Goal: Information Seeking & Learning: Learn about a topic

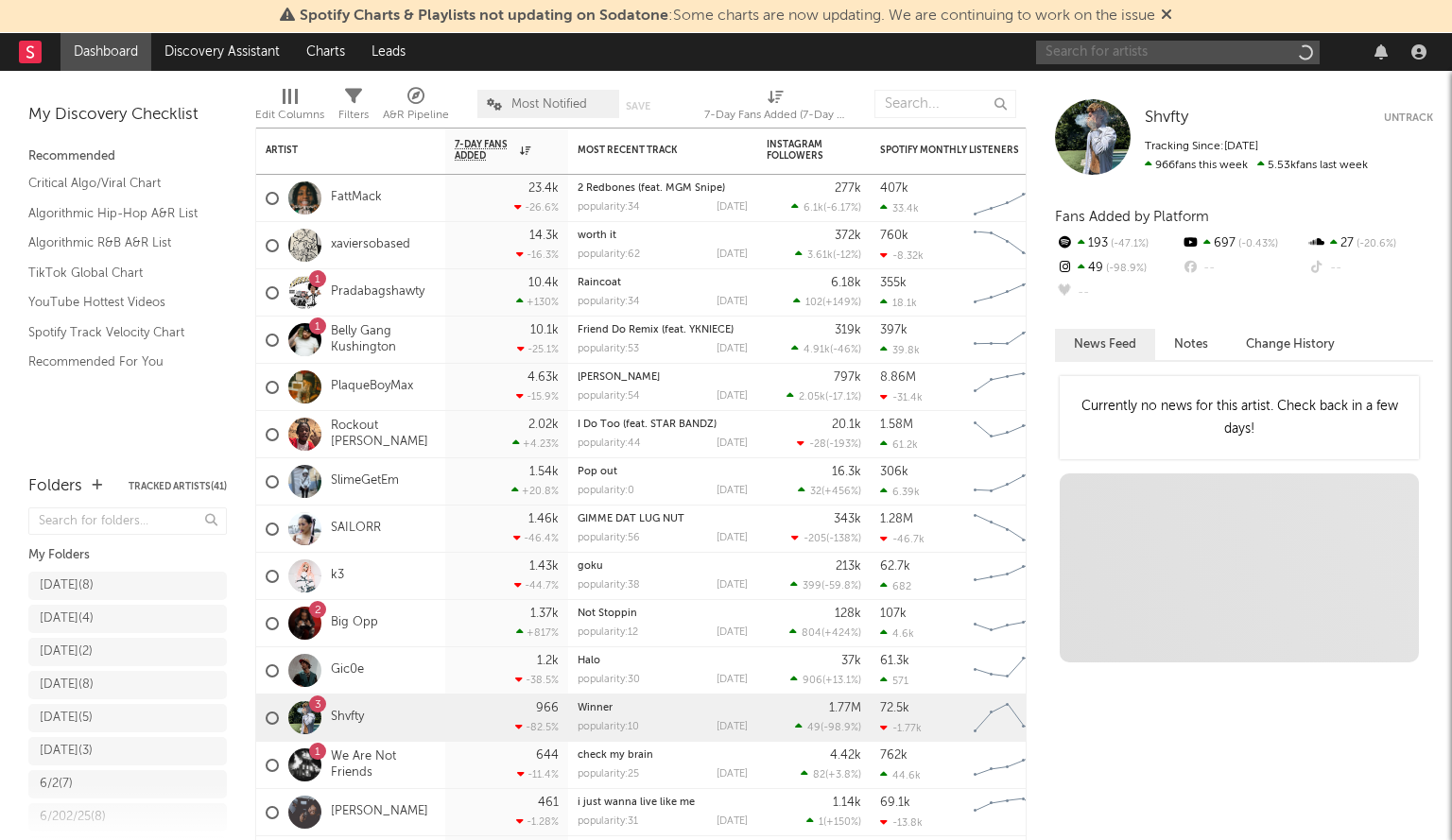
click at [1152, 42] on input "text" at bounding box center [1178, 52] width 284 height 24
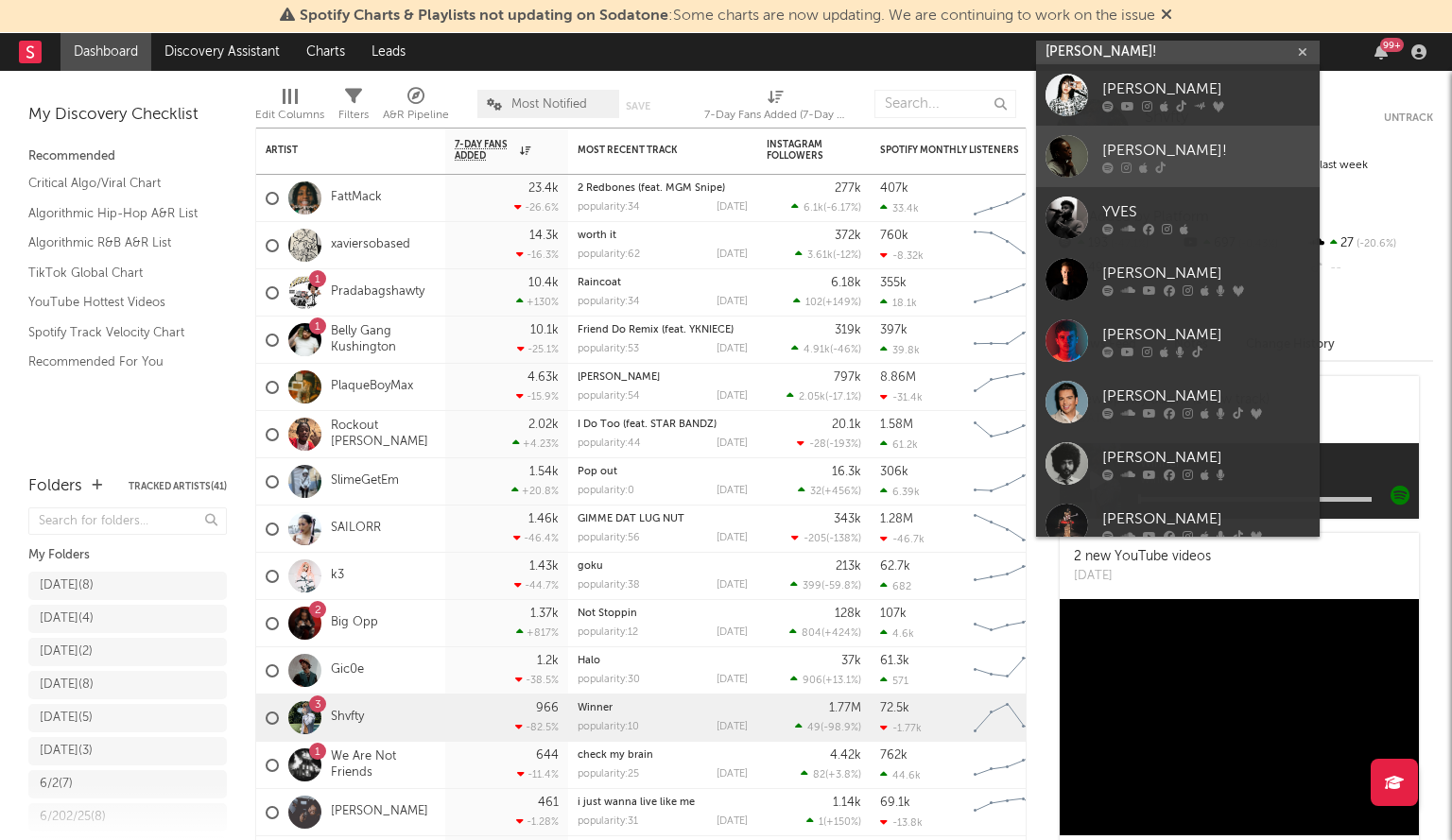
type input "yves!"
click at [1077, 143] on div at bounding box center [1066, 156] width 42 height 42
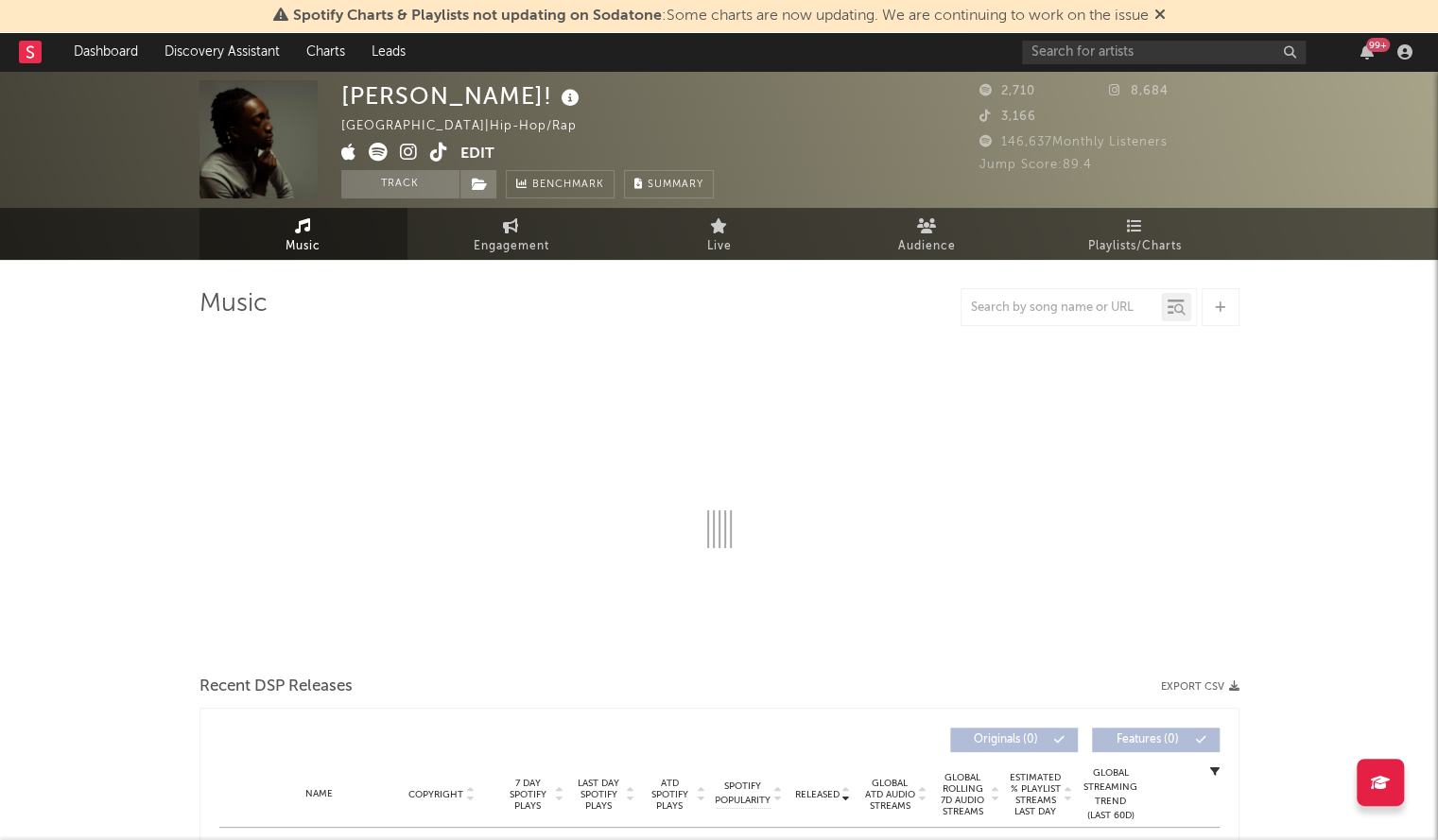
select select "1w"
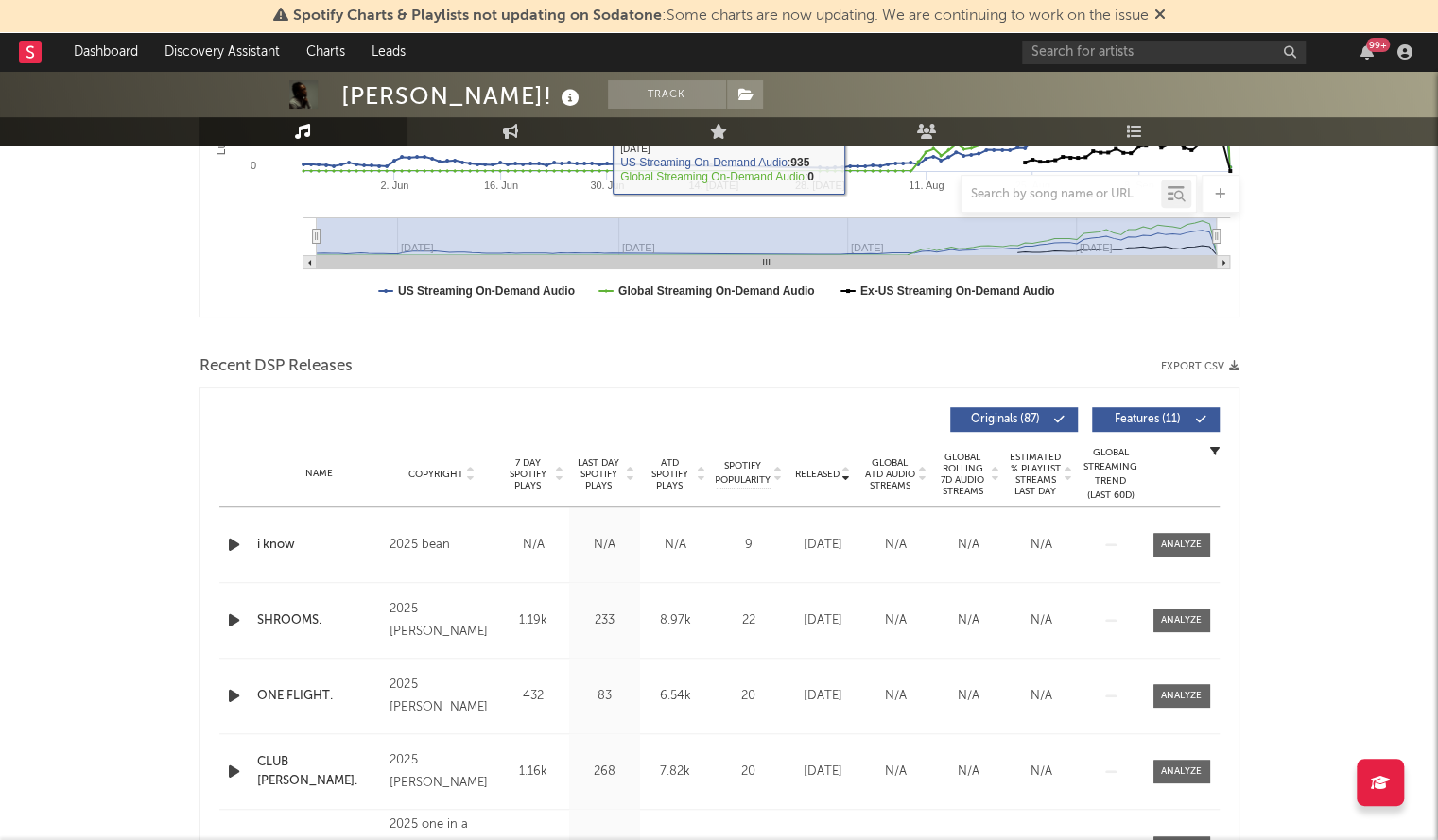
scroll to position [488, 0]
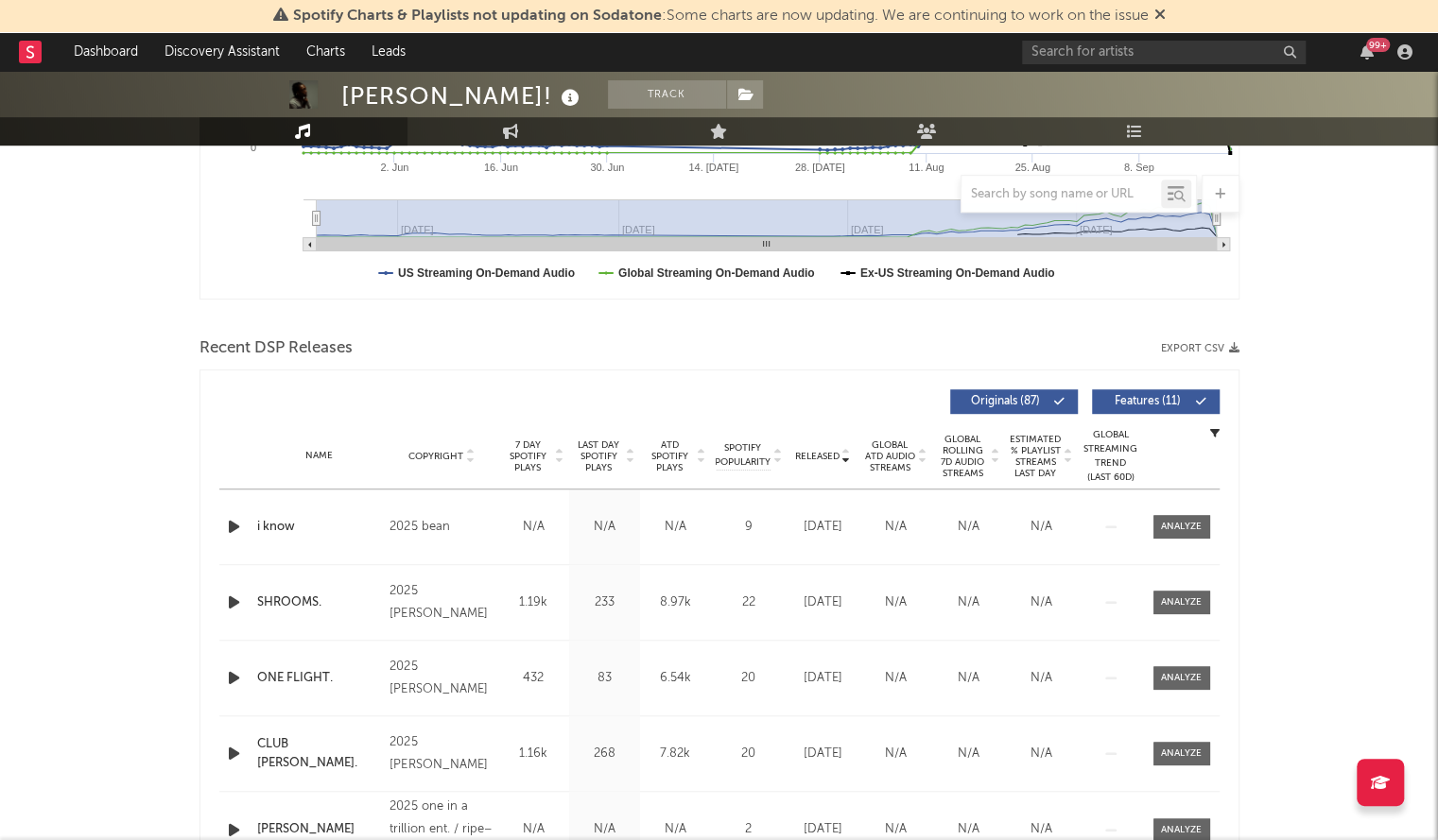
click at [233, 530] on icon "button" at bounding box center [234, 526] width 20 height 24
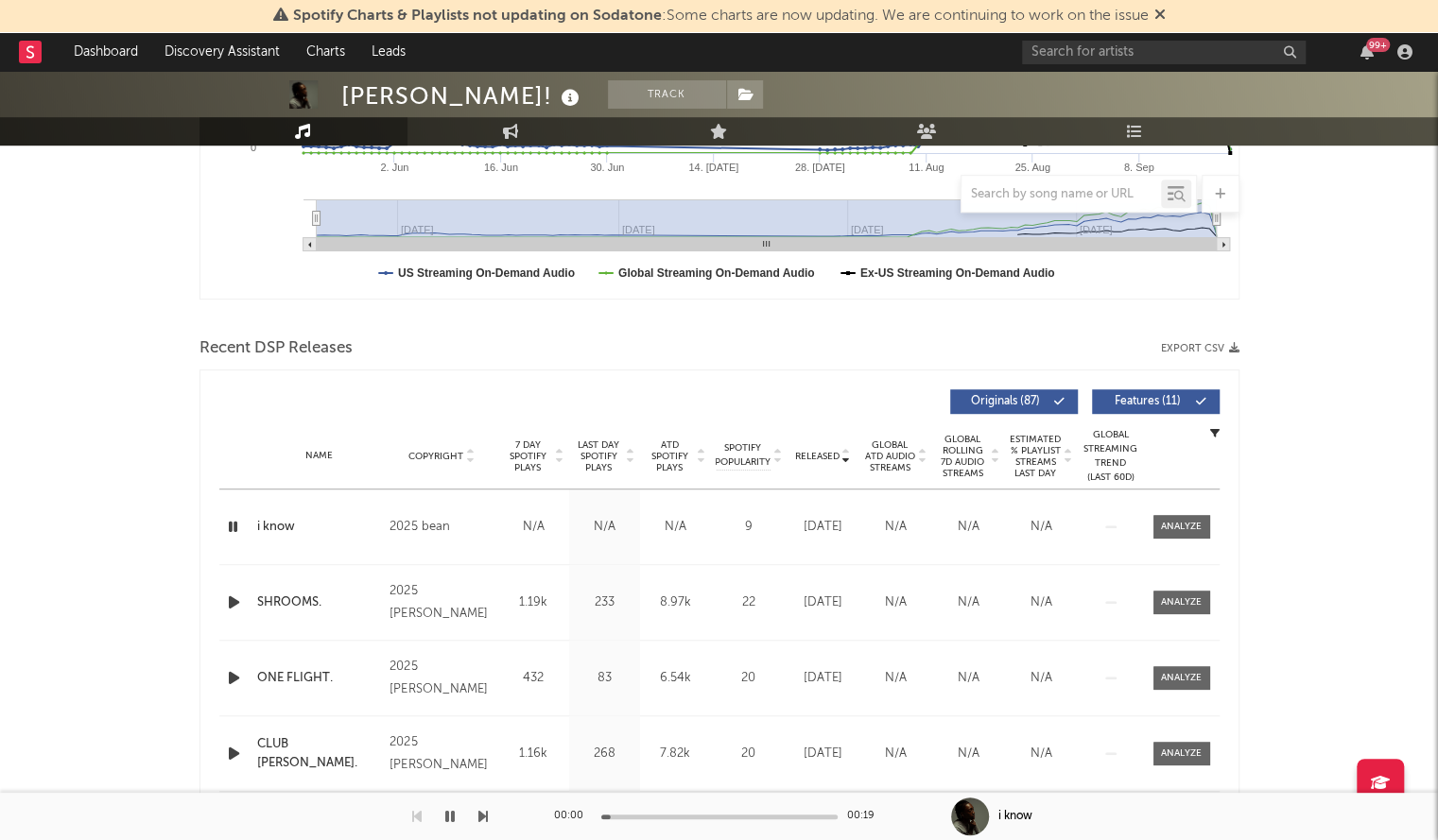
click at [822, 454] on span "Released" at bounding box center [817, 456] width 44 height 12
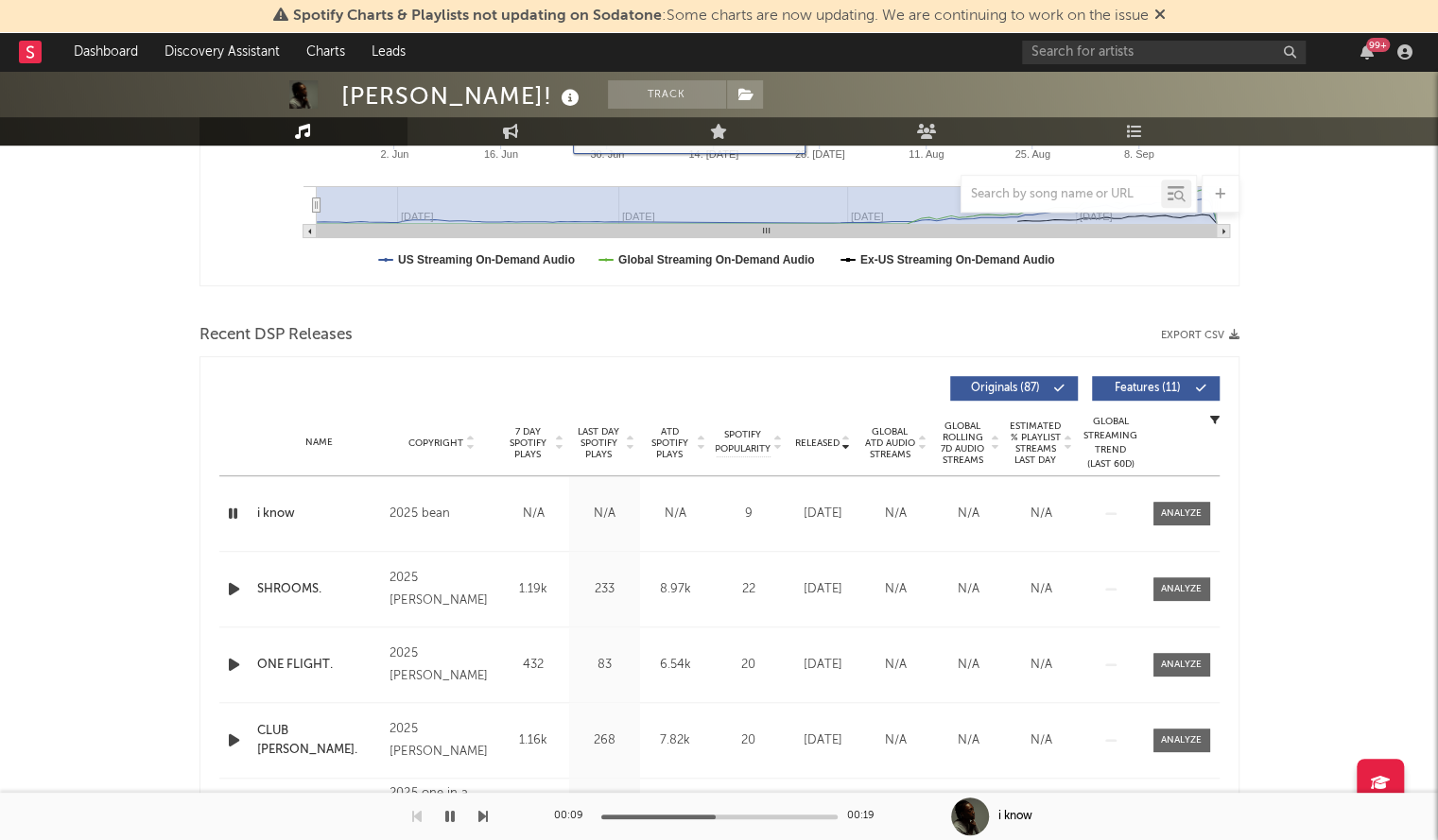
scroll to position [520, 0]
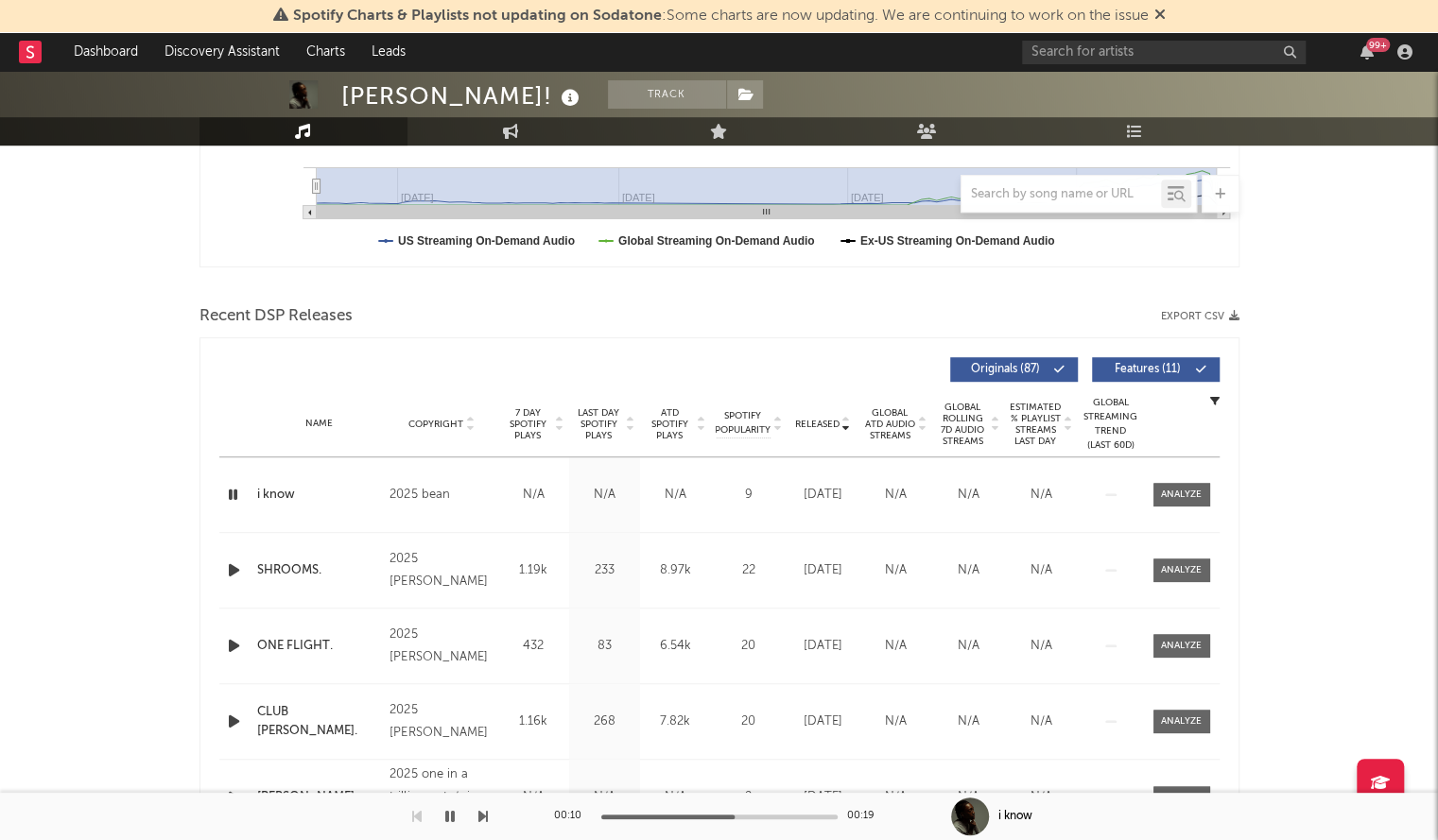
click at [238, 565] on icon "button" at bounding box center [234, 571] width 20 height 24
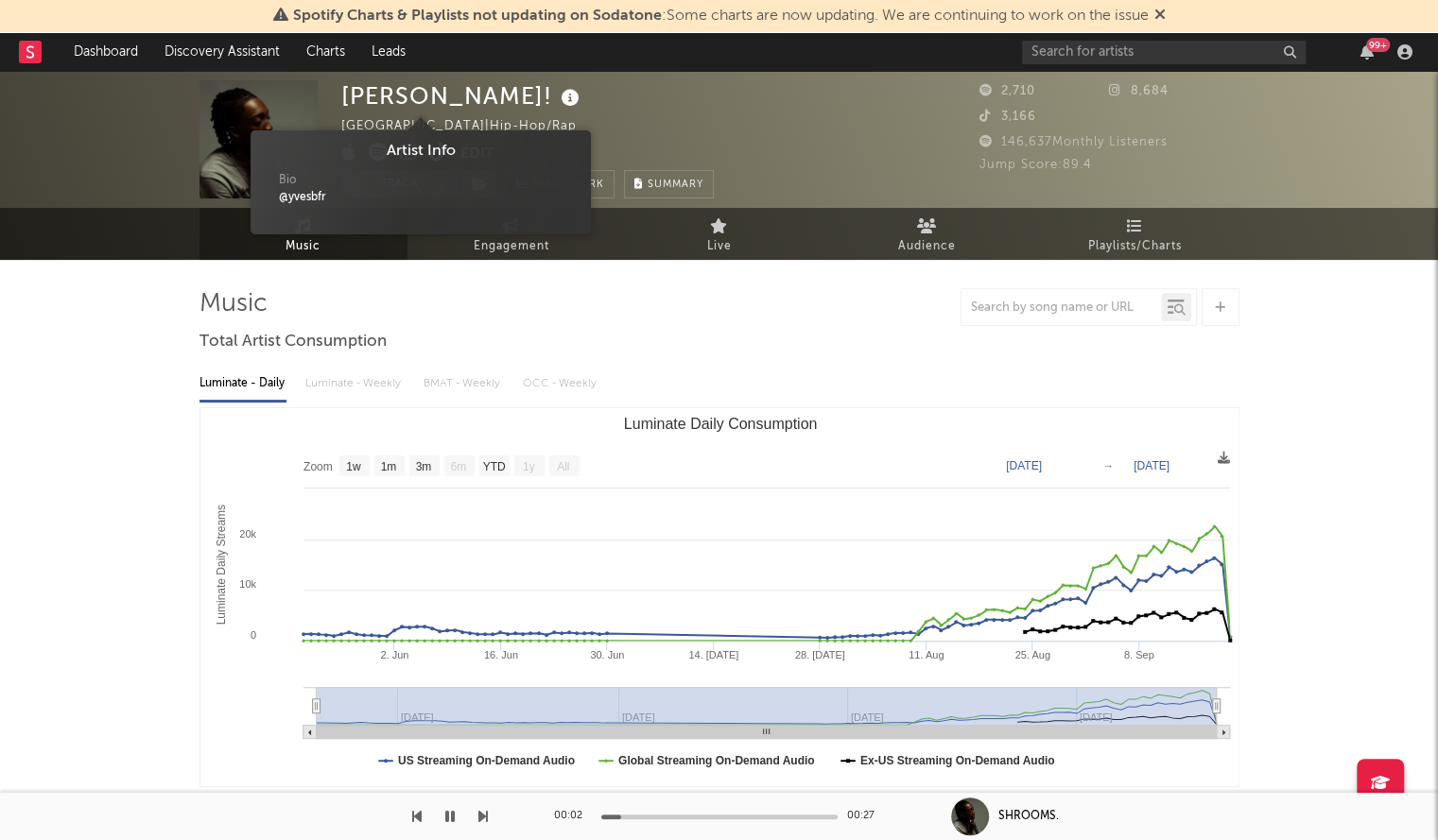
click at [557, 97] on icon at bounding box center [571, 99] width 28 height 27
click at [316, 196] on div "@yvesbfr" at bounding box center [421, 198] width 284 height 17
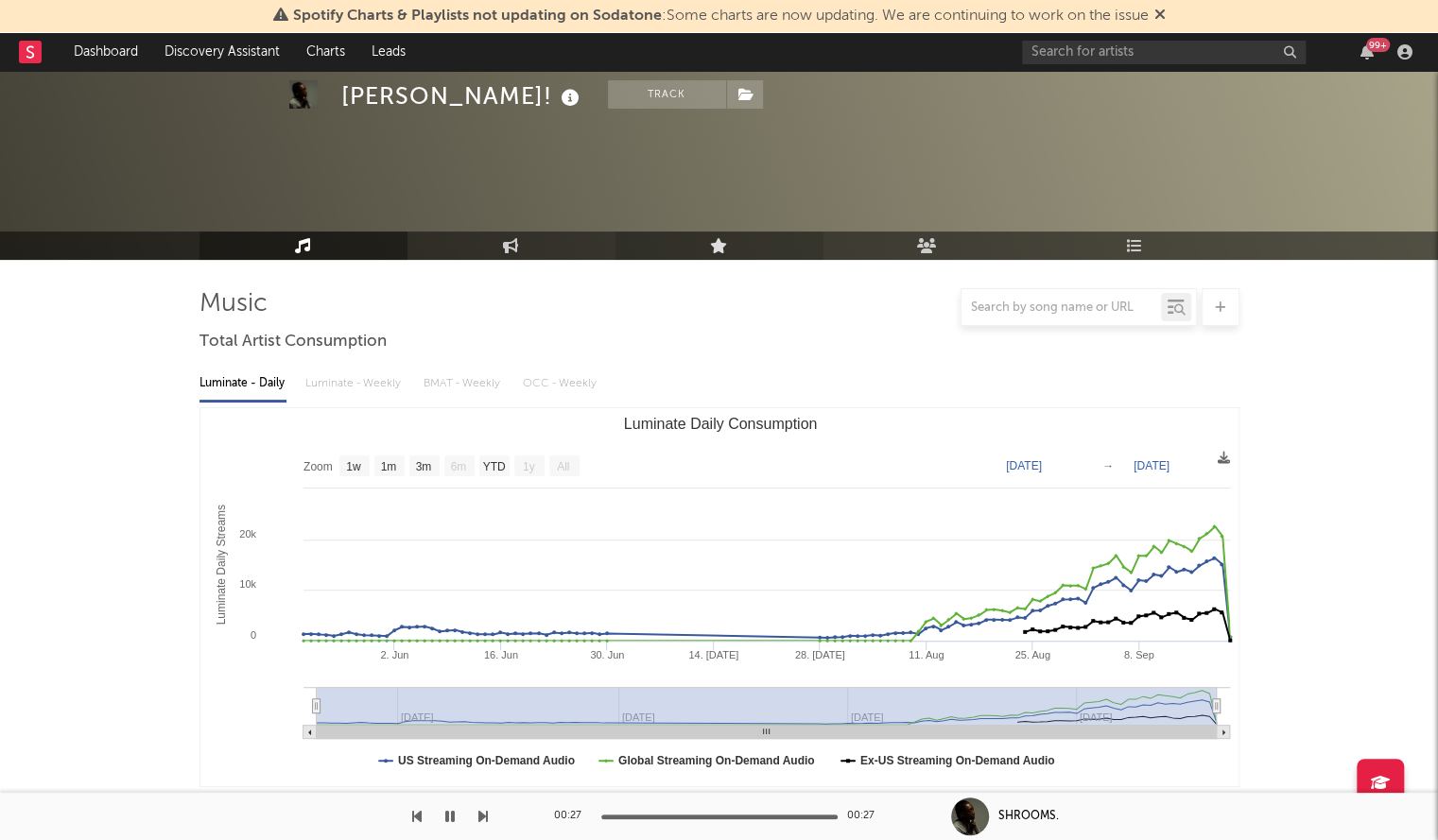
scroll to position [604, 0]
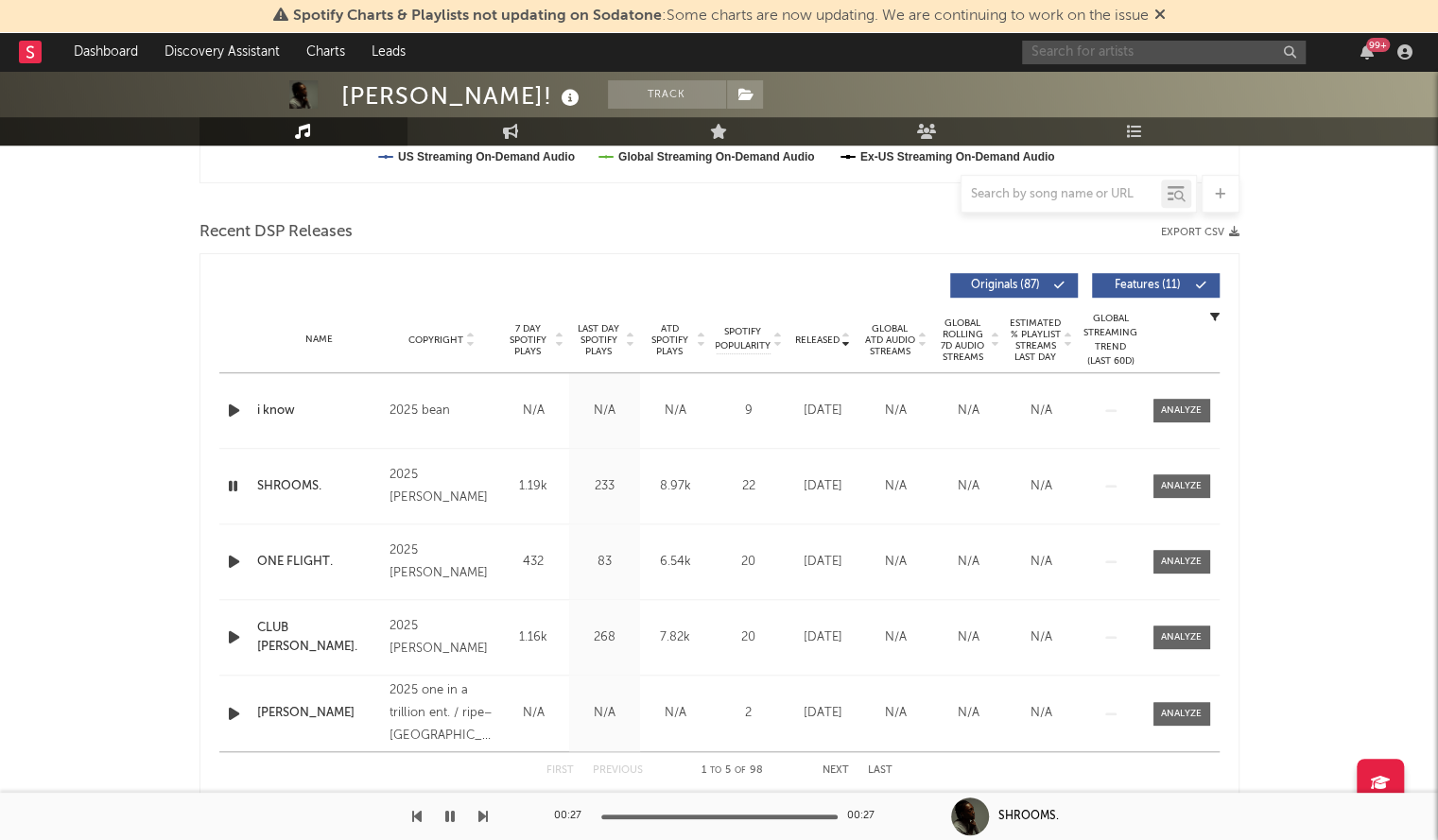
click at [1048, 60] on input "text" at bounding box center [1165, 52] width 284 height 24
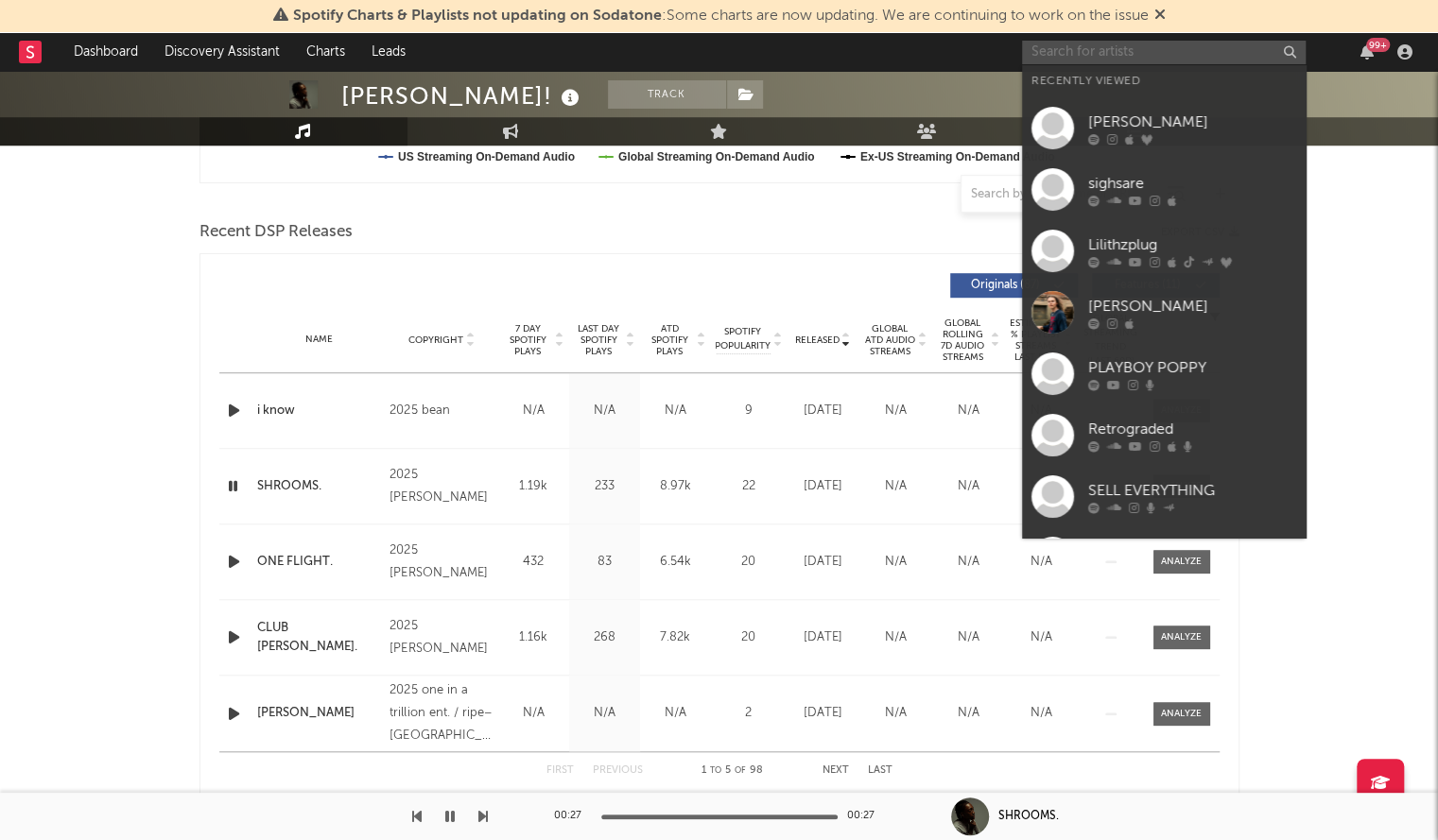
paste input "Khal!l"
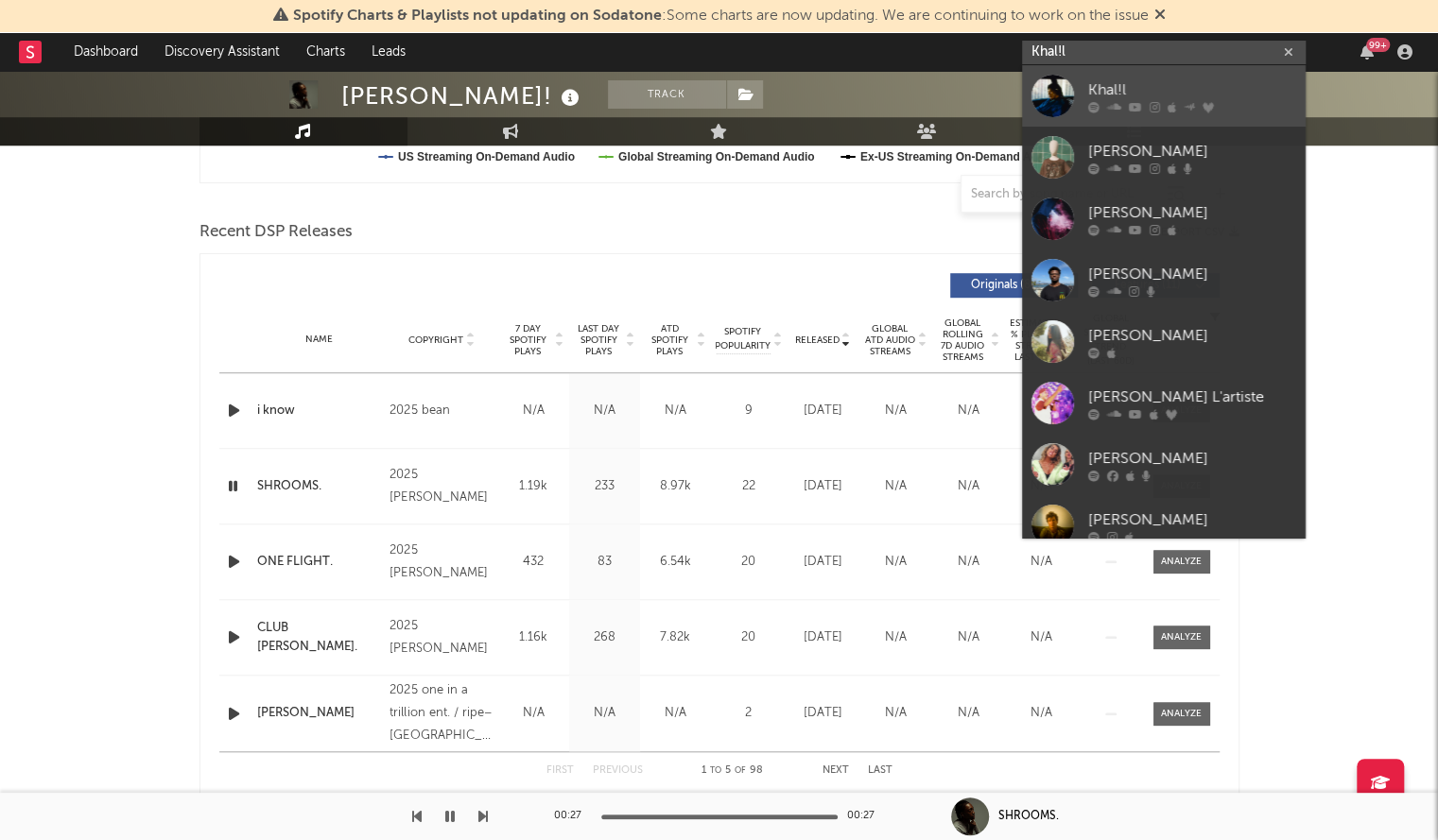
type input "Khal!l"
click at [1069, 101] on div at bounding box center [1052, 96] width 42 height 42
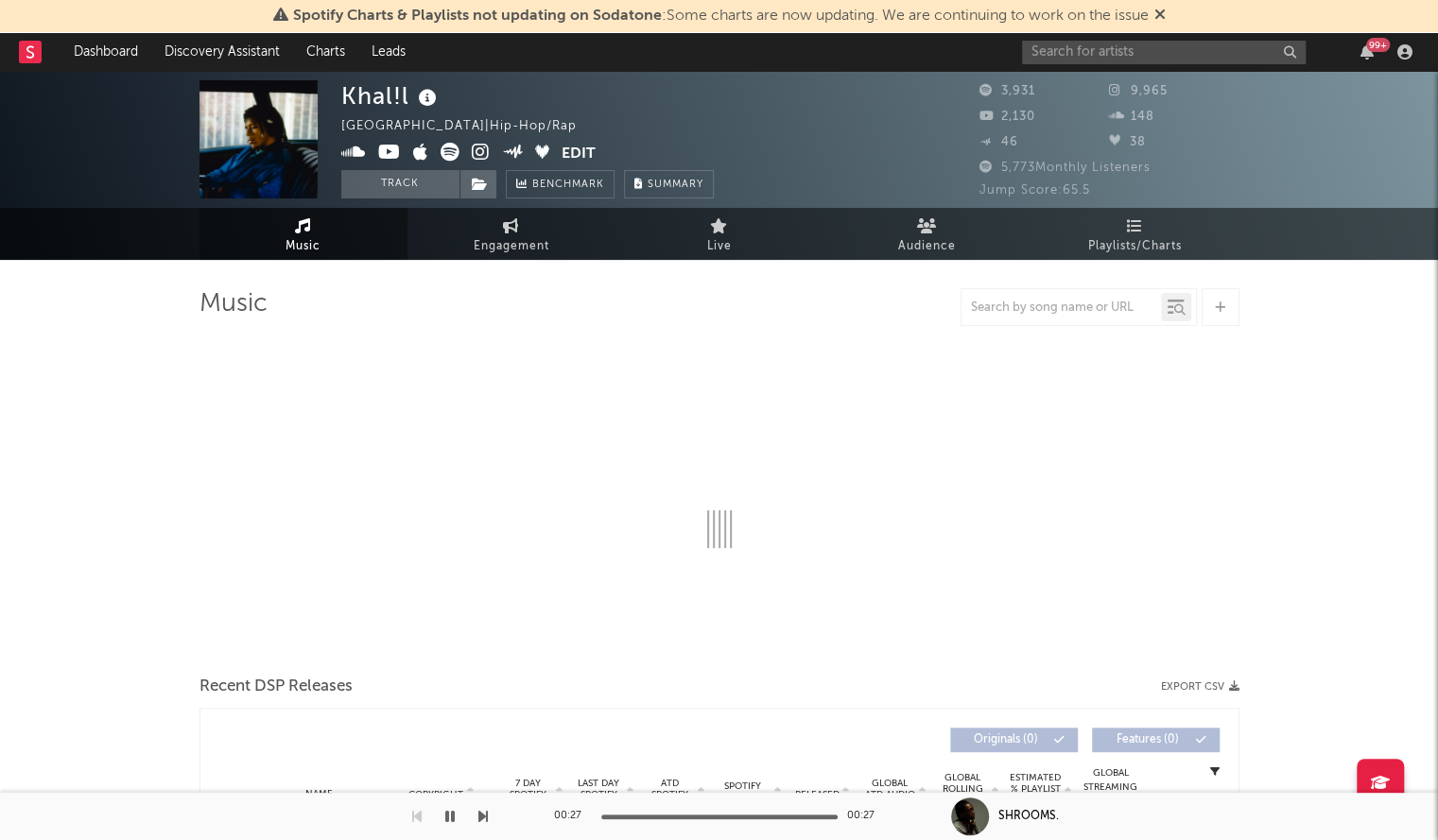
select select "1w"
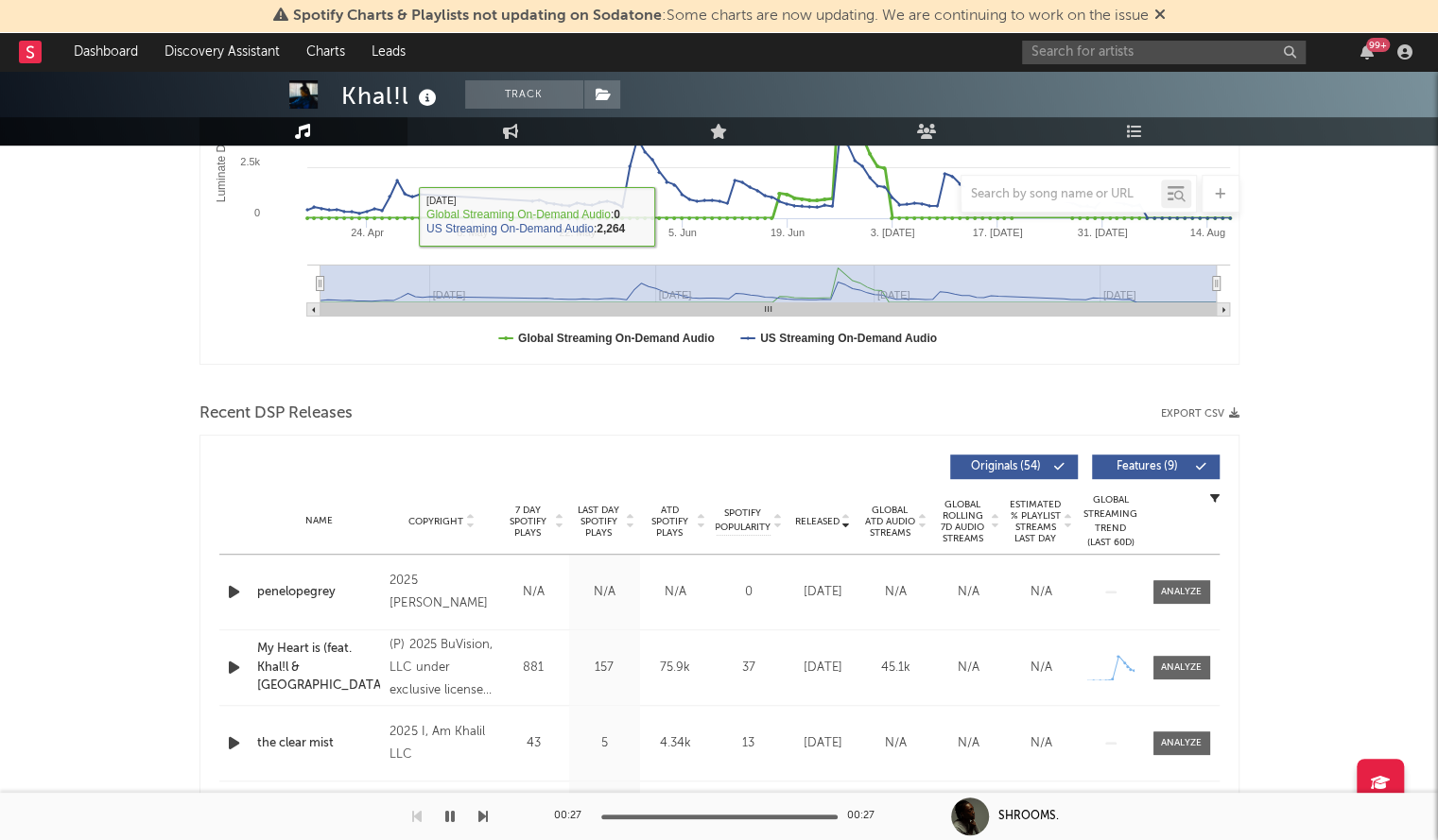
scroll to position [438, 0]
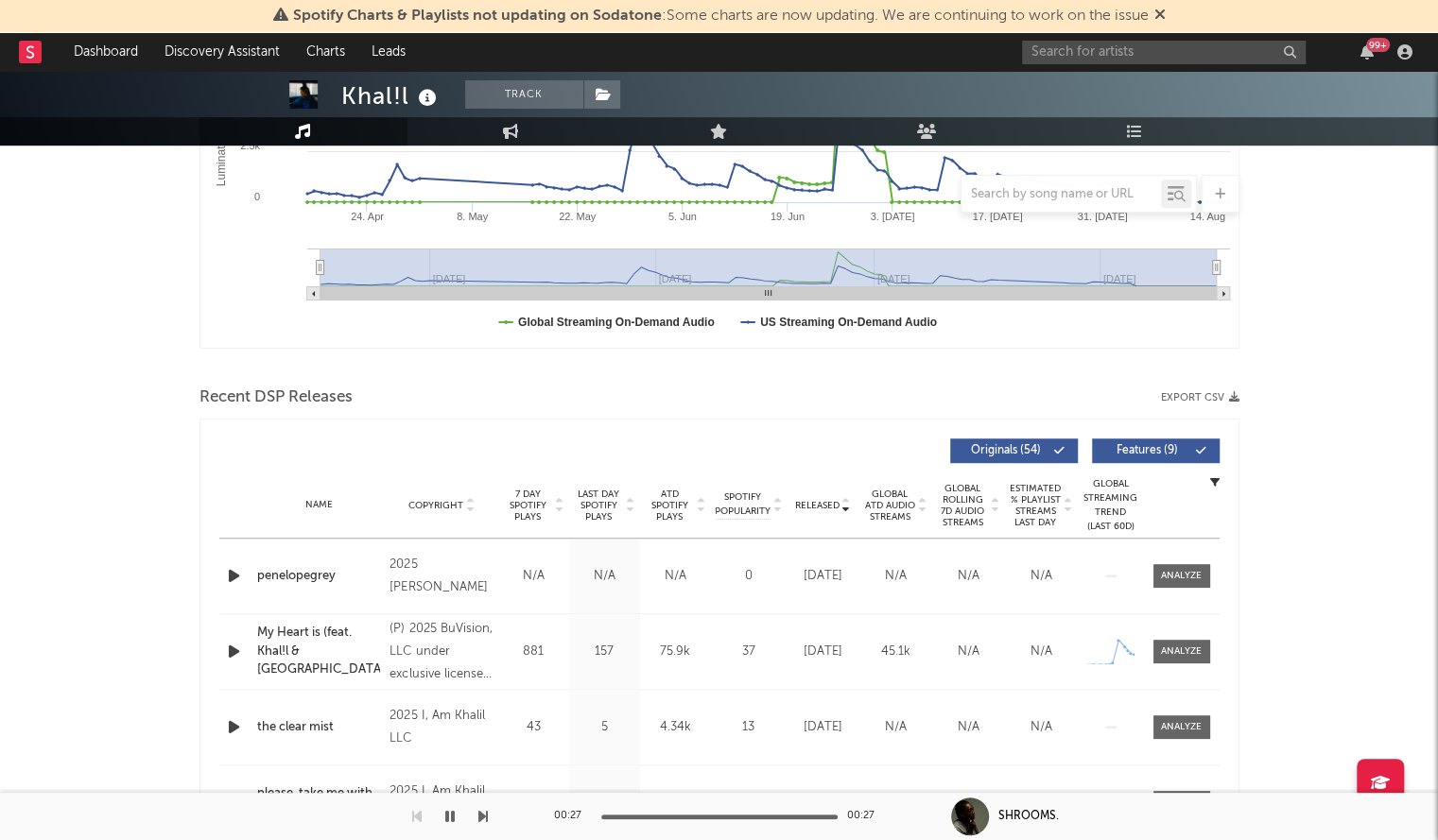
click at [812, 505] on span "Released" at bounding box center [817, 505] width 44 height 12
click at [238, 579] on icon "button" at bounding box center [234, 576] width 20 height 24
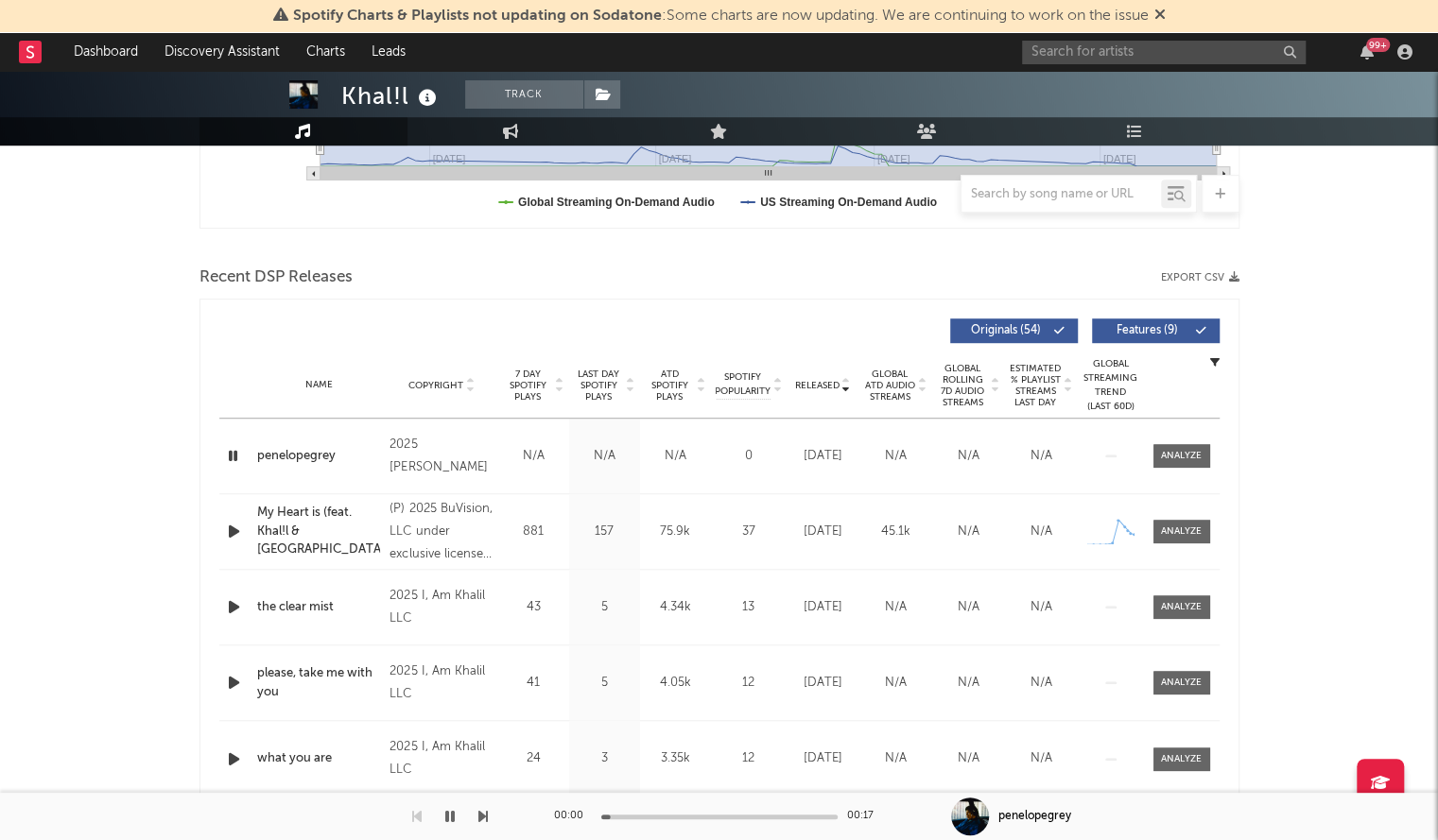
scroll to position [560, 0]
click at [299, 453] on div "penelopegrey" at bounding box center [318, 455] width 124 height 19
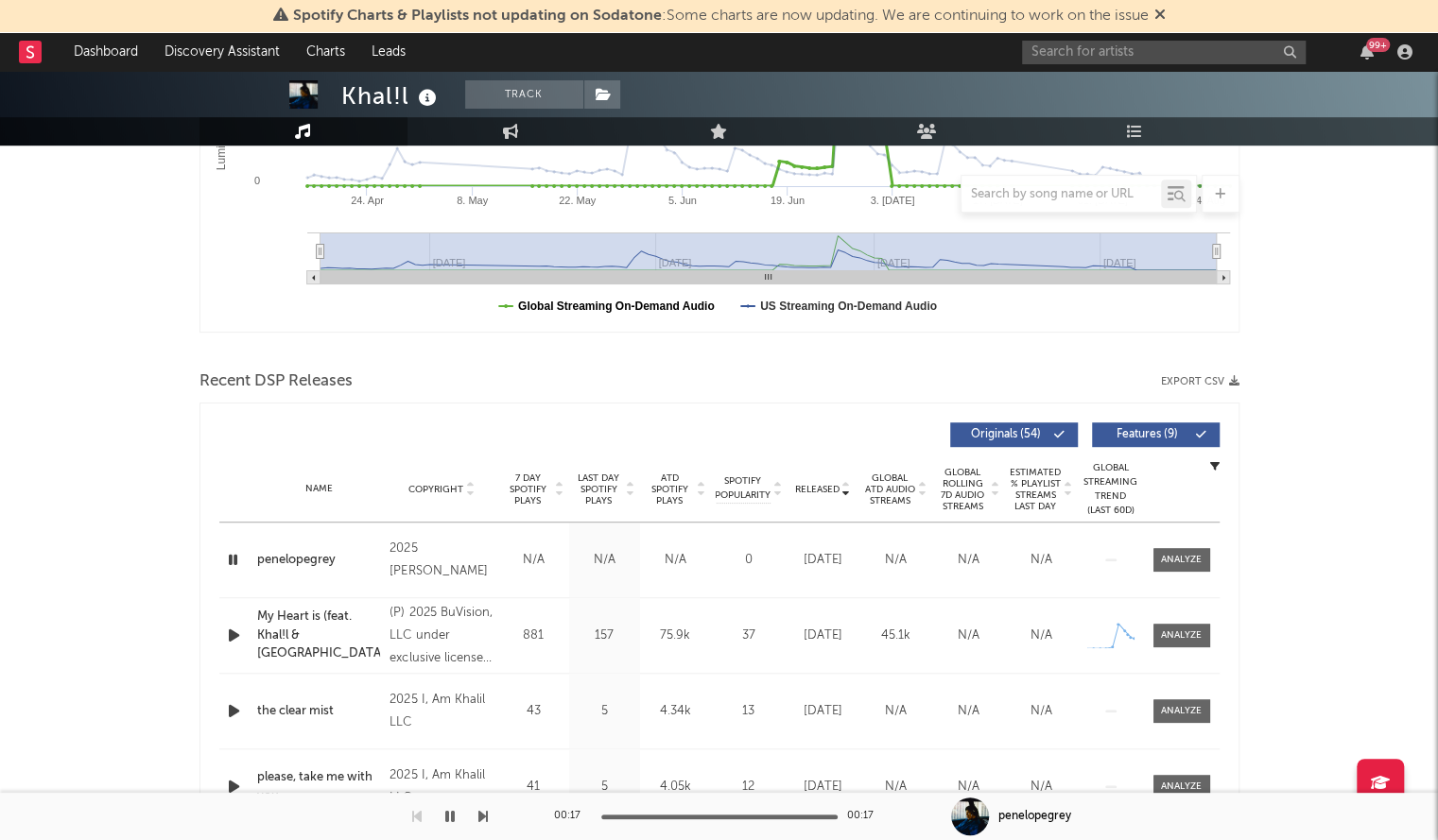
scroll to position [455, 0]
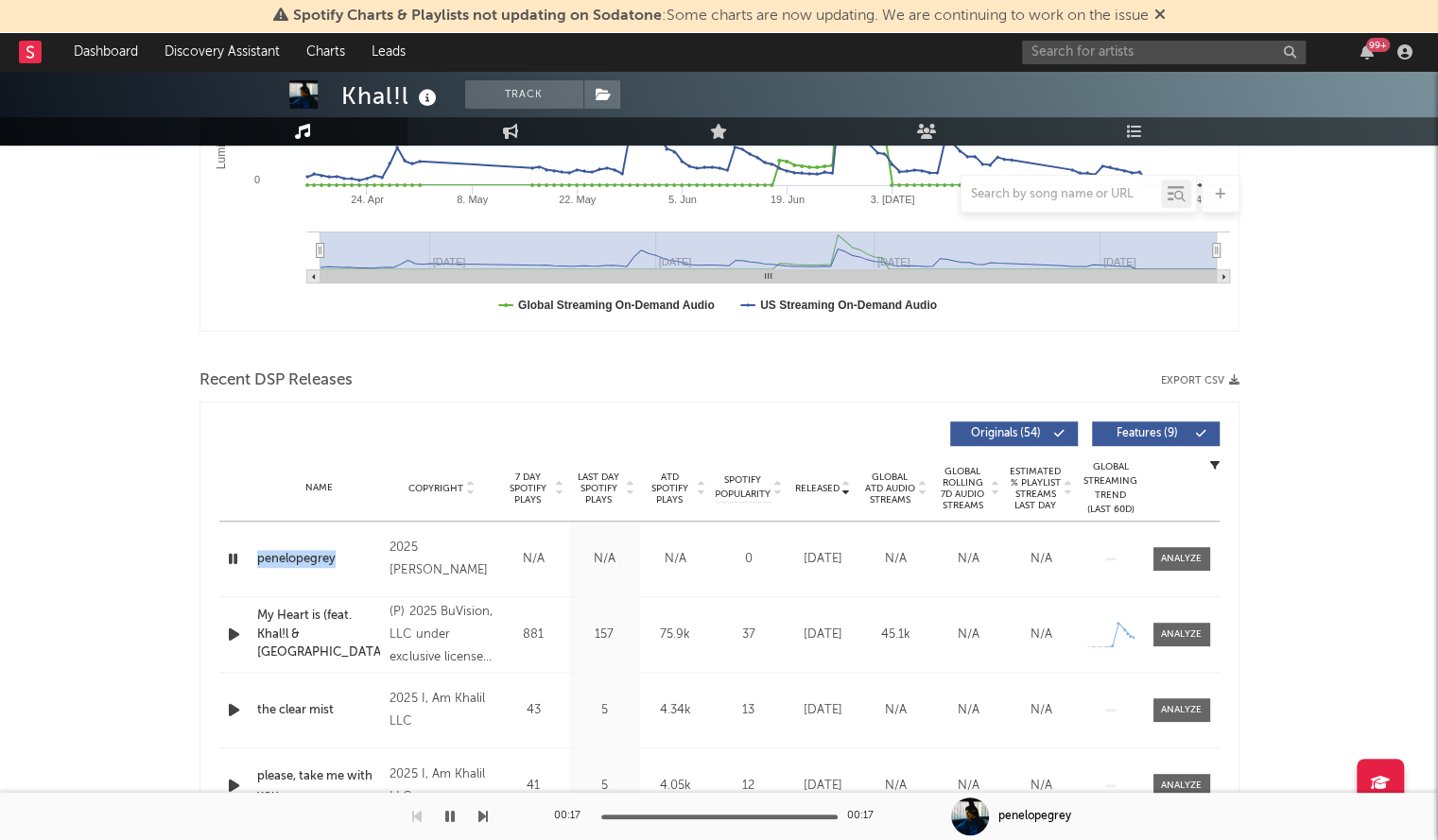
drag, startPoint x: 360, startPoint y: 548, endPoint x: 257, endPoint y: 559, distance: 103.6
click at [257, 559] on div "Name penelopegrey Copyright 2025 Demetri K. Rodgers Label I, Am Khalil LLC Albu…" at bounding box center [719, 559] width 1001 height 75
copy div "penelopegrey"
click at [384, 96] on div "Khal!l" at bounding box center [391, 96] width 100 height 32
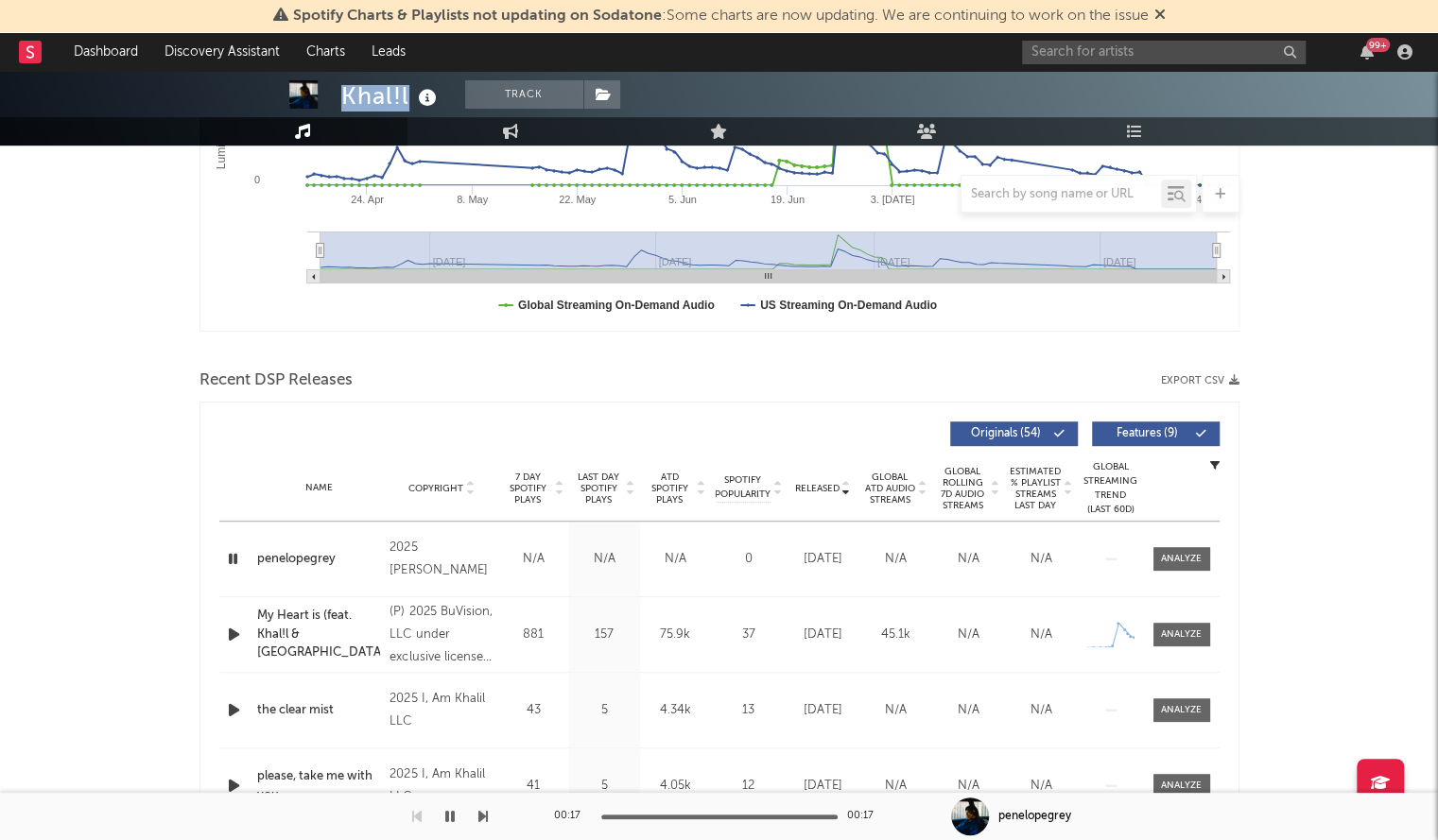
click at [384, 96] on div "Khal!l" at bounding box center [391, 96] width 100 height 32
copy div "Khal!l"
click at [1082, 51] on input "text" at bounding box center [1165, 52] width 284 height 24
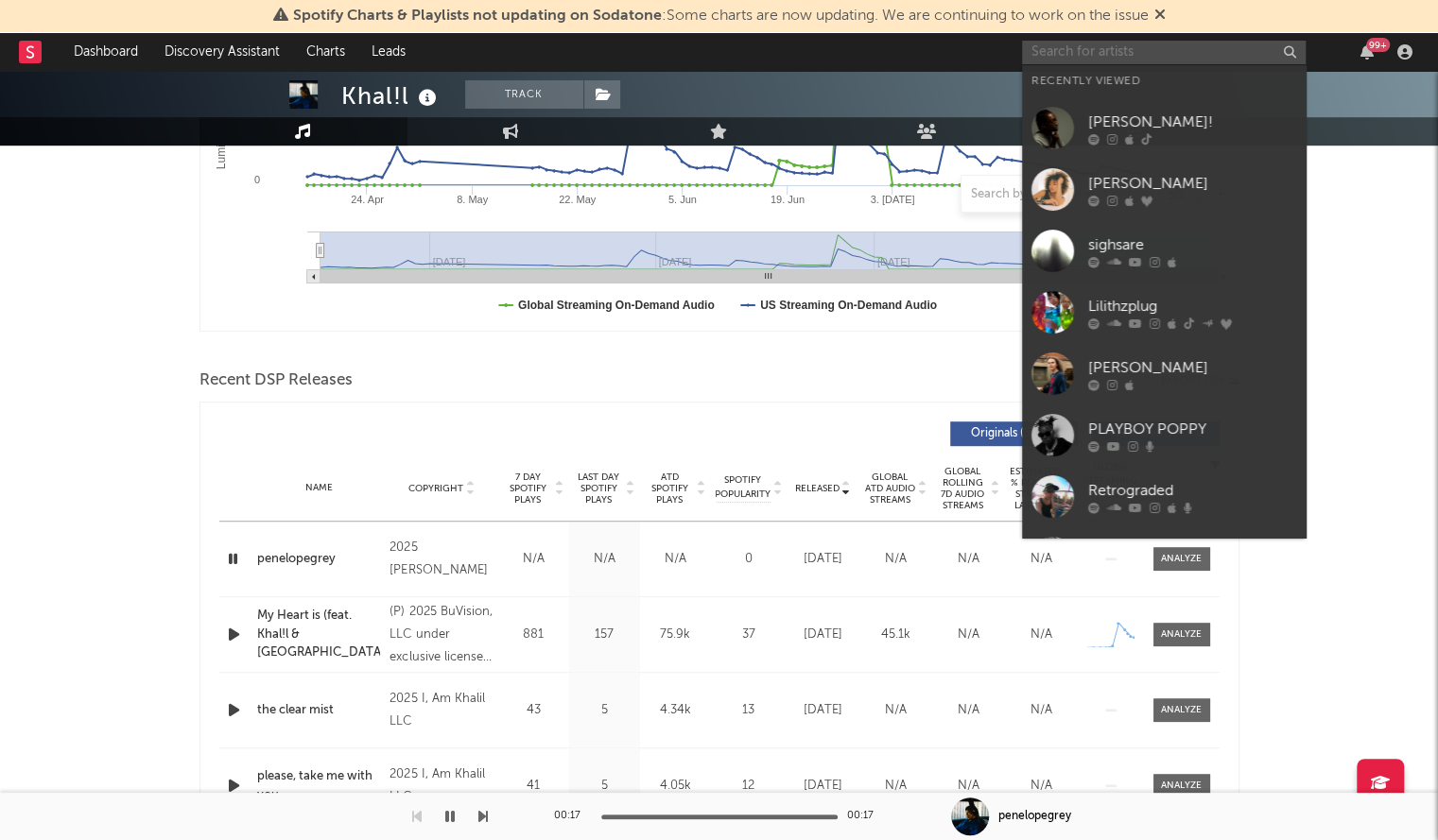
paste input "757 Lil Rell"
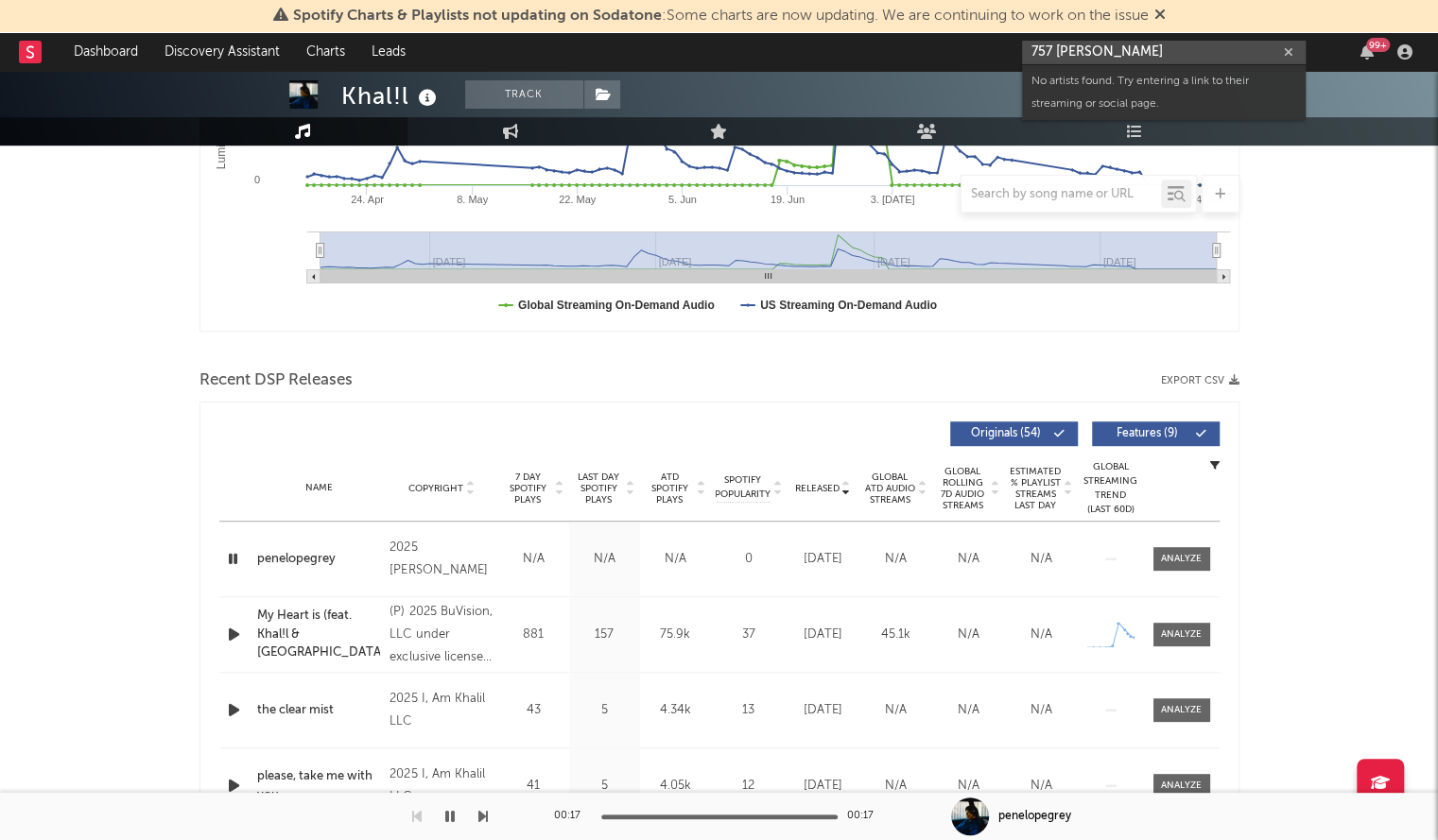
click at [1059, 58] on input "757 Lil Rell" at bounding box center [1165, 52] width 284 height 24
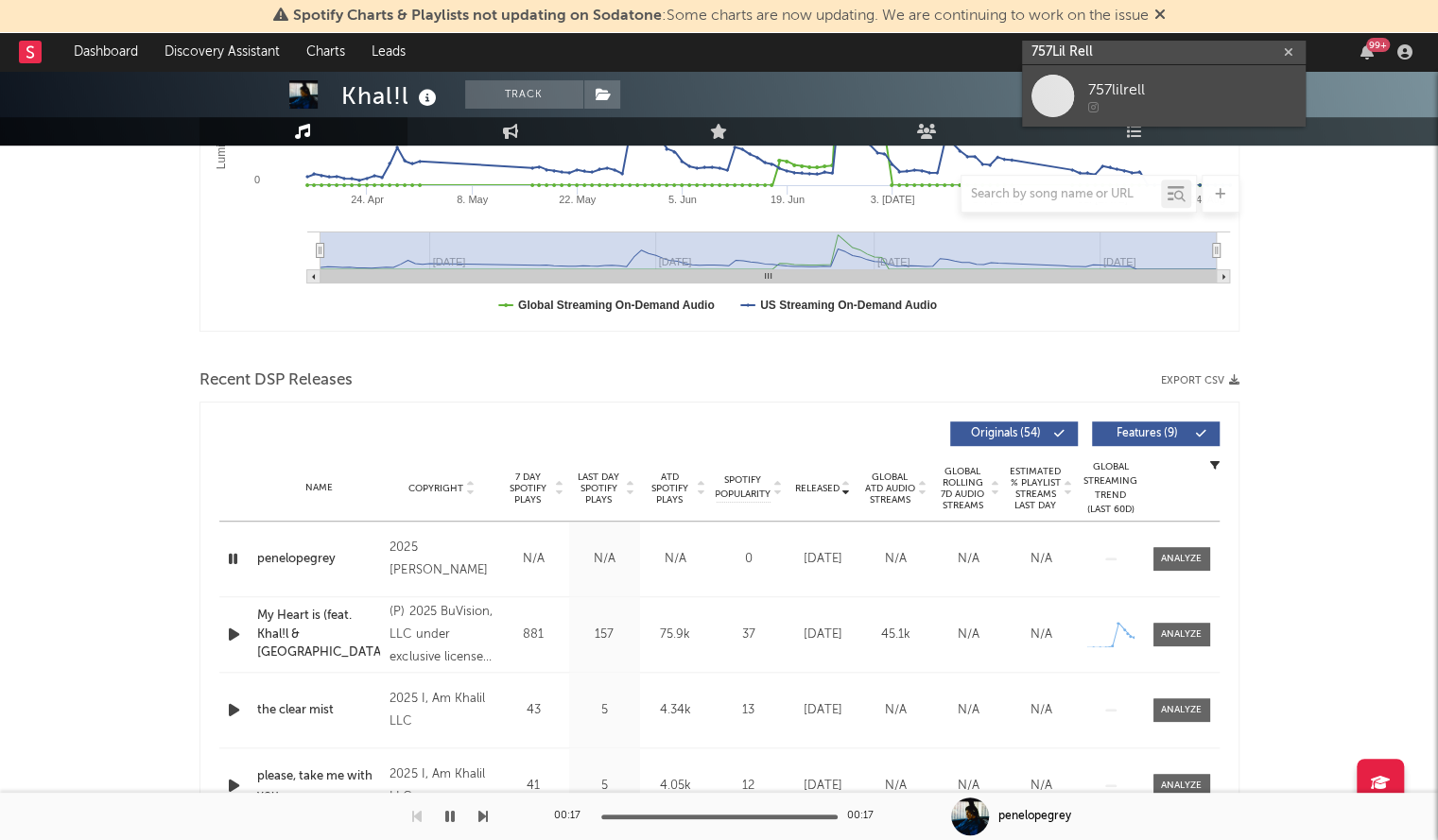
type input "757Lil Rell"
click at [1133, 94] on div "757lilrell" at bounding box center [1192, 90] width 208 height 23
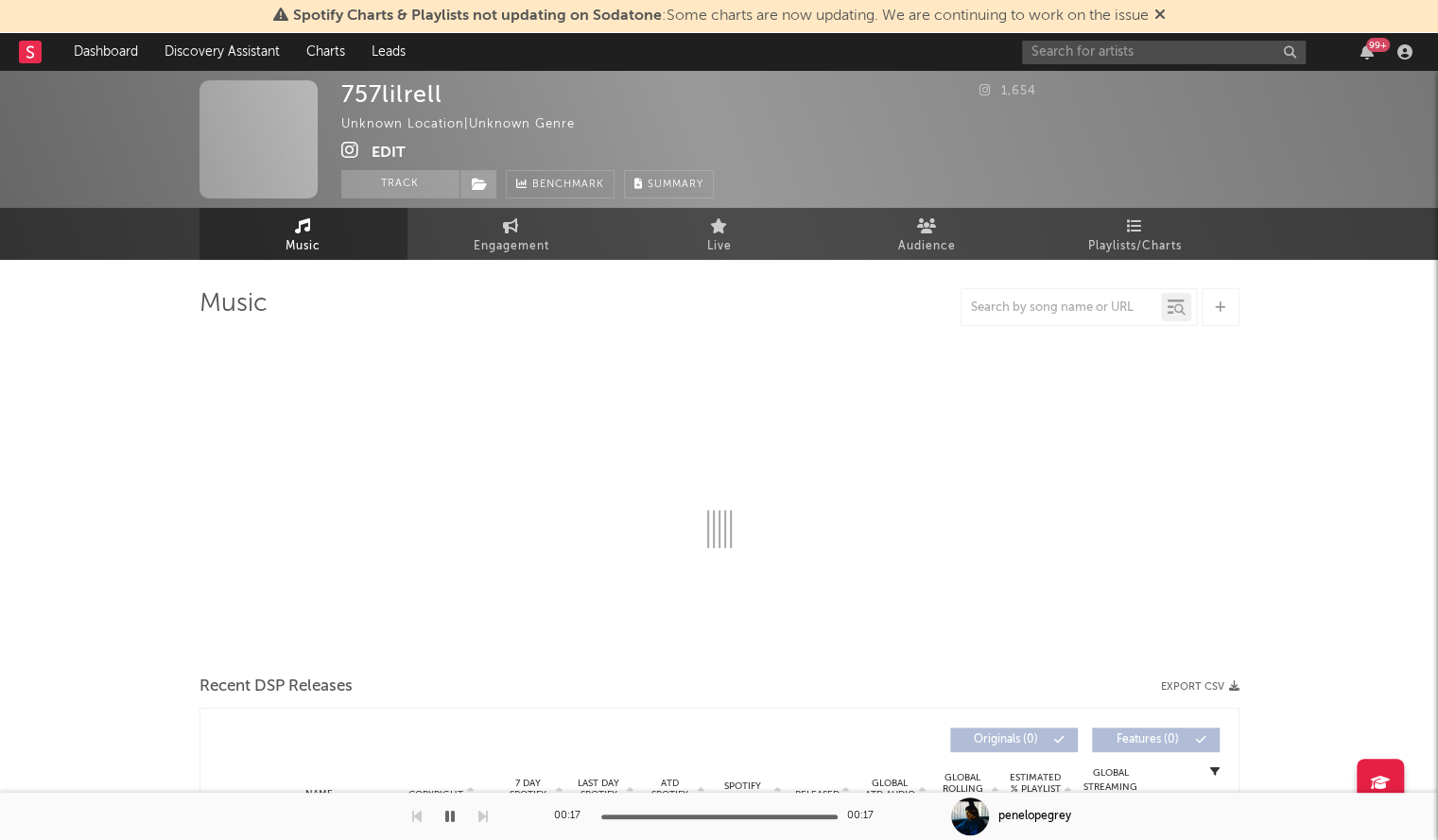
select select "1w"
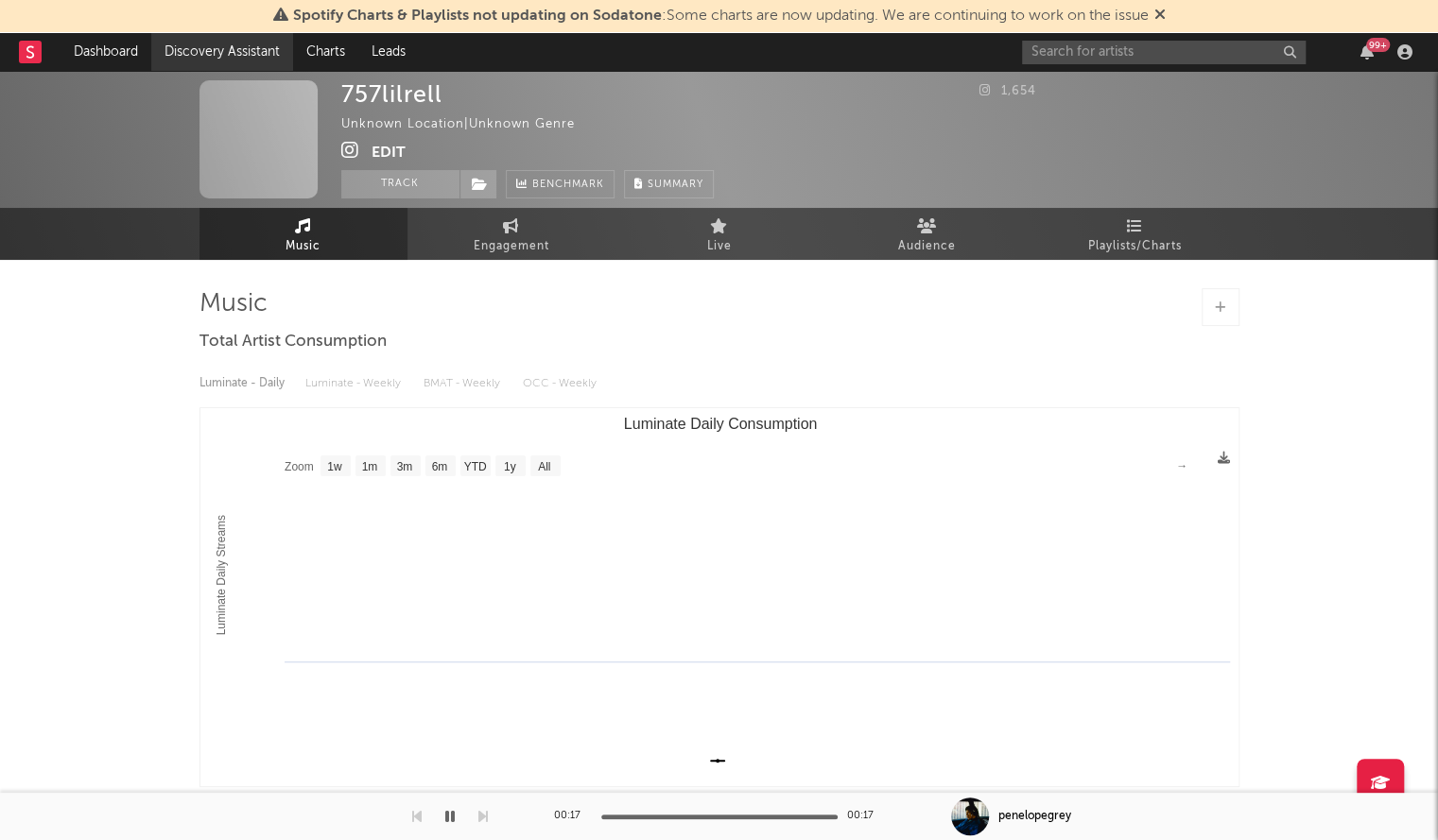
click at [168, 53] on link "Discovery Assistant" at bounding box center [223, 52] width 142 height 37
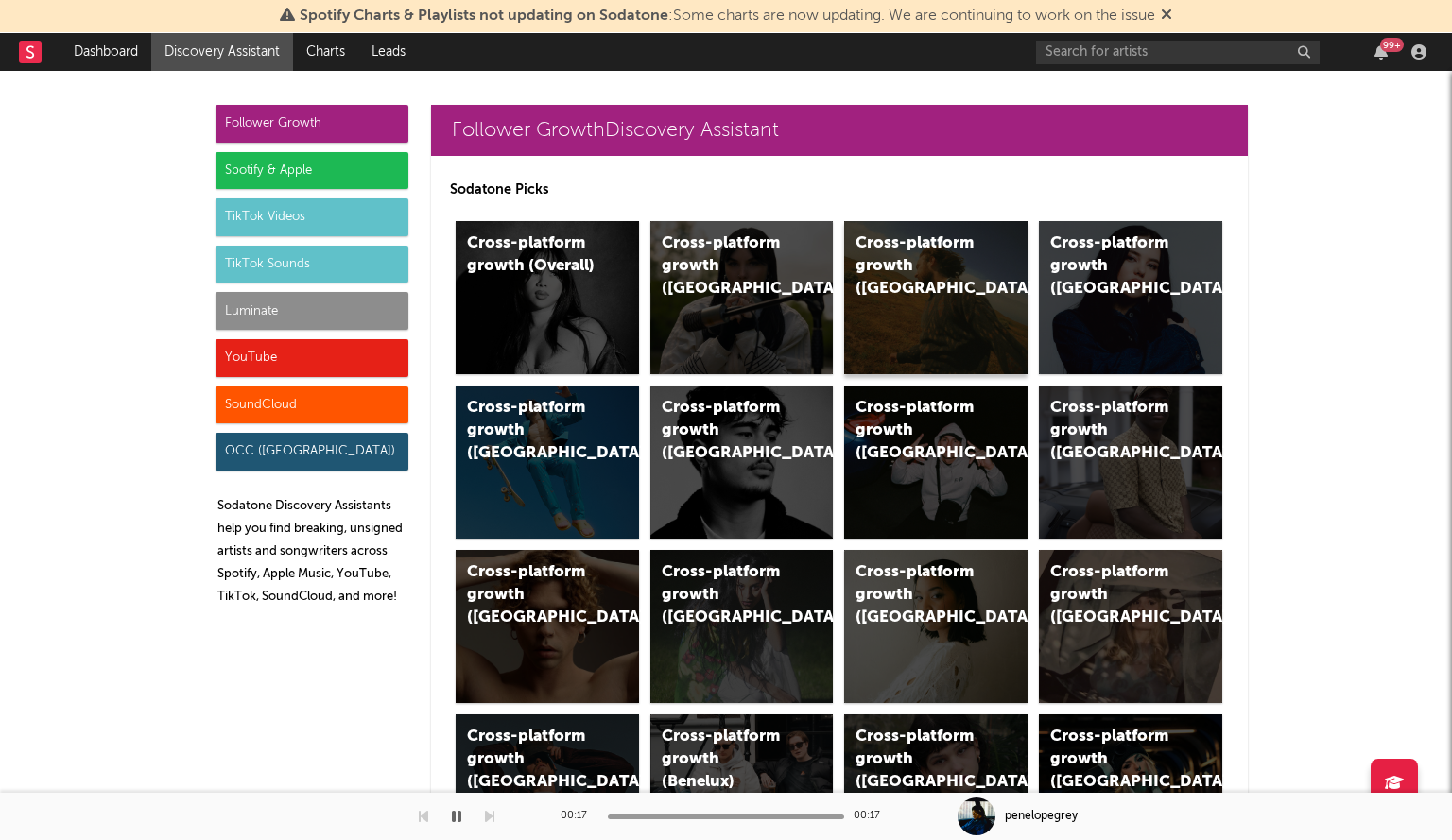
click at [1003, 268] on div "Cross-platform growth (US)" at bounding box center [935, 298] width 183 height 153
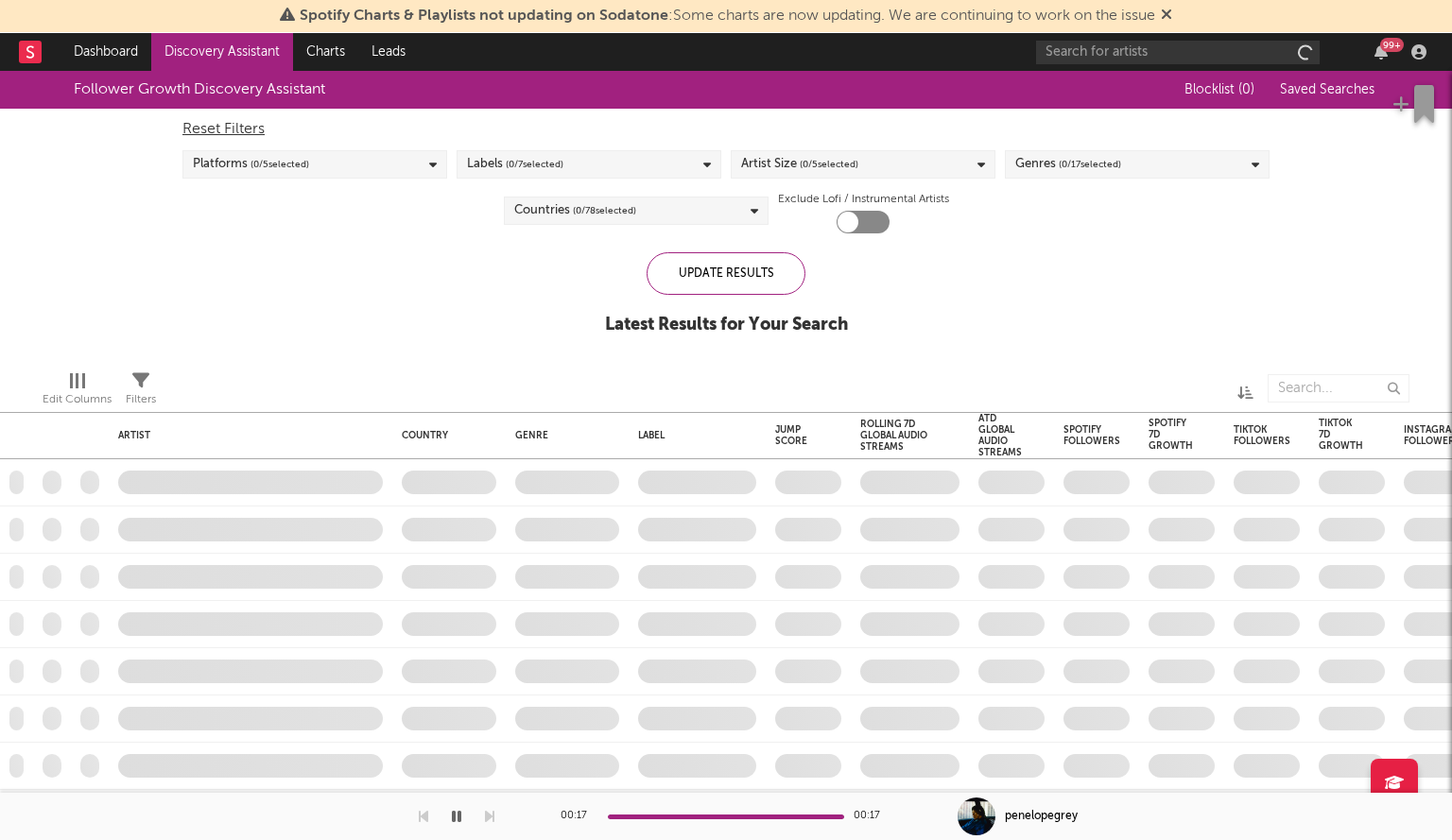
checkbox input "true"
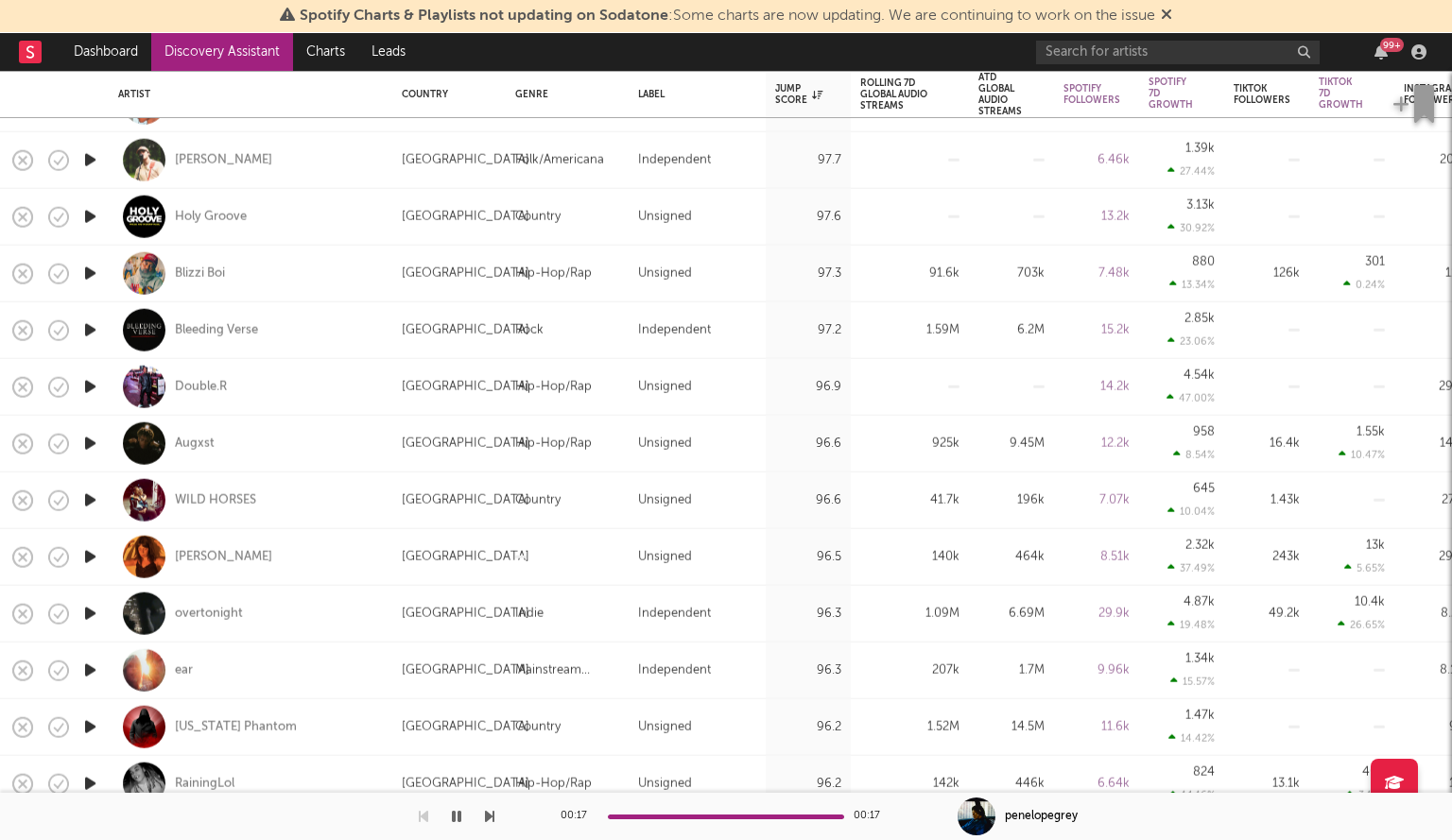
click at [91, 381] on icon "button" at bounding box center [90, 386] width 20 height 24
click at [94, 385] on icon "button" at bounding box center [89, 386] width 18 height 24
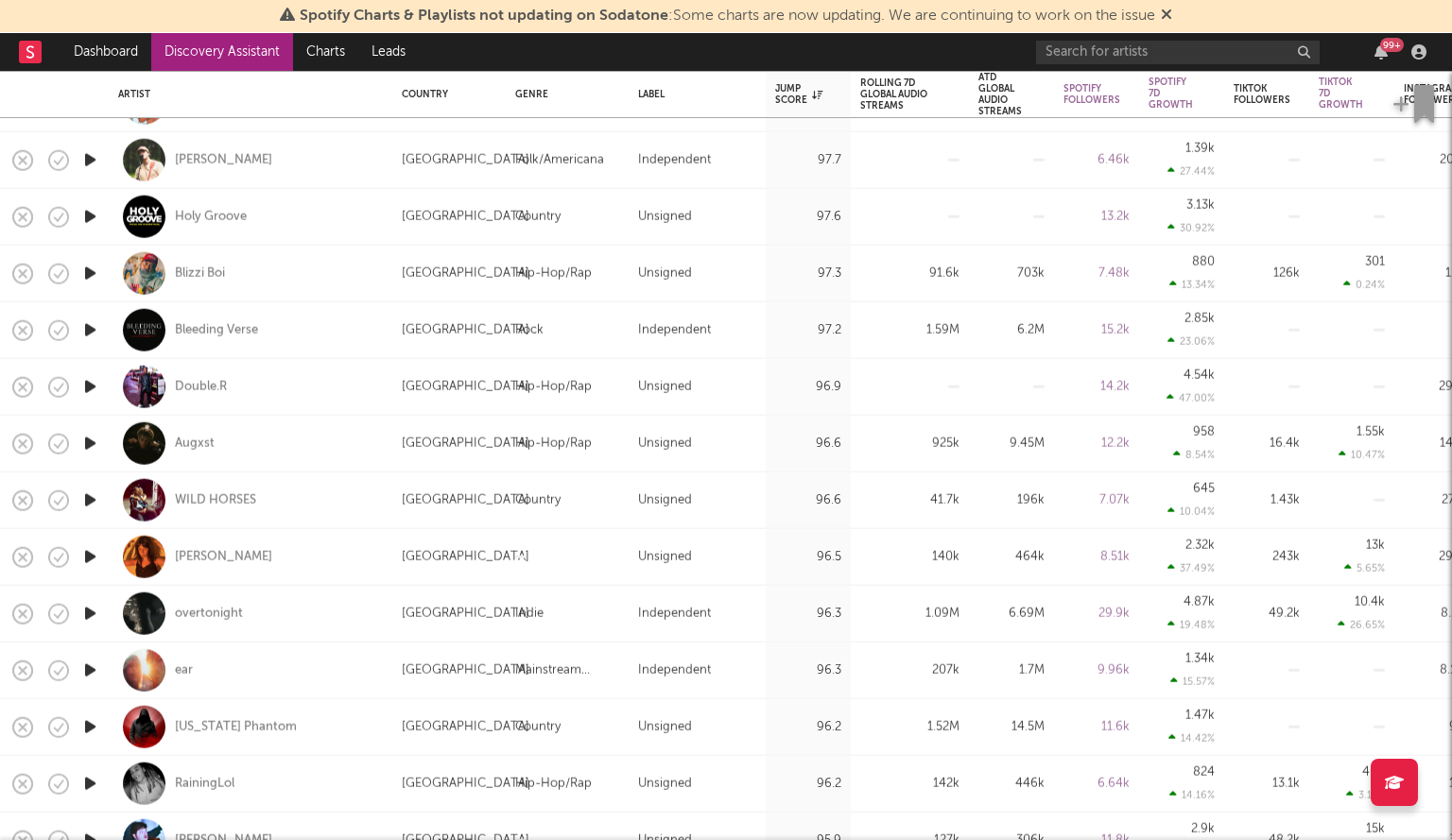
click at [85, 496] on icon "button" at bounding box center [90, 501] width 20 height 24
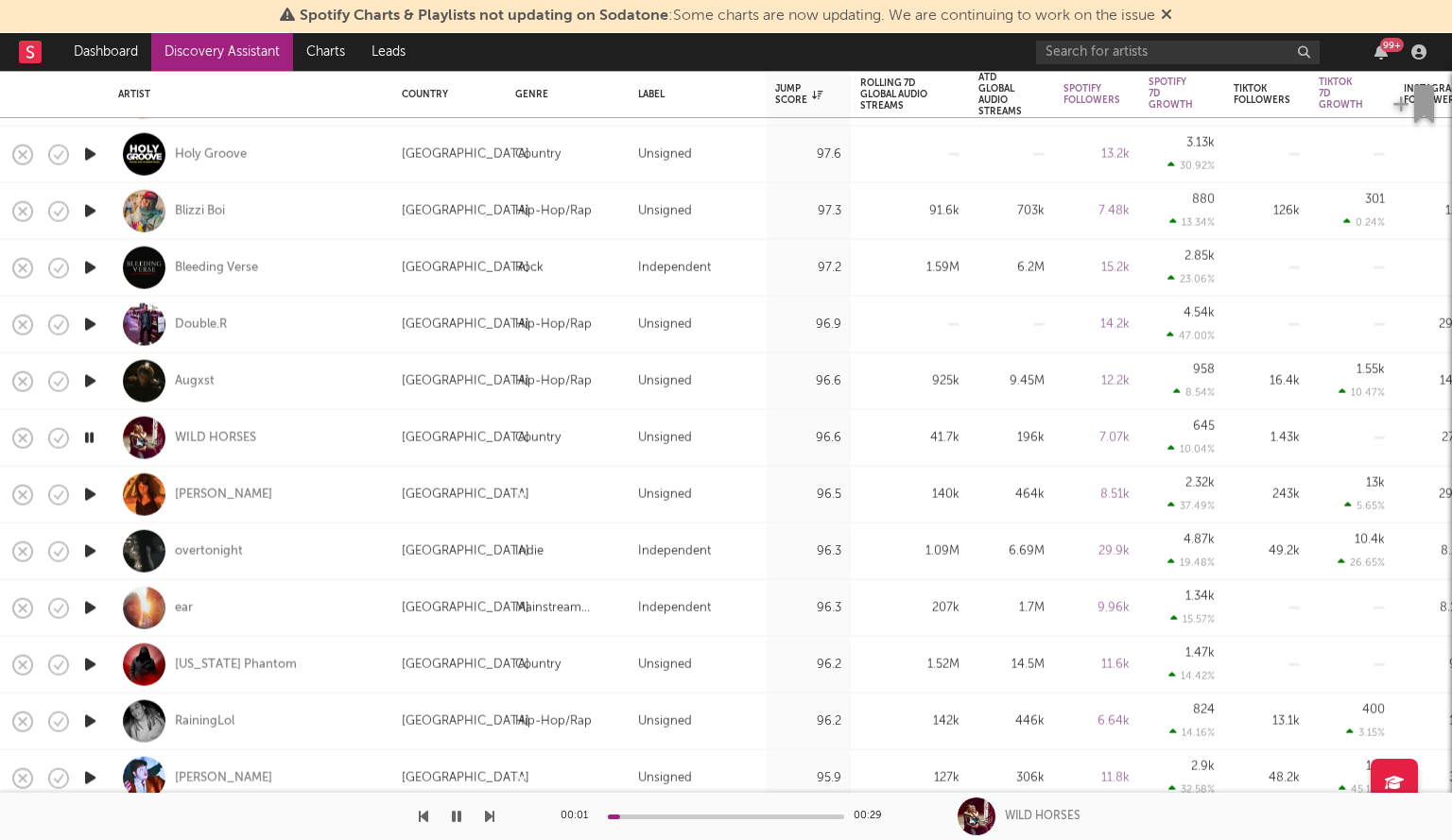
click at [89, 376] on icon "button" at bounding box center [90, 381] width 20 height 24
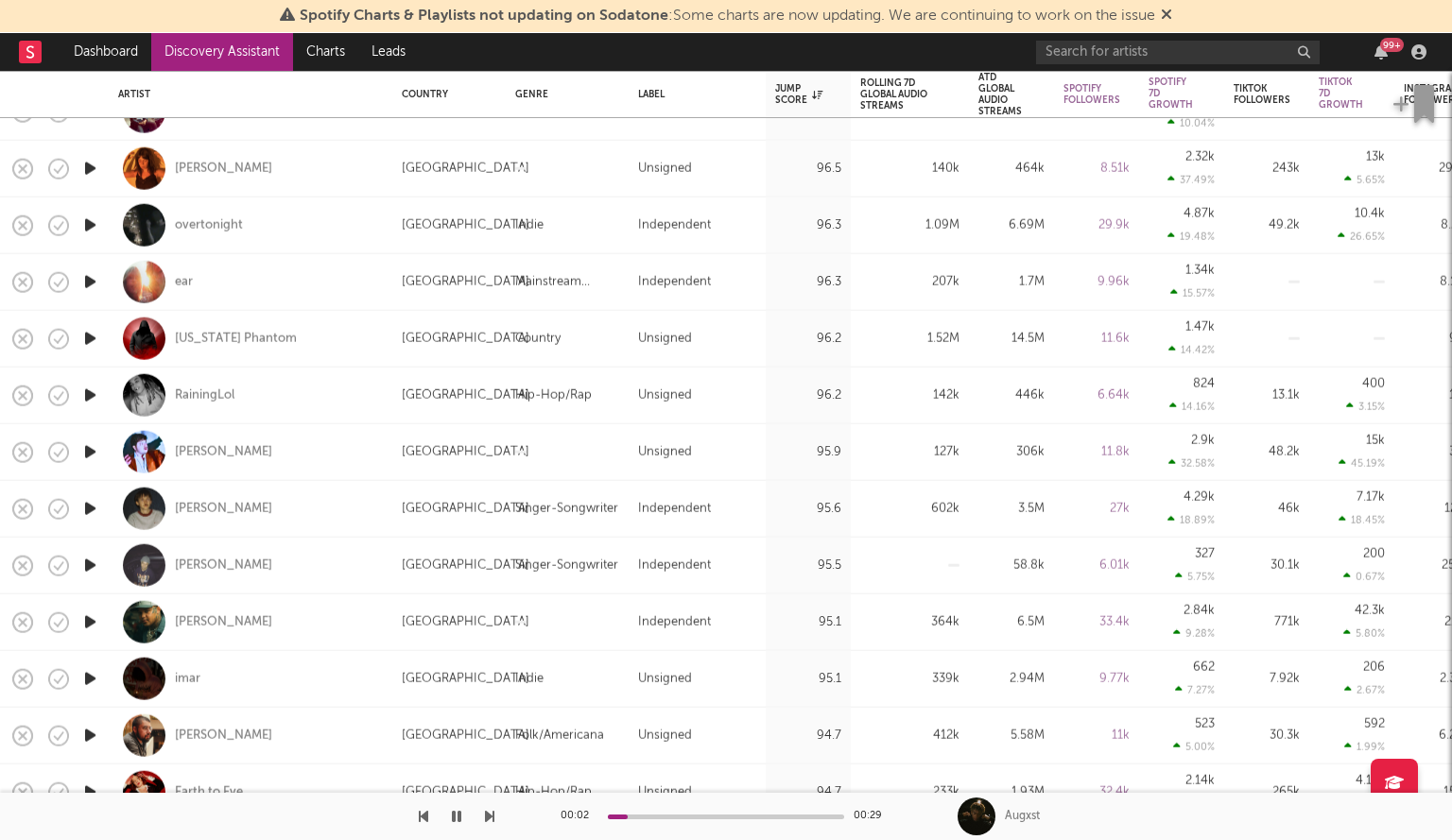
click at [92, 447] on icon "button" at bounding box center [90, 452] width 20 height 24
click at [90, 447] on icon "button" at bounding box center [89, 452] width 18 height 24
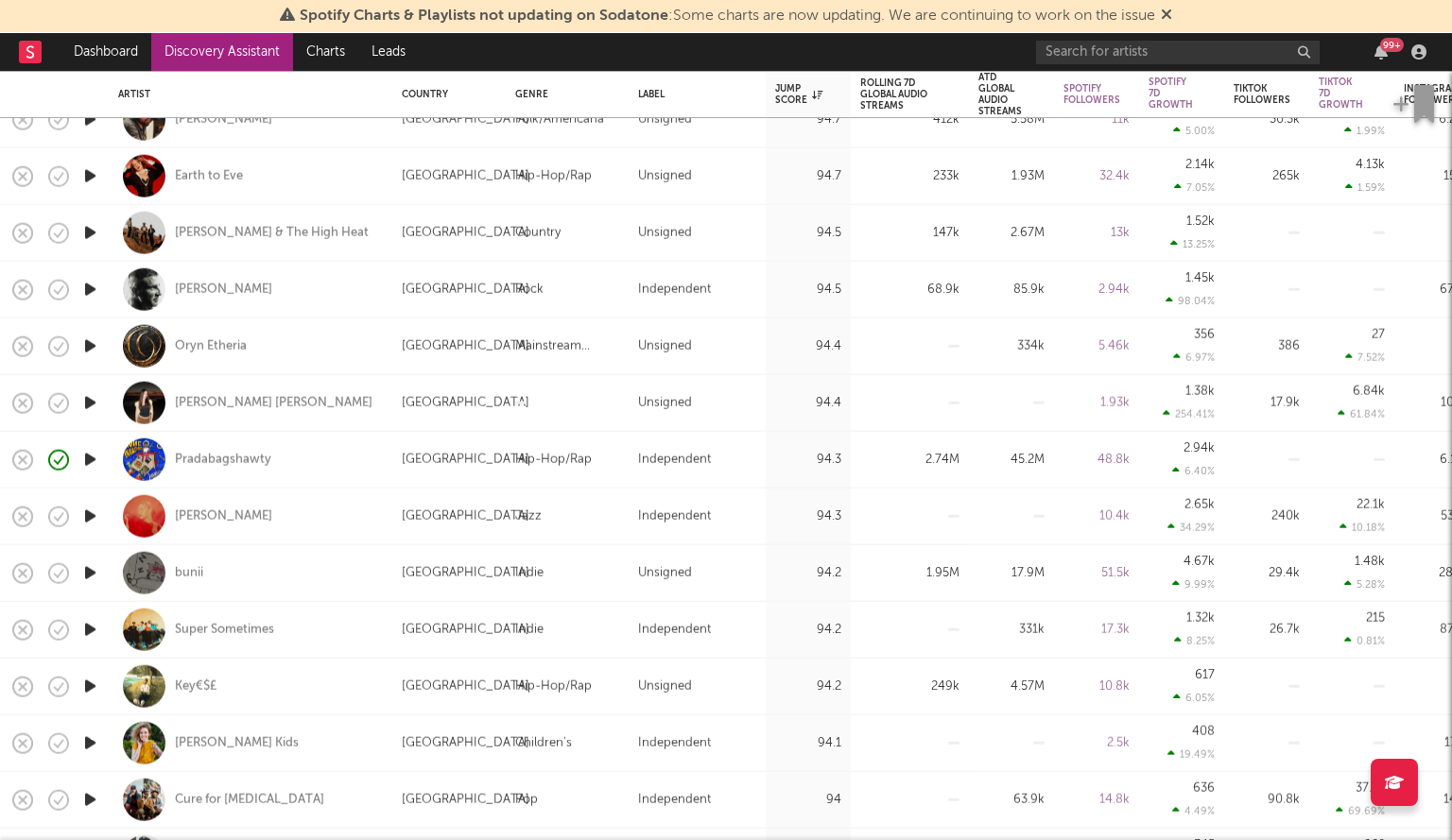
click at [86, 397] on icon "button" at bounding box center [90, 403] width 20 height 24
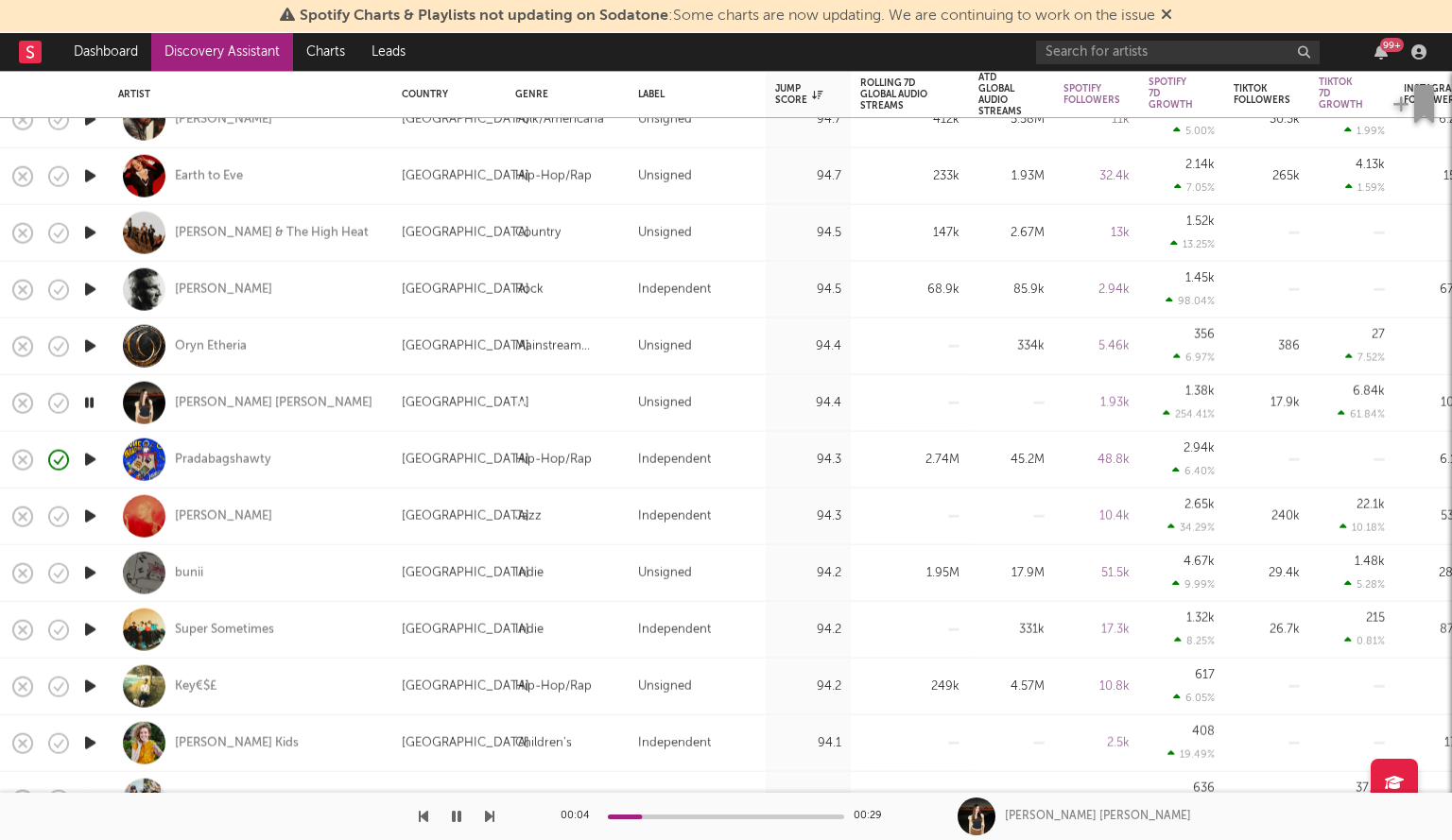
click at [90, 682] on icon "button" at bounding box center [90, 687] width 20 height 24
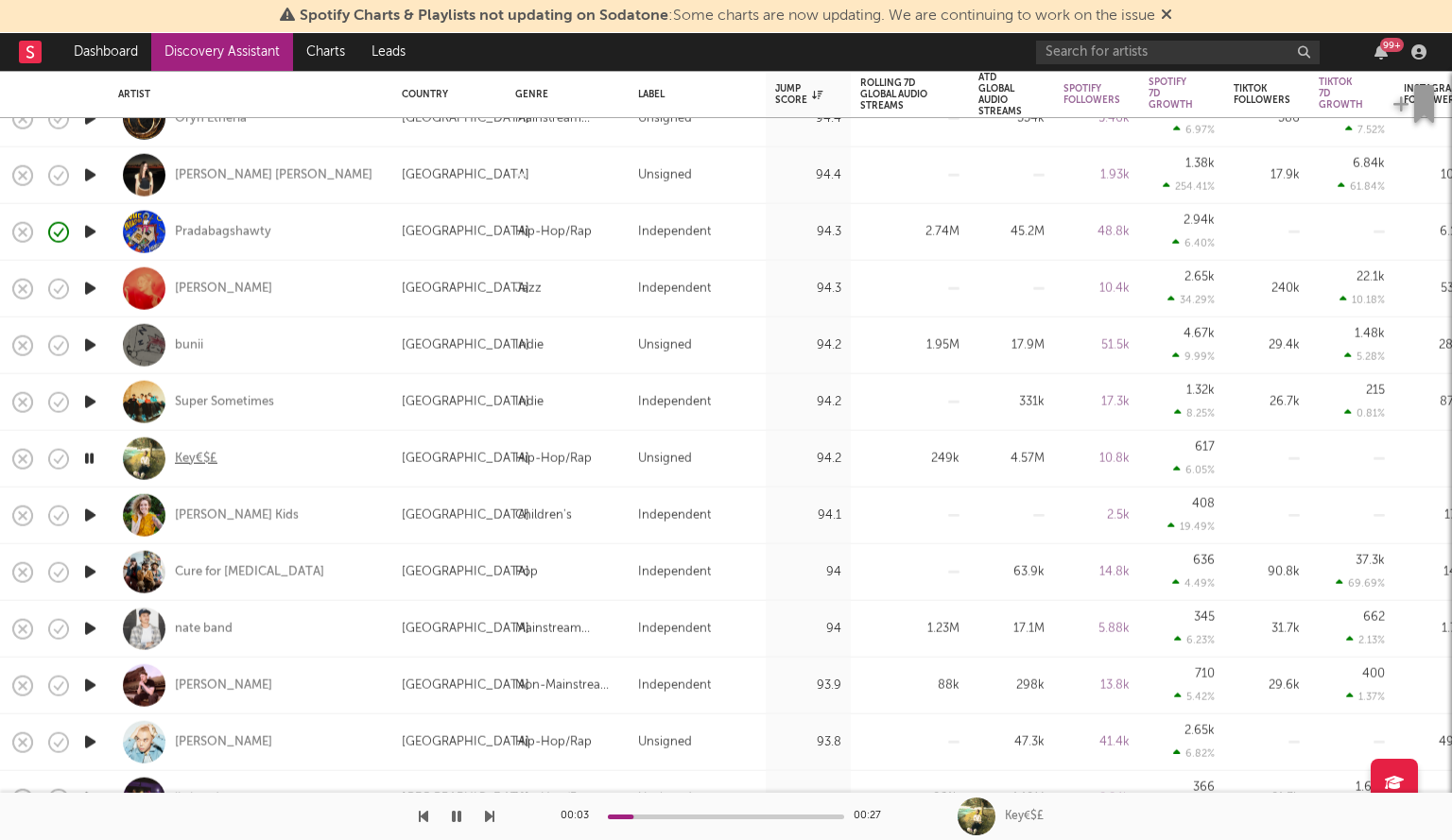
click at [199, 462] on div "Key€$£" at bounding box center [196, 458] width 42 height 17
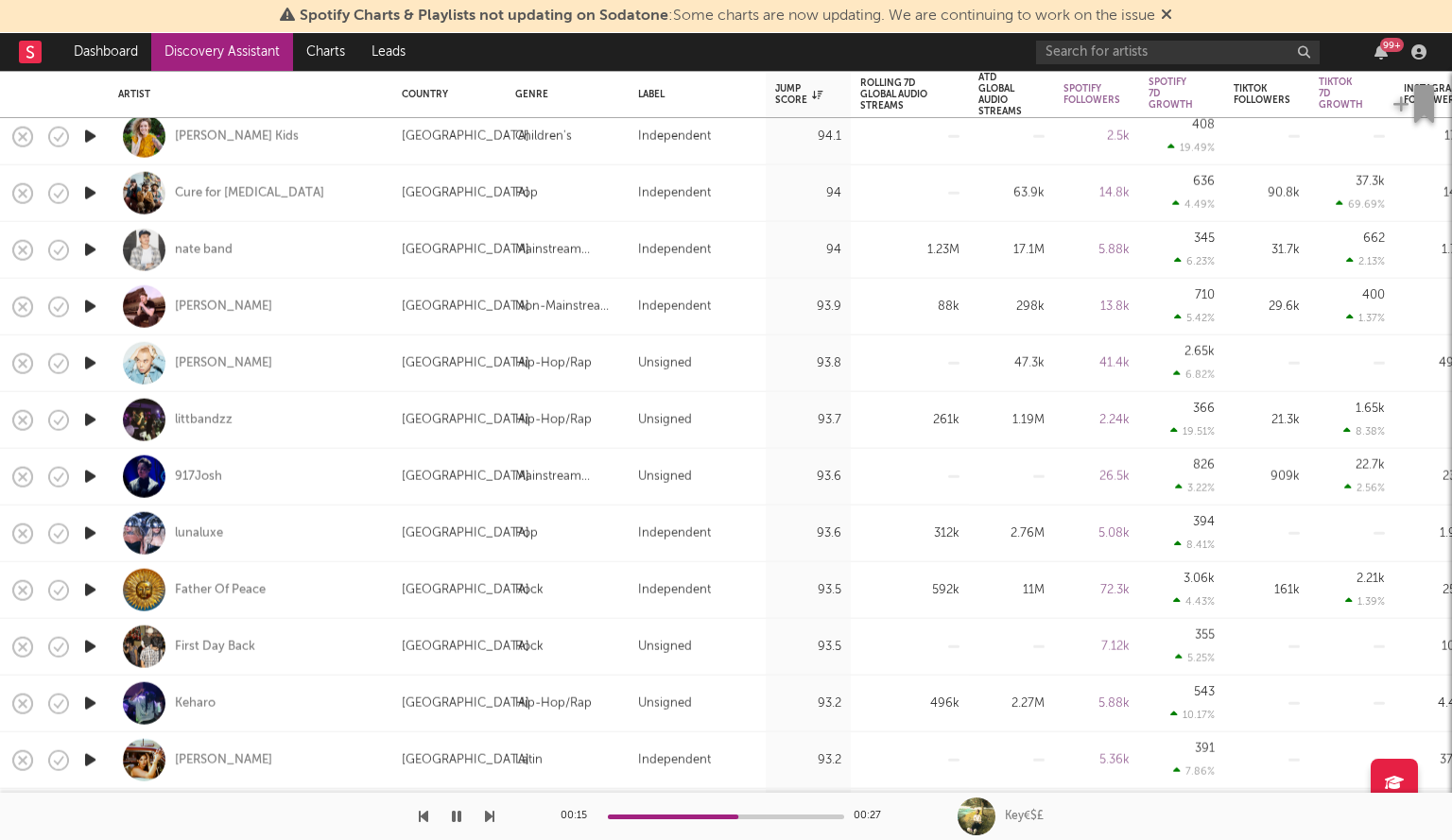
click at [87, 644] on icon "button" at bounding box center [90, 646] width 20 height 24
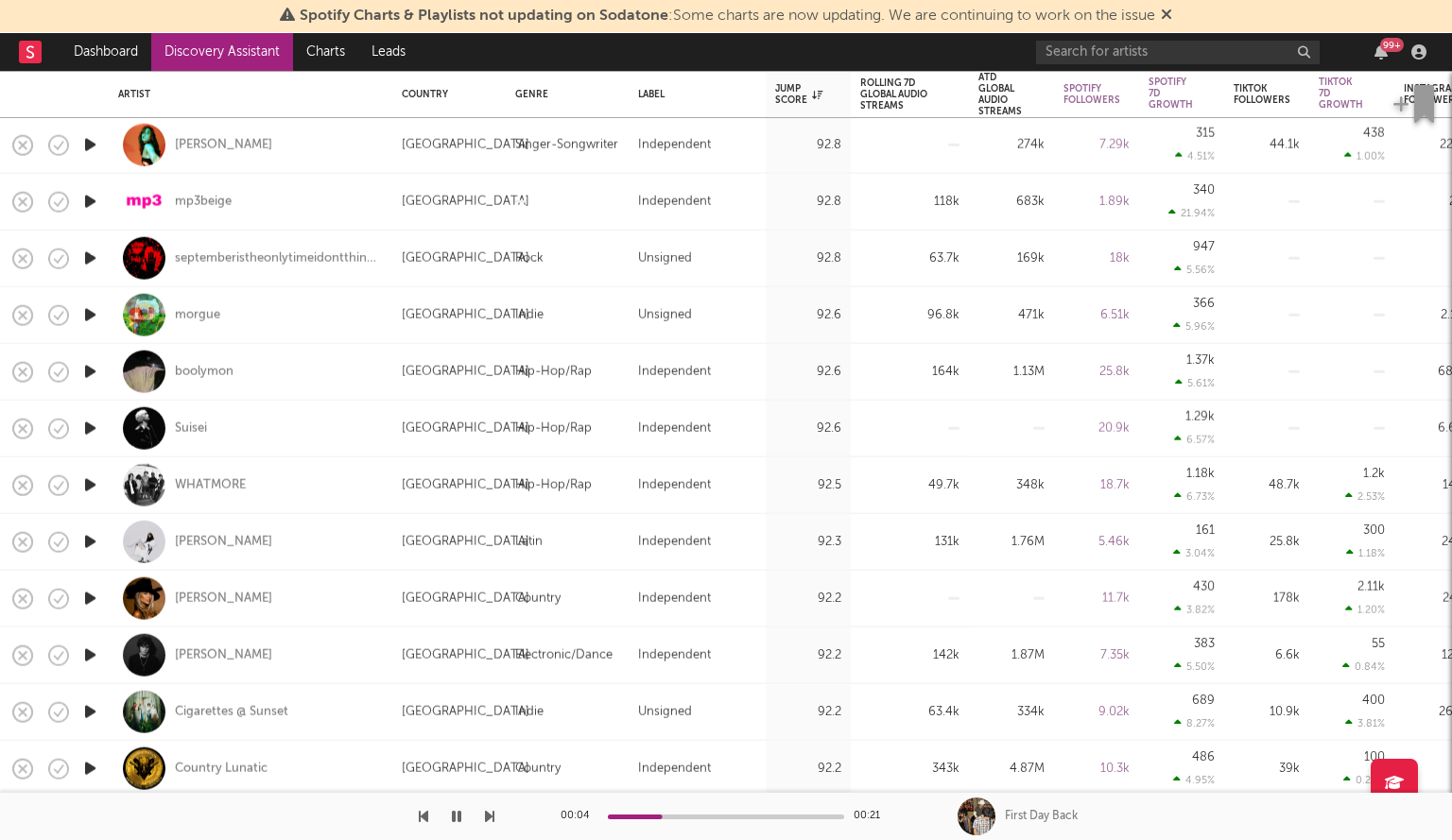
click at [86, 308] on icon "button" at bounding box center [90, 315] width 20 height 24
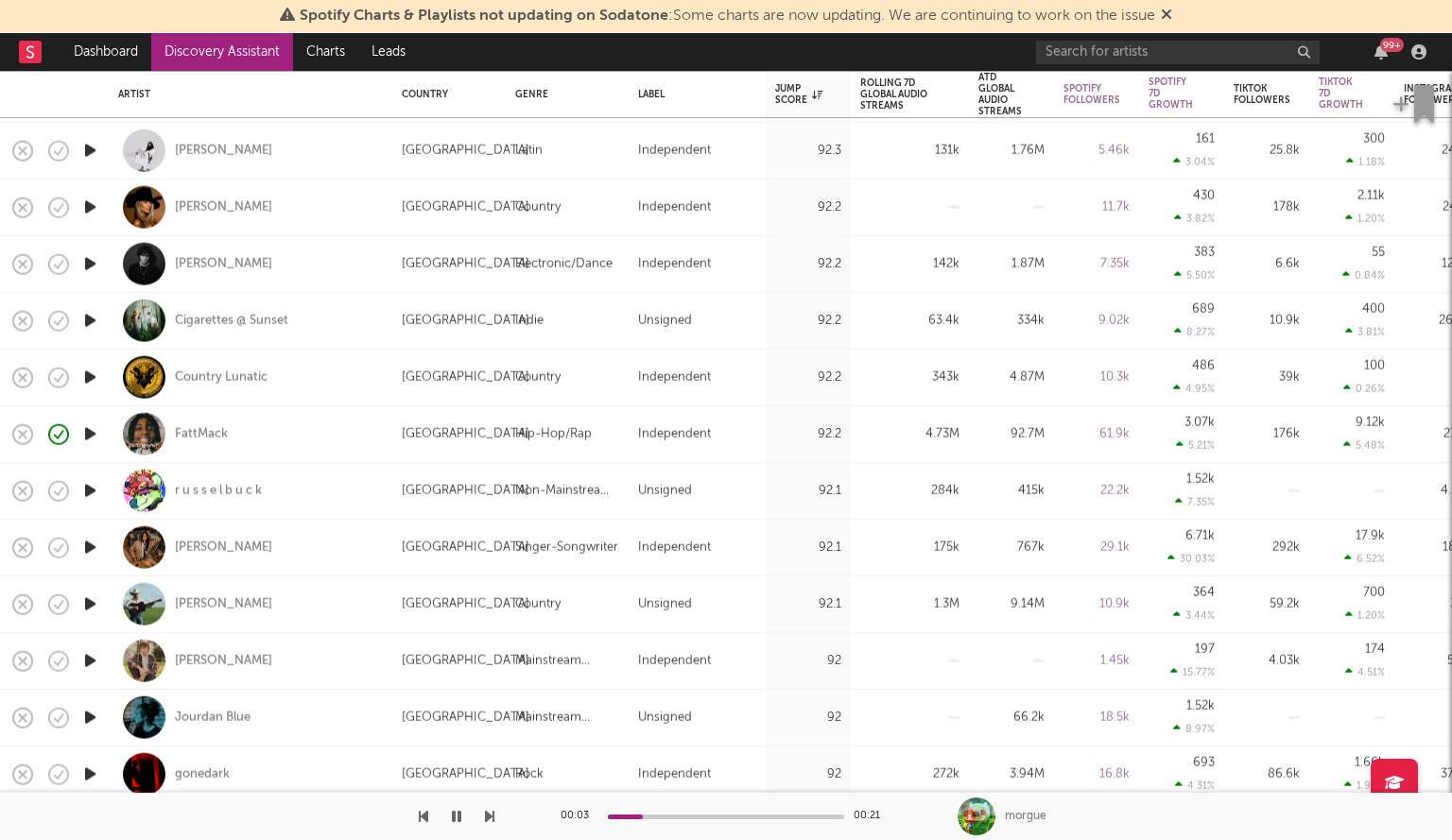
click at [91, 596] on icon "button" at bounding box center [90, 604] width 20 height 24
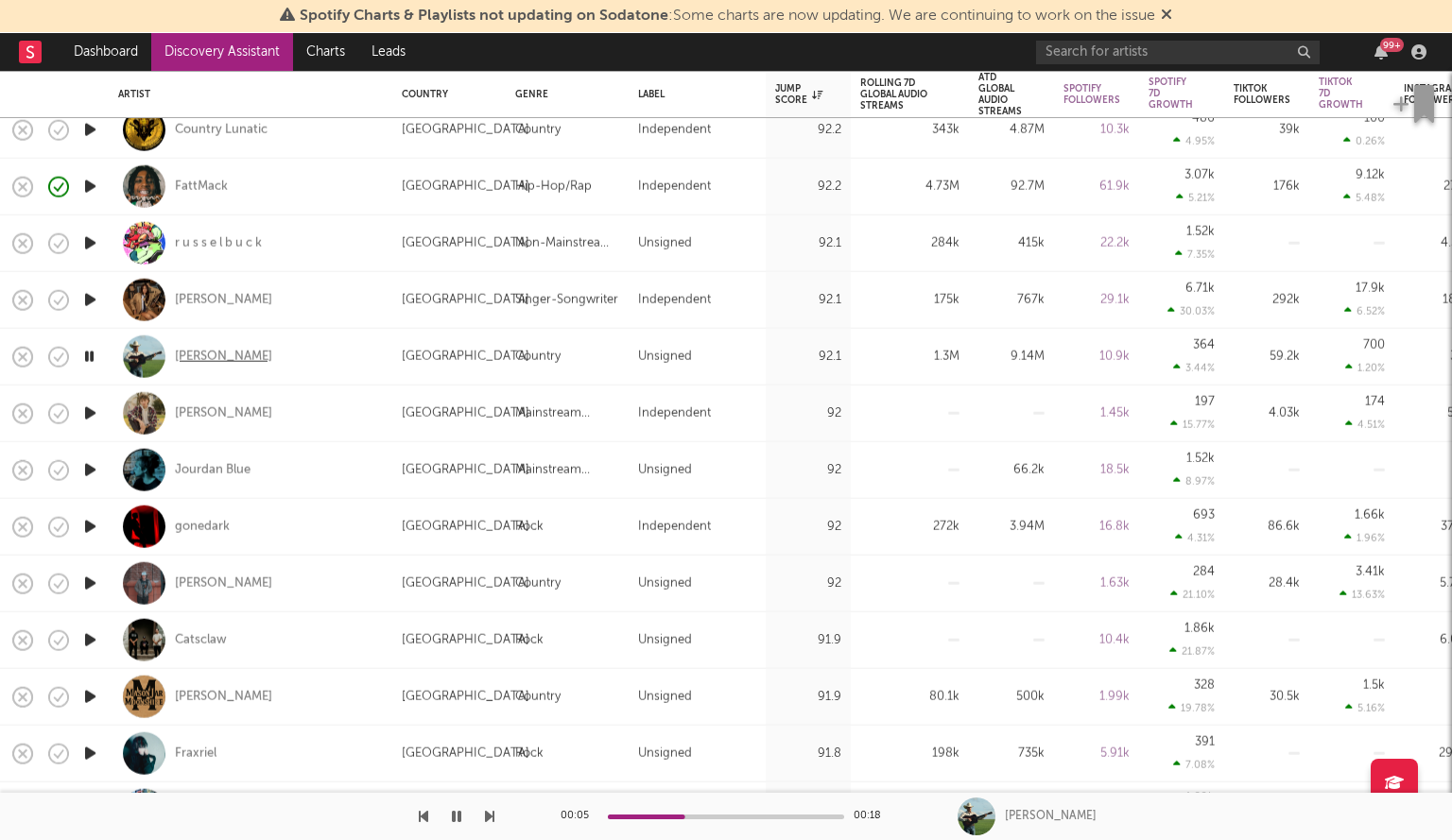
click at [222, 359] on div "Tyce Delk" at bounding box center [223, 357] width 98 height 17
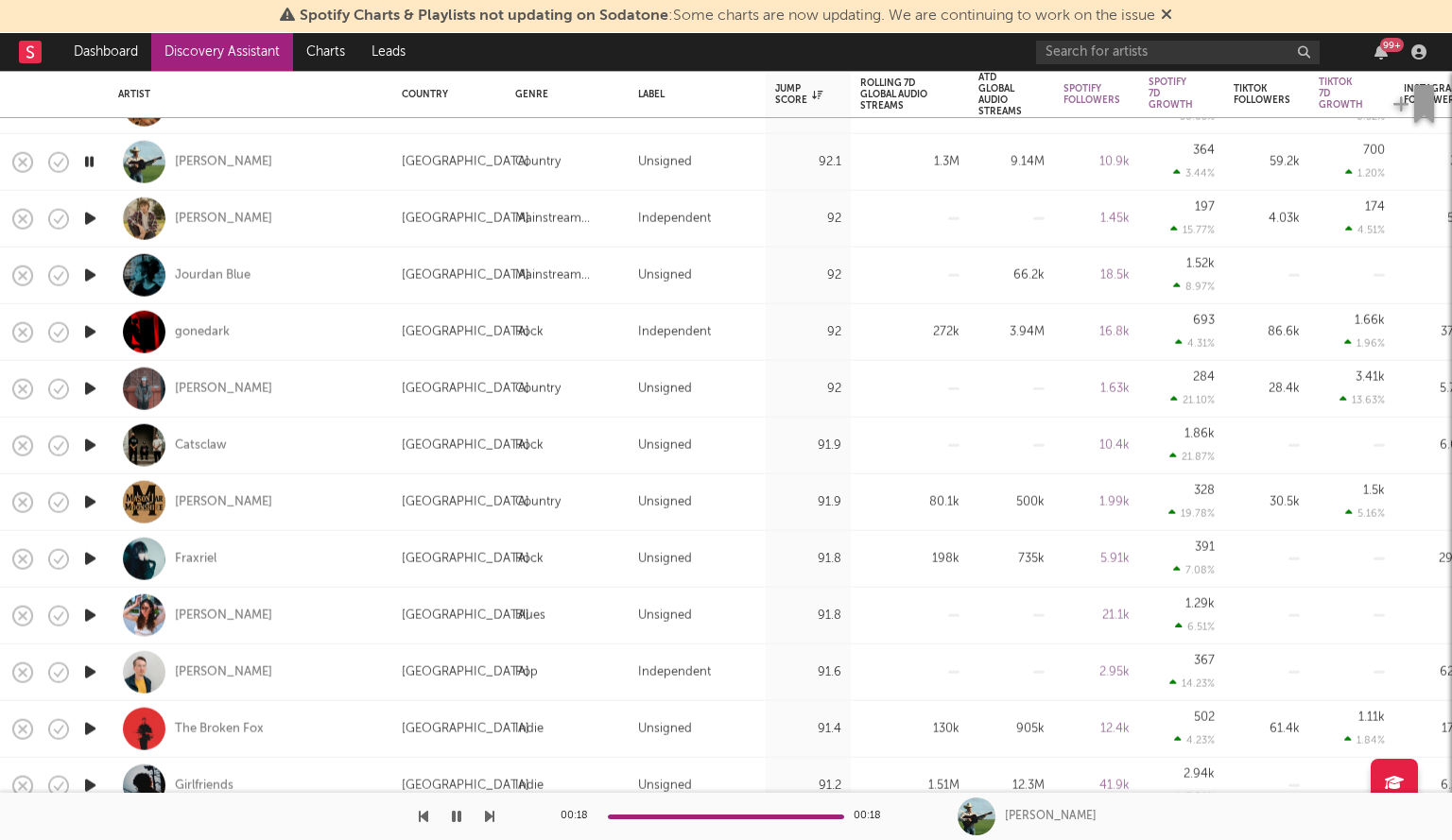
click at [89, 441] on icon "button" at bounding box center [90, 445] width 20 height 24
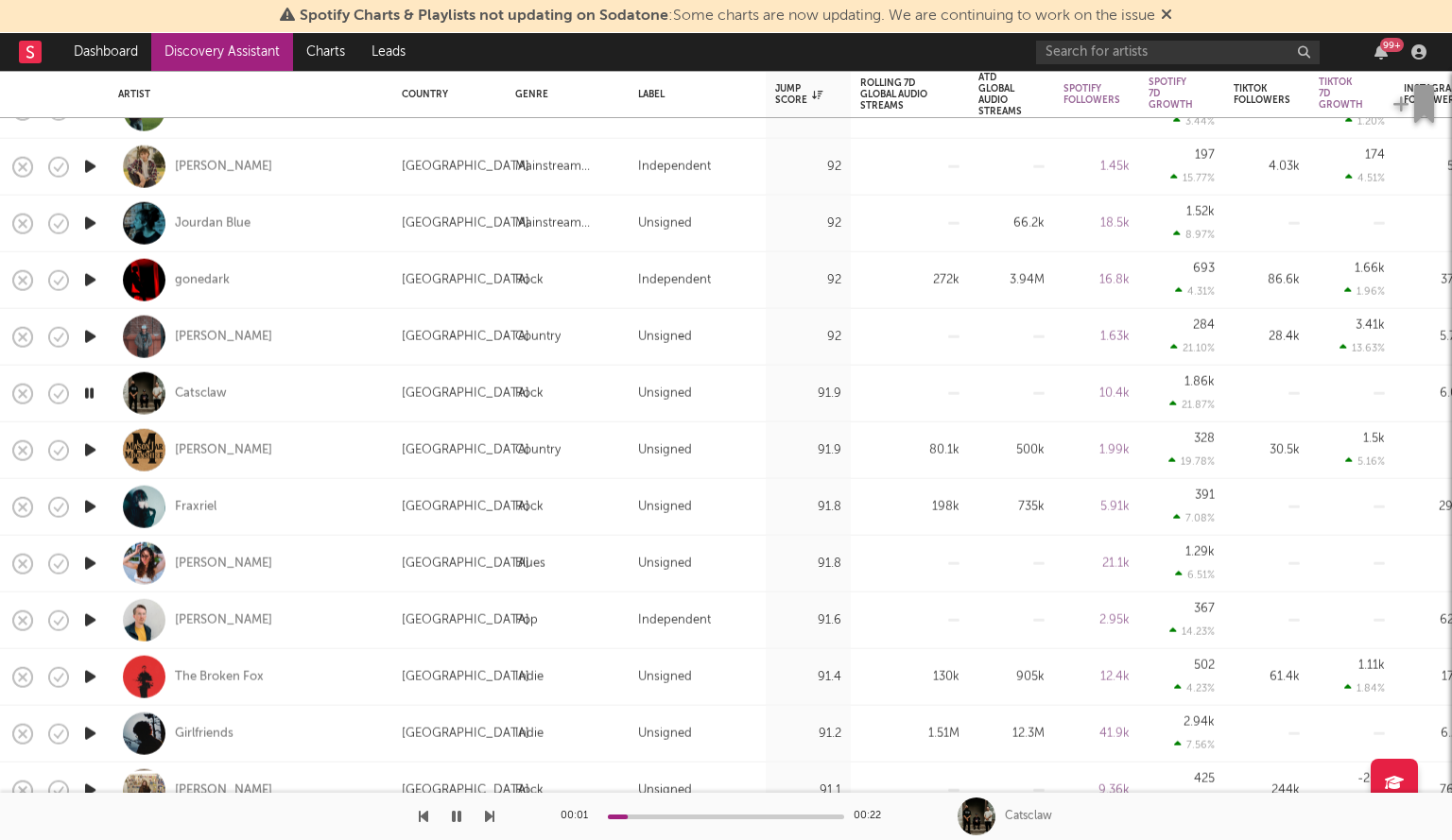
click at [86, 503] on icon "button" at bounding box center [90, 507] width 20 height 24
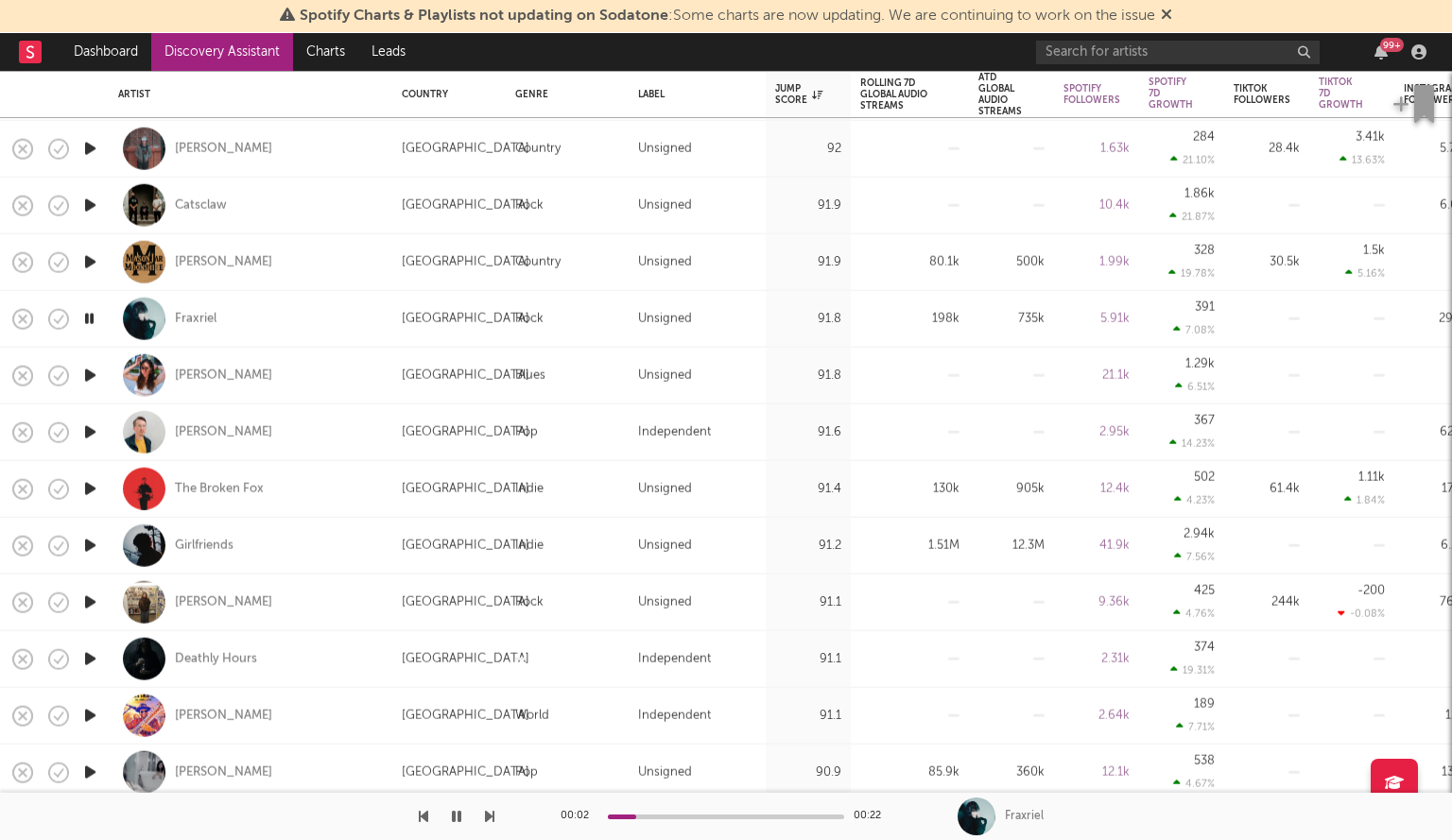
click at [85, 540] on icon "button" at bounding box center [90, 546] width 20 height 24
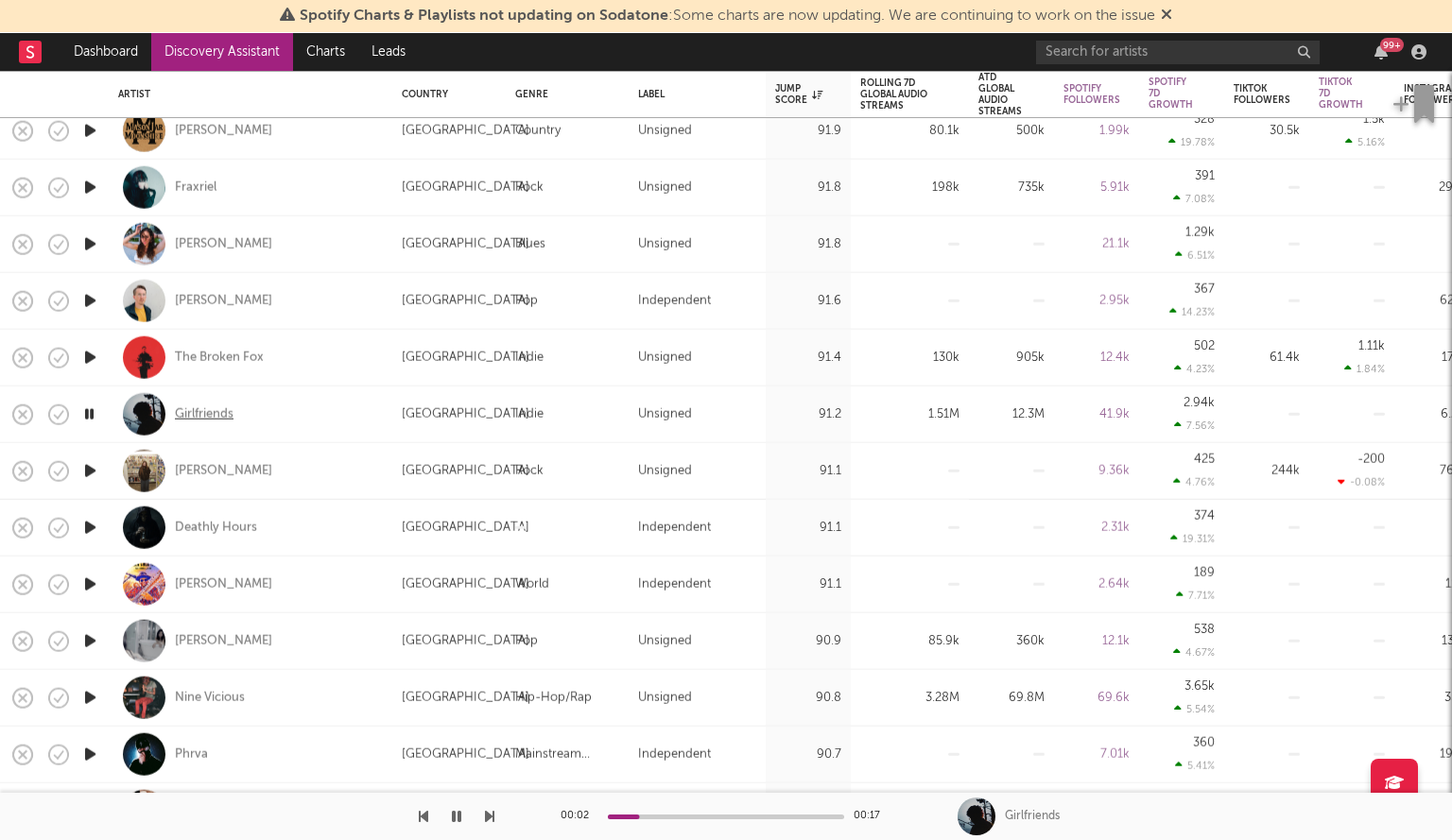
click at [198, 418] on div "Girlfriends" at bounding box center [203, 414] width 59 height 17
click at [89, 462] on icon "button" at bounding box center [90, 471] width 20 height 24
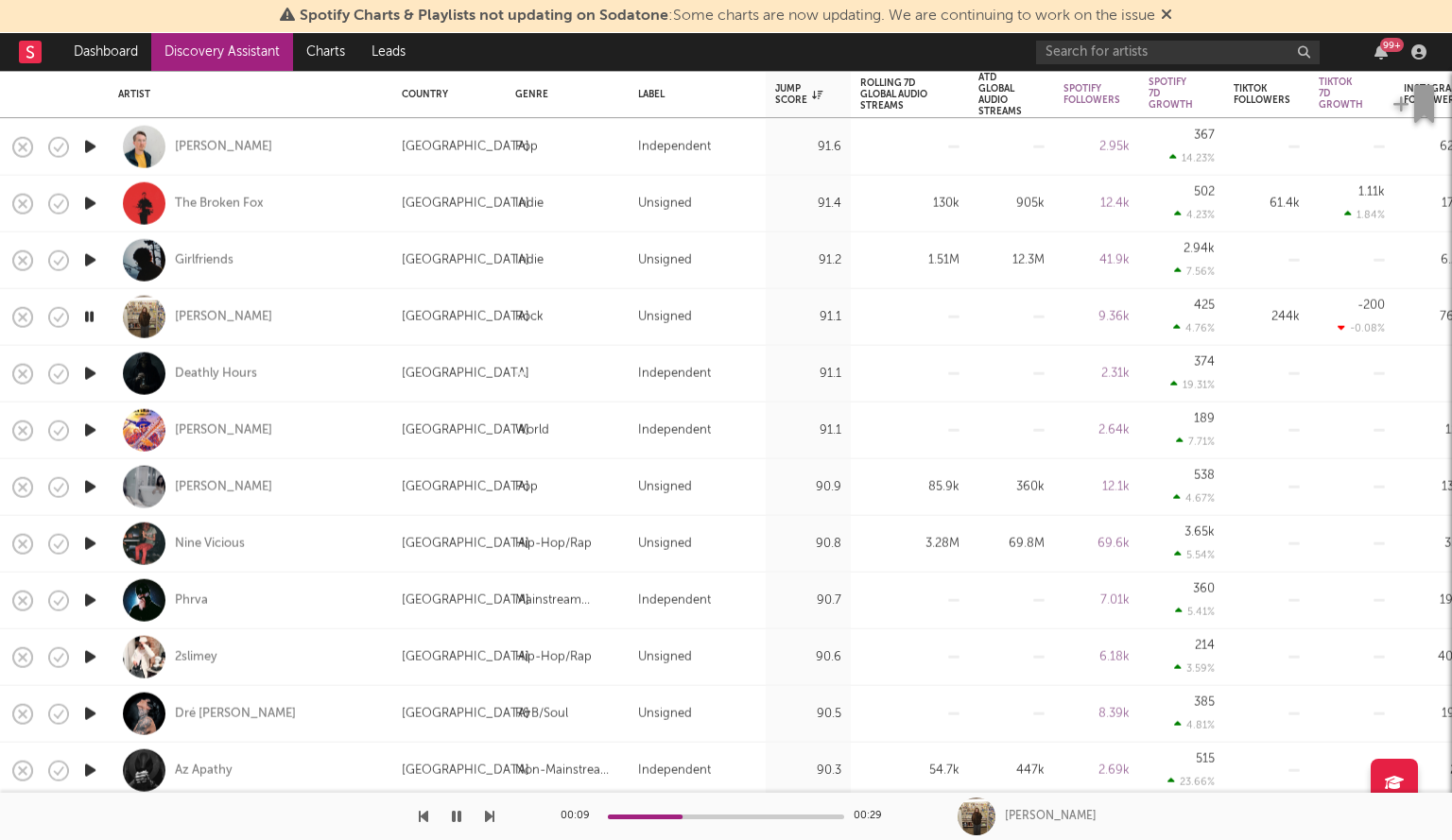
click at [89, 649] on icon "button" at bounding box center [90, 657] width 20 height 24
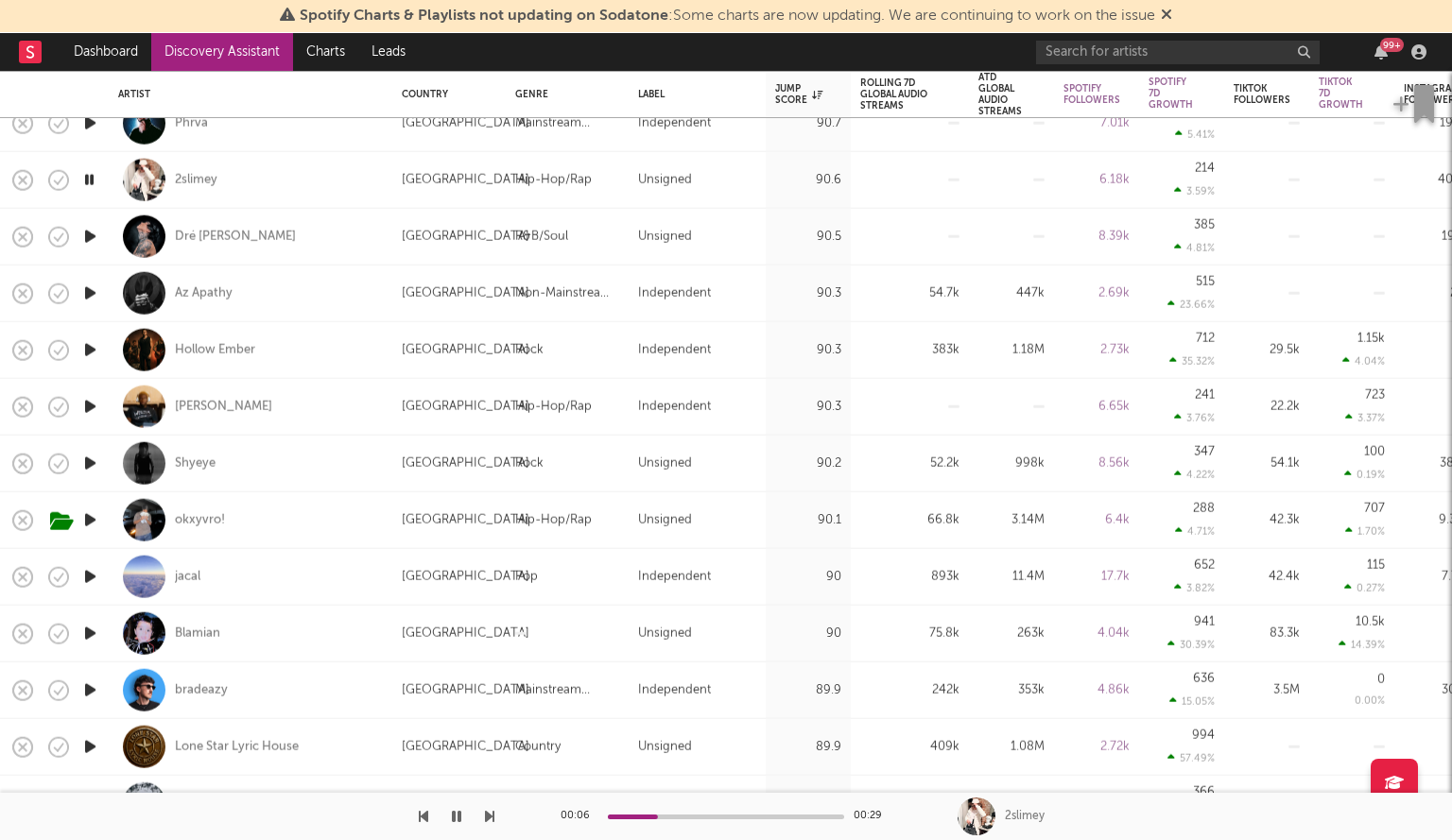
click at [451, 824] on button "button" at bounding box center [457, 816] width 19 height 47
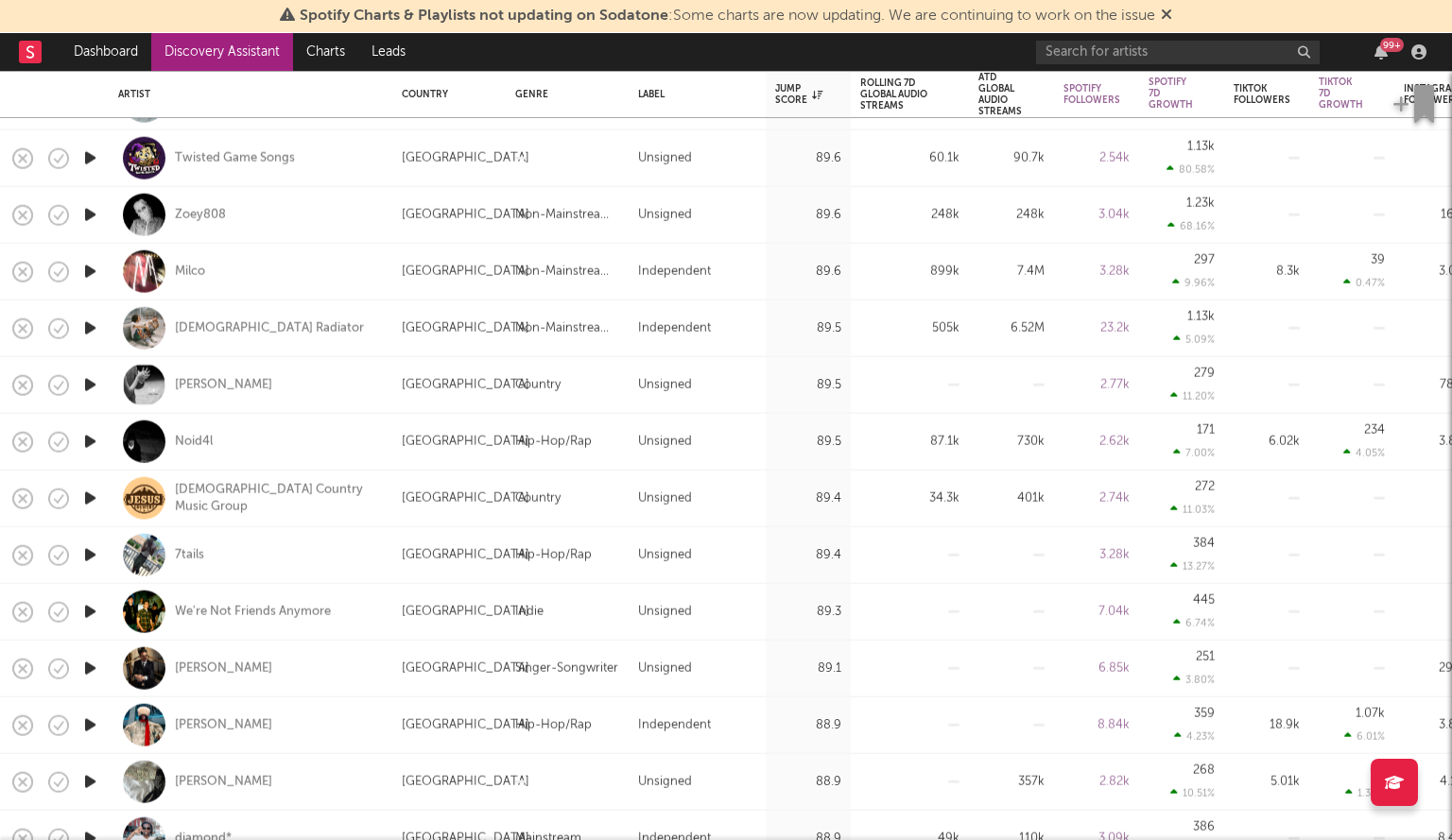
click at [97, 544] on icon "button" at bounding box center [90, 555] width 20 height 24
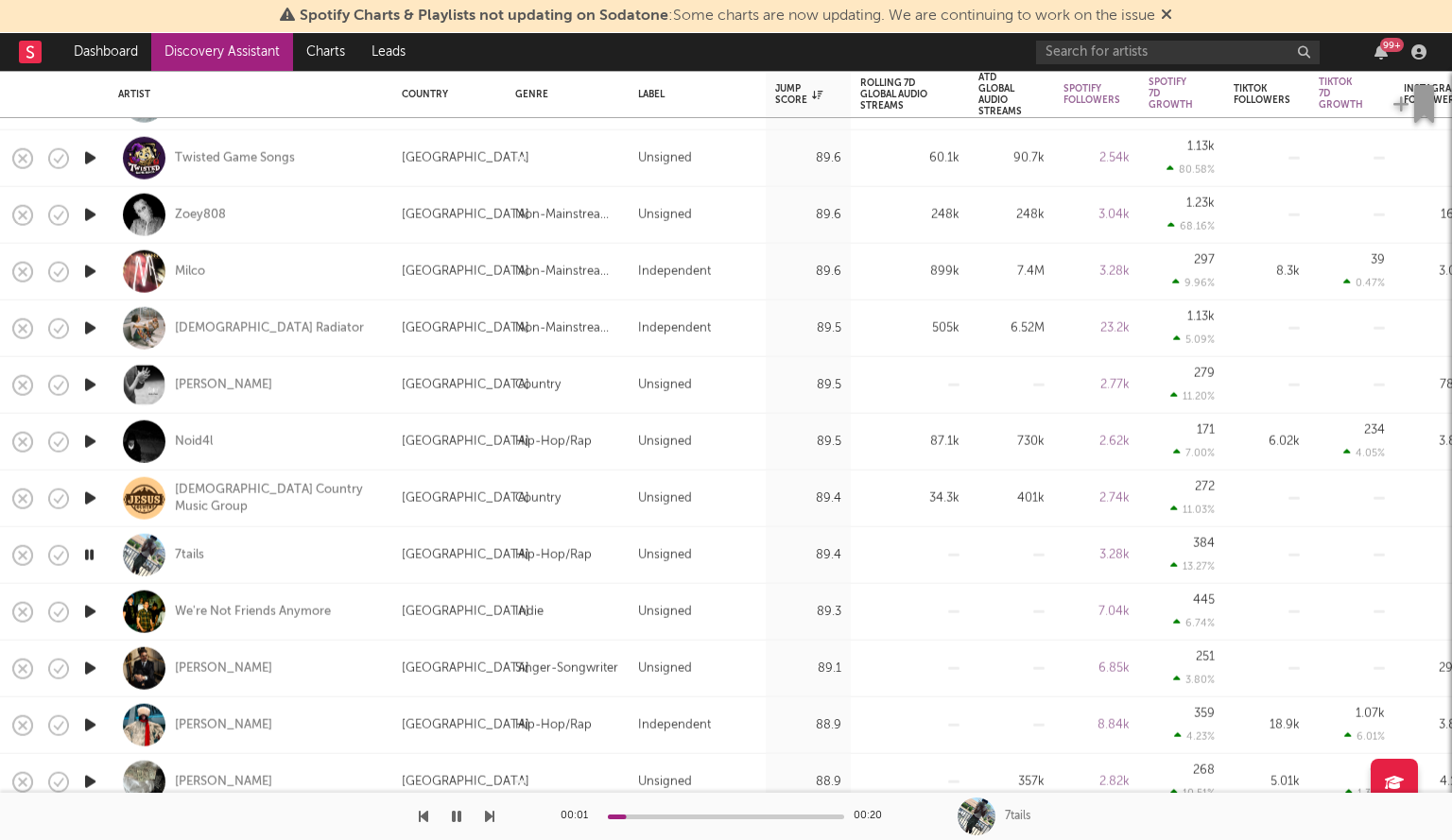
click at [95, 667] on icon "button" at bounding box center [90, 668] width 20 height 24
click at [89, 661] on icon "button" at bounding box center [89, 668] width 18 height 24
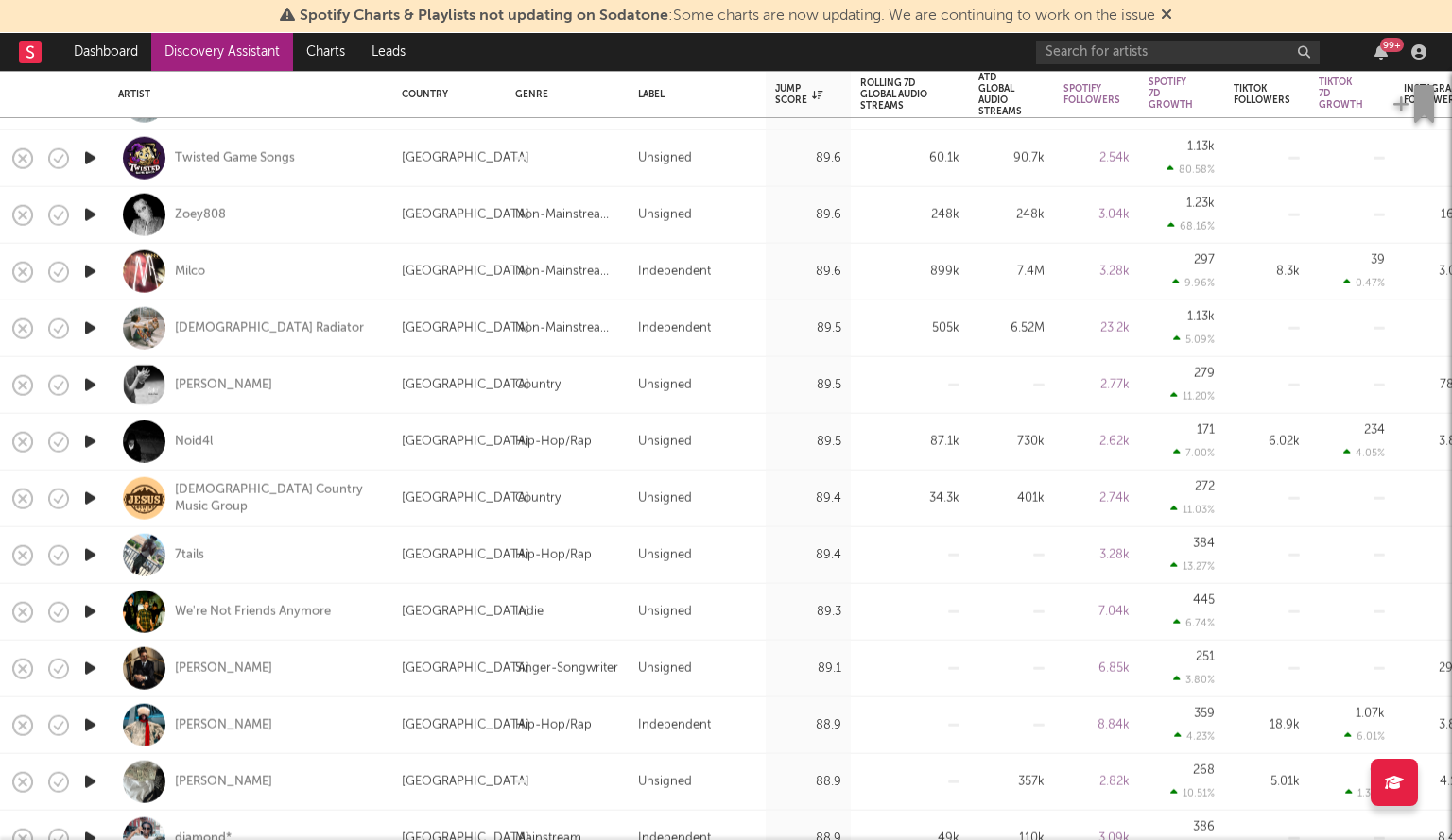
click at [89, 661] on icon "button" at bounding box center [90, 668] width 20 height 24
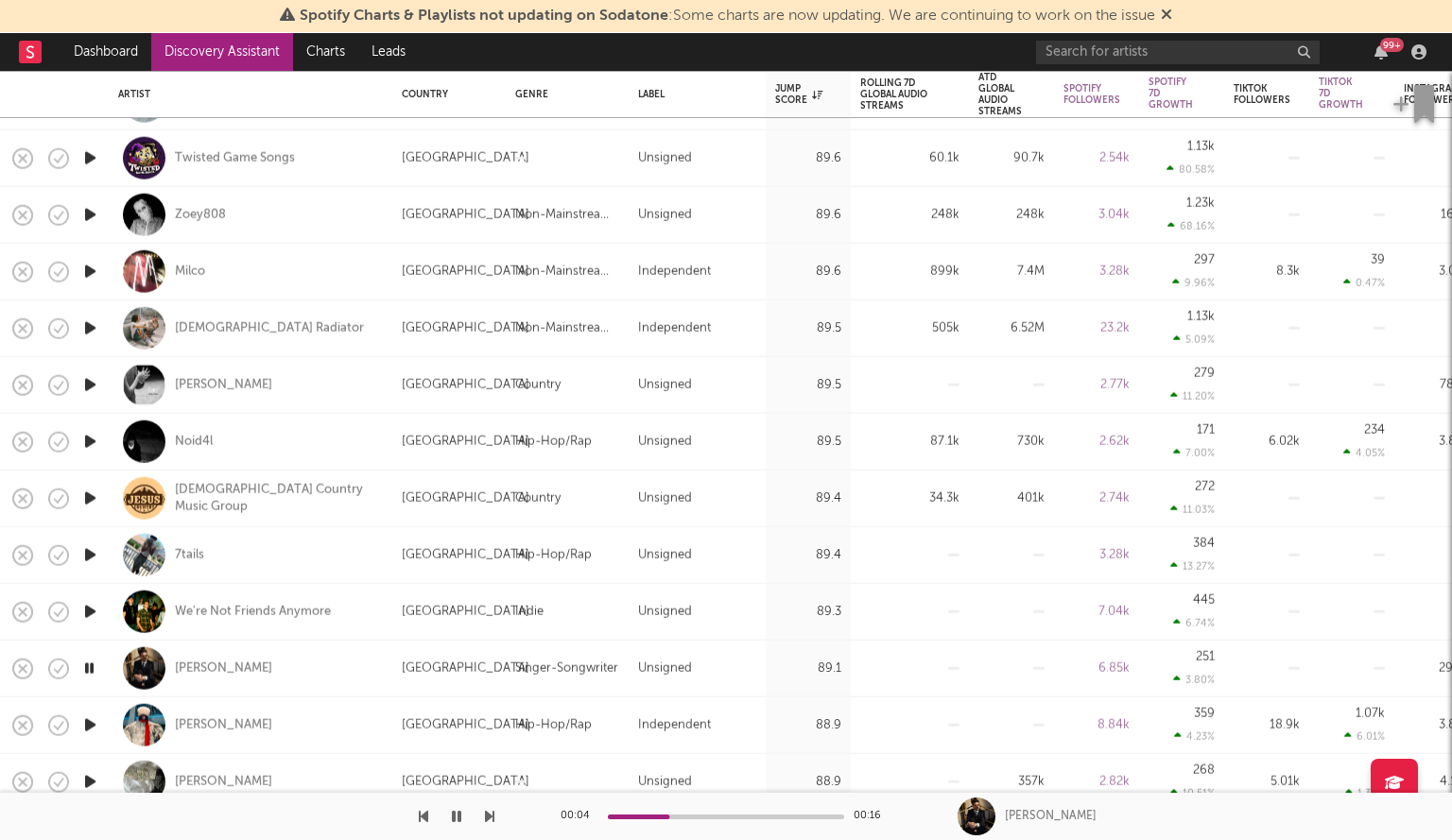
click at [89, 661] on icon "button" at bounding box center [89, 668] width 18 height 24
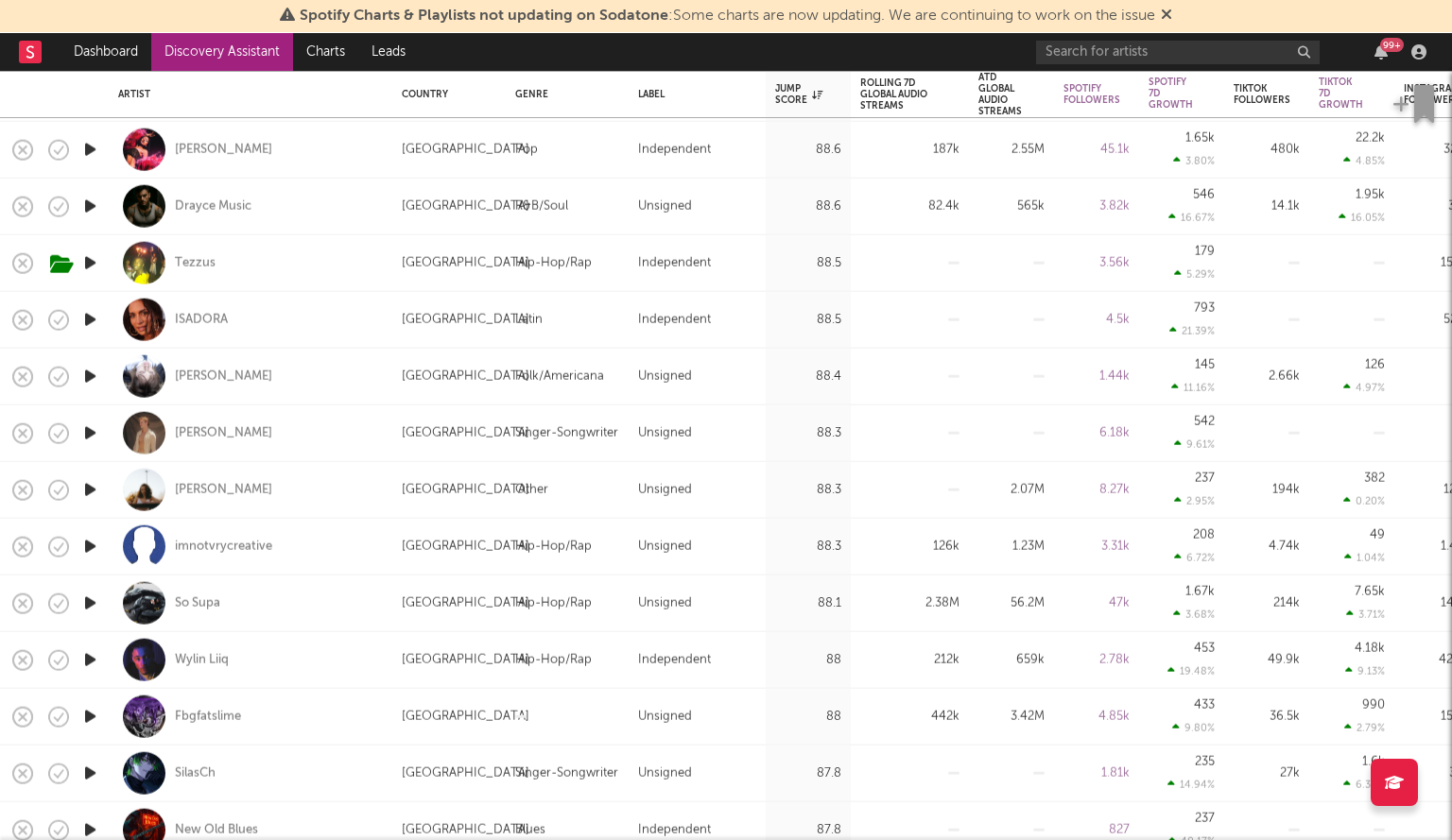
click at [87, 487] on icon "button" at bounding box center [90, 490] width 20 height 24
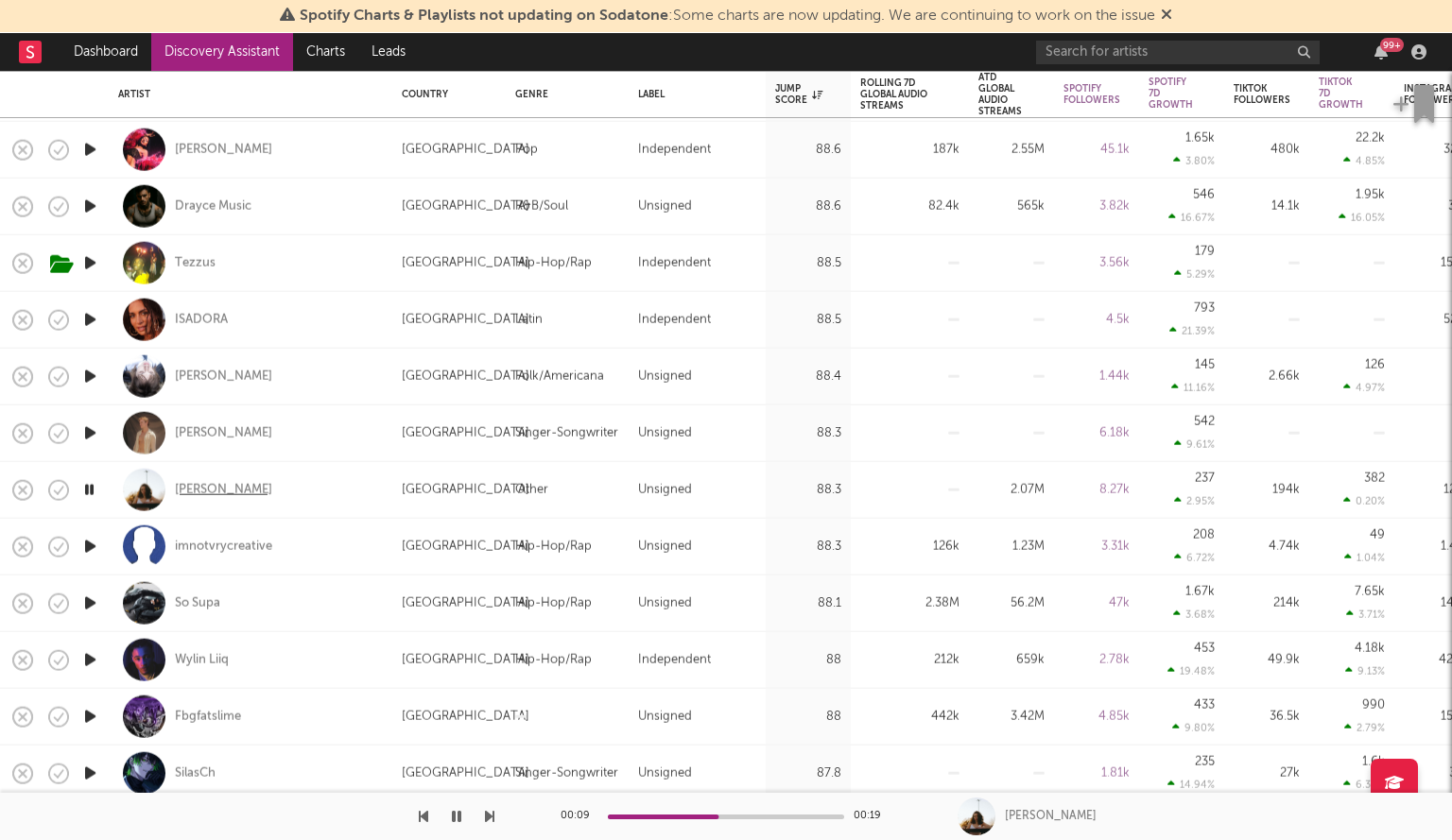
click at [205, 491] on div "Mai Mai" at bounding box center [223, 490] width 98 height 17
click at [95, 542] on icon "button" at bounding box center [90, 547] width 20 height 24
click at [93, 597] on icon "button" at bounding box center [90, 603] width 20 height 24
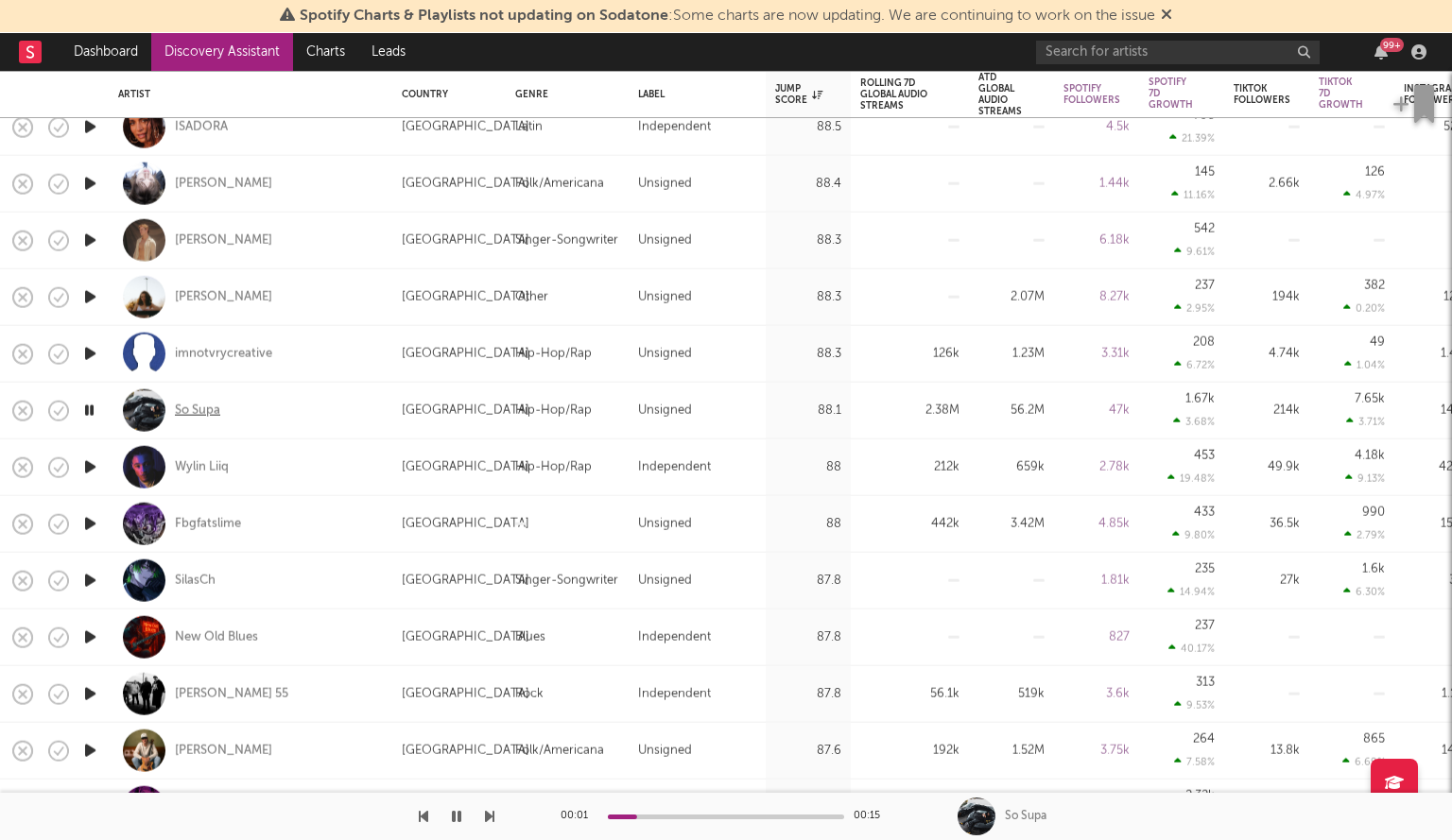
click at [197, 406] on div "So Supa" at bounding box center [197, 410] width 45 height 17
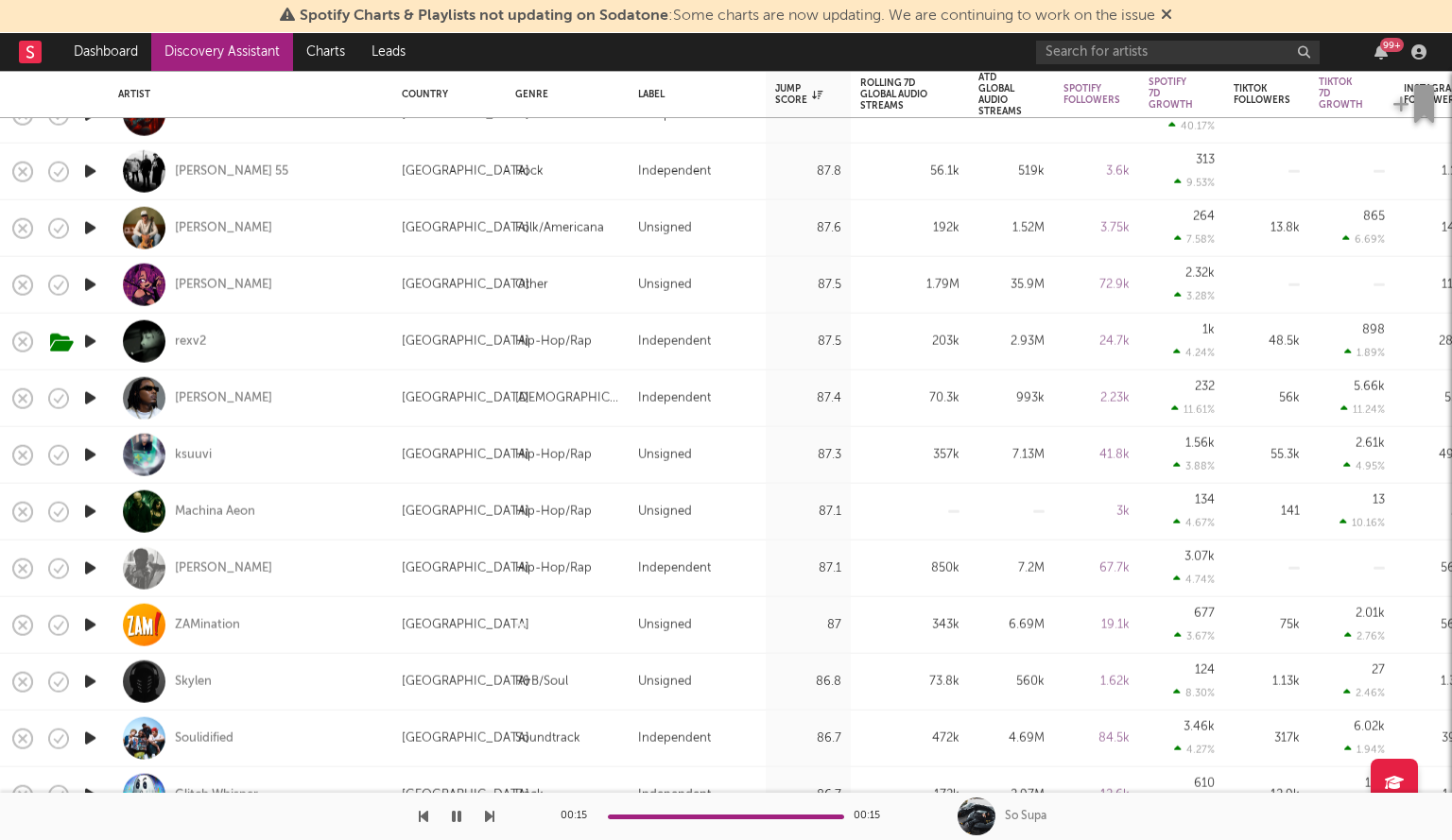
click at [89, 628] on icon "button" at bounding box center [90, 625] width 20 height 24
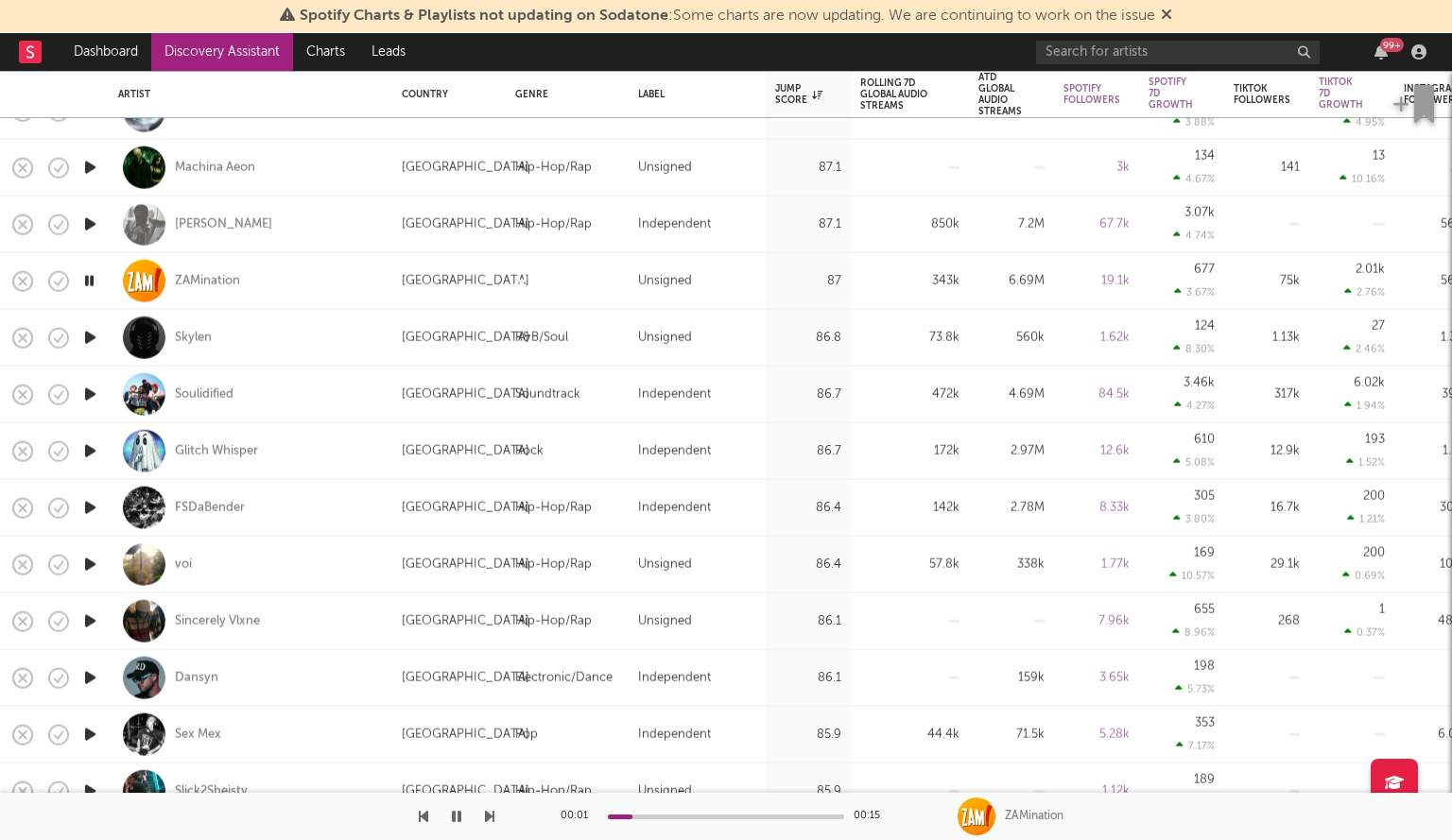
click at [88, 564] on icon "button" at bounding box center [90, 565] width 20 height 24
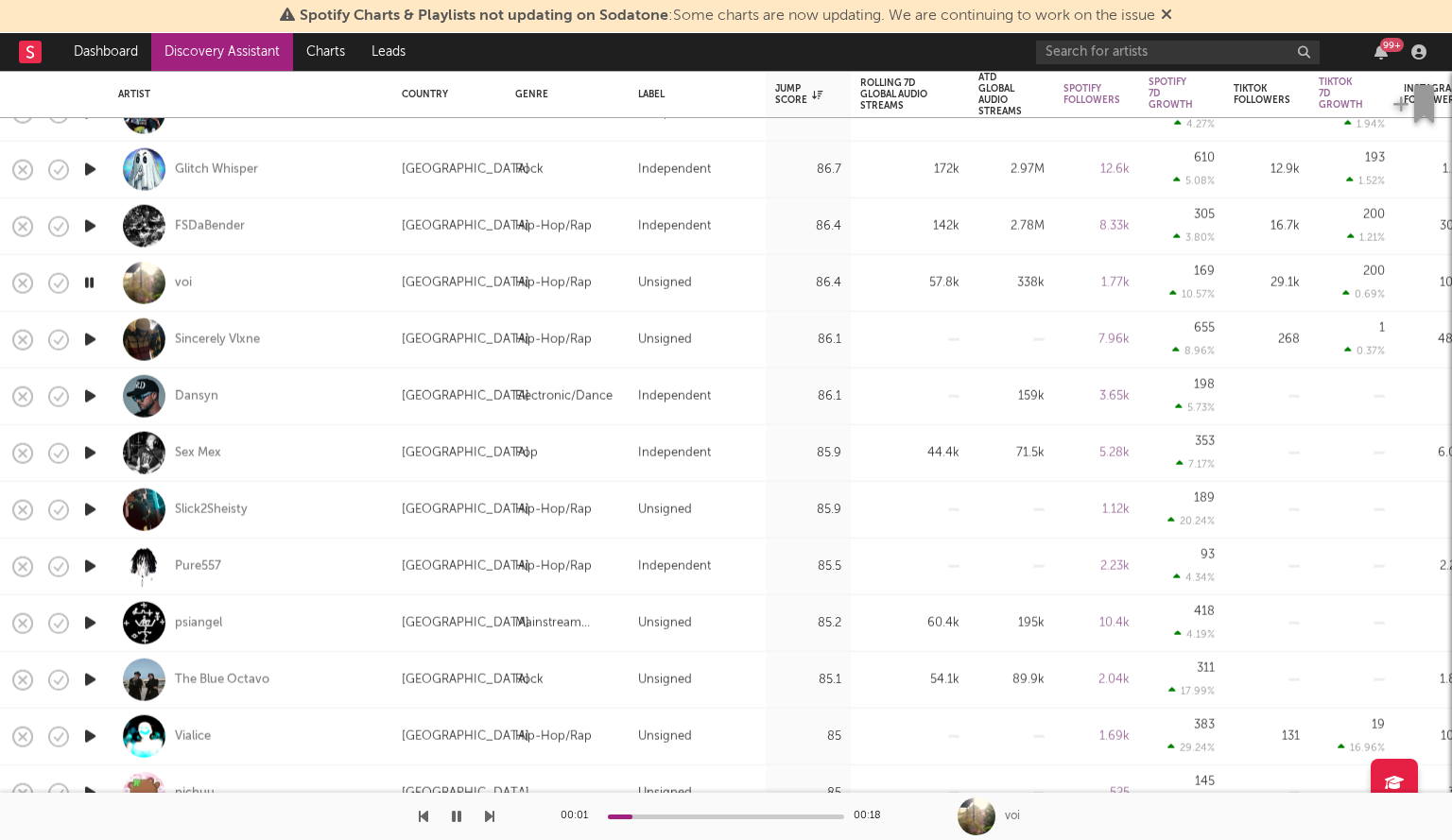
click at [87, 510] on icon "button" at bounding box center [90, 509] width 20 height 24
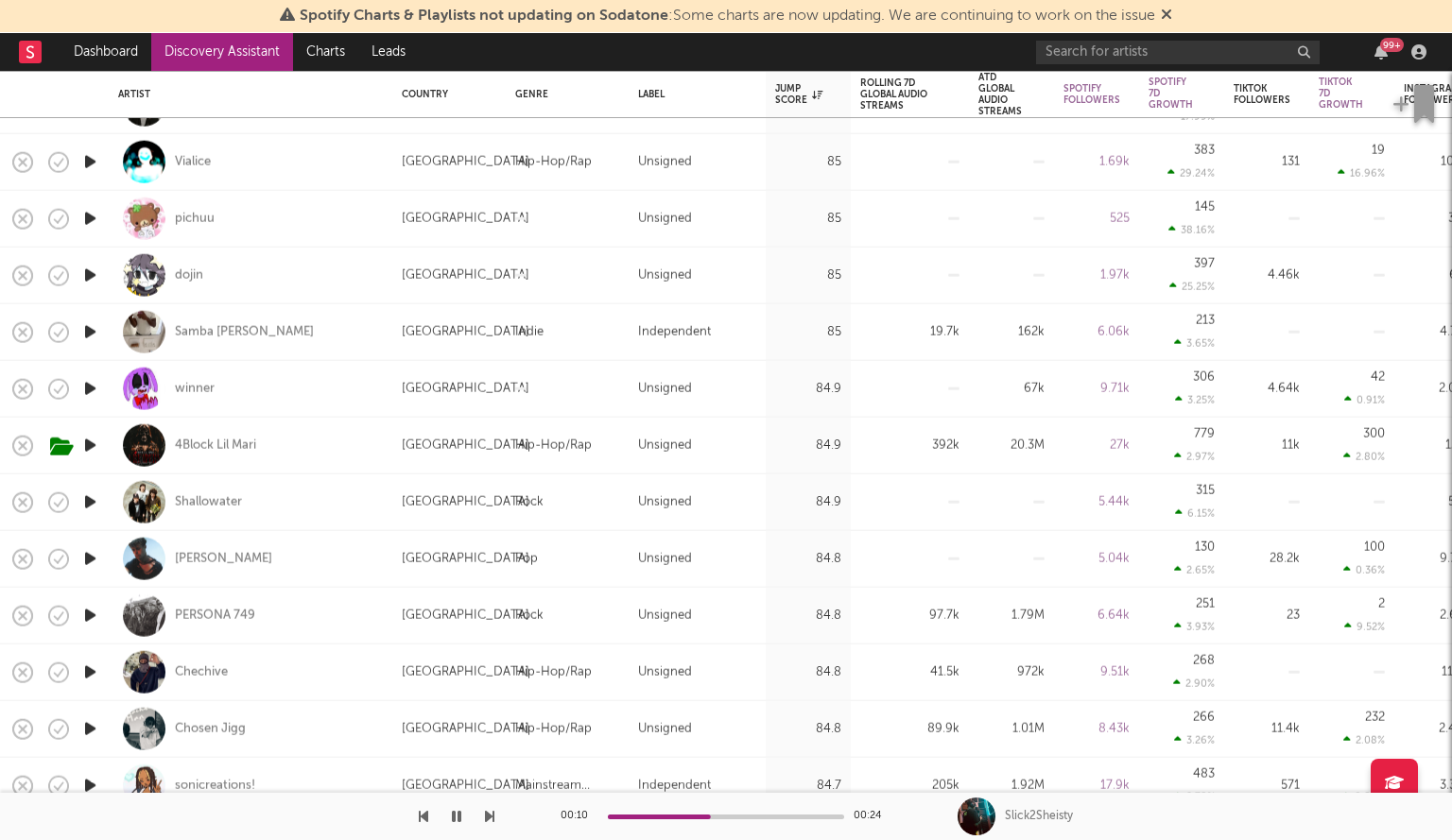
click at [90, 502] on icon "button" at bounding box center [90, 502] width 20 height 24
click at [95, 550] on icon "button" at bounding box center [90, 559] width 20 height 24
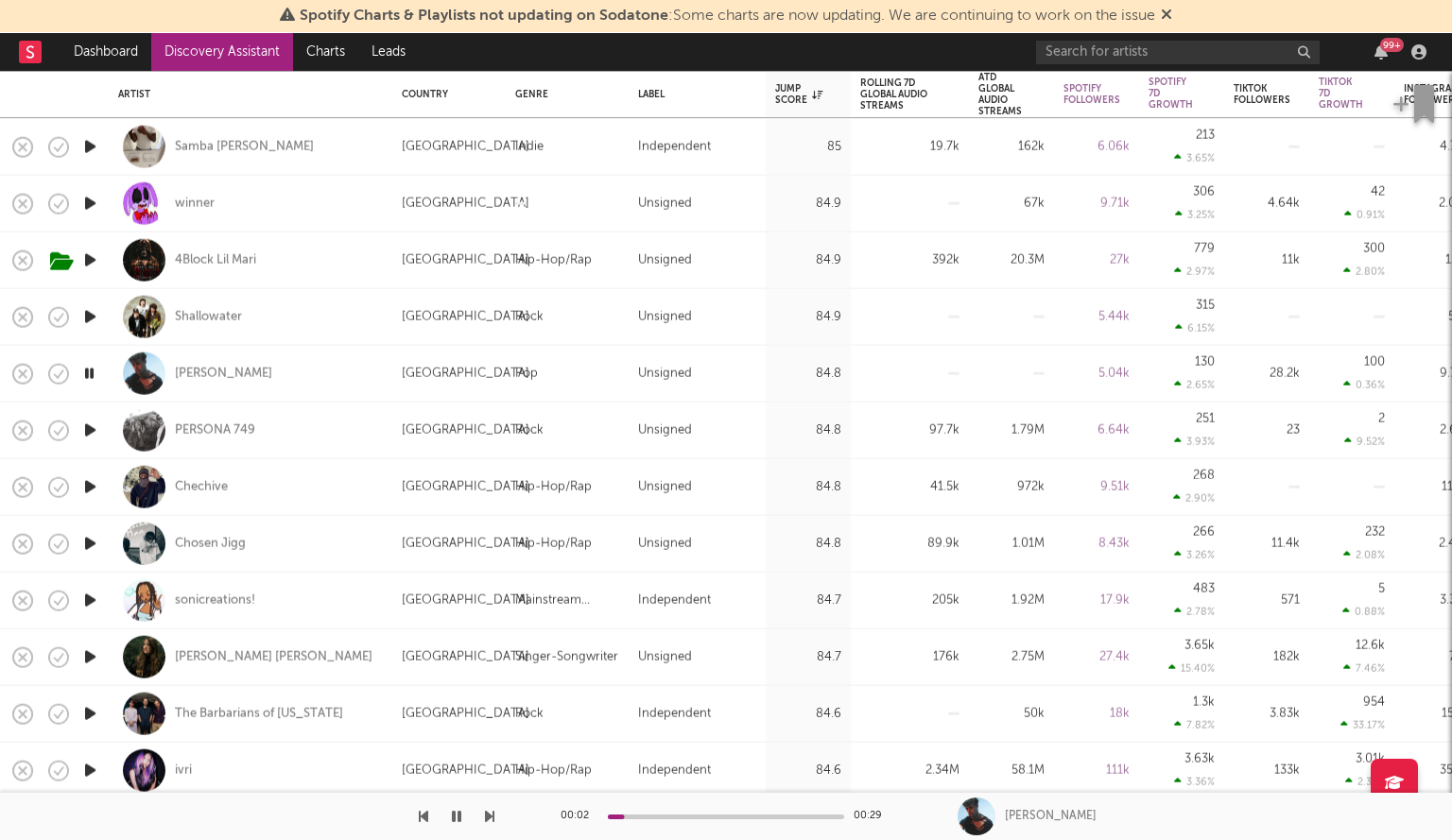
click at [100, 434] on icon "button" at bounding box center [90, 431] width 20 height 24
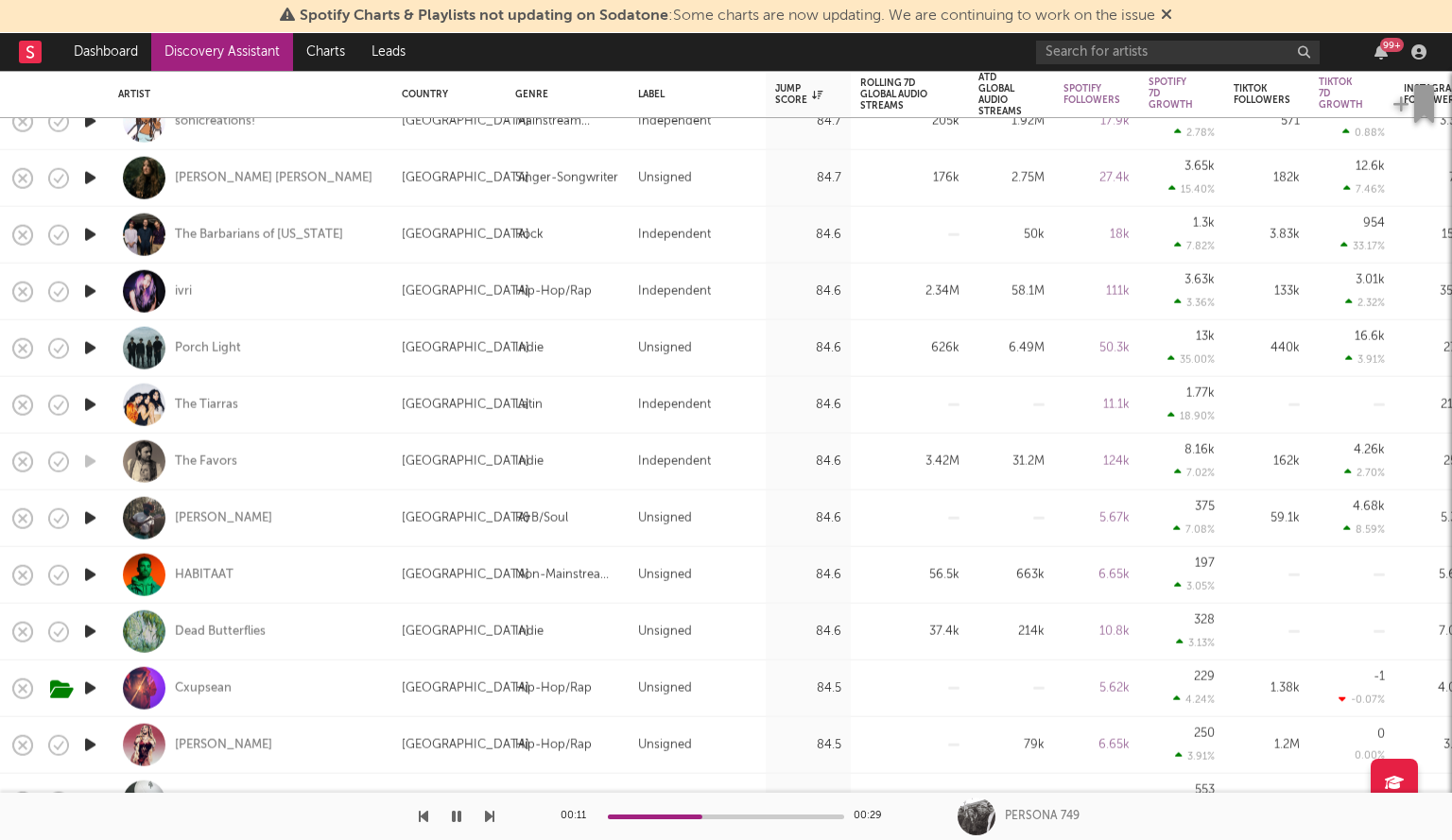
click at [98, 517] on icon "button" at bounding box center [90, 518] width 20 height 24
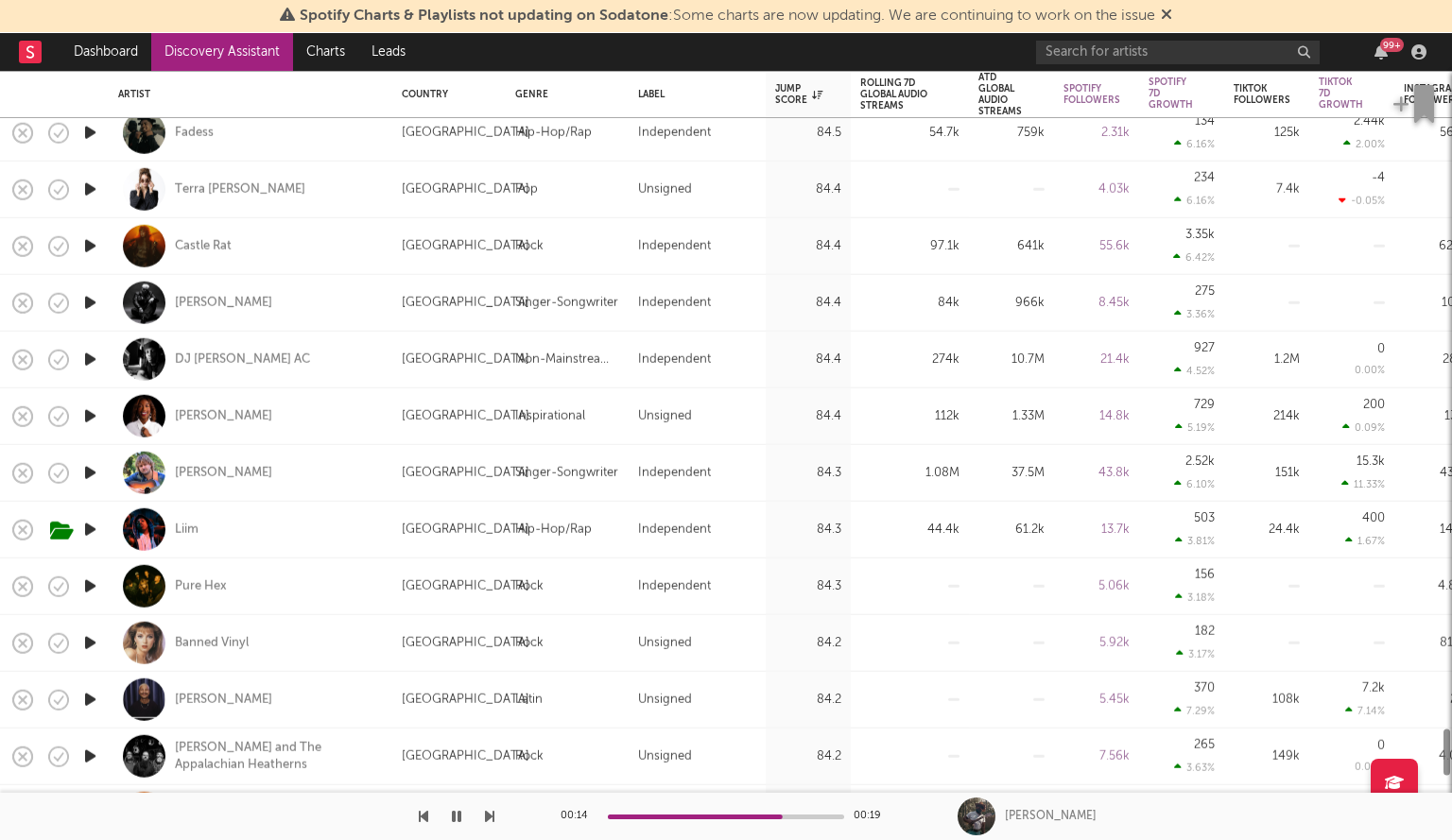
click at [92, 524] on icon "button" at bounding box center [90, 529] width 20 height 24
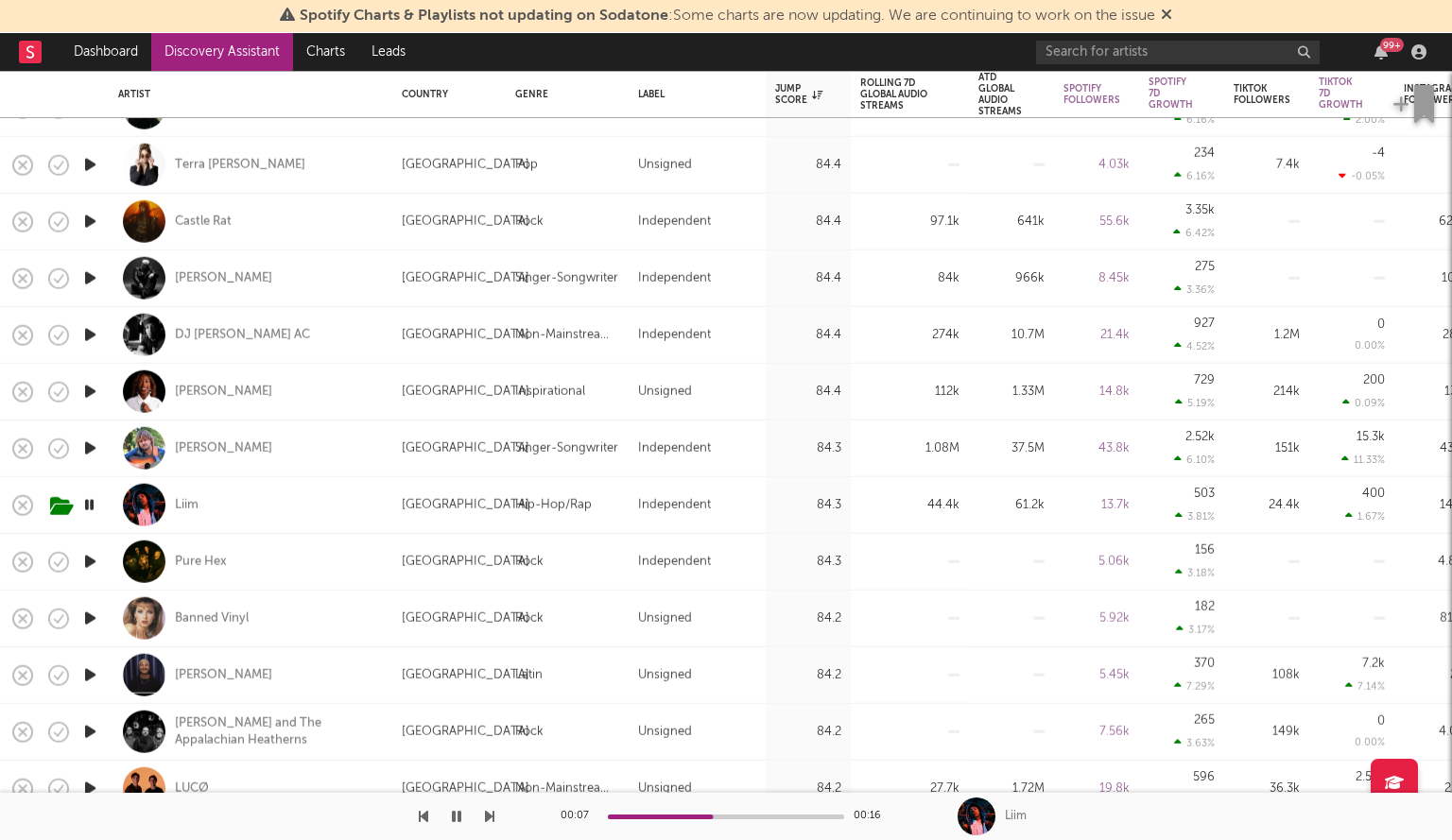
click at [102, 281] on div at bounding box center [89, 278] width 37 height 57
select select "1w"
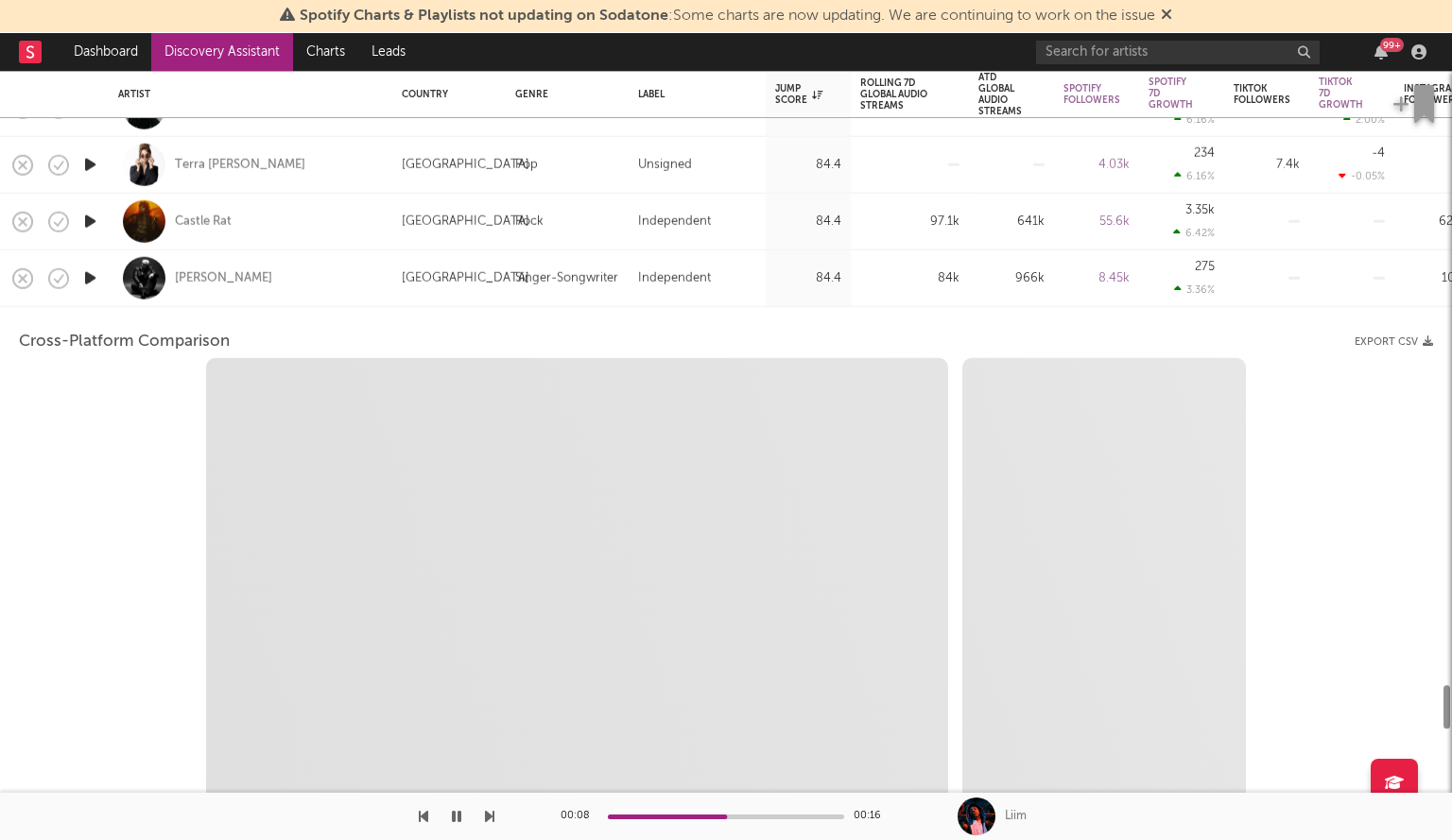
select select "6m"
click at [93, 279] on icon "button" at bounding box center [90, 278] width 20 height 24
click at [274, 262] on div "Isaac Mather" at bounding box center [250, 278] width 265 height 56
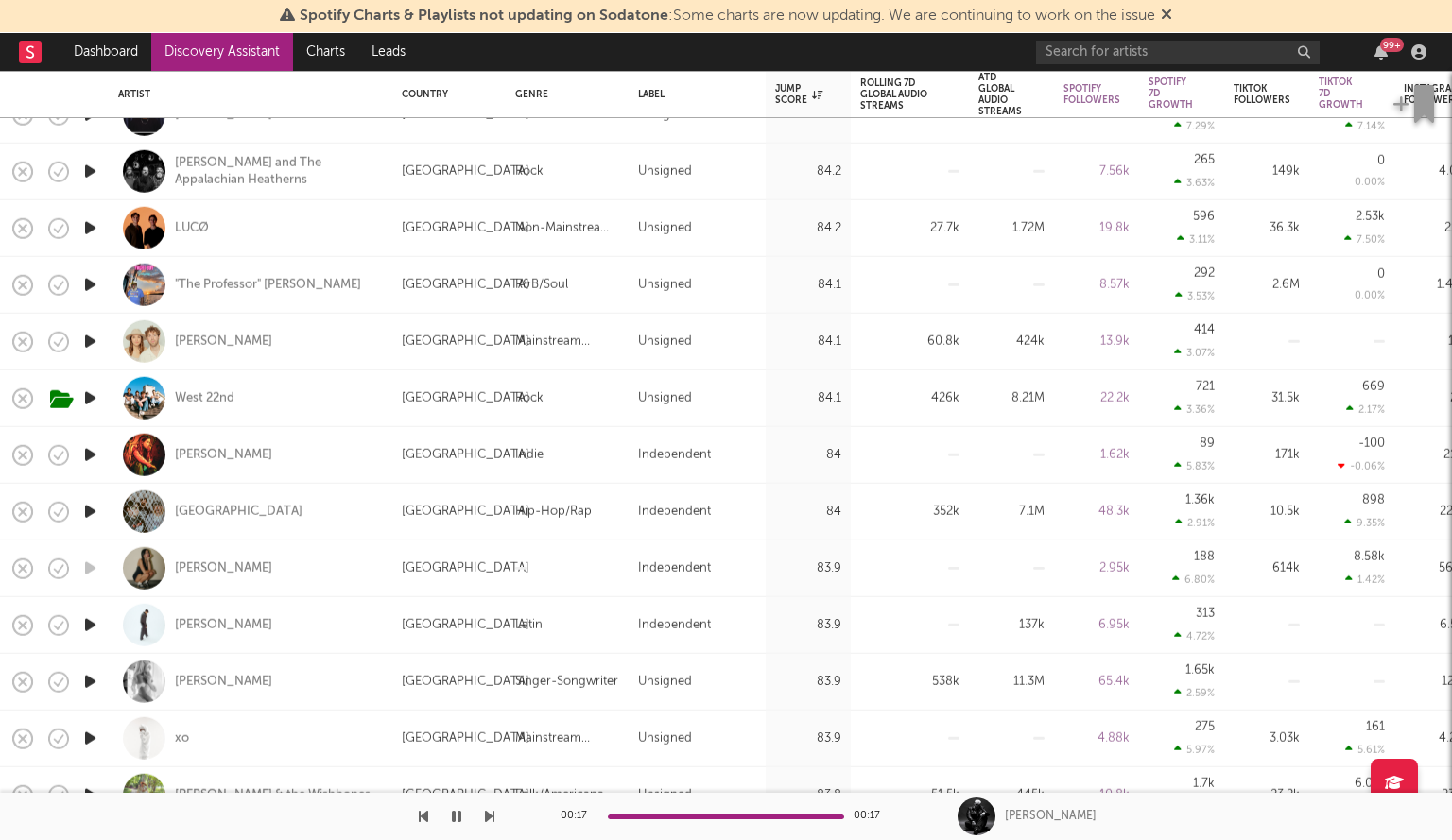
click at [93, 451] on icon "button" at bounding box center [90, 455] width 20 height 24
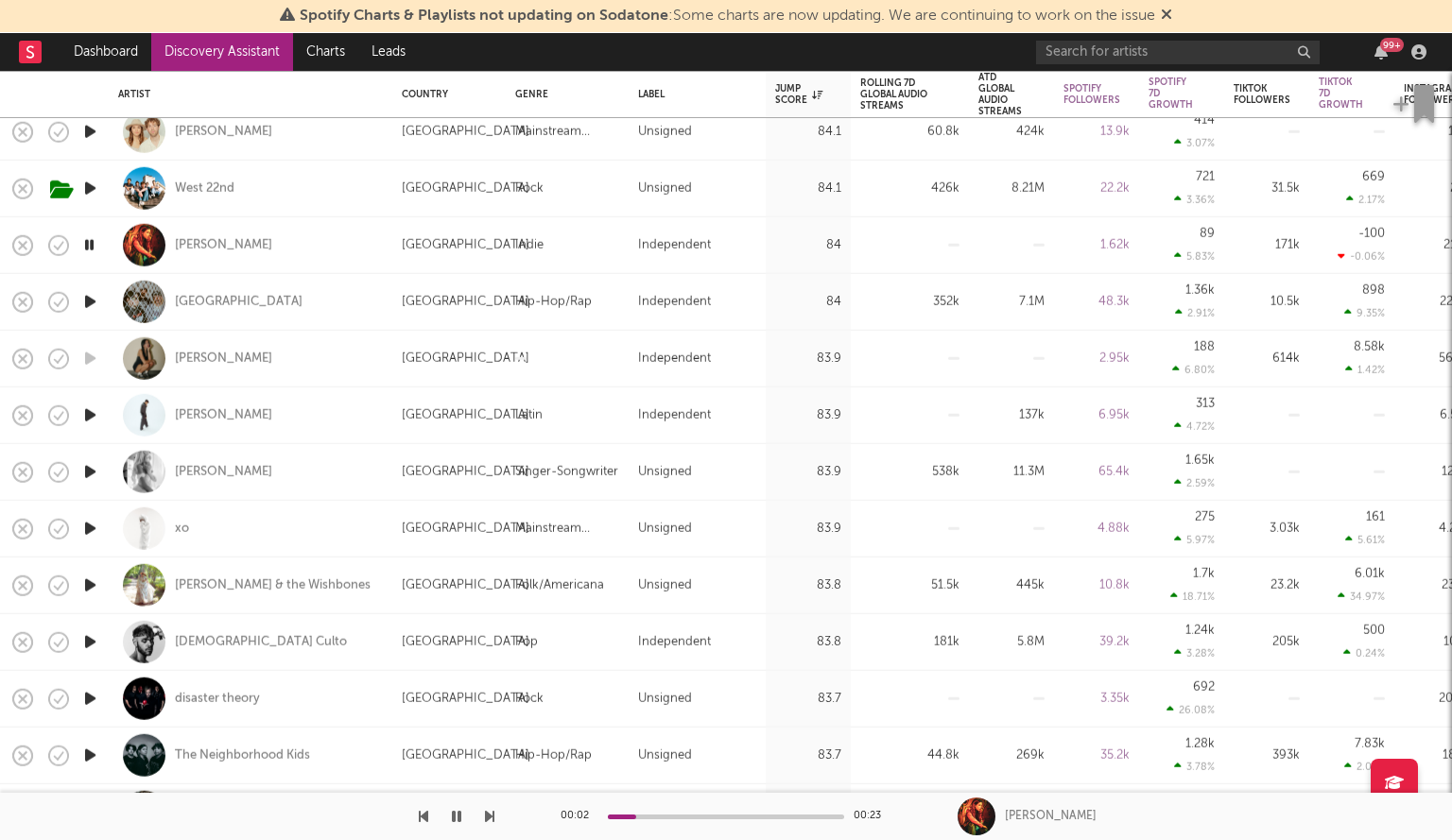
click at [91, 465] on icon "button" at bounding box center [90, 472] width 20 height 24
click at [97, 407] on icon "button" at bounding box center [90, 415] width 20 height 24
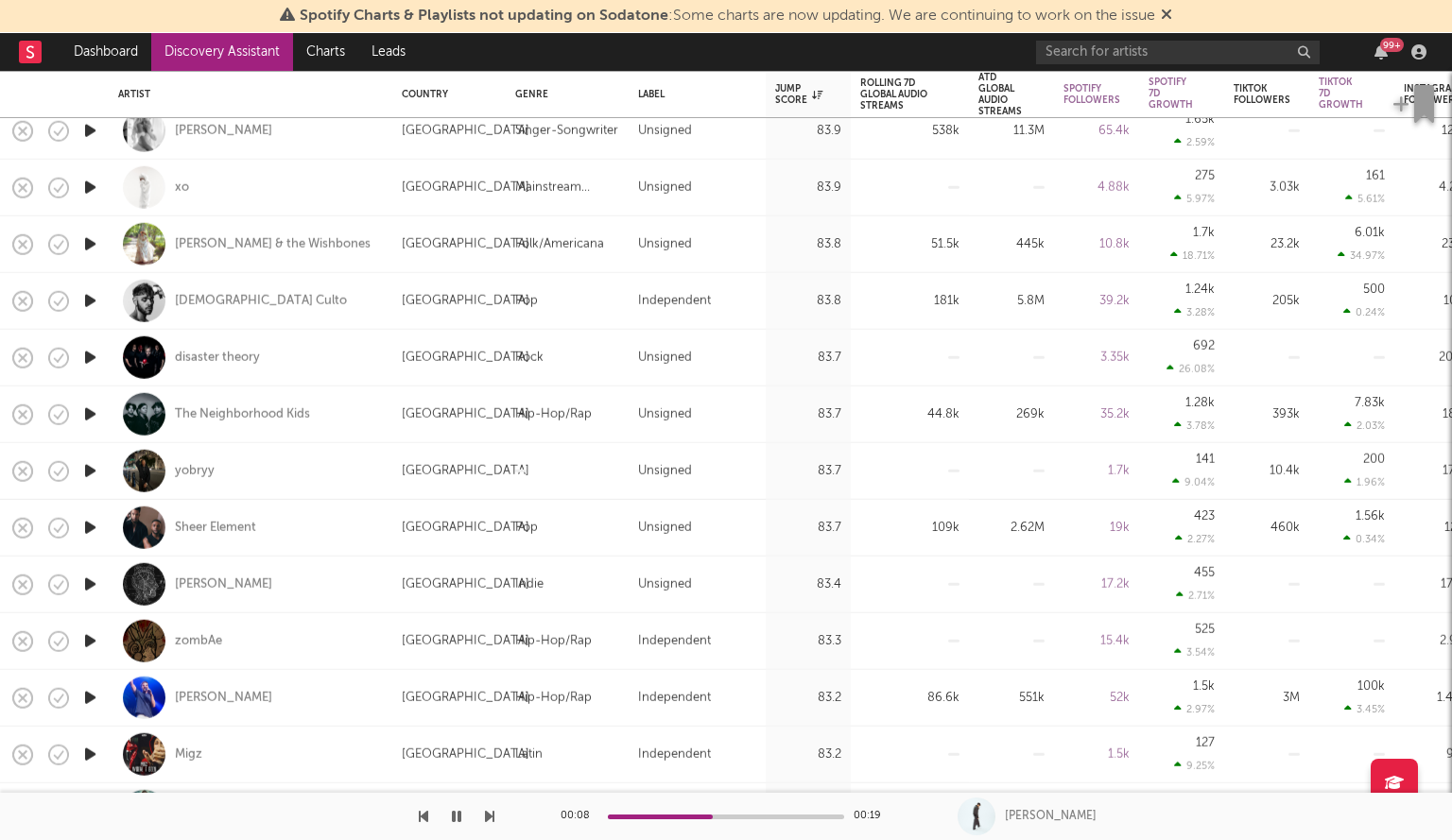
click at [100, 520] on icon "button" at bounding box center [90, 527] width 20 height 24
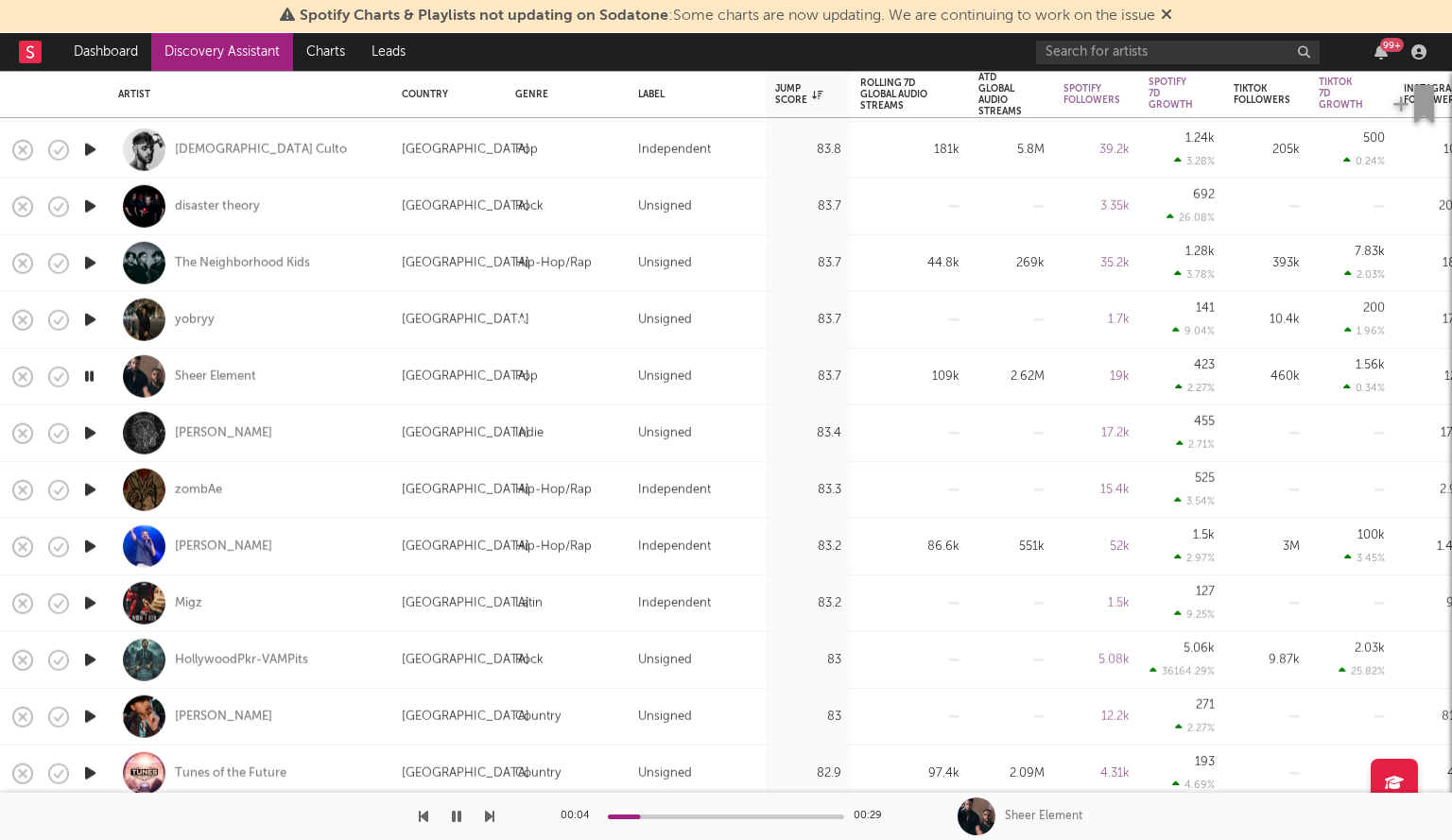
click at [85, 433] on icon "button" at bounding box center [90, 433] width 20 height 24
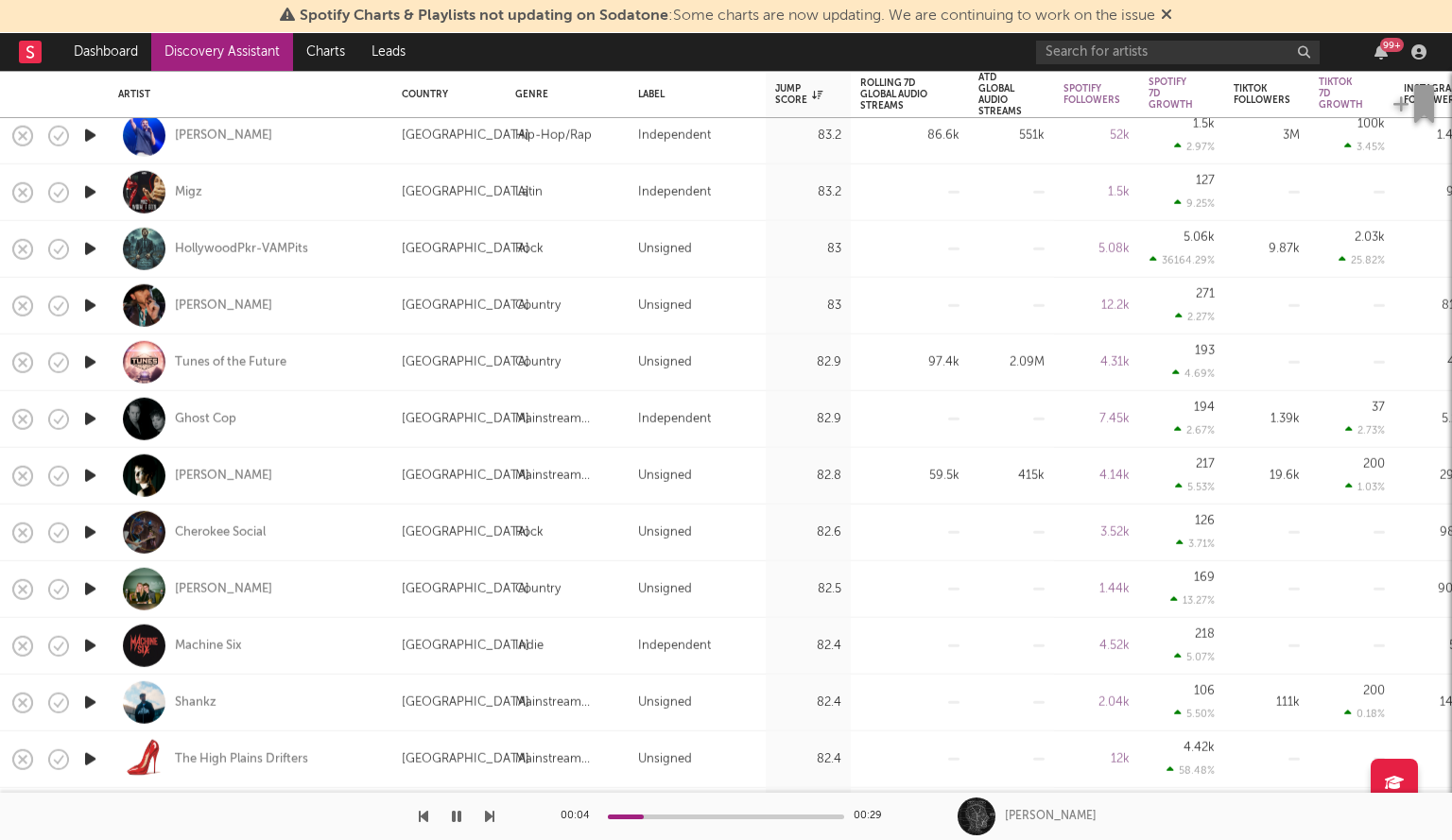
click at [92, 477] on icon "button" at bounding box center [90, 476] width 20 height 24
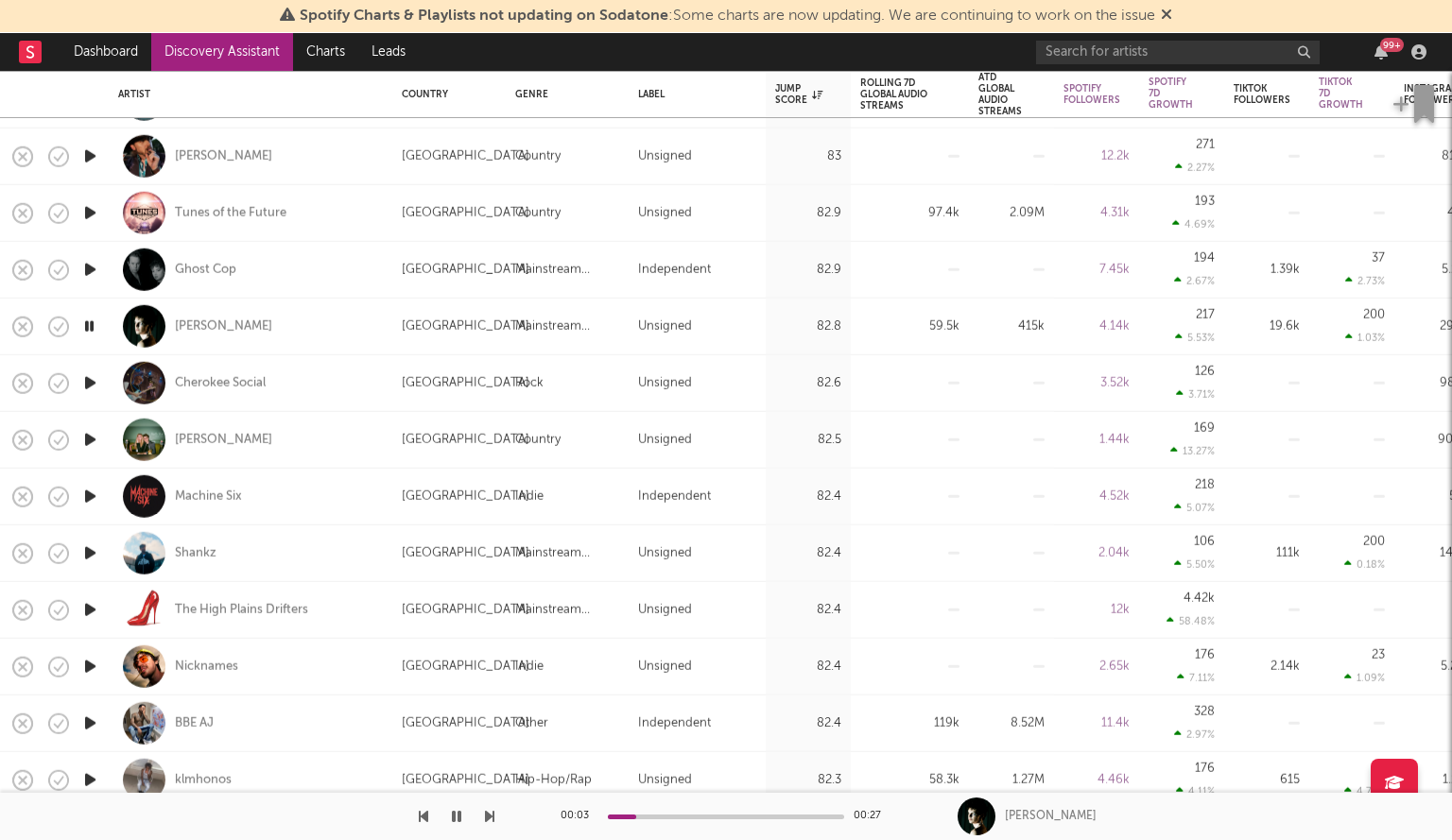
click at [85, 606] on icon "button" at bounding box center [90, 610] width 20 height 24
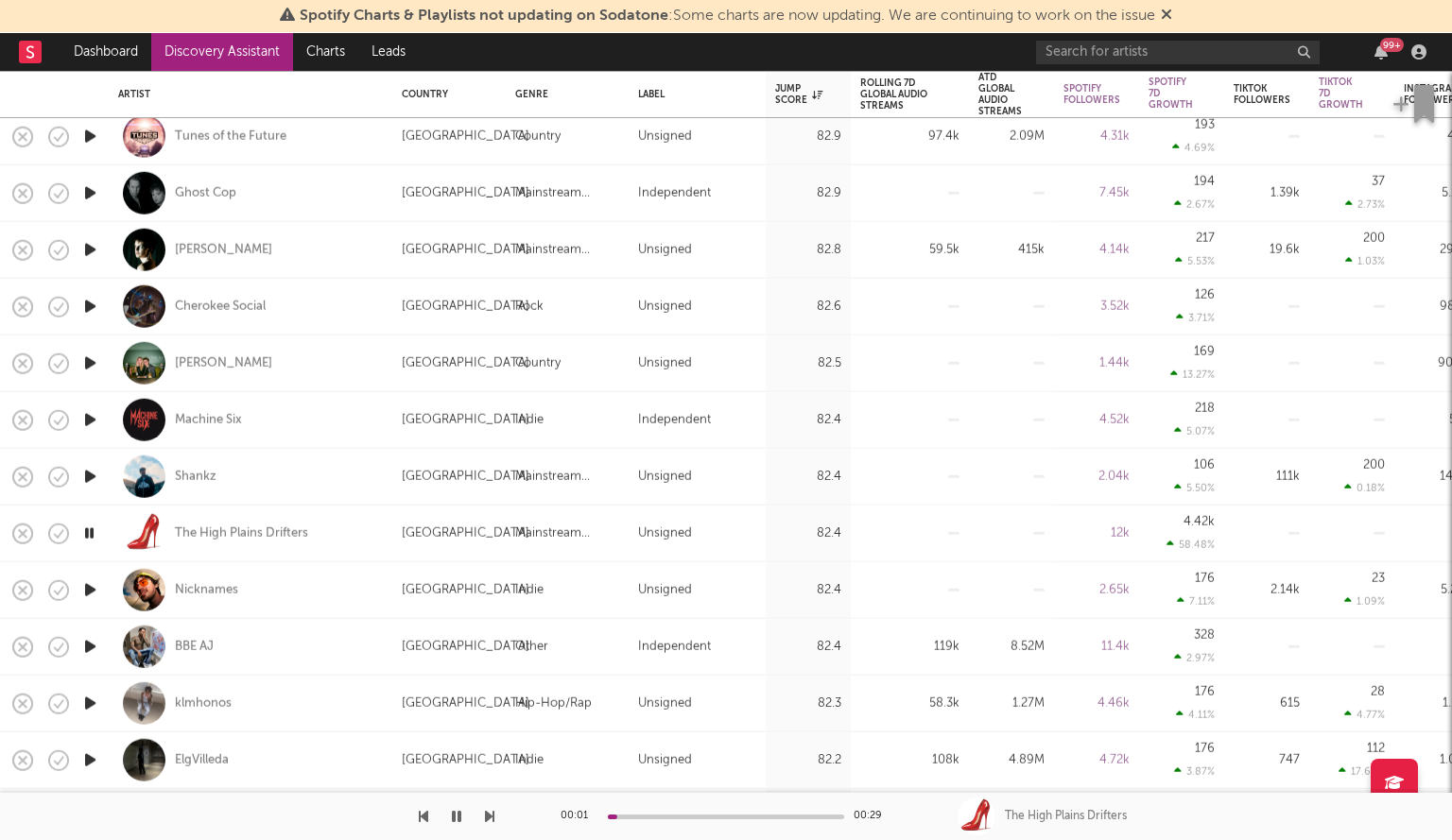
click at [87, 587] on icon "button" at bounding box center [90, 590] width 20 height 24
click at [216, 584] on div "Nicknames" at bounding box center [206, 590] width 63 height 17
click at [96, 357] on icon "button" at bounding box center [90, 363] width 20 height 24
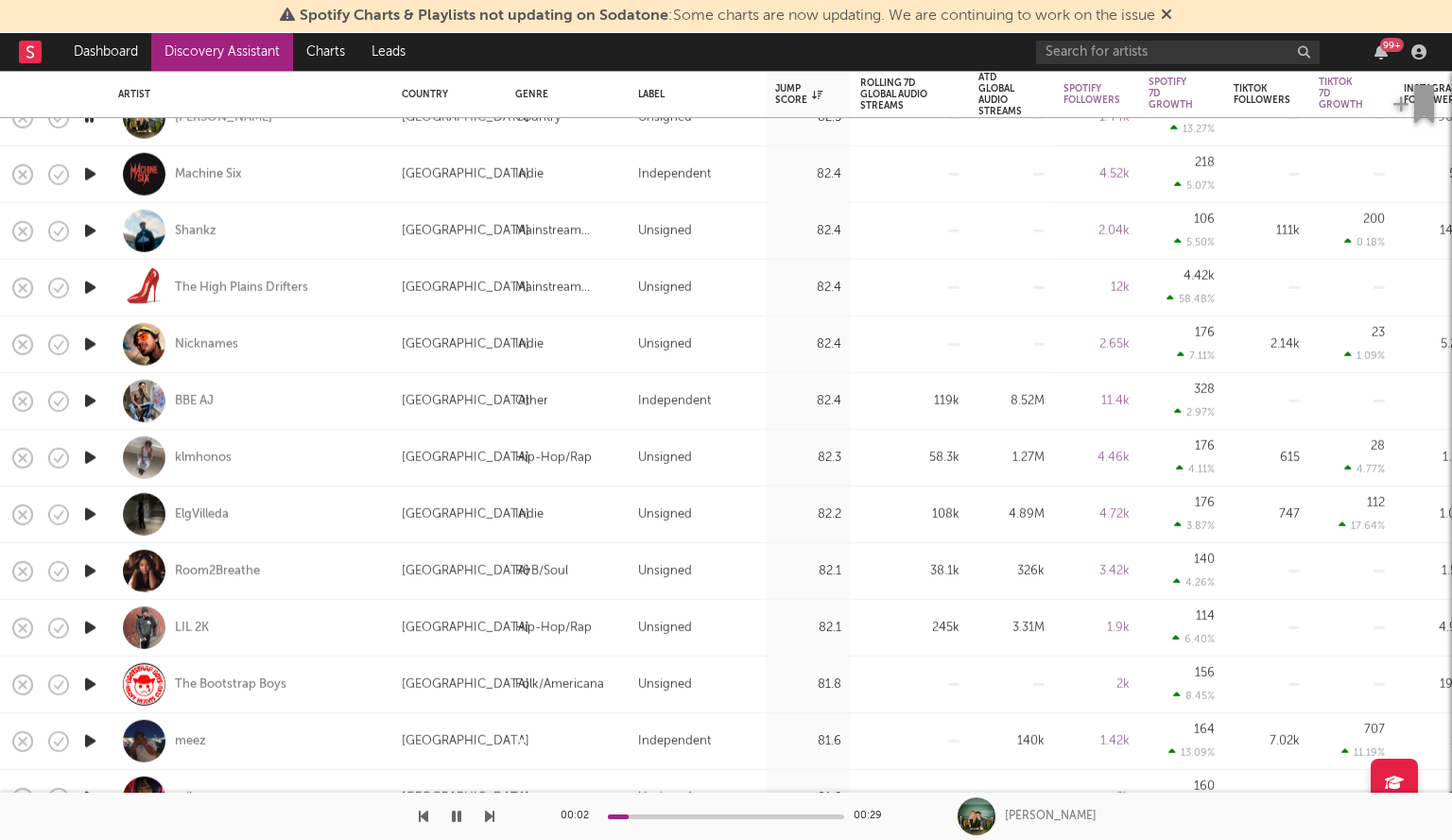
click at [98, 456] on icon "button" at bounding box center [90, 457] width 20 height 24
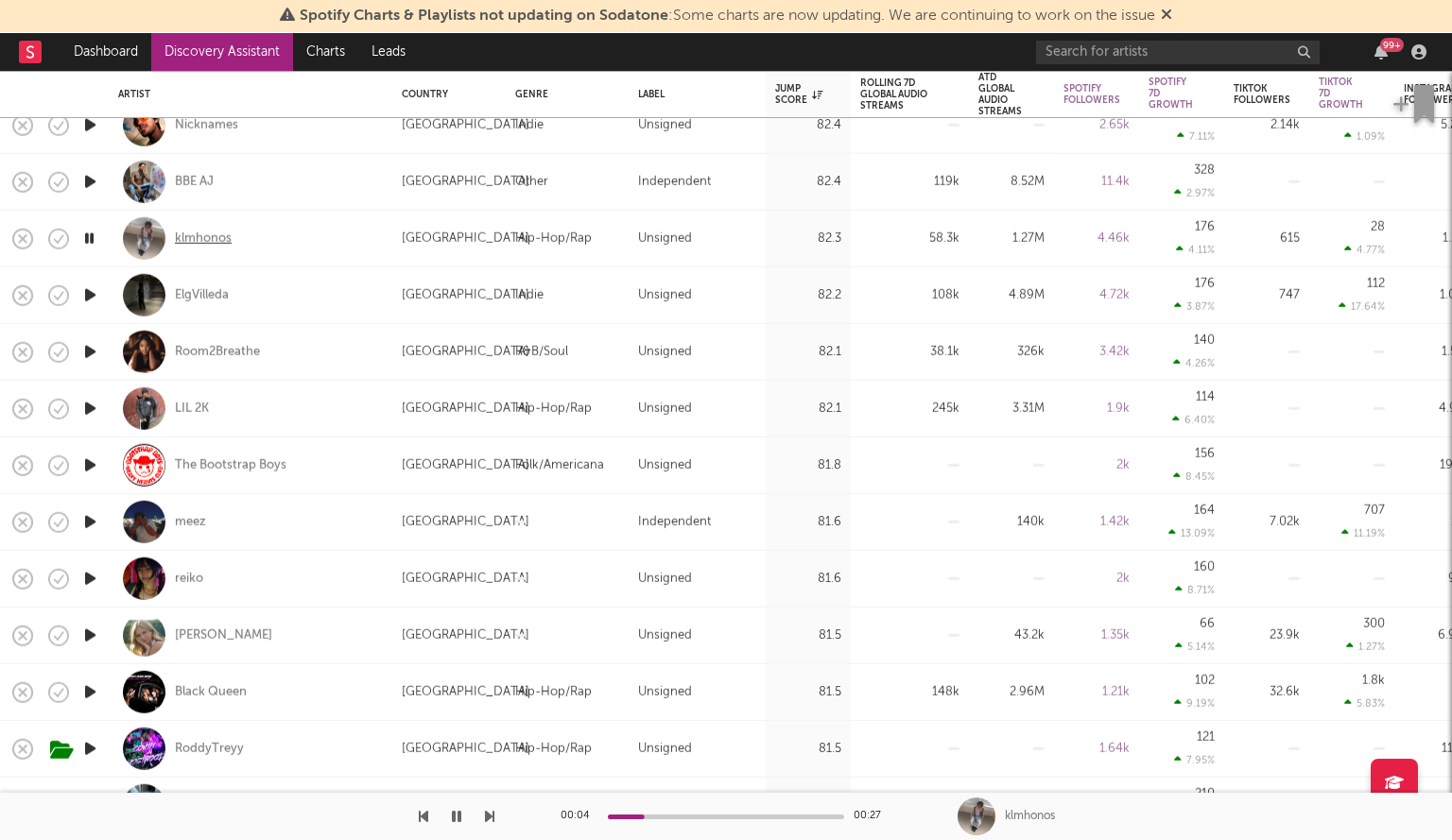
click at [212, 237] on div "klmhonos" at bounding box center [202, 239] width 57 height 17
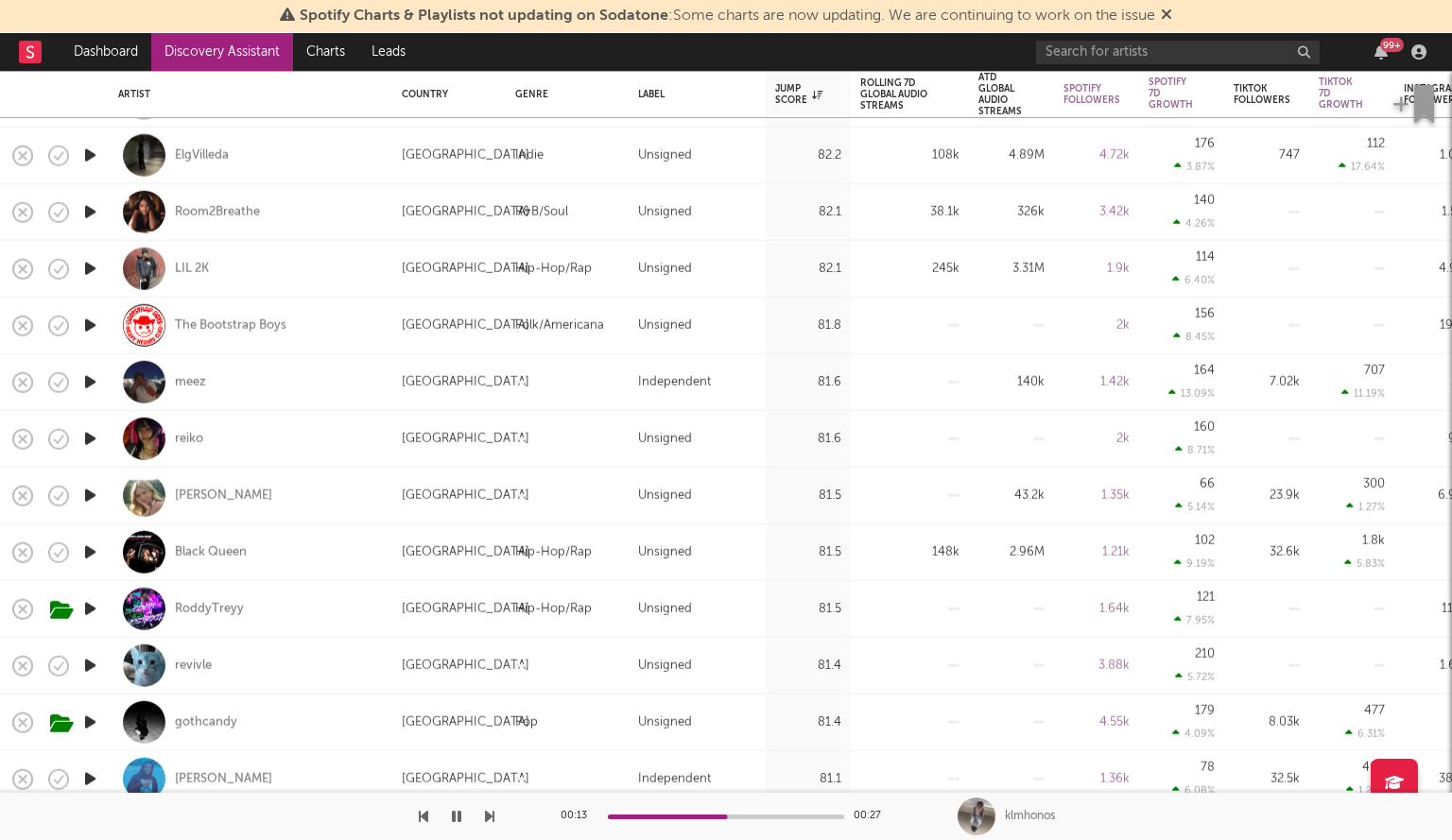
click at [93, 378] on icon "button" at bounding box center [90, 382] width 20 height 24
click at [96, 487] on icon "button" at bounding box center [90, 496] width 20 height 24
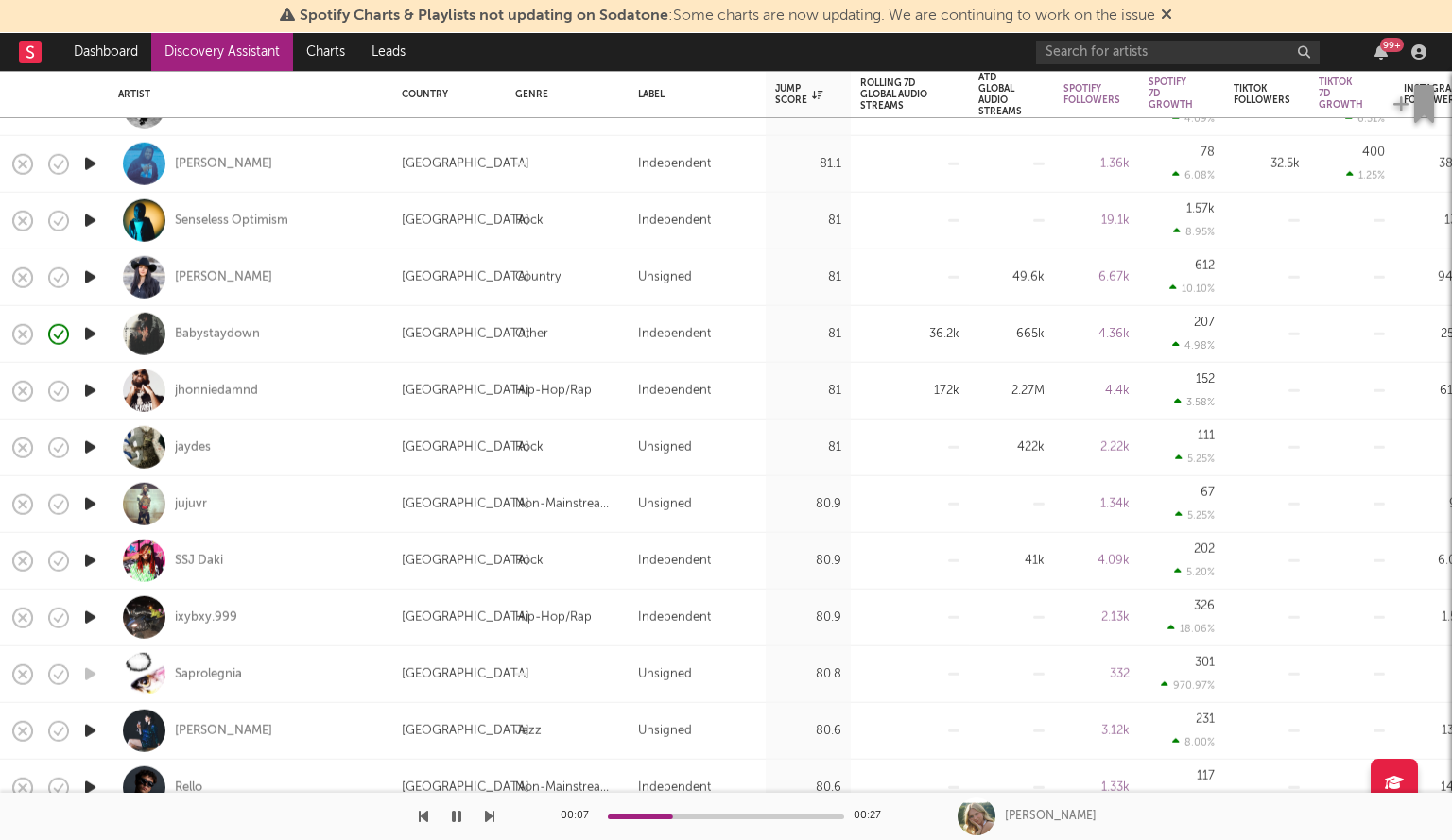
click at [95, 439] on icon "button" at bounding box center [90, 447] width 20 height 24
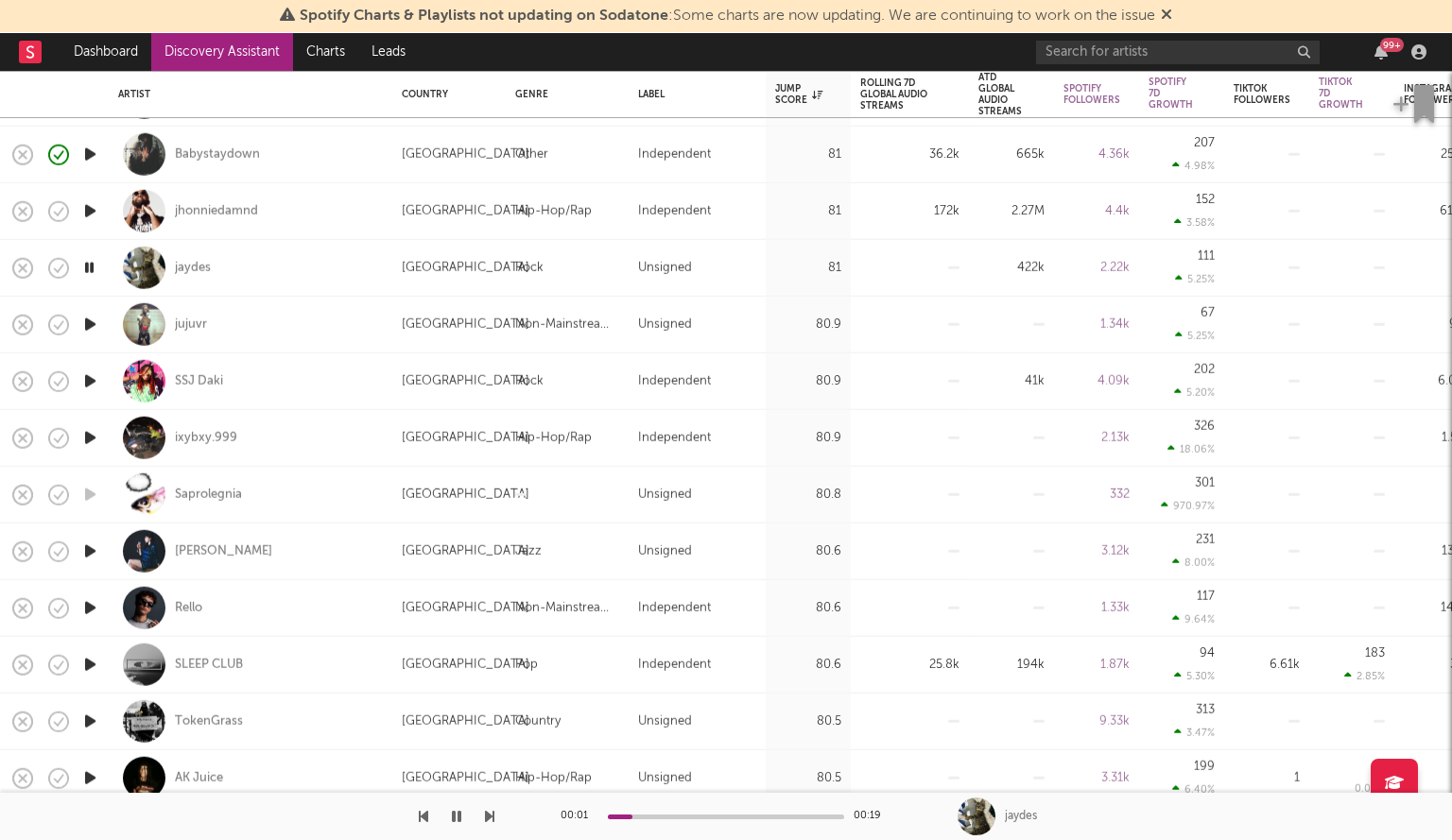
click at [93, 320] on icon "button" at bounding box center [90, 324] width 20 height 24
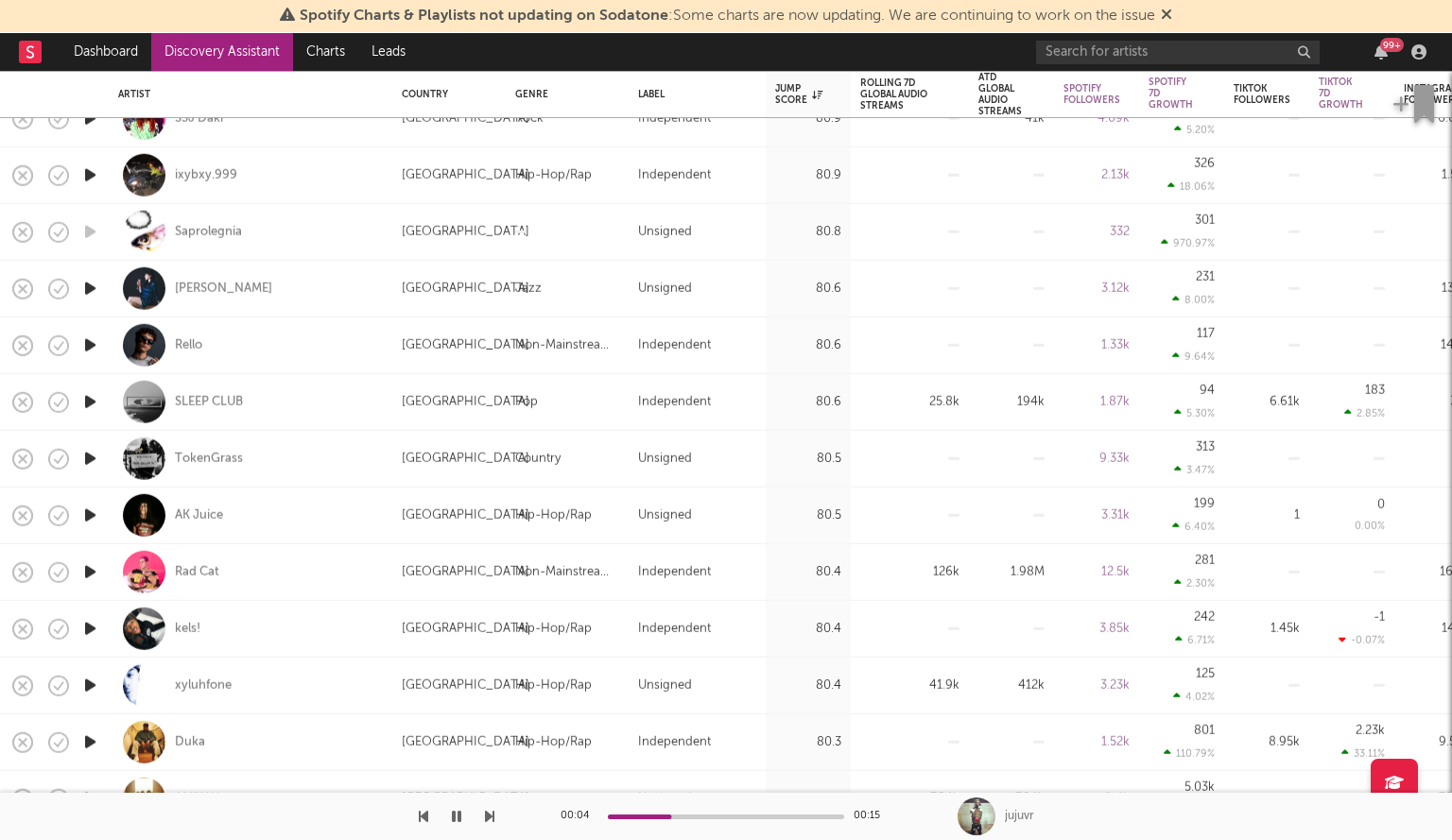
click at [90, 518] on icon "button" at bounding box center [90, 515] width 20 height 24
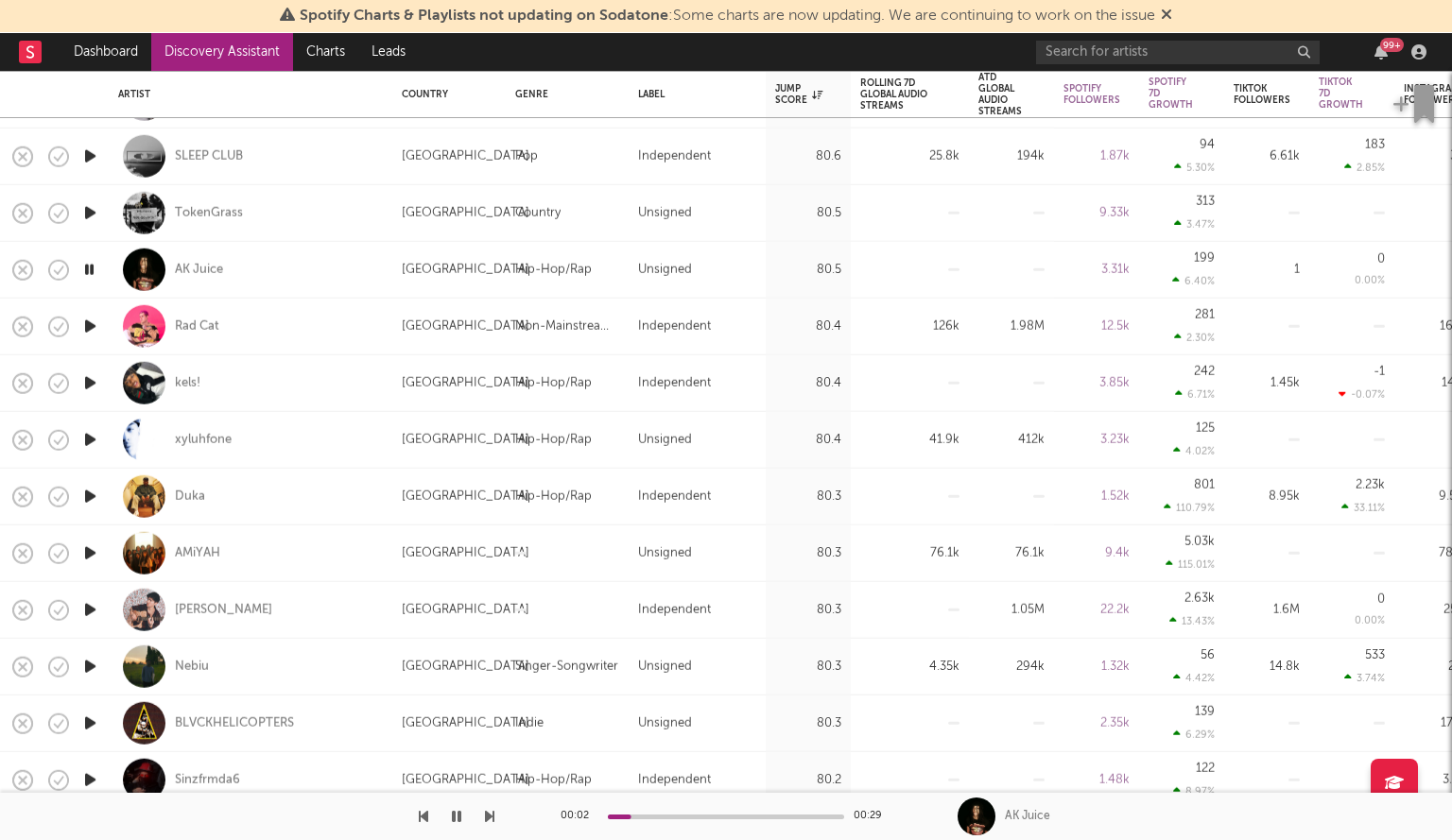
click at [94, 434] on icon "button" at bounding box center [90, 440] width 20 height 24
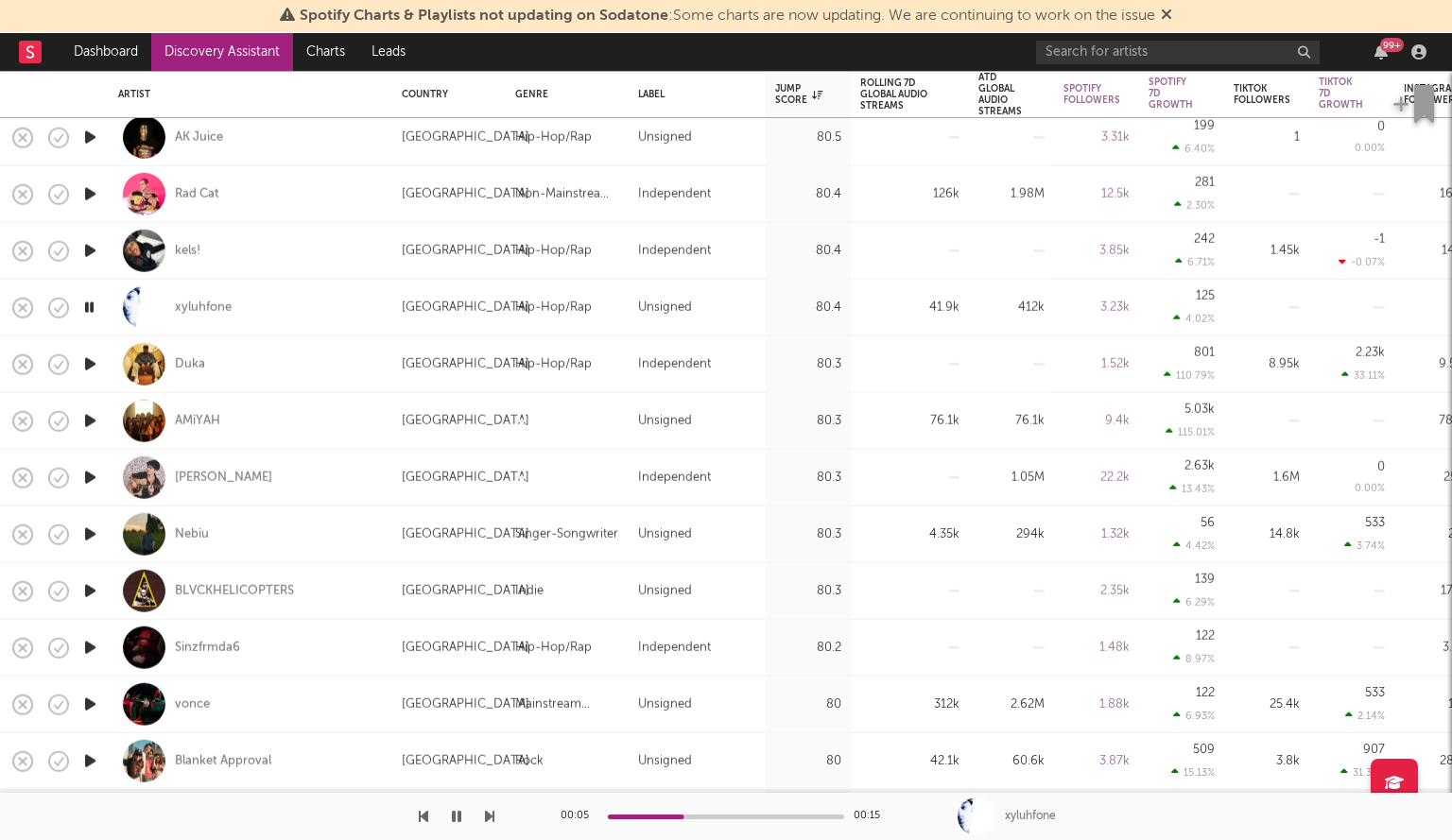
click at [83, 417] on icon "button" at bounding box center [90, 421] width 20 height 24
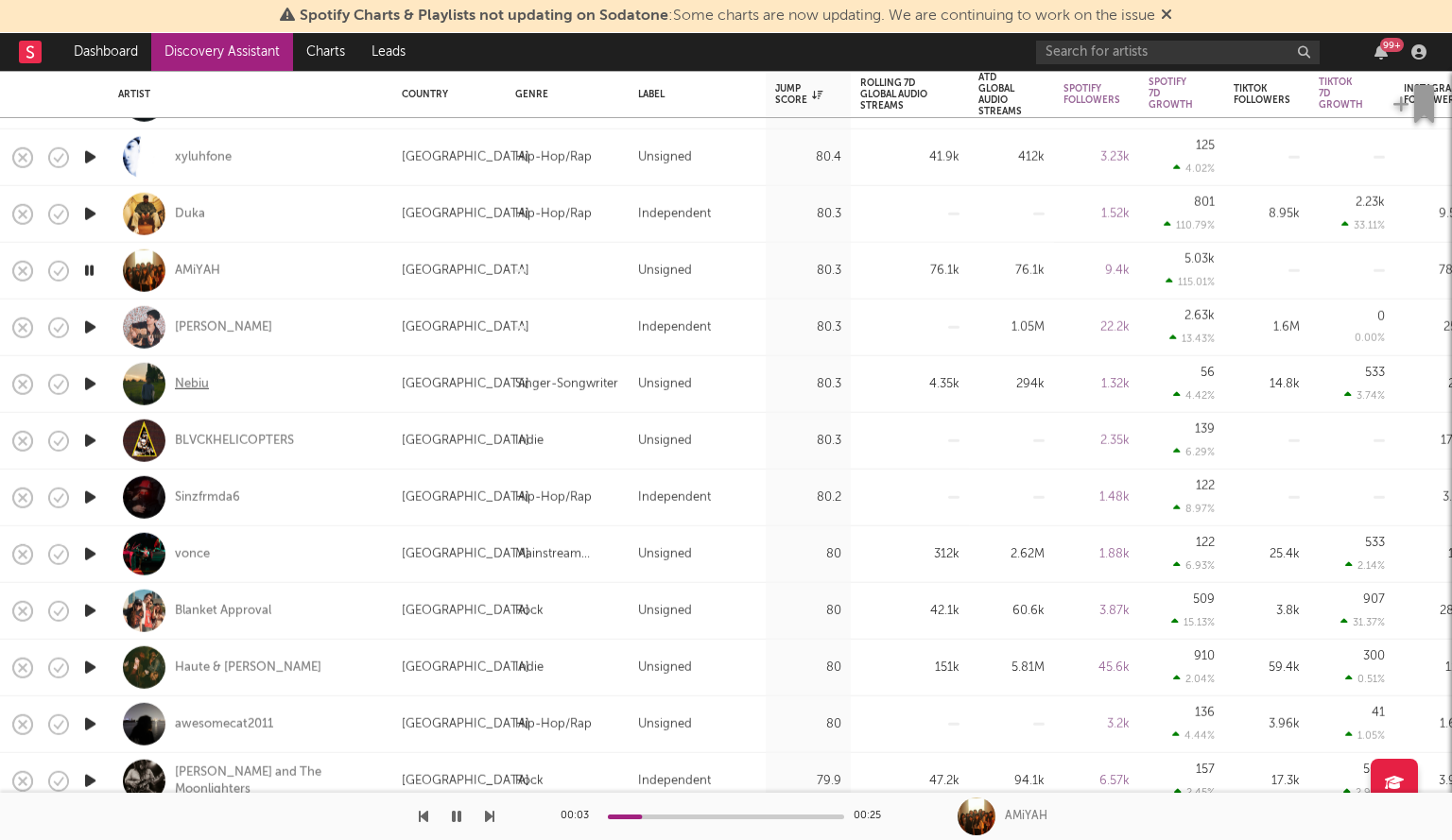
click at [187, 385] on div "Nebiu" at bounding box center [191, 384] width 34 height 17
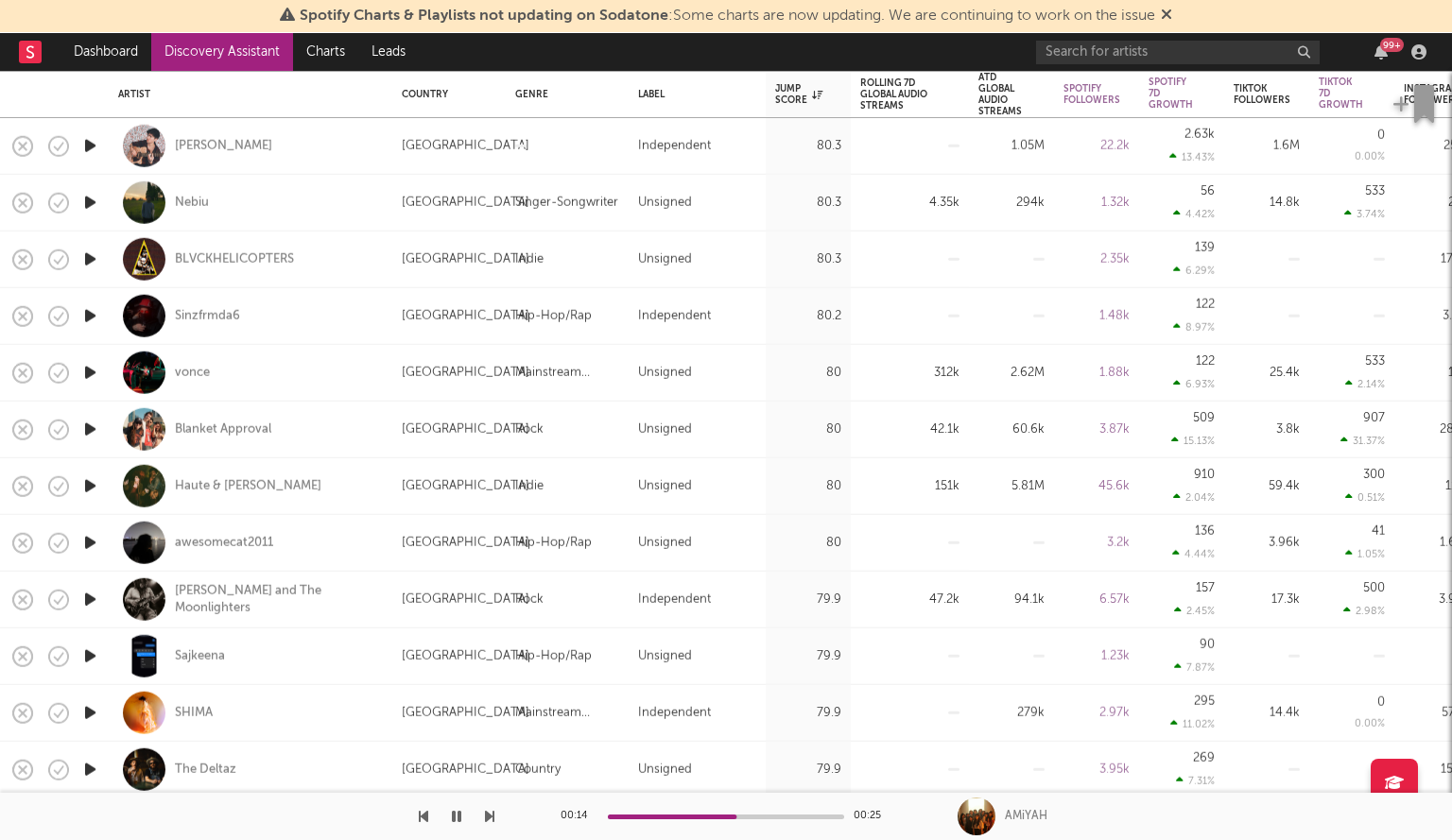
click at [96, 487] on icon "button" at bounding box center [90, 486] width 20 height 24
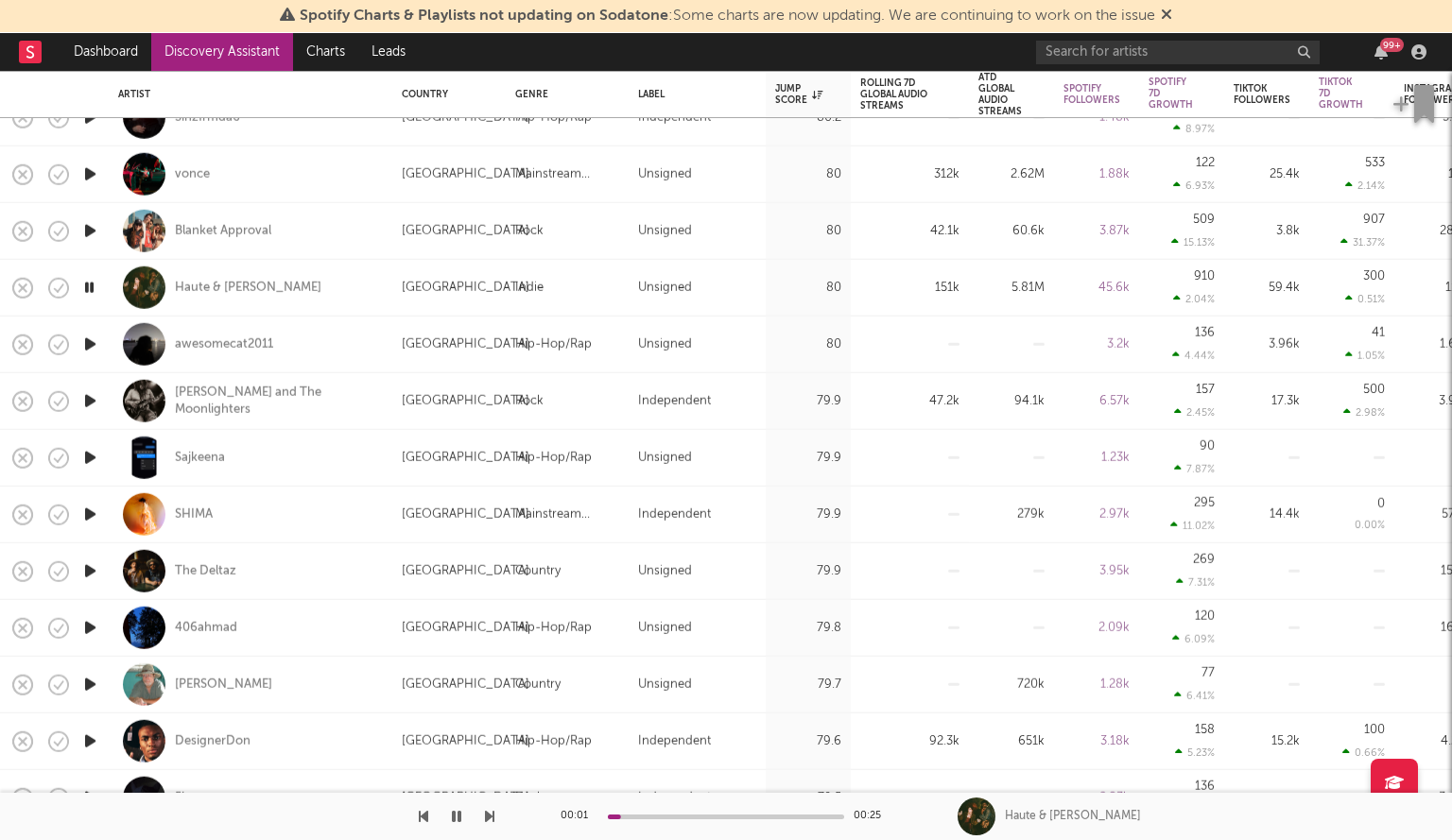
click at [91, 510] on icon "button" at bounding box center [90, 514] width 20 height 24
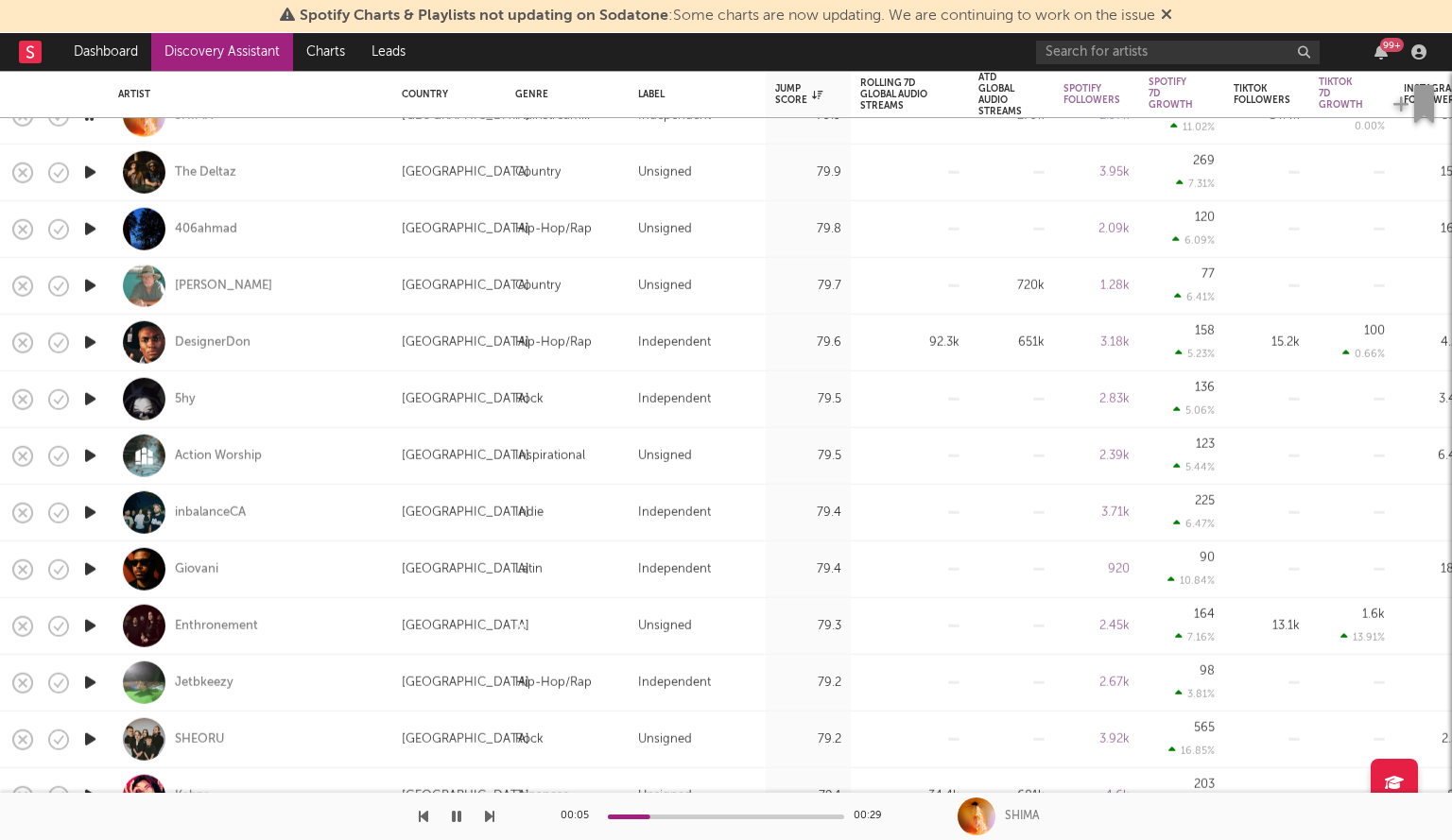
click at [93, 394] on icon "button" at bounding box center [90, 399] width 20 height 24
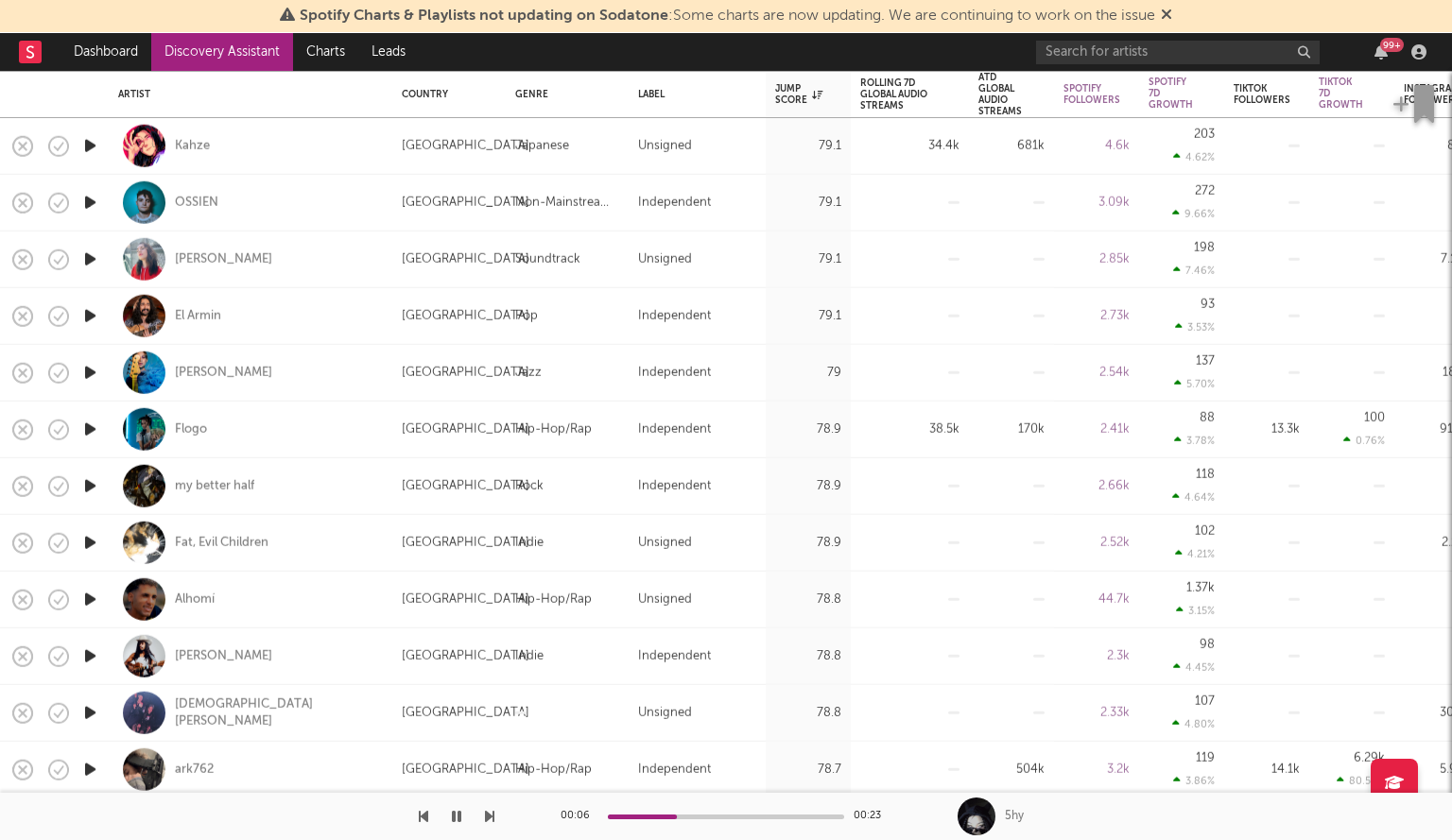
click at [92, 248] on icon "button" at bounding box center [90, 259] width 20 height 24
click at [89, 546] on icon "button" at bounding box center [90, 543] width 20 height 24
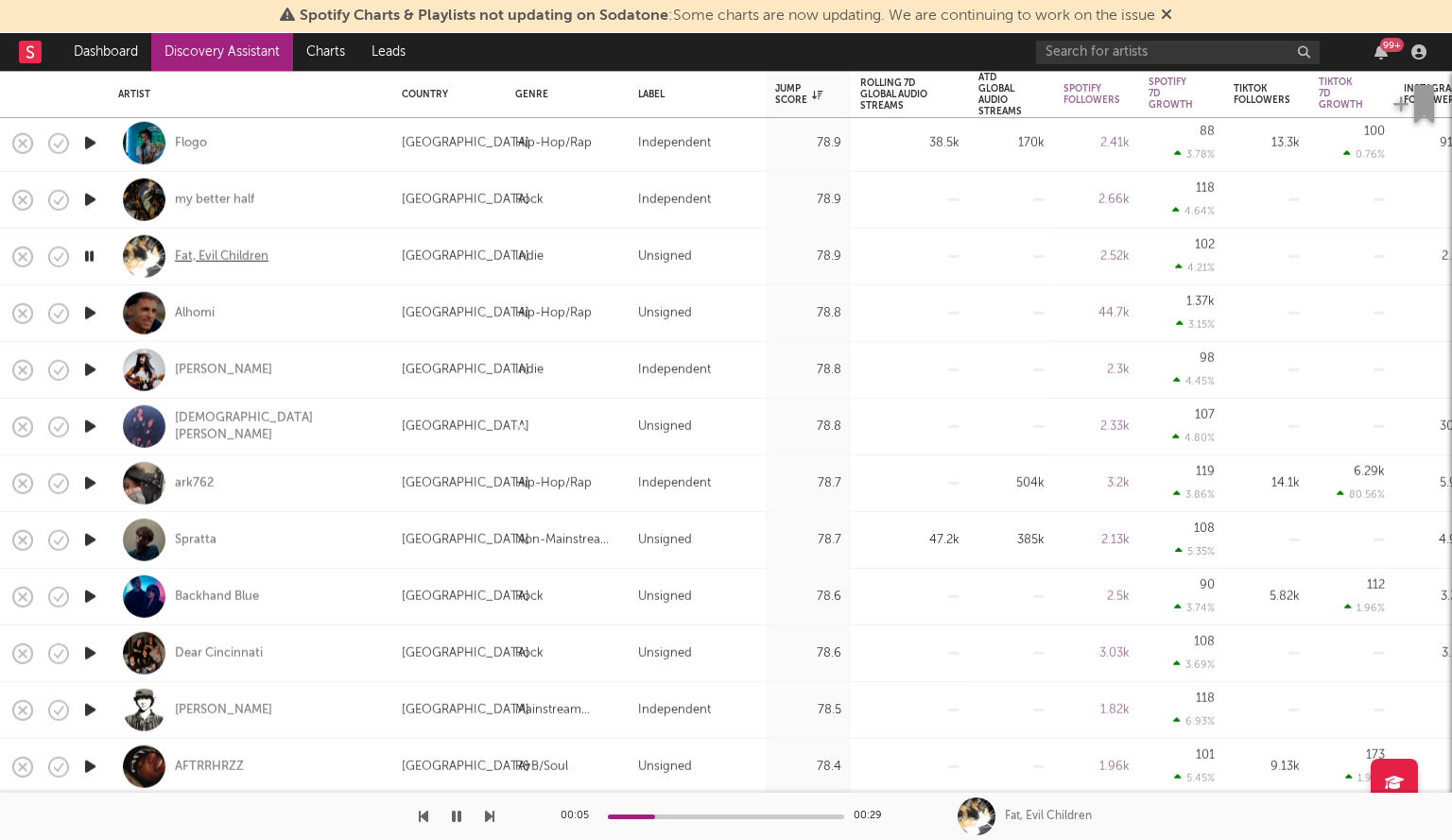
click at [205, 256] on div "Fat, Evil Children" at bounding box center [222, 256] width 94 height 17
click at [97, 540] on icon "button" at bounding box center [90, 540] width 20 height 24
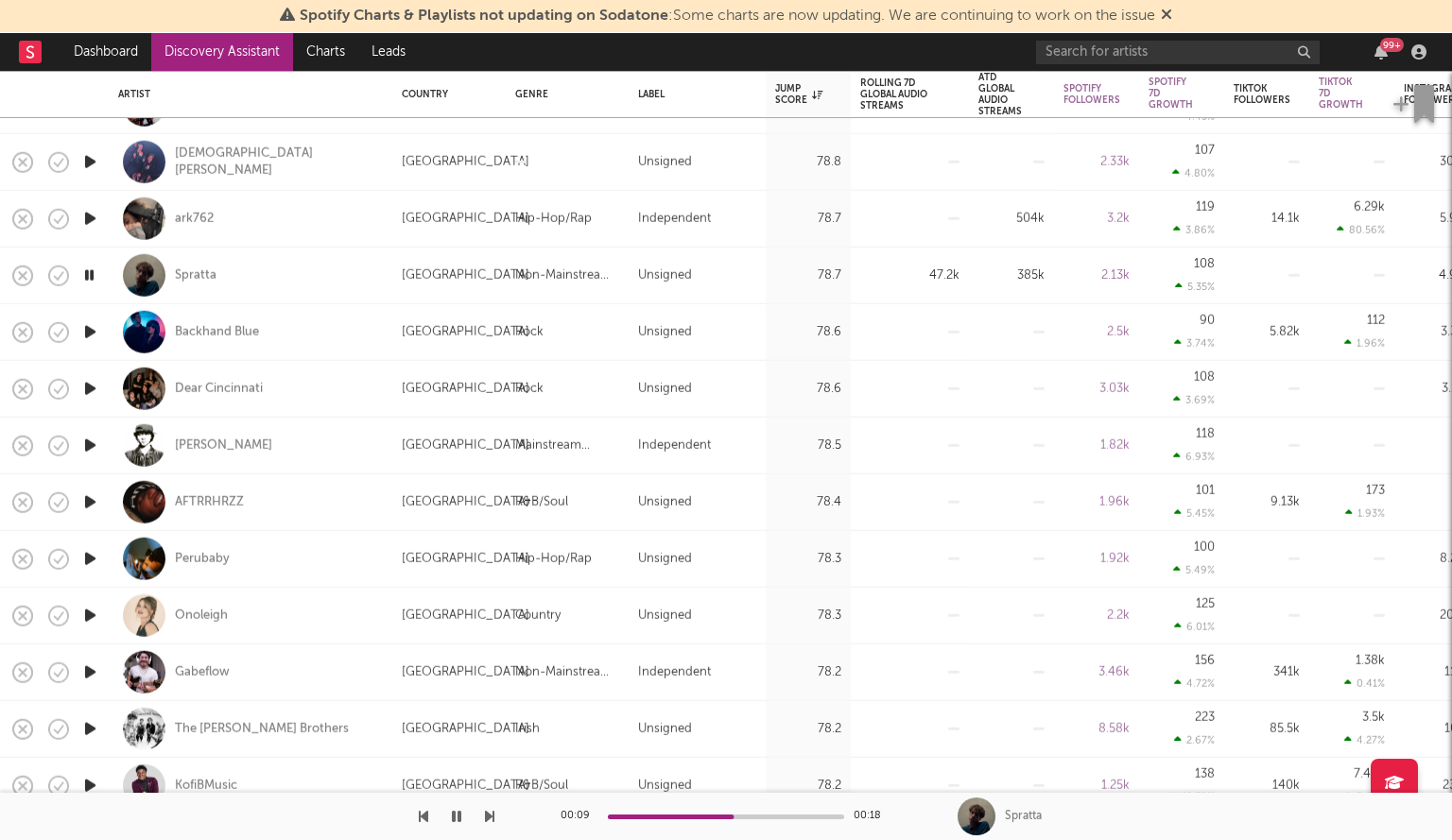
drag, startPoint x: 95, startPoint y: 613, endPoint x: 85, endPoint y: 614, distance: 10.0
click at [85, 614] on icon "button" at bounding box center [90, 616] width 20 height 24
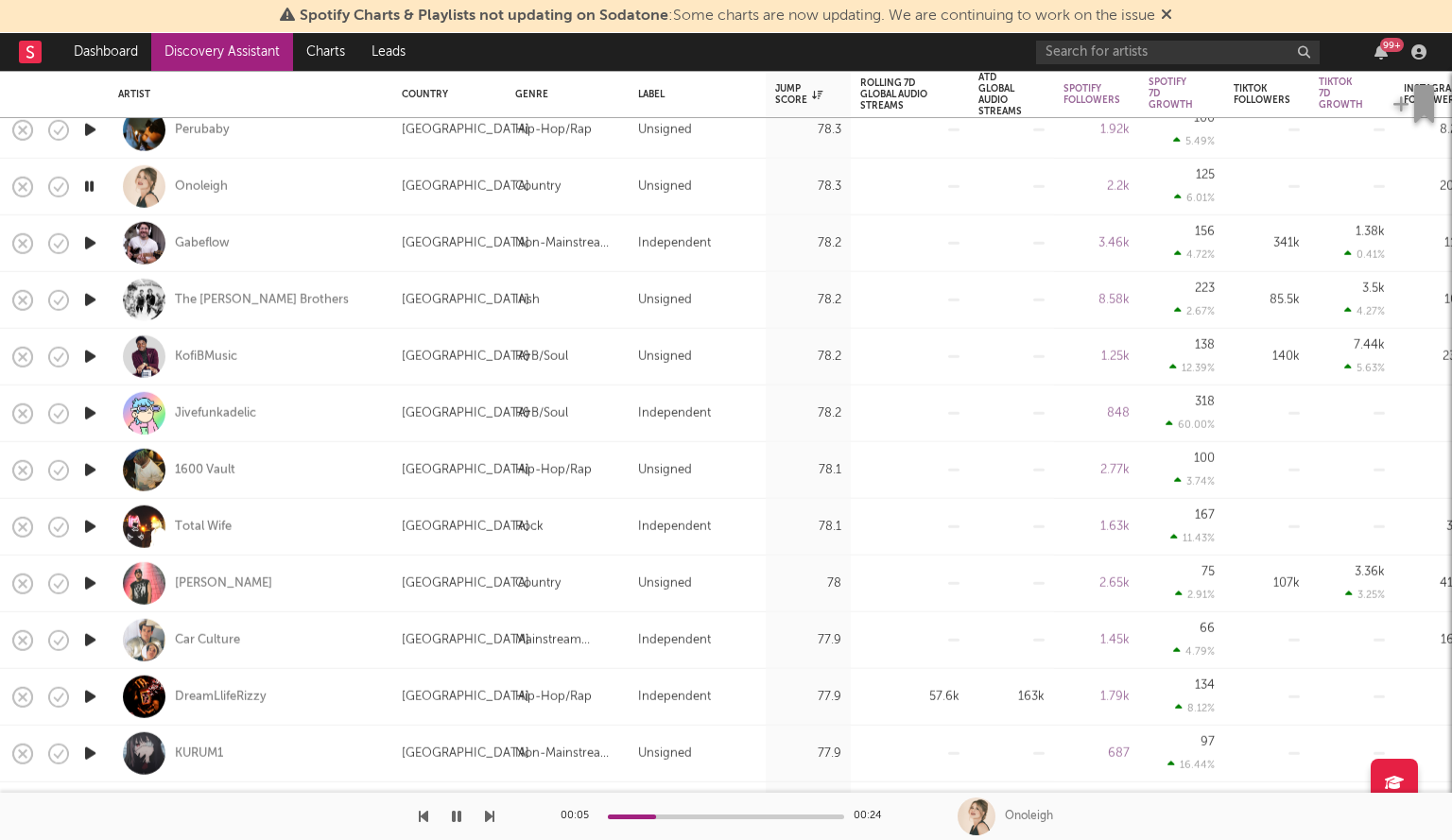
click at [97, 578] on icon "button" at bounding box center [90, 583] width 20 height 24
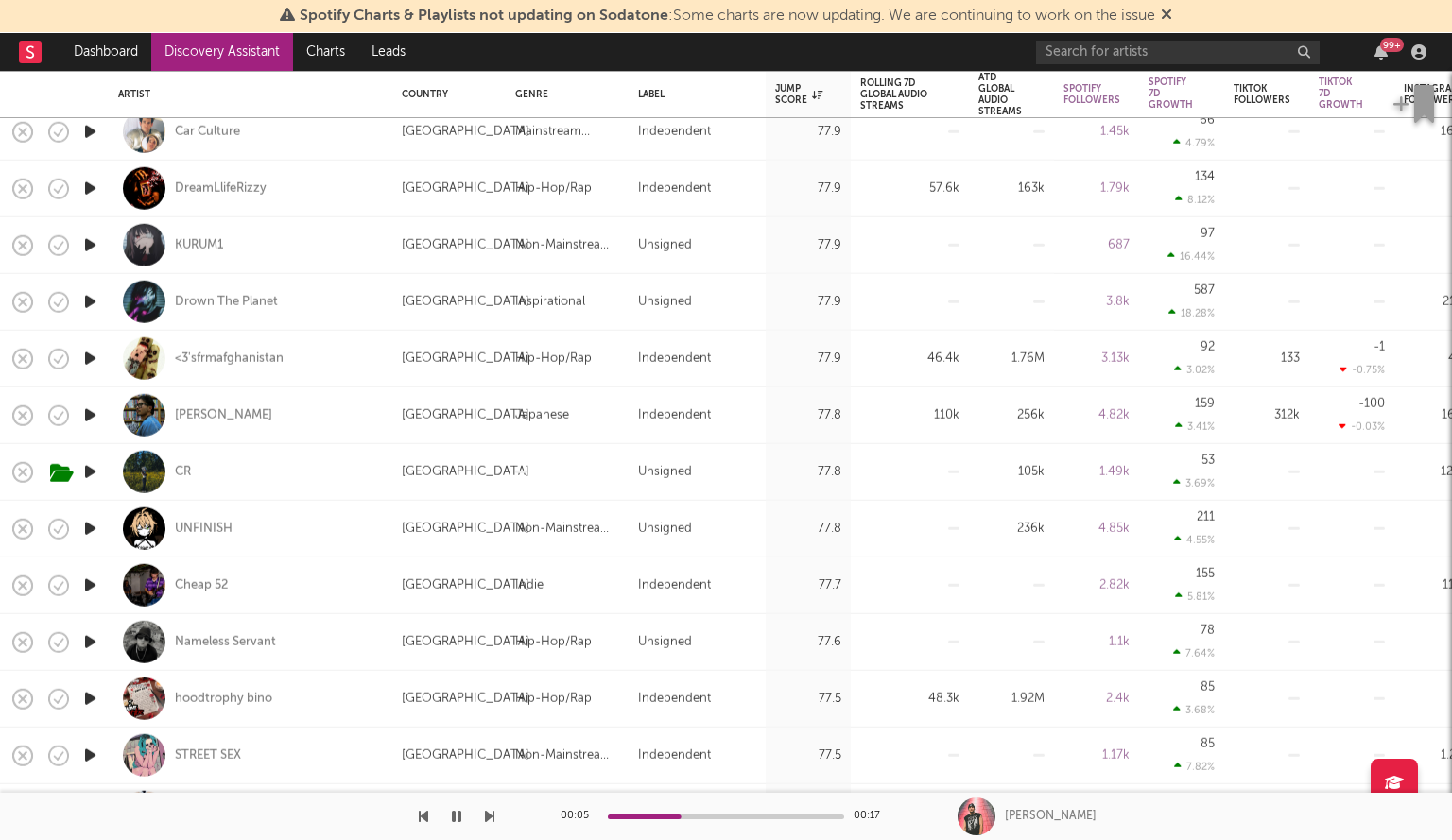
click at [89, 525] on icon "button" at bounding box center [90, 528] width 20 height 24
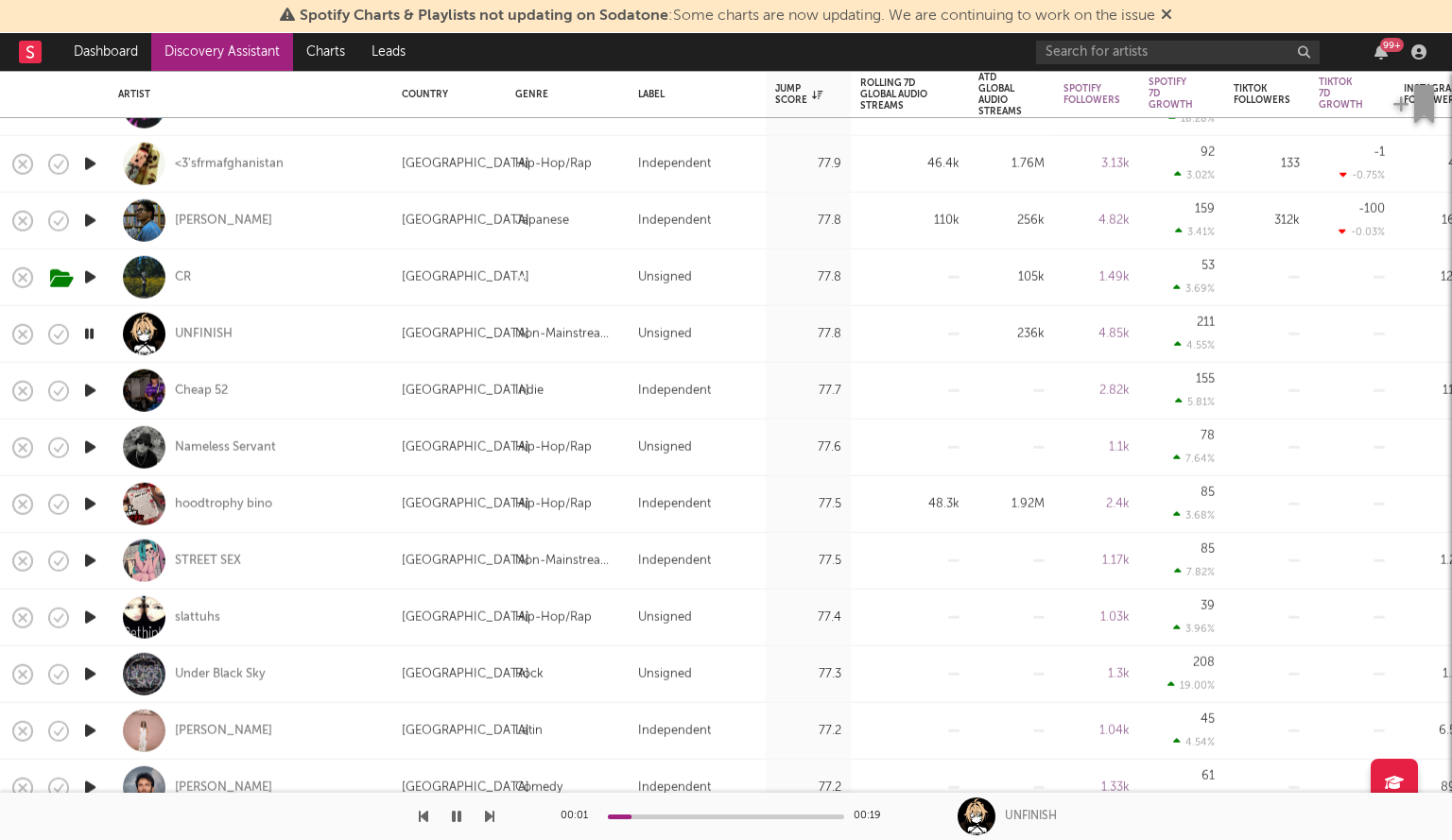
click at [88, 447] on icon "button" at bounding box center [90, 447] width 20 height 24
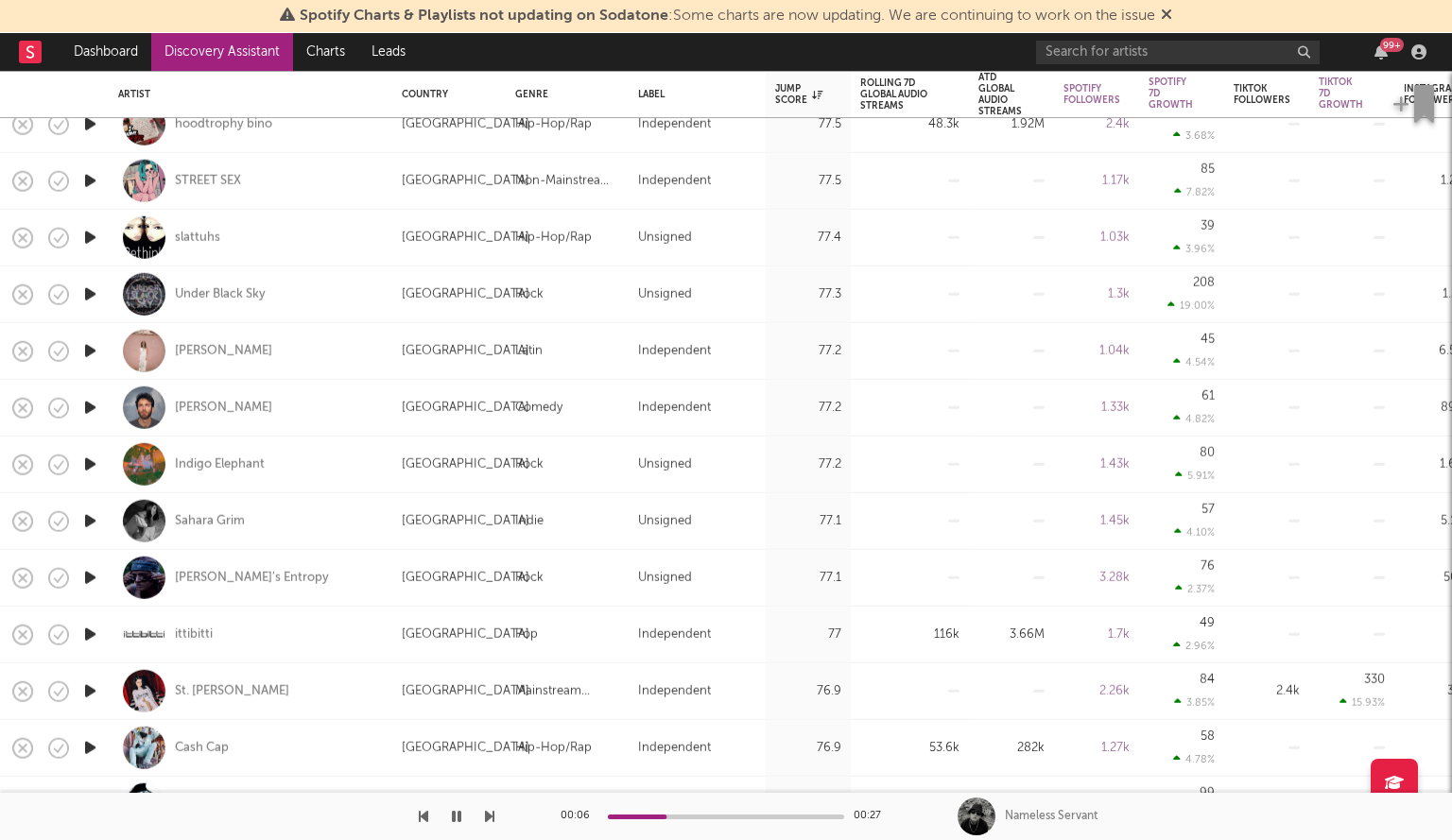
click at [94, 517] on icon "button" at bounding box center [90, 521] width 20 height 24
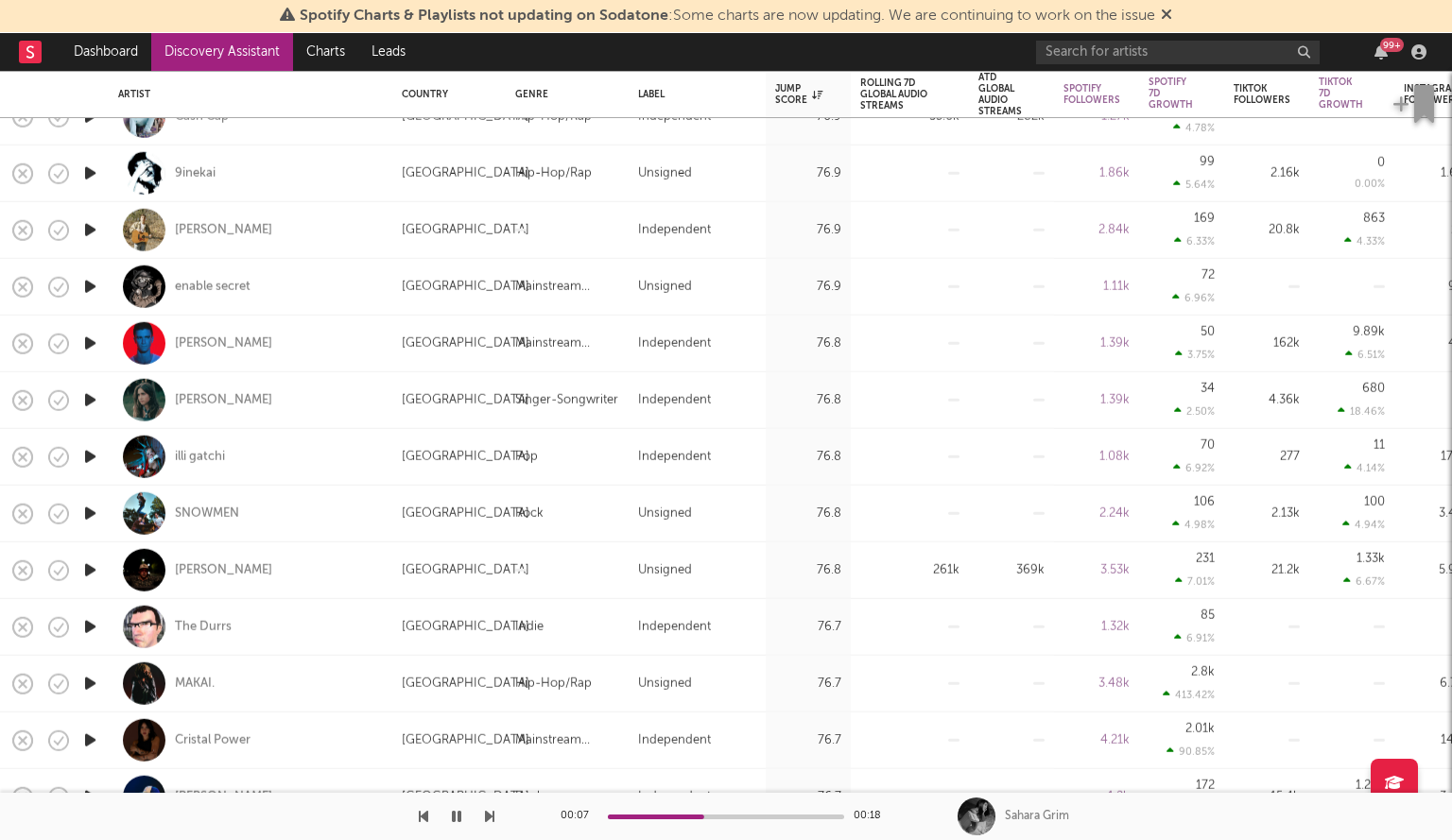
click at [92, 570] on icon "button" at bounding box center [90, 571] width 20 height 24
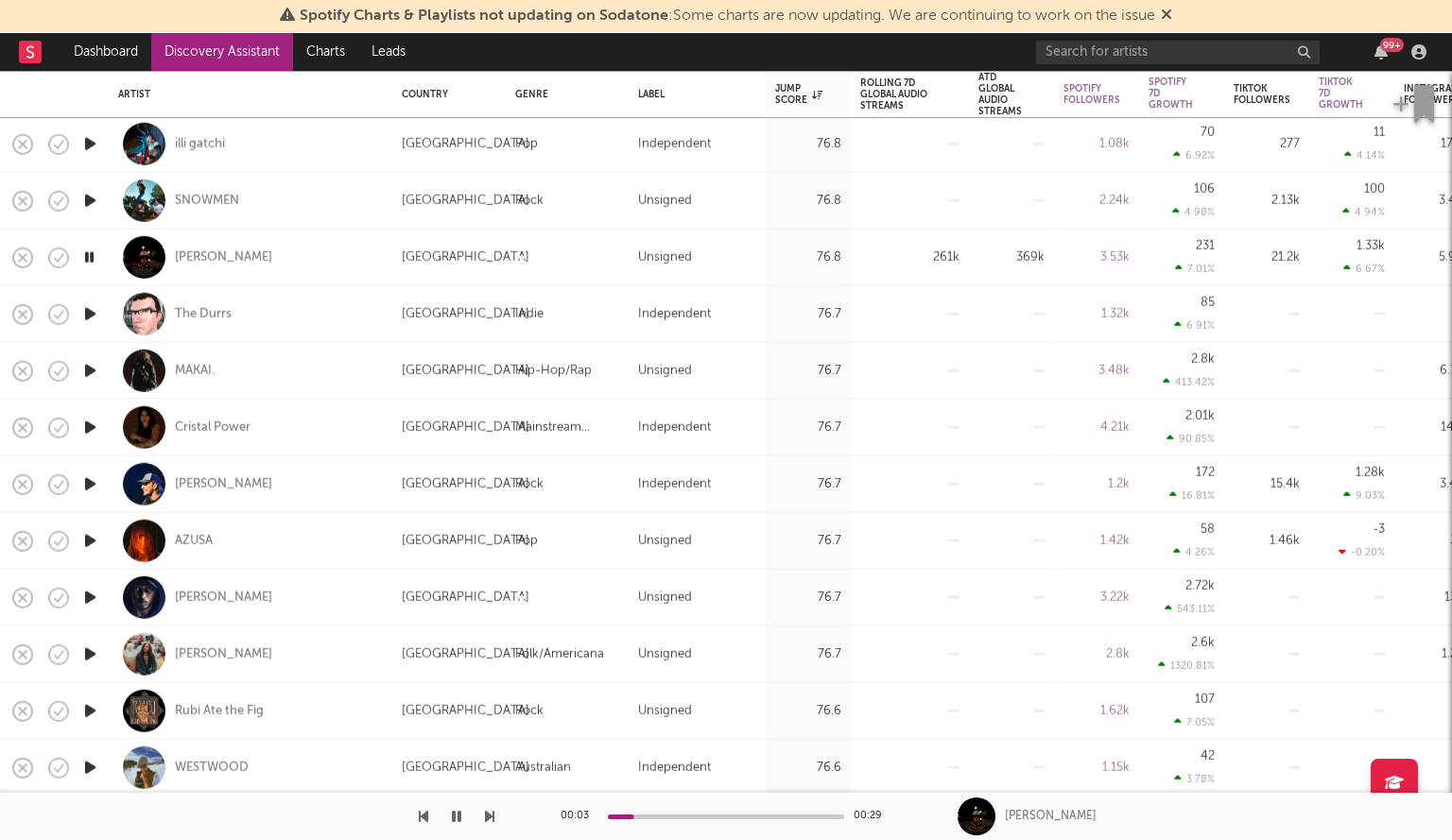
click at [82, 365] on icon "button" at bounding box center [90, 371] width 20 height 24
click at [280, 820] on div at bounding box center [247, 816] width 495 height 47
click at [191, 362] on div "MAKAI." at bounding box center [194, 371] width 39 height 17
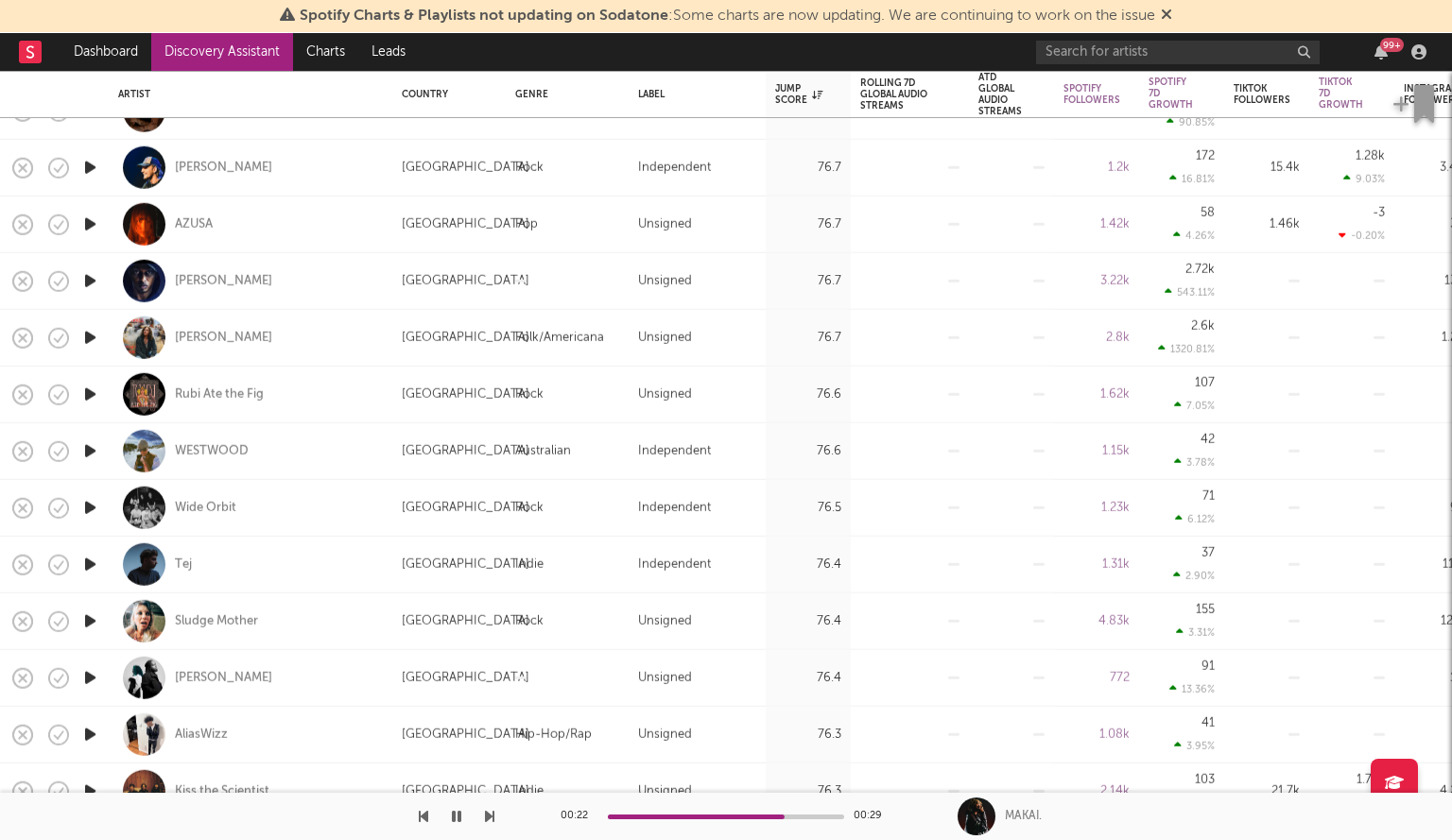
click at [91, 564] on icon "button" at bounding box center [90, 565] width 20 height 24
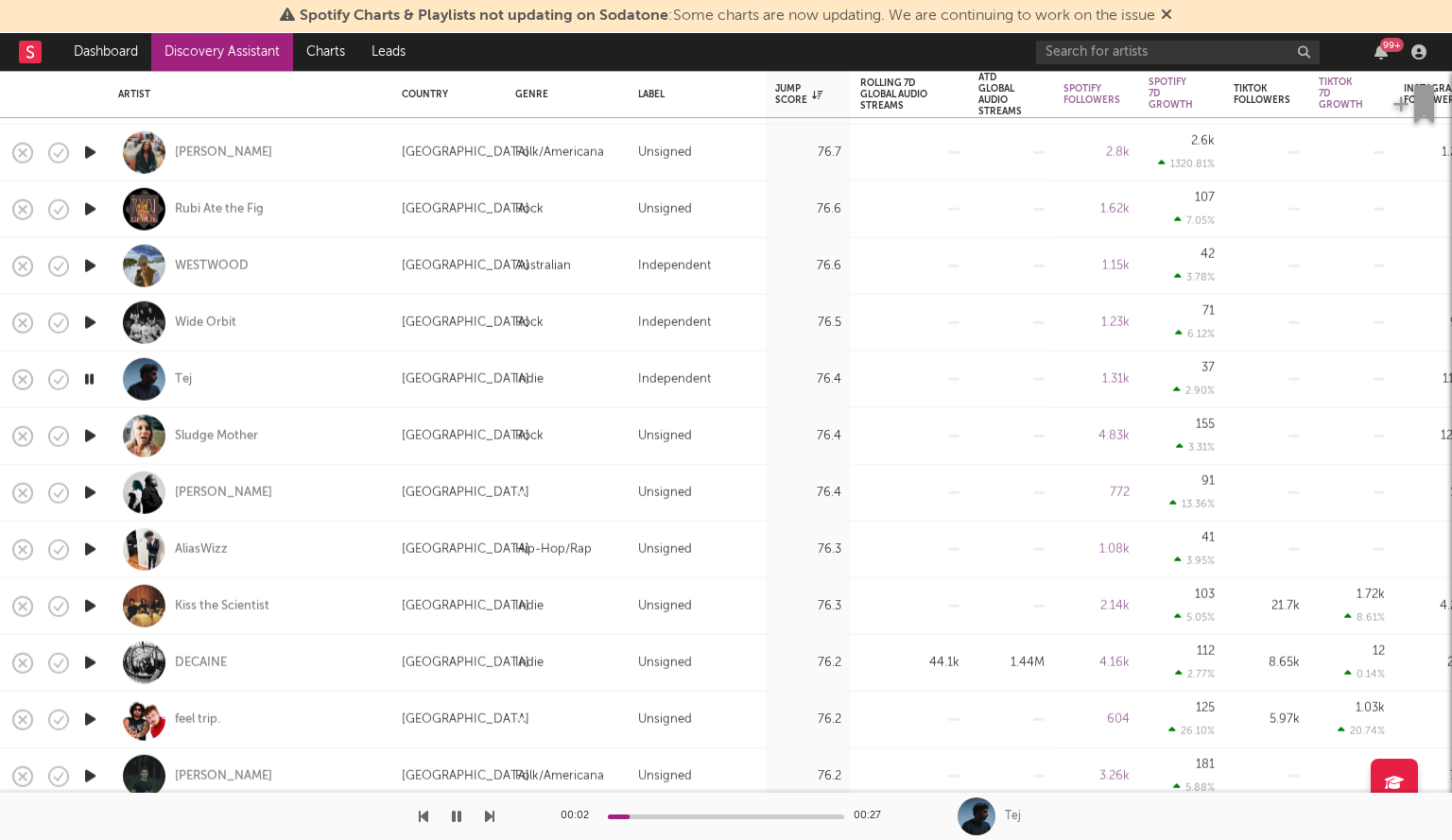
click at [89, 491] on icon "button" at bounding box center [90, 493] width 20 height 24
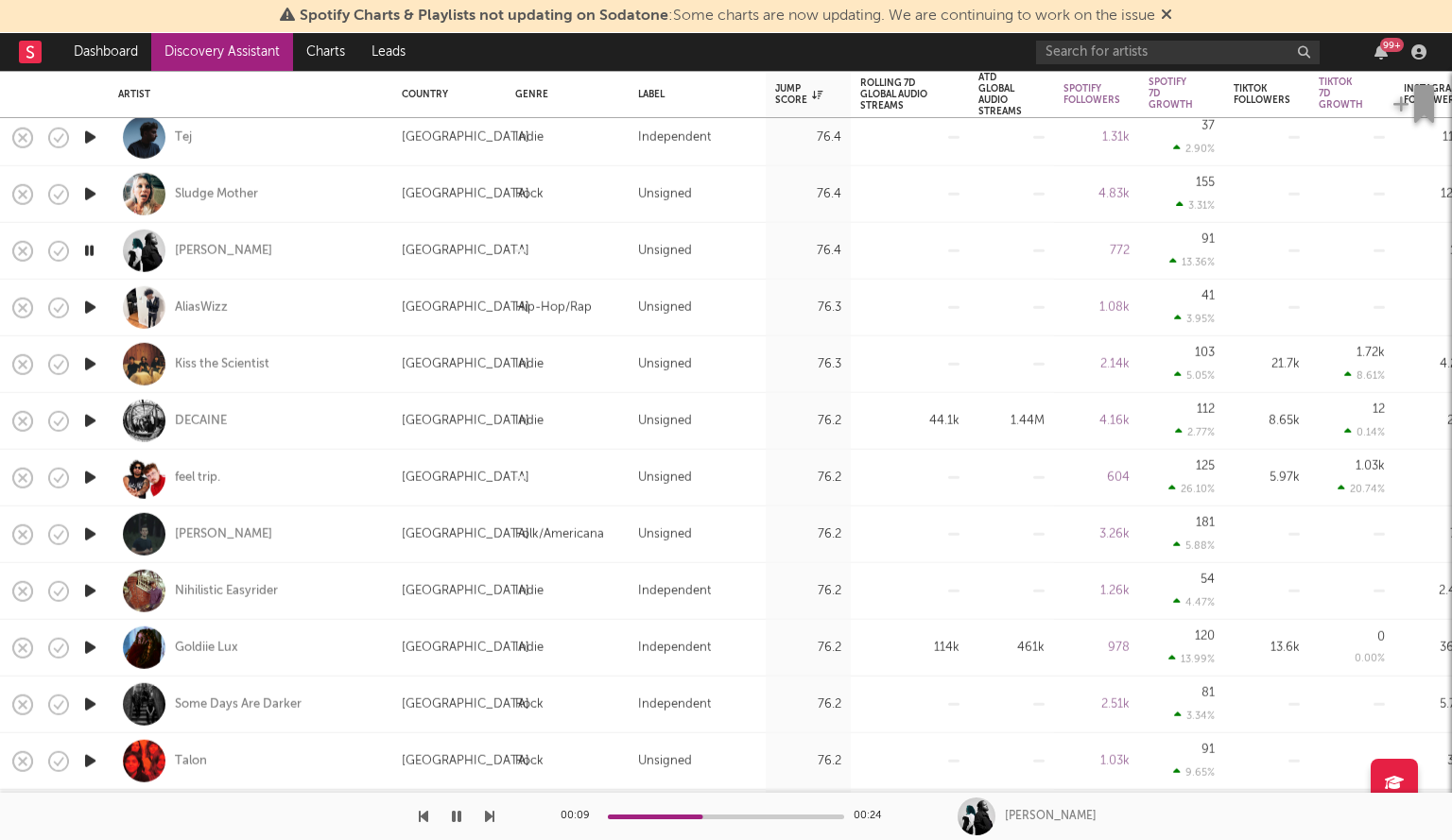
click at [87, 530] on icon "button" at bounding box center [90, 534] width 20 height 24
click at [87, 416] on icon "button" at bounding box center [90, 421] width 20 height 24
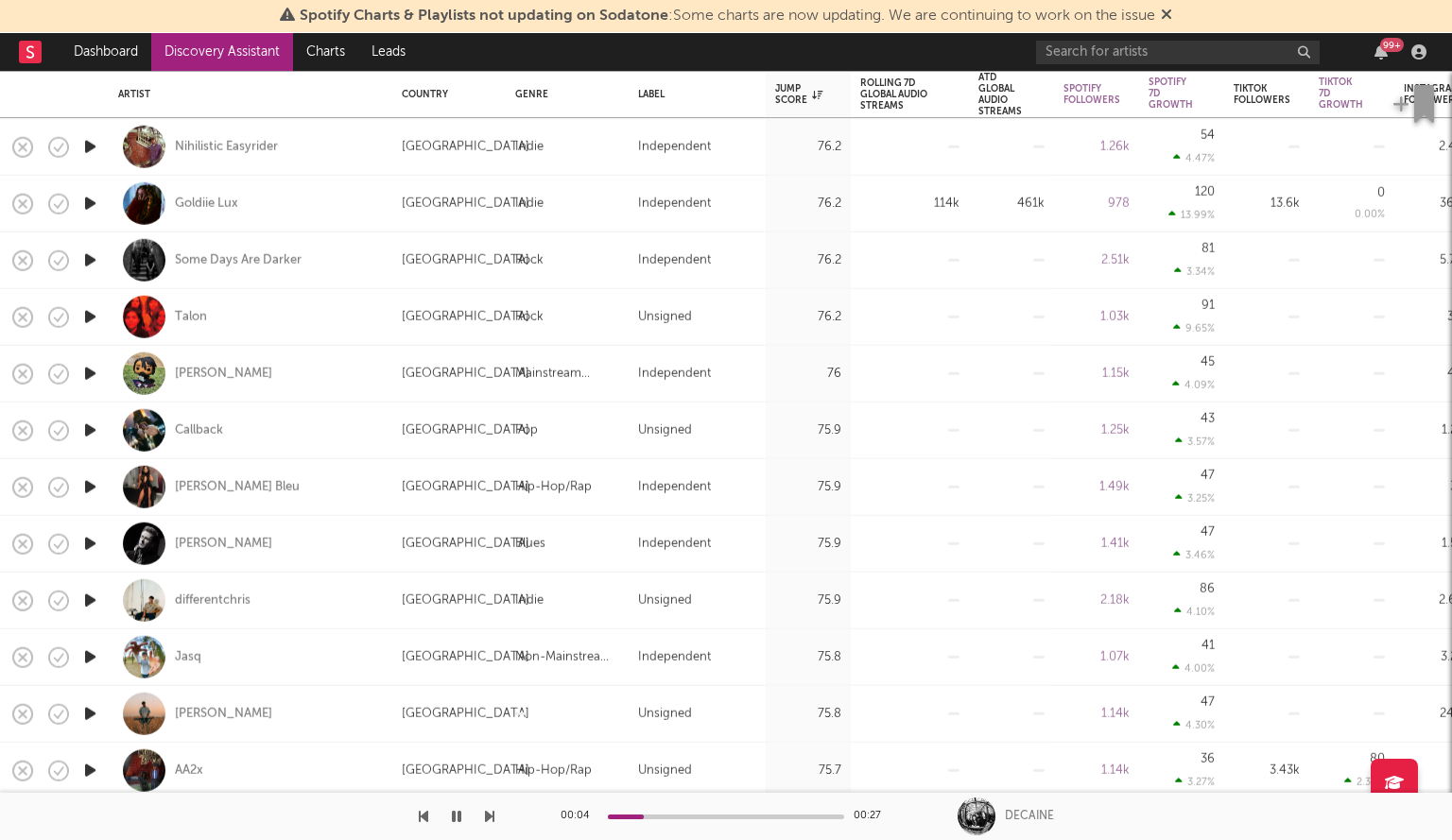
click at [82, 596] on icon "button" at bounding box center [90, 600] width 20 height 24
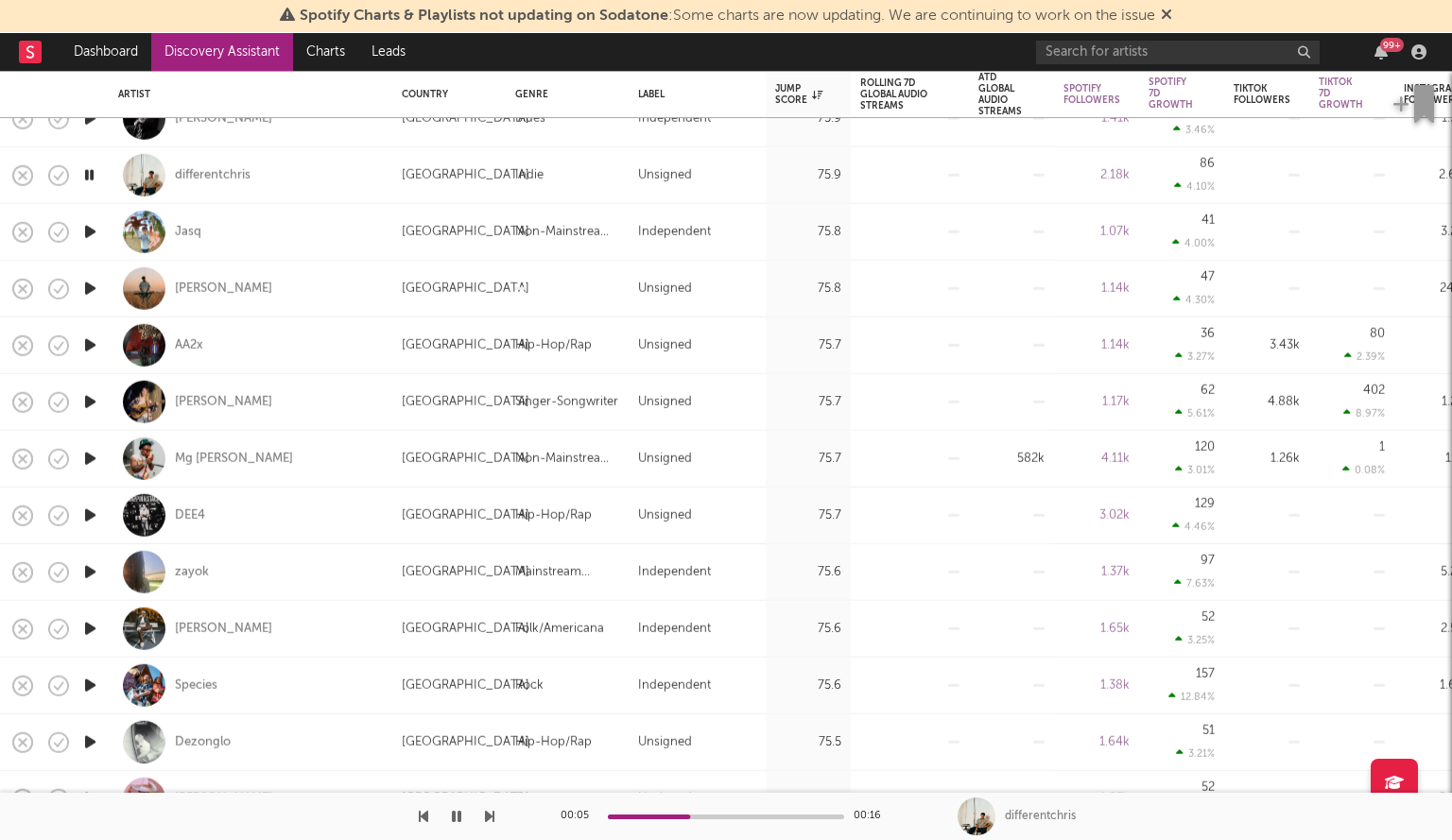
click at [95, 294] on icon "button" at bounding box center [90, 289] width 20 height 24
click at [93, 514] on icon "button" at bounding box center [90, 515] width 20 height 24
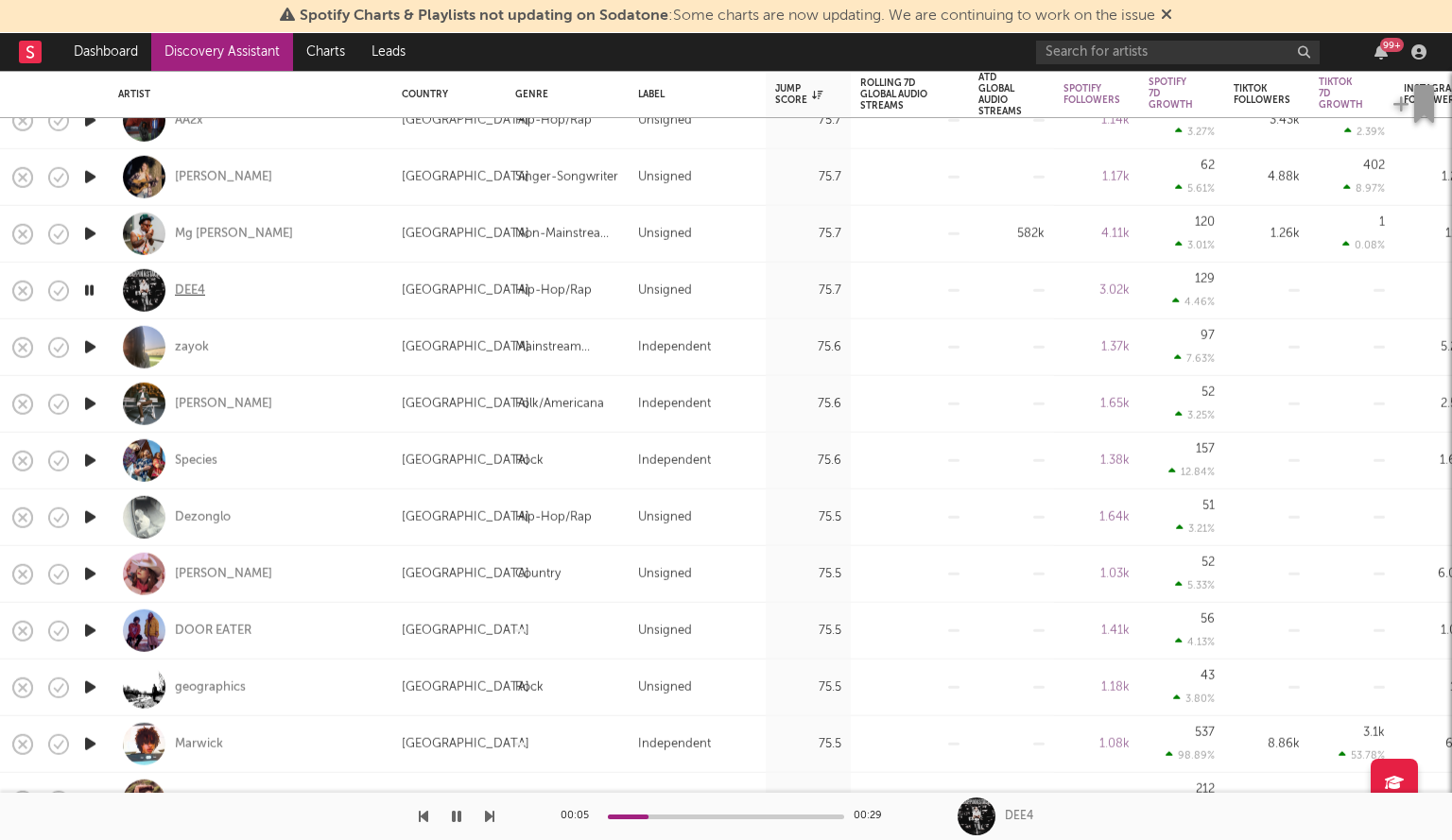
click at [193, 289] on div "DEE4" at bounding box center [190, 291] width 31 height 17
click at [90, 515] on icon "button" at bounding box center [90, 517] width 20 height 24
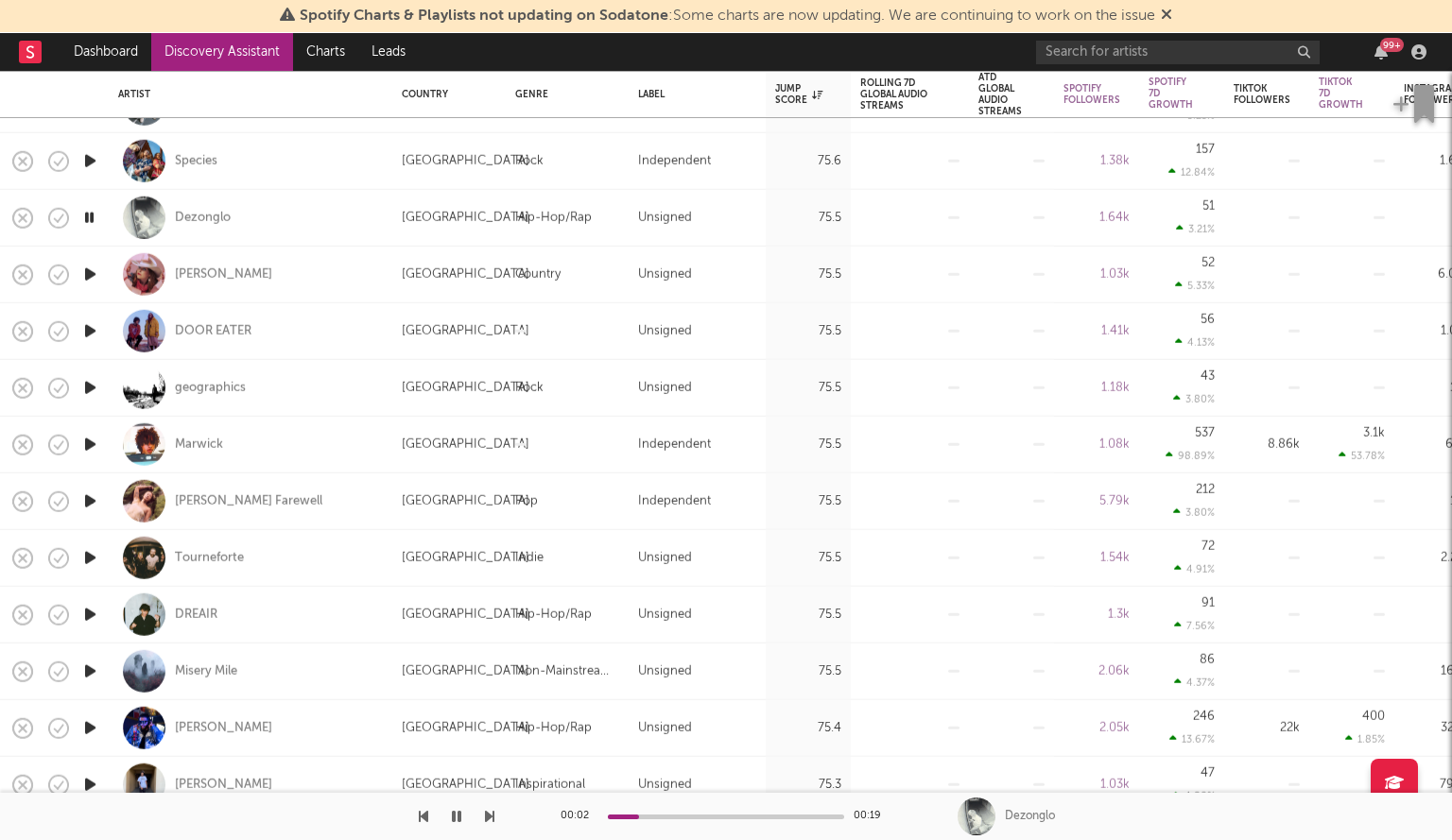
click at [83, 385] on icon "button" at bounding box center [90, 387] width 20 height 24
click at [91, 558] on icon "button" at bounding box center [90, 558] width 20 height 24
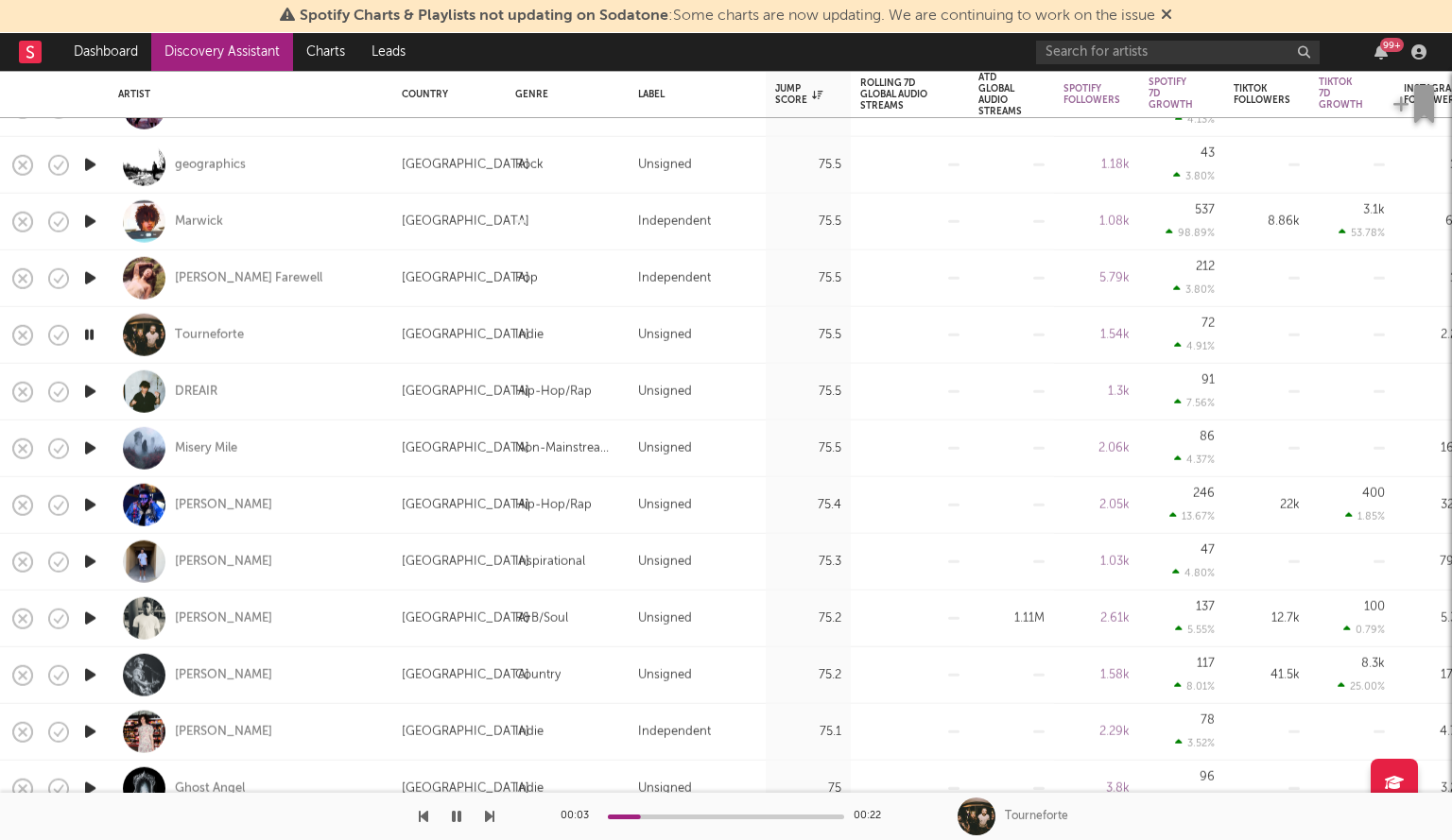
click at [91, 395] on icon "button" at bounding box center [90, 391] width 20 height 24
click at [93, 442] on icon "button" at bounding box center [90, 448] width 20 height 24
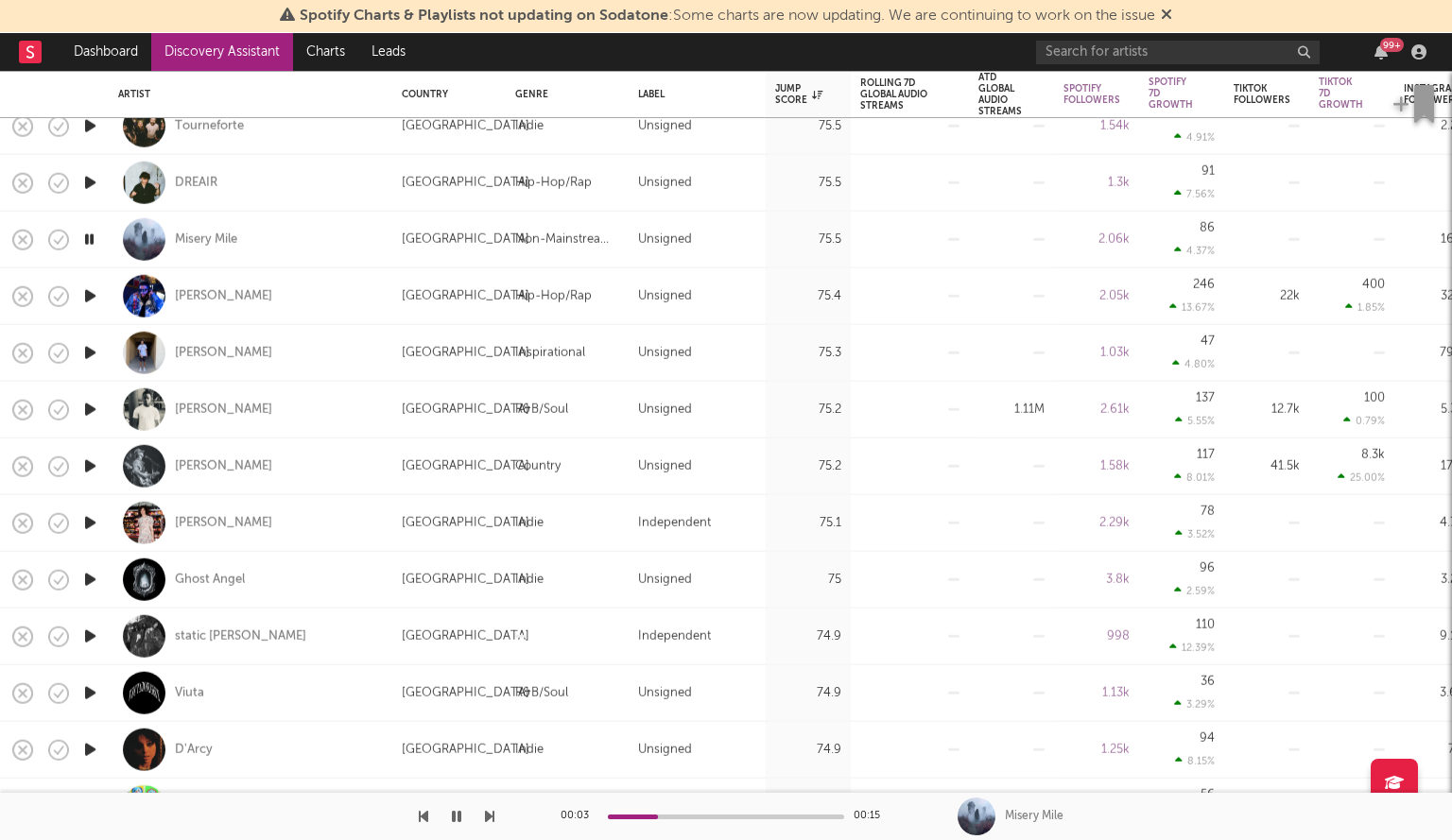
click at [85, 404] on icon "button" at bounding box center [90, 409] width 20 height 24
click at [89, 460] on icon "button" at bounding box center [90, 466] width 20 height 24
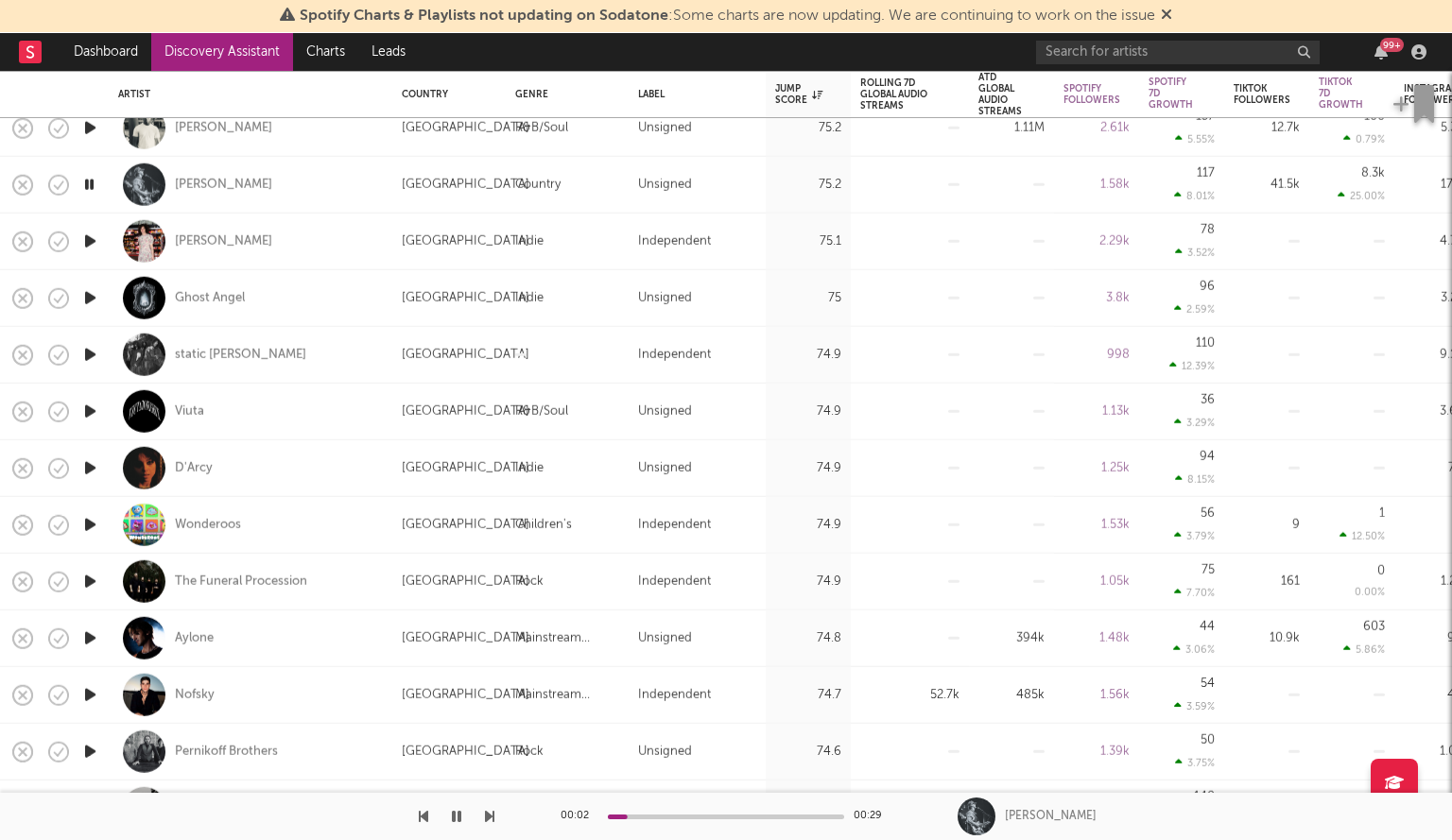
click at [87, 469] on icon "button" at bounding box center [90, 468] width 20 height 24
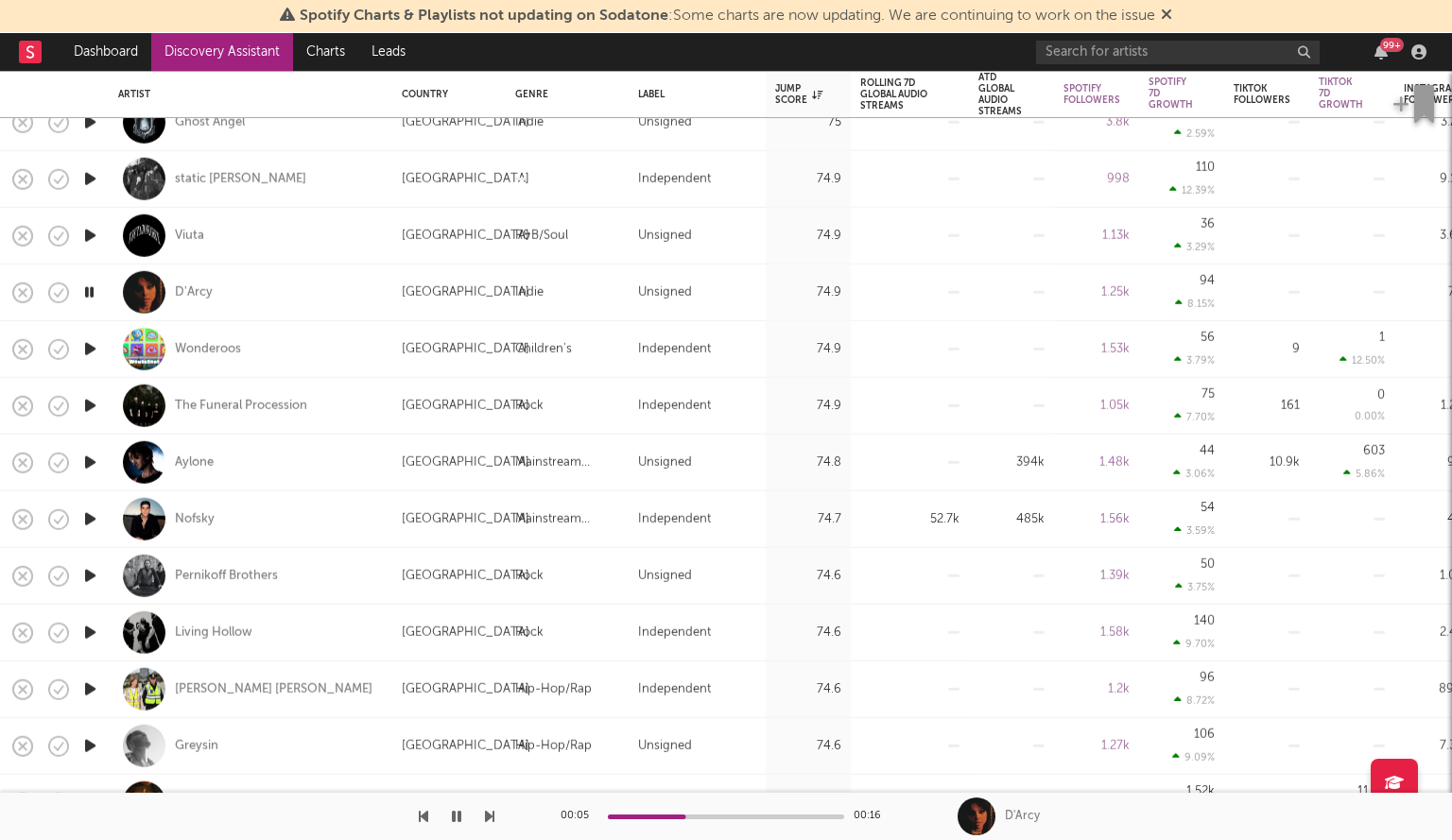
click at [87, 463] on icon "button" at bounding box center [90, 462] width 20 height 24
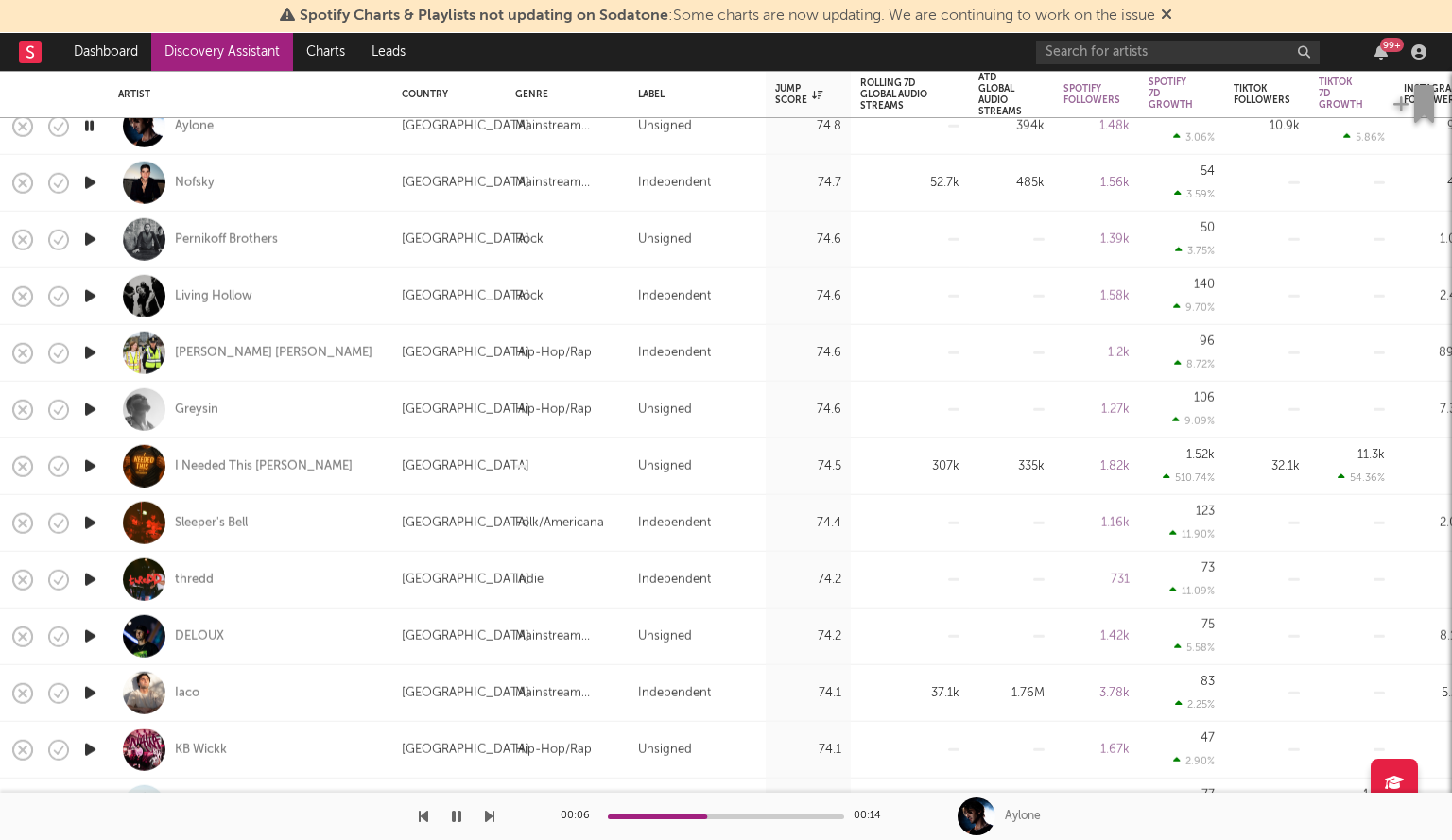
click at [82, 407] on icon "button" at bounding box center [90, 409] width 20 height 24
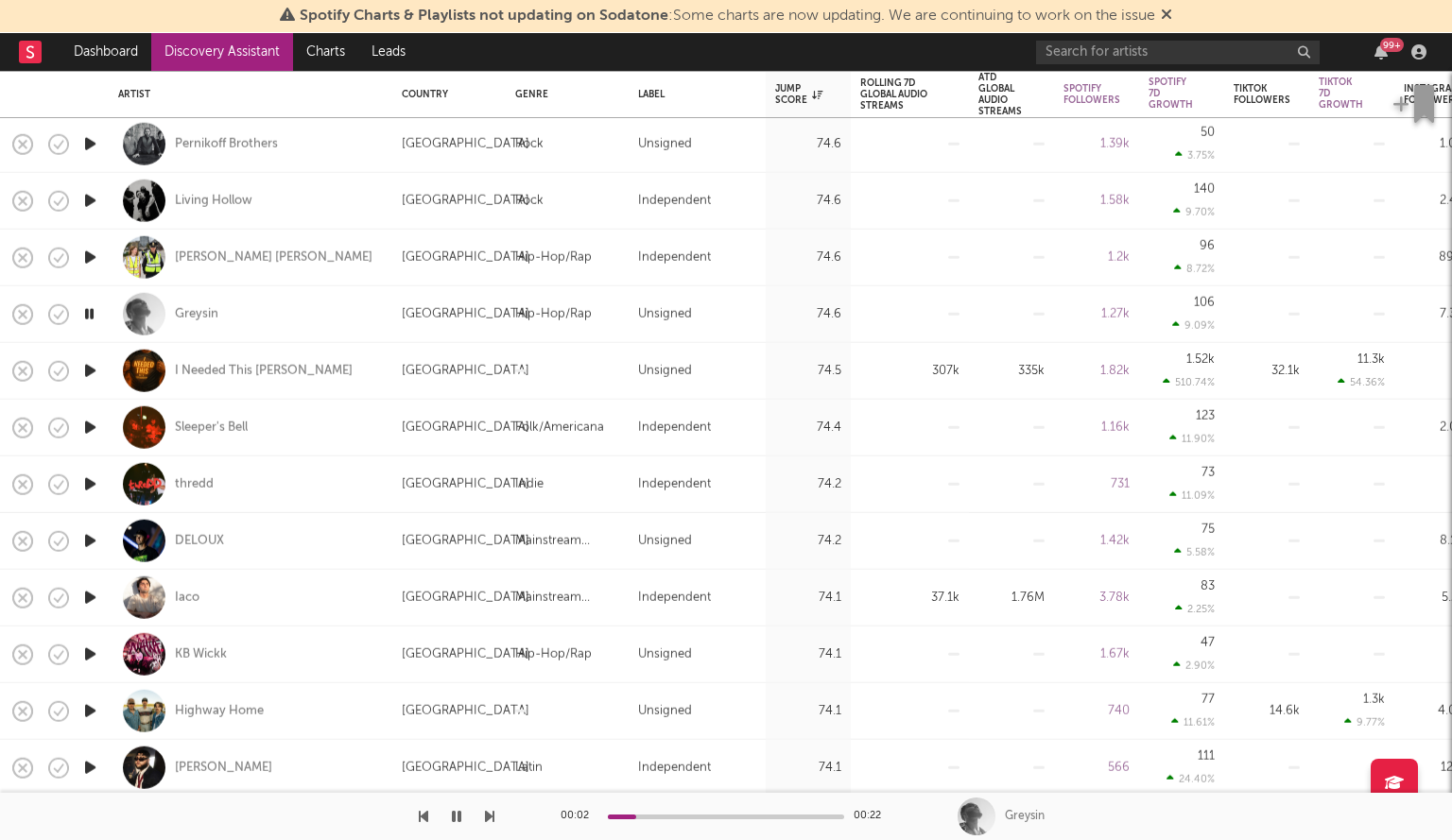
click at [84, 481] on icon "button" at bounding box center [90, 484] width 20 height 24
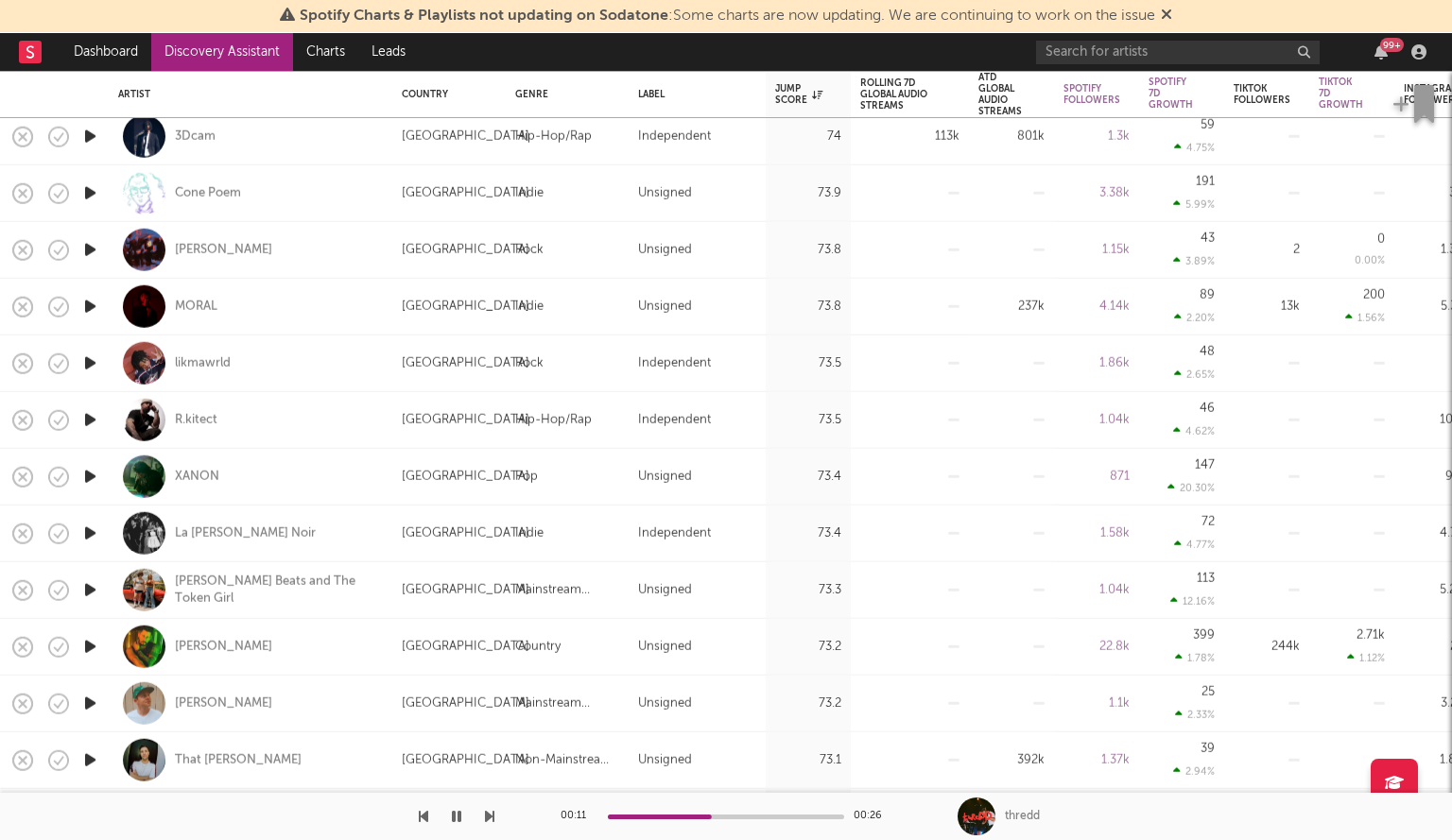
click at [83, 474] on icon "button" at bounding box center [90, 477] width 20 height 24
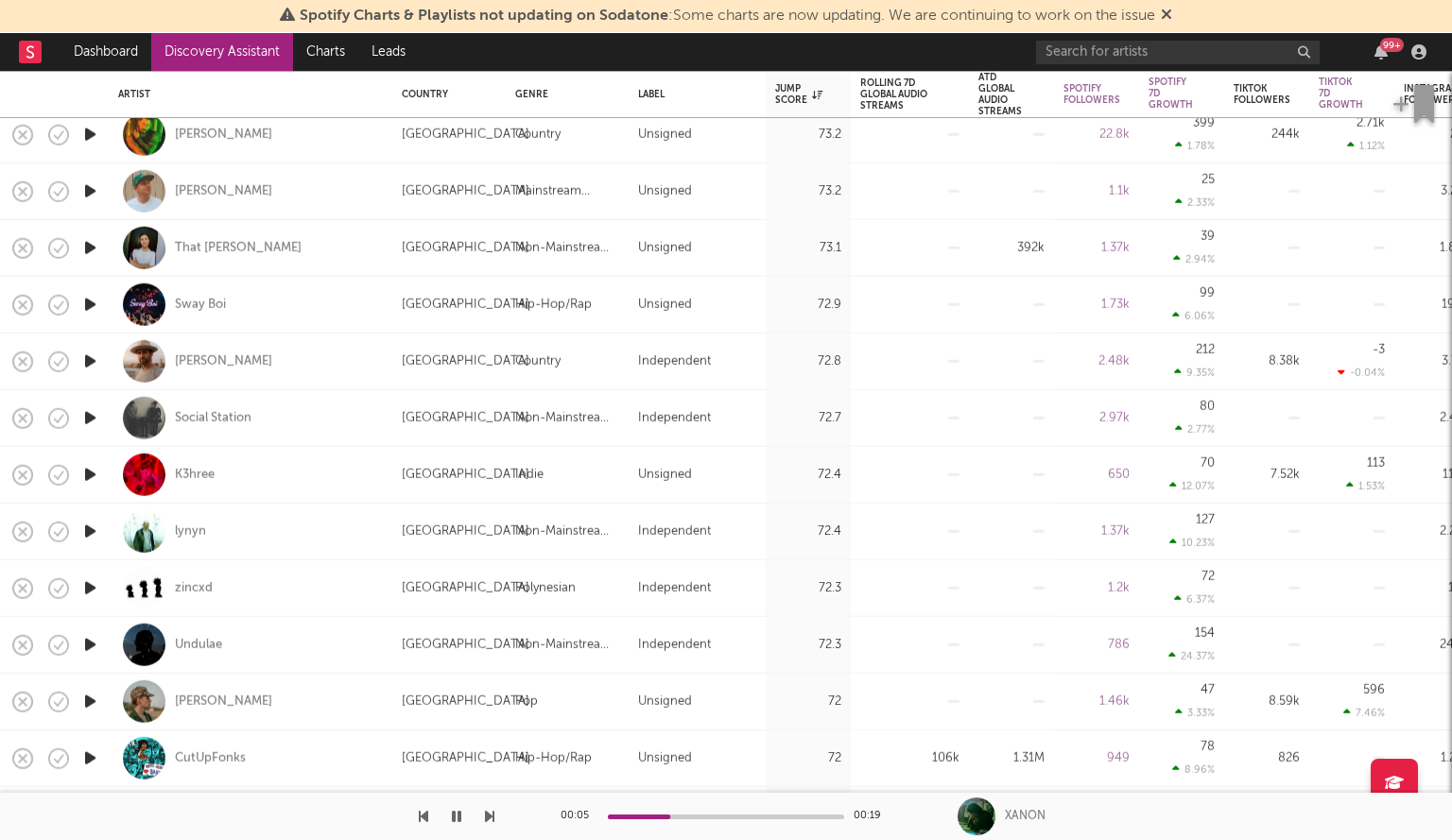
click at [89, 478] on icon "button" at bounding box center [90, 475] width 20 height 24
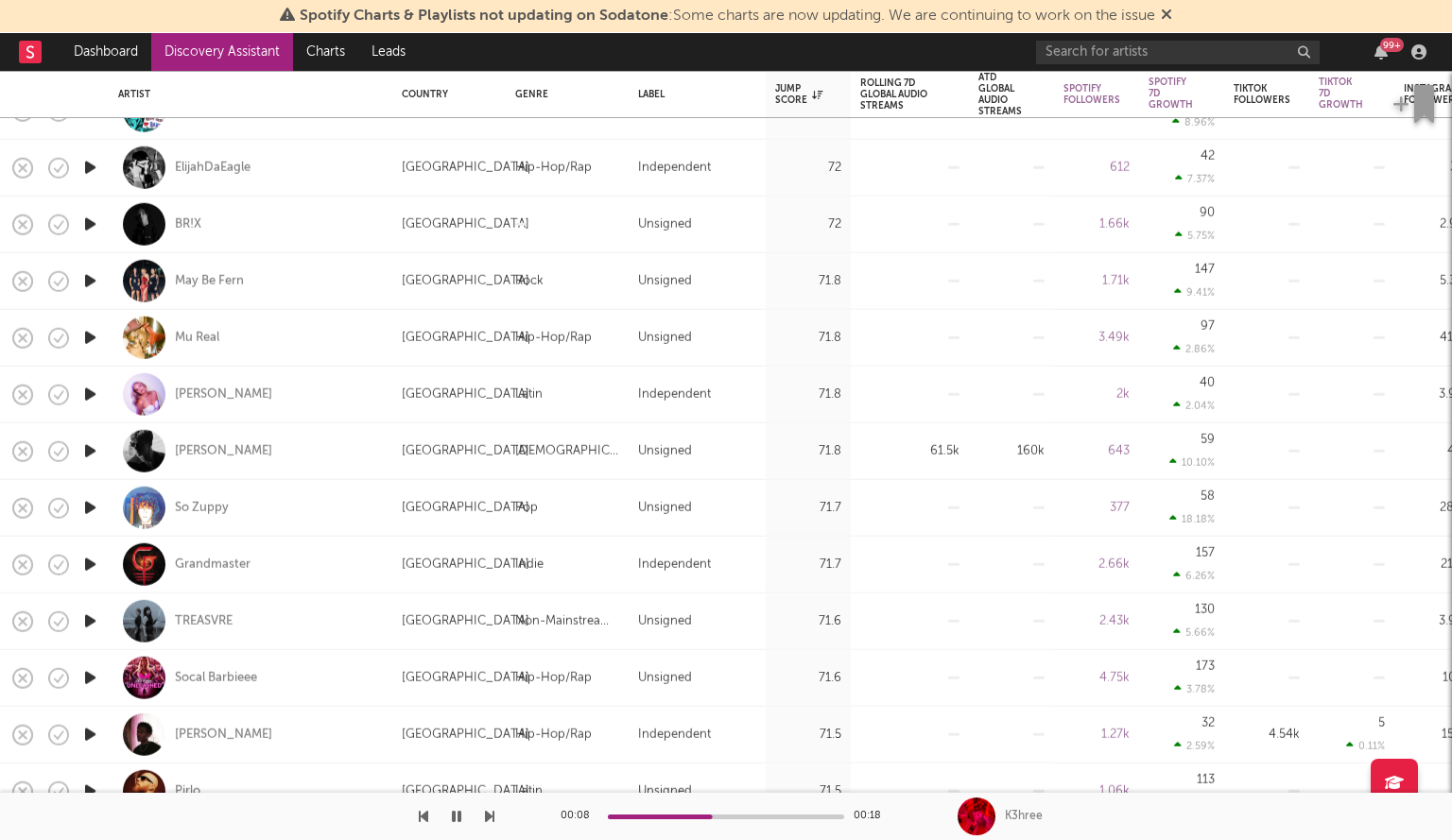
click at [90, 448] on icon "button" at bounding box center [90, 451] width 20 height 24
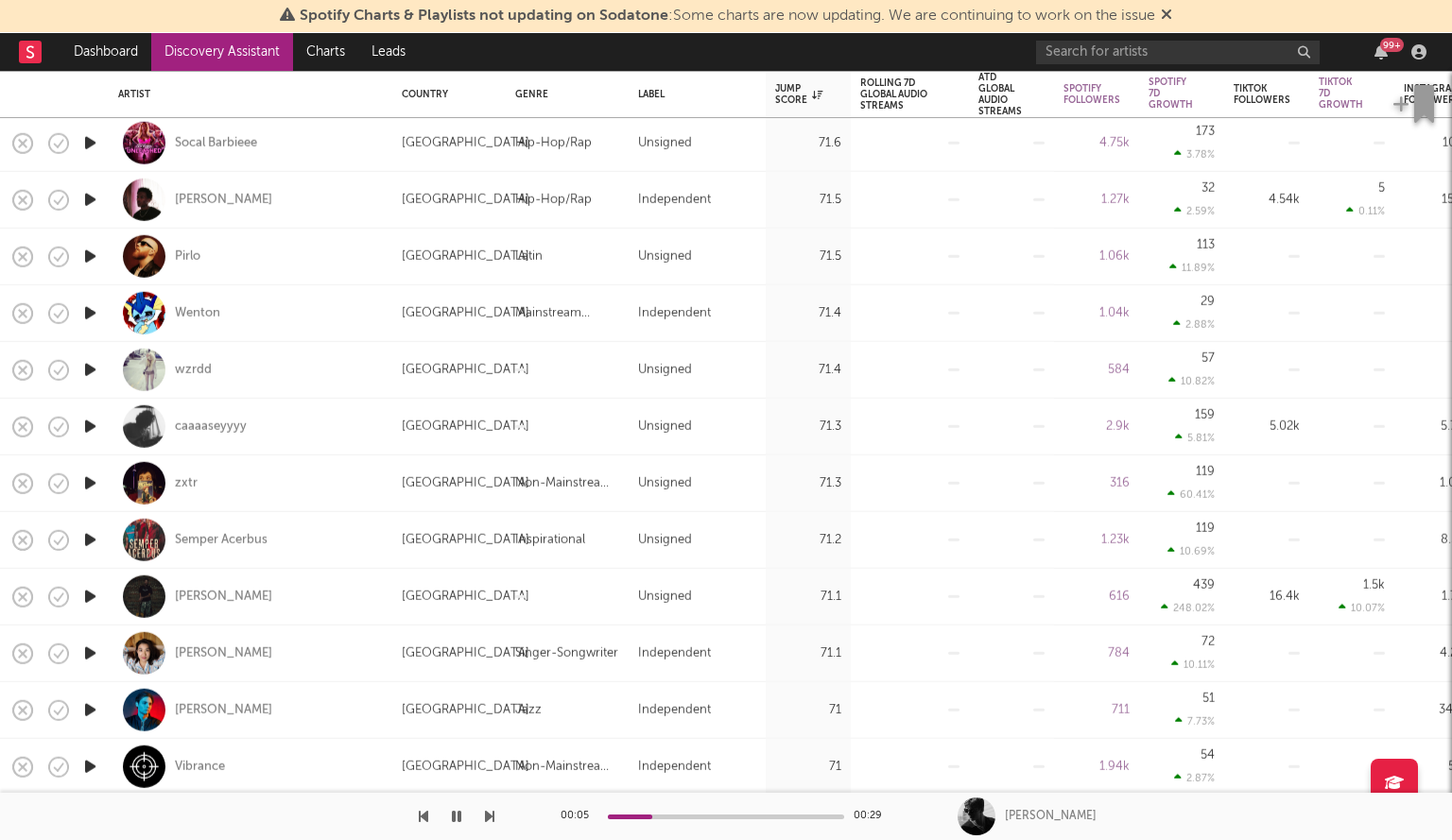
click at [97, 432] on icon "button" at bounding box center [90, 427] width 20 height 24
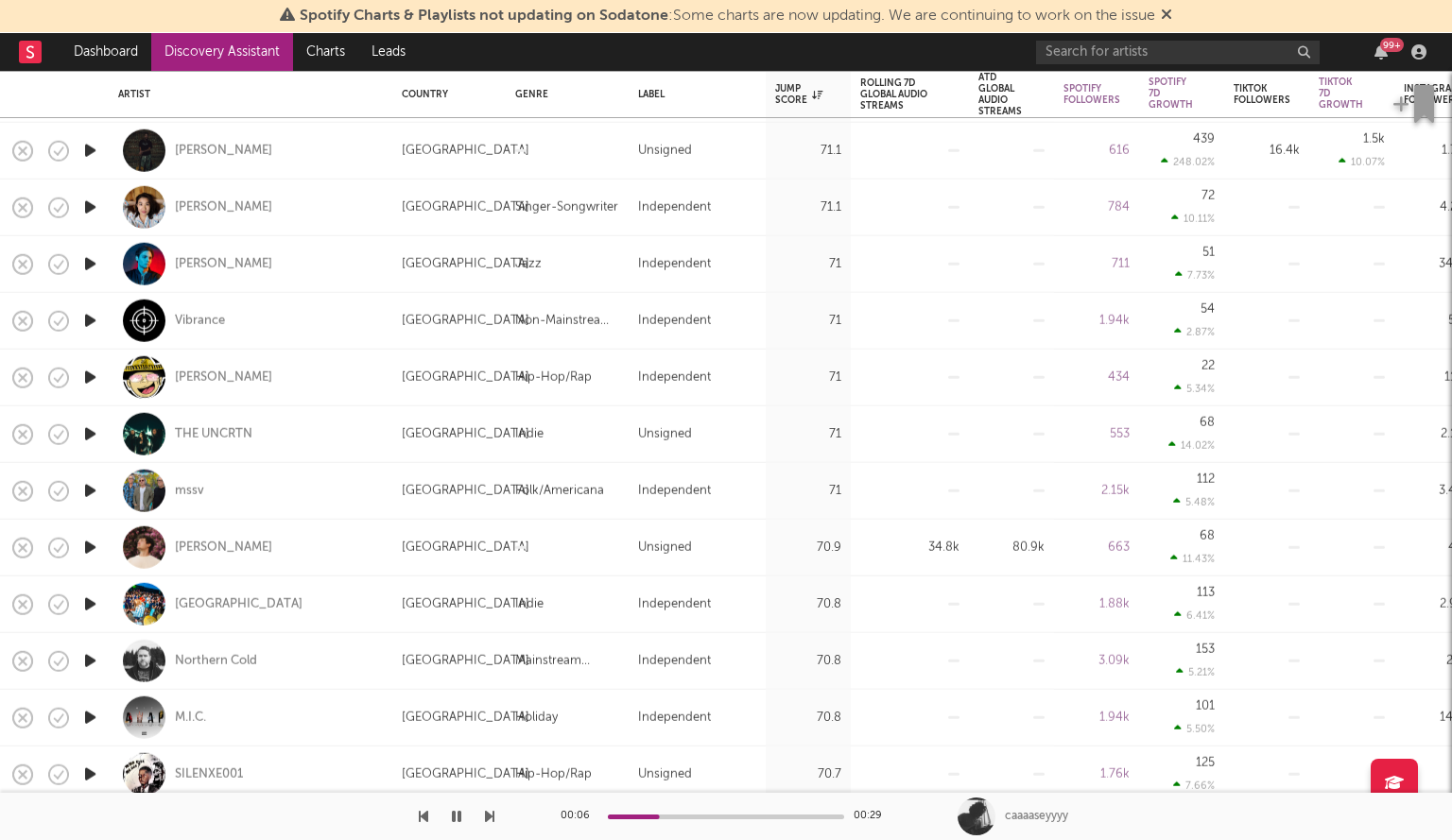
click at [85, 544] on icon "button" at bounding box center [90, 548] width 20 height 24
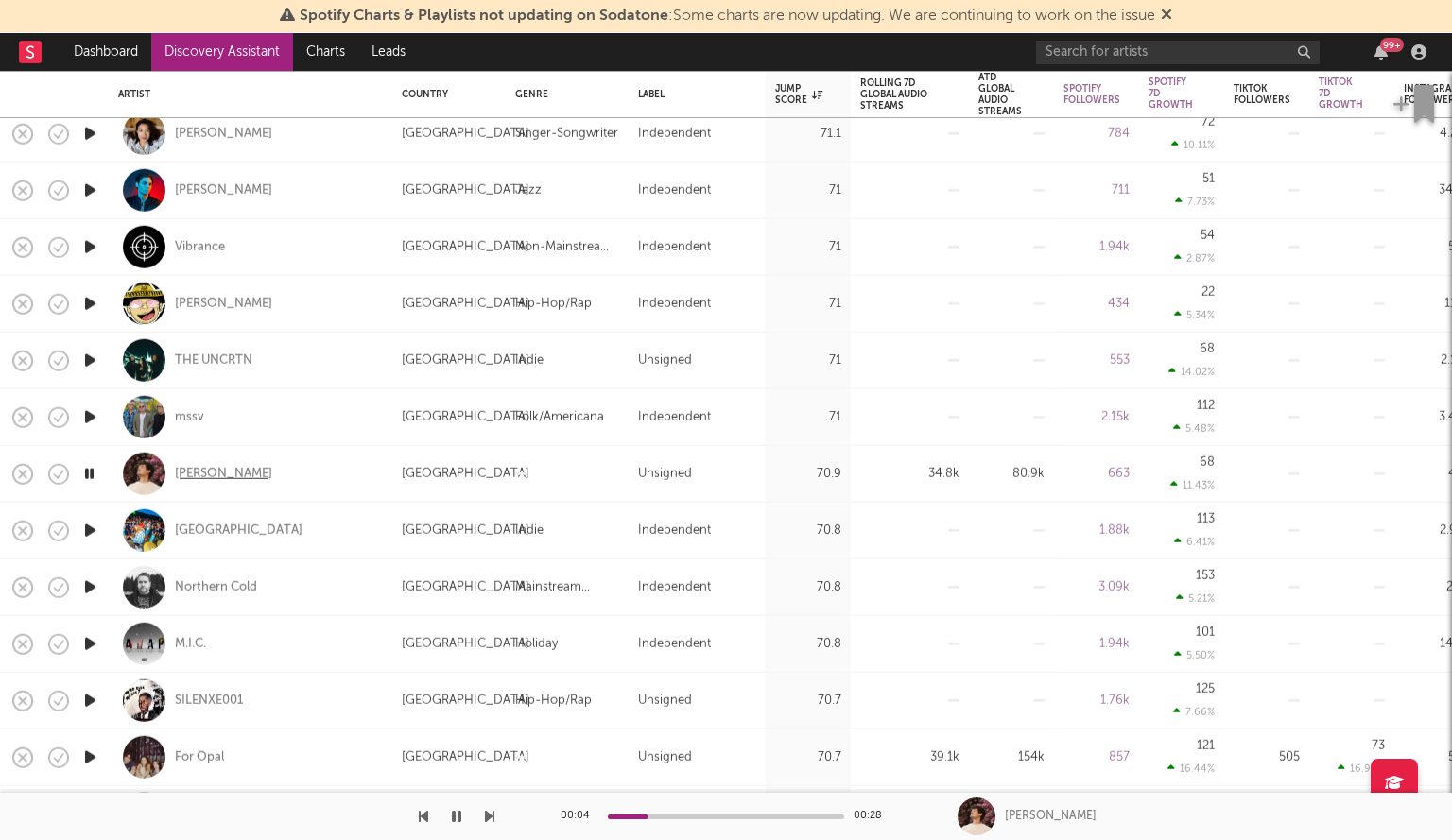
click at [232, 474] on div "[PERSON_NAME]" at bounding box center [223, 474] width 98 height 17
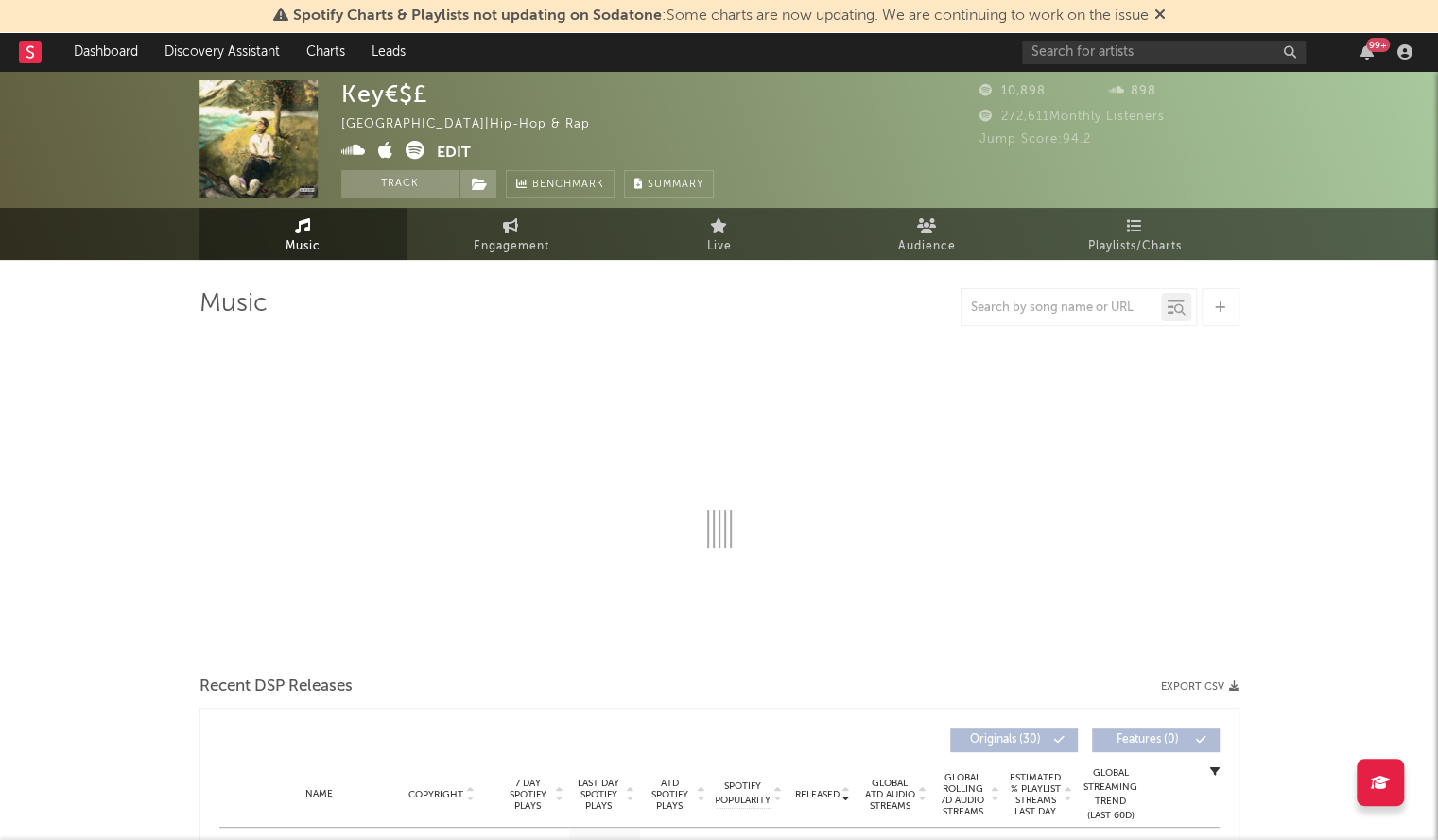
select select "1w"
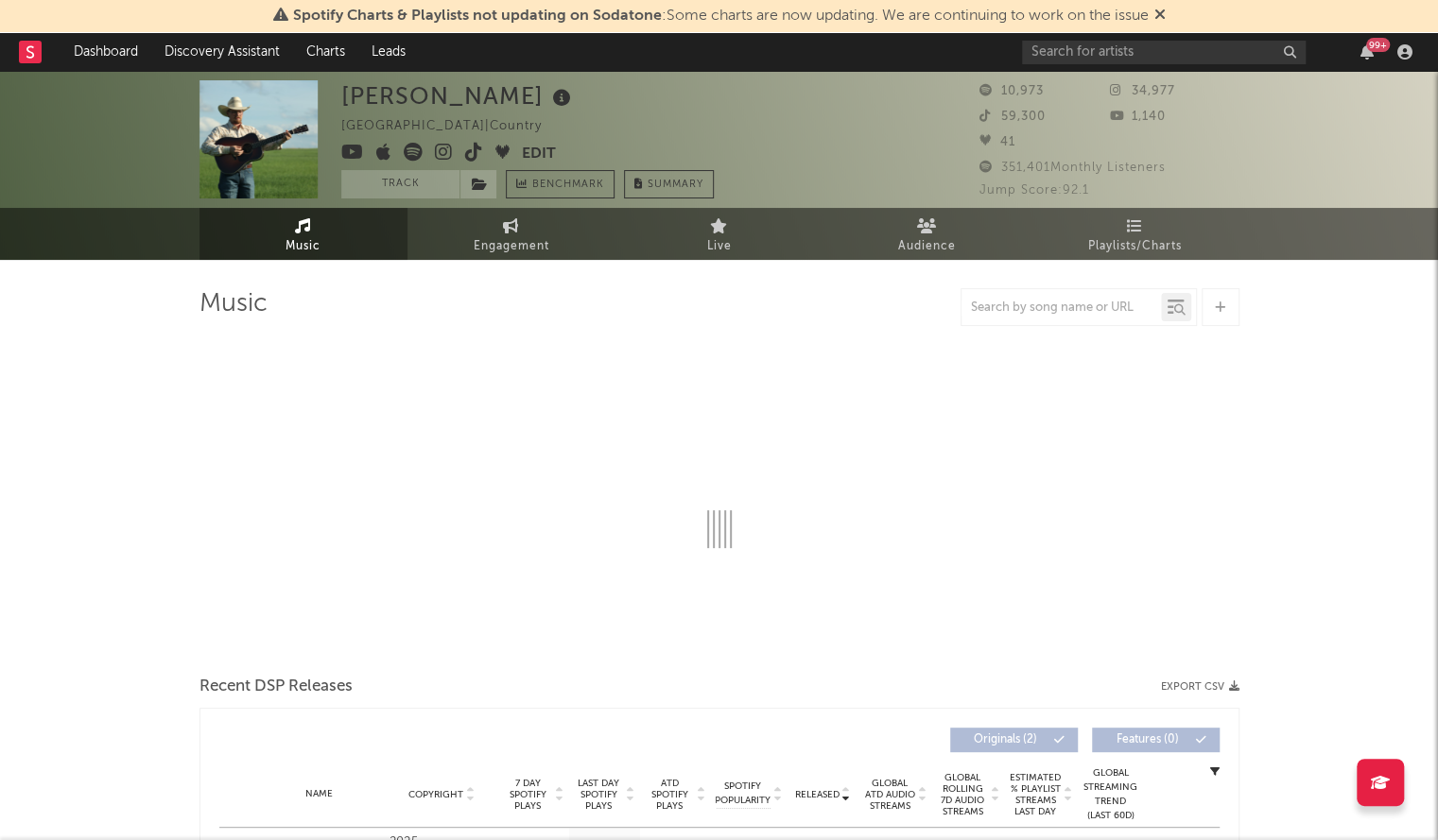
select select "1w"
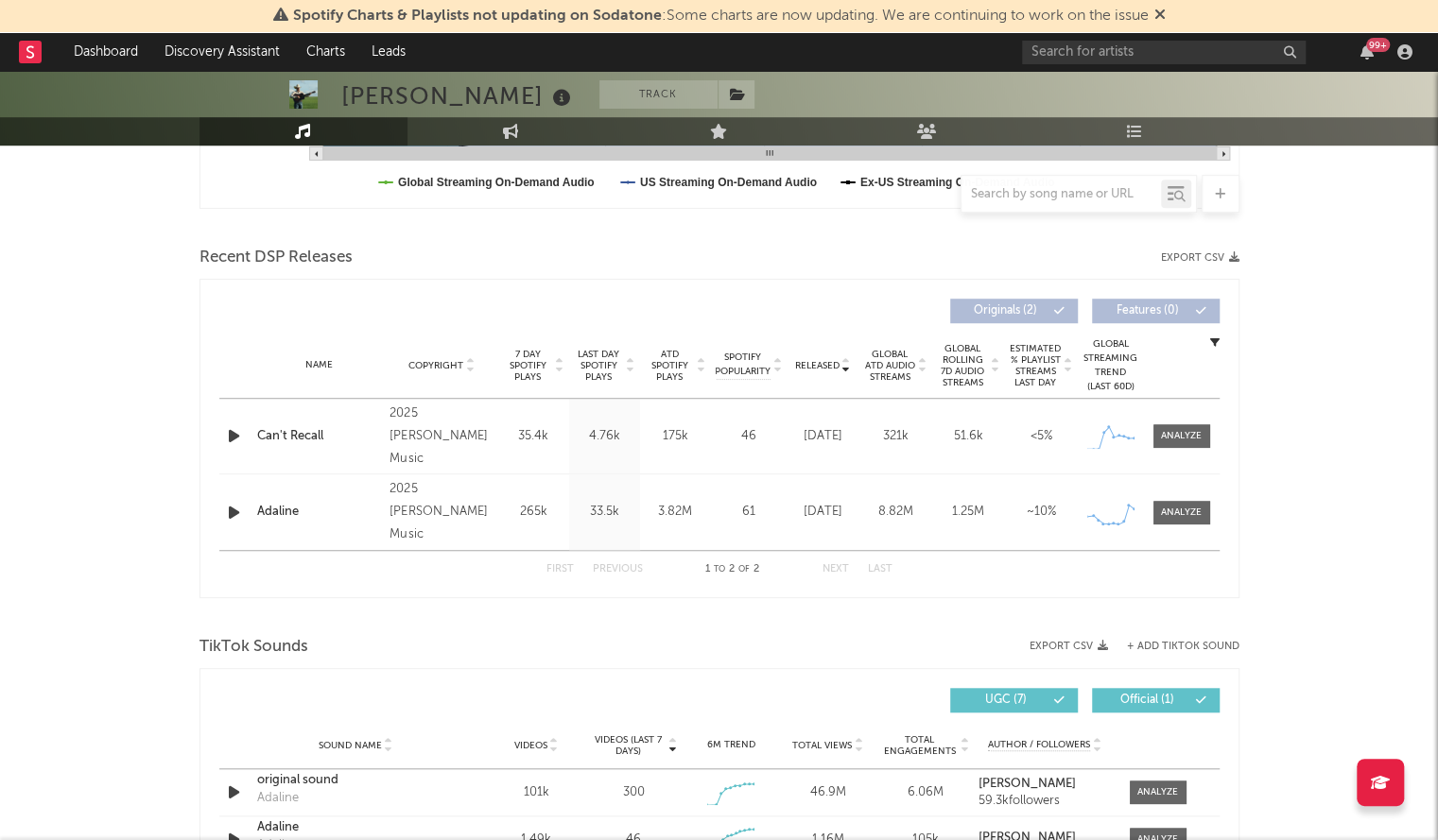
scroll to position [576, 0]
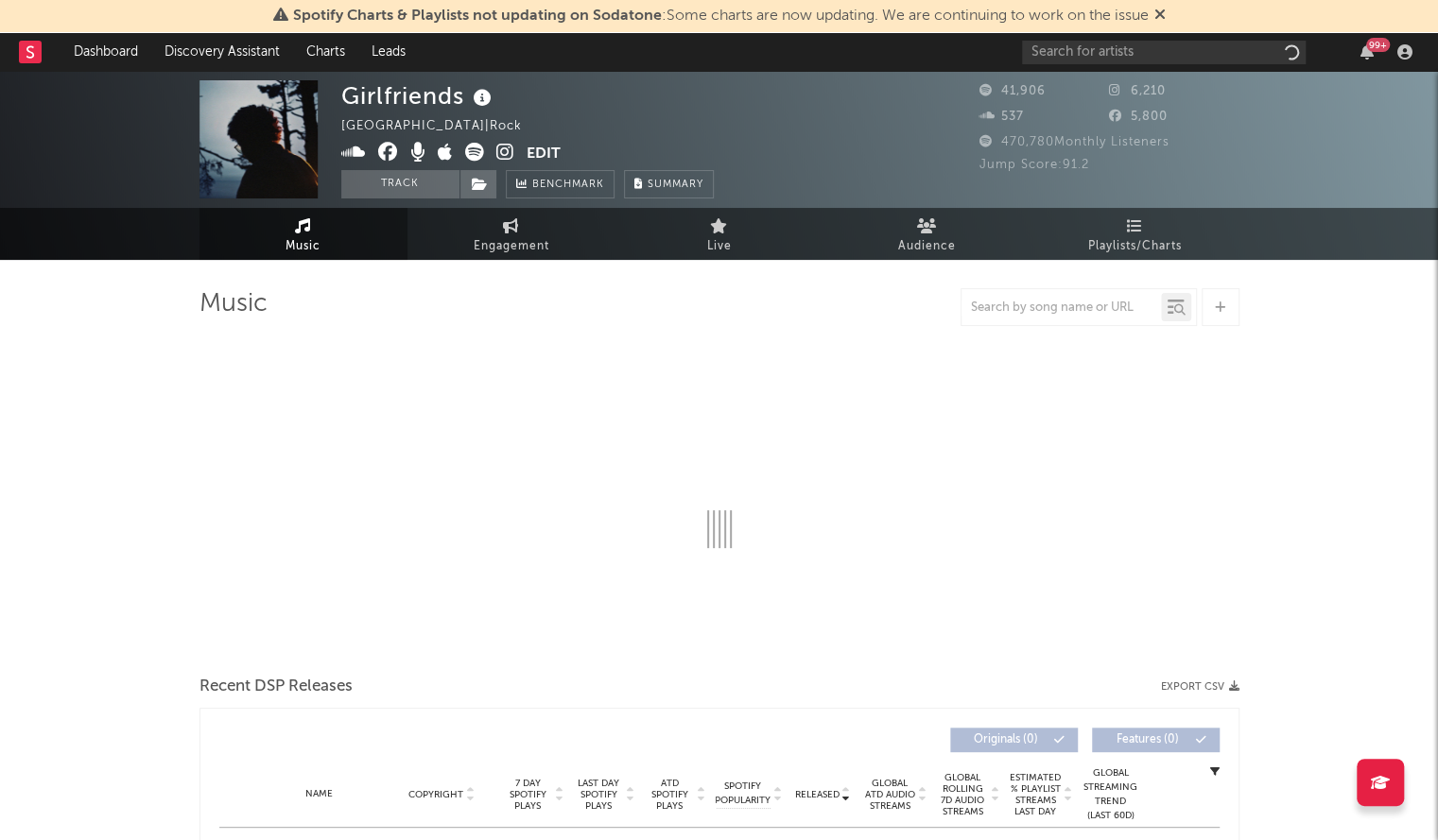
select select "6m"
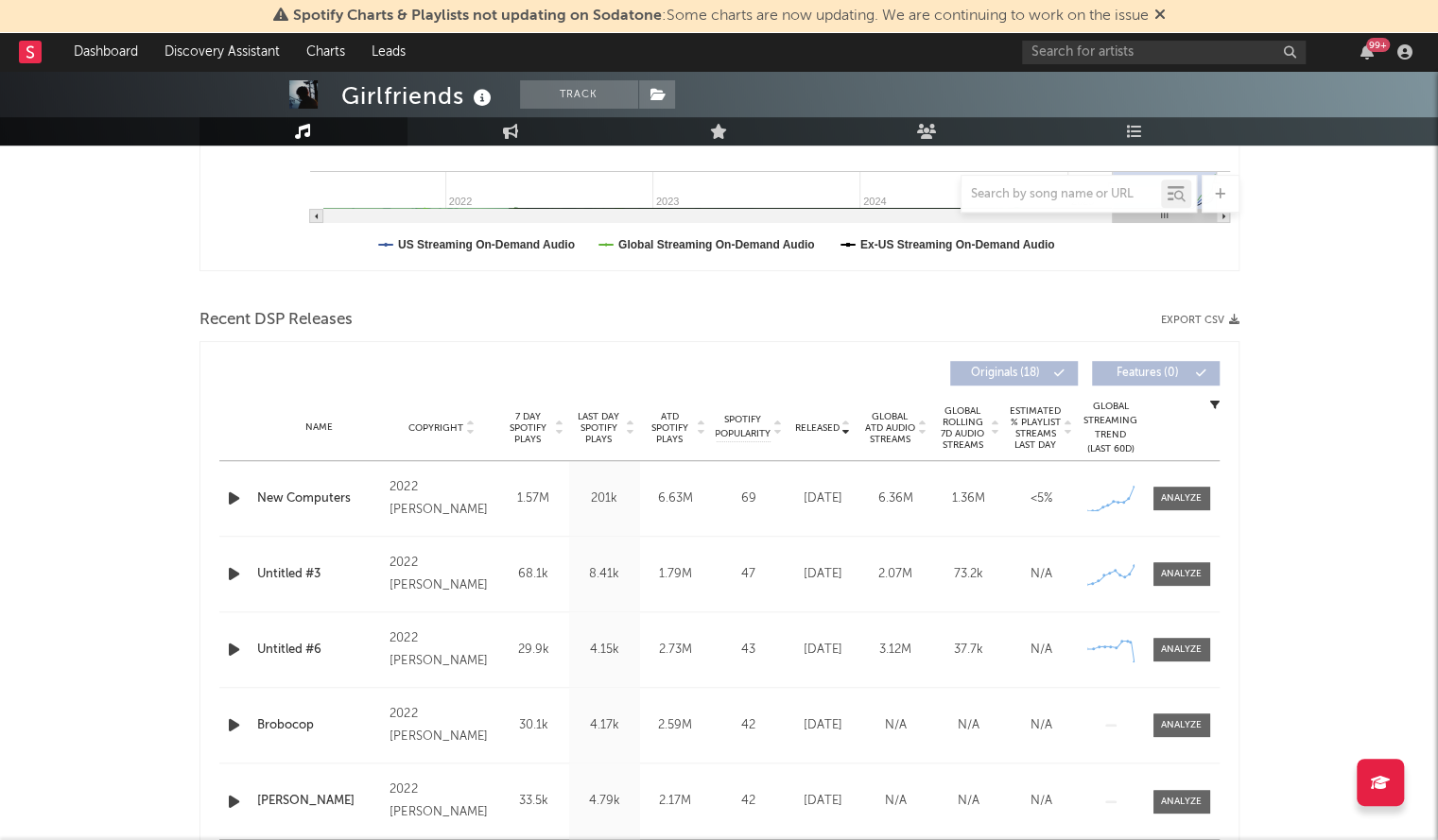
scroll to position [518, 0]
click at [813, 422] on span "Released" at bounding box center [817, 427] width 44 height 12
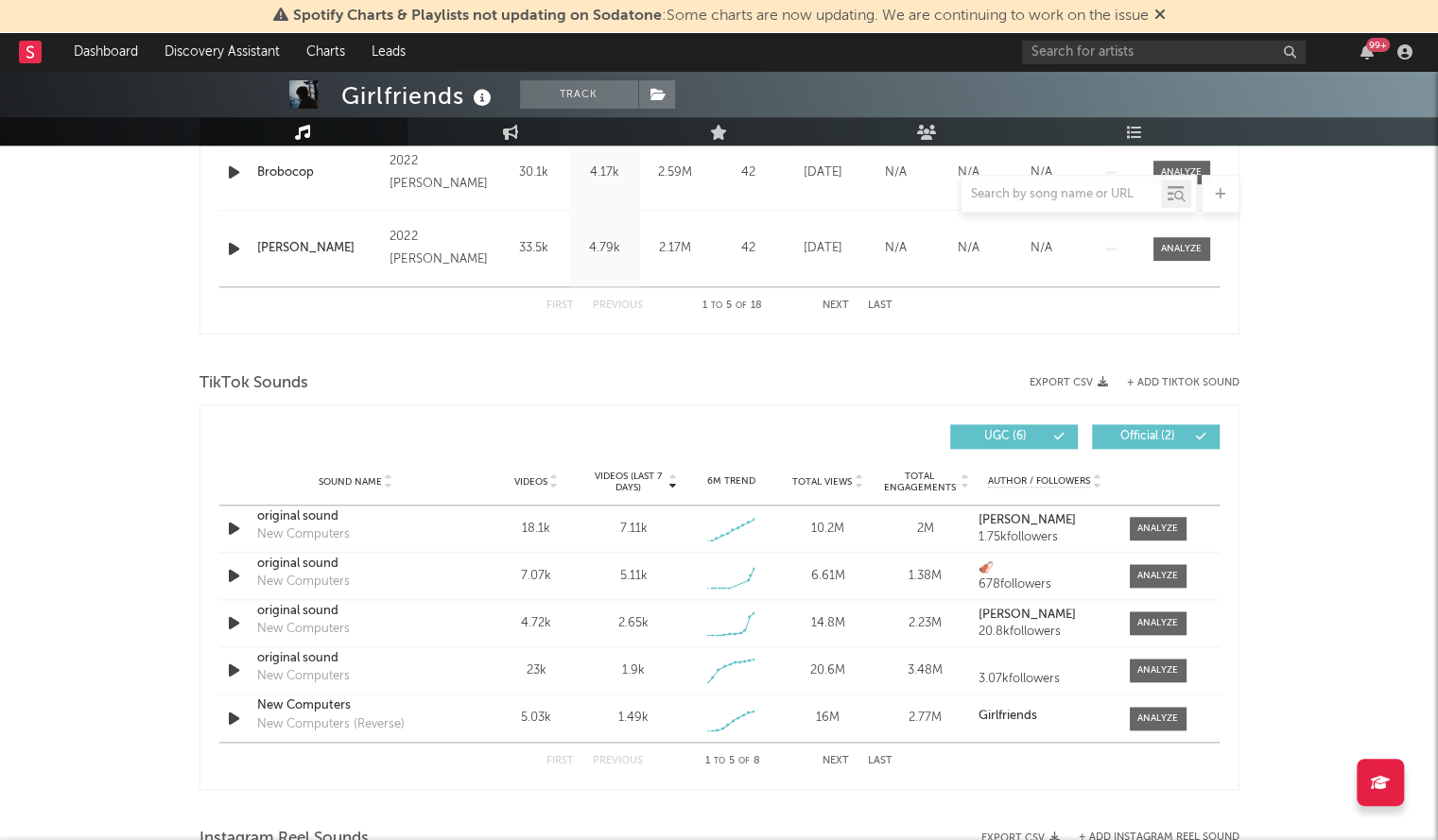
scroll to position [1070, 0]
click at [293, 506] on div "original sound" at bounding box center [356, 516] width 198 height 19
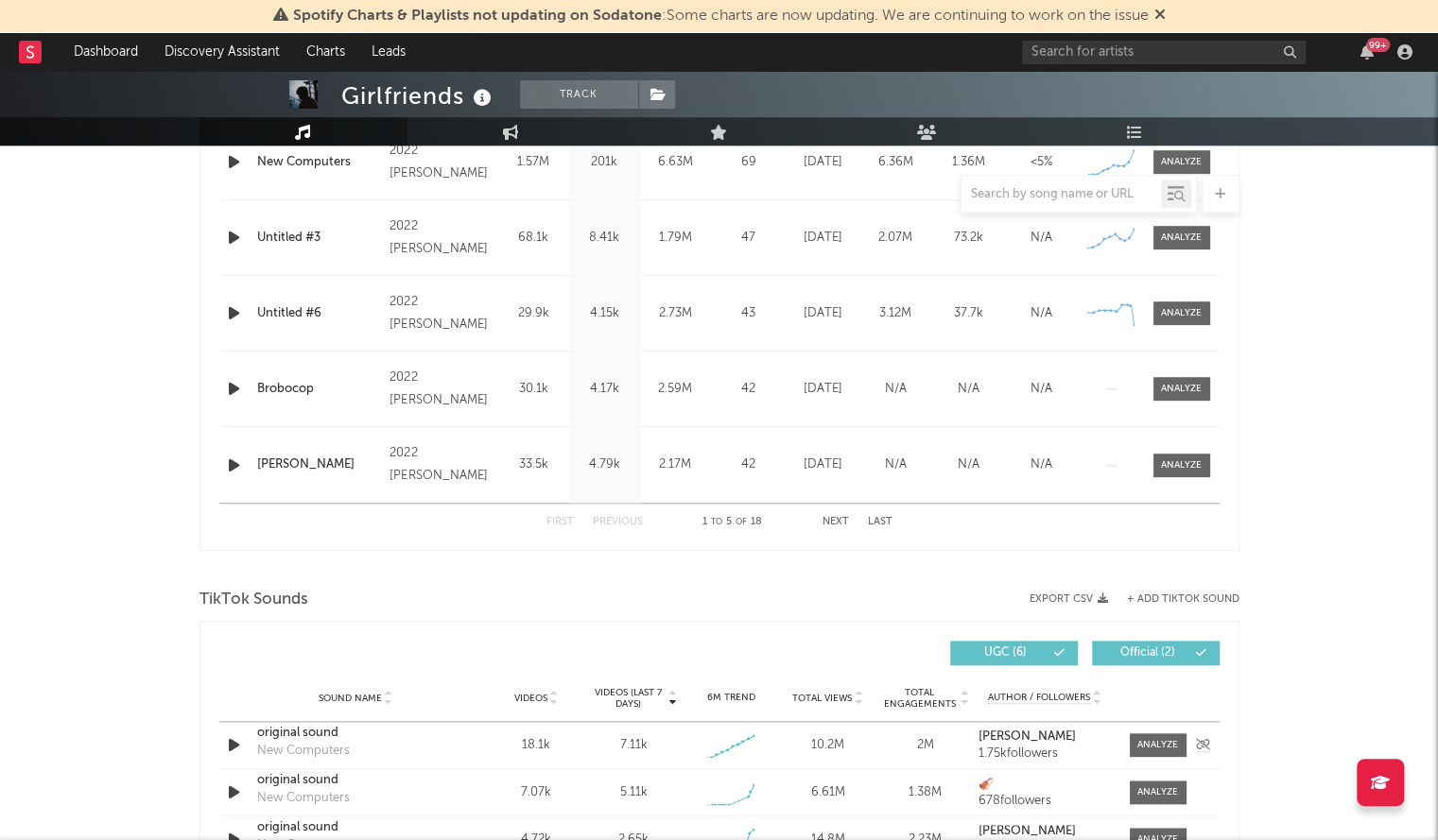
scroll to position [650, 0]
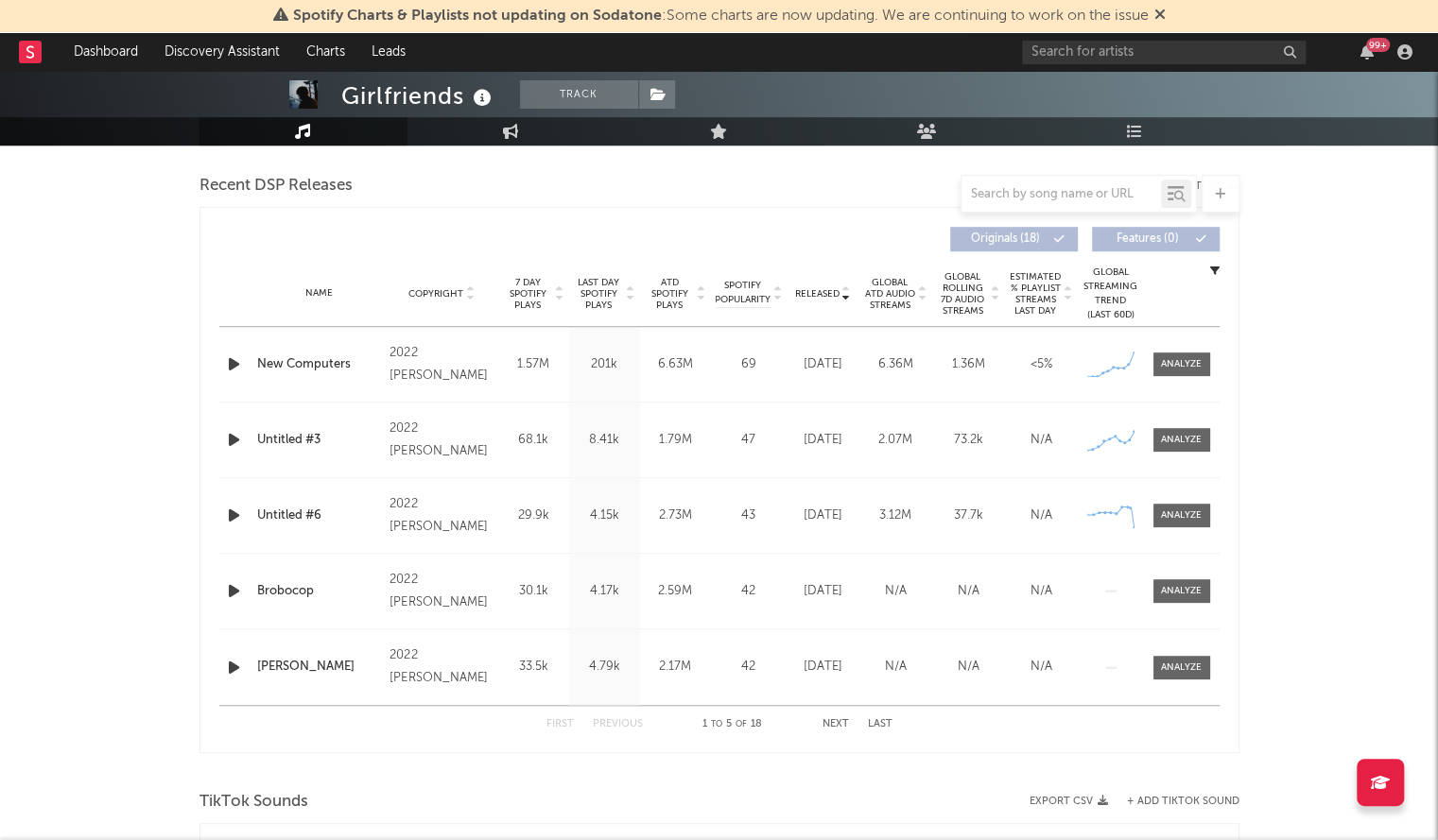
click at [234, 362] on icon "button" at bounding box center [234, 364] width 20 height 24
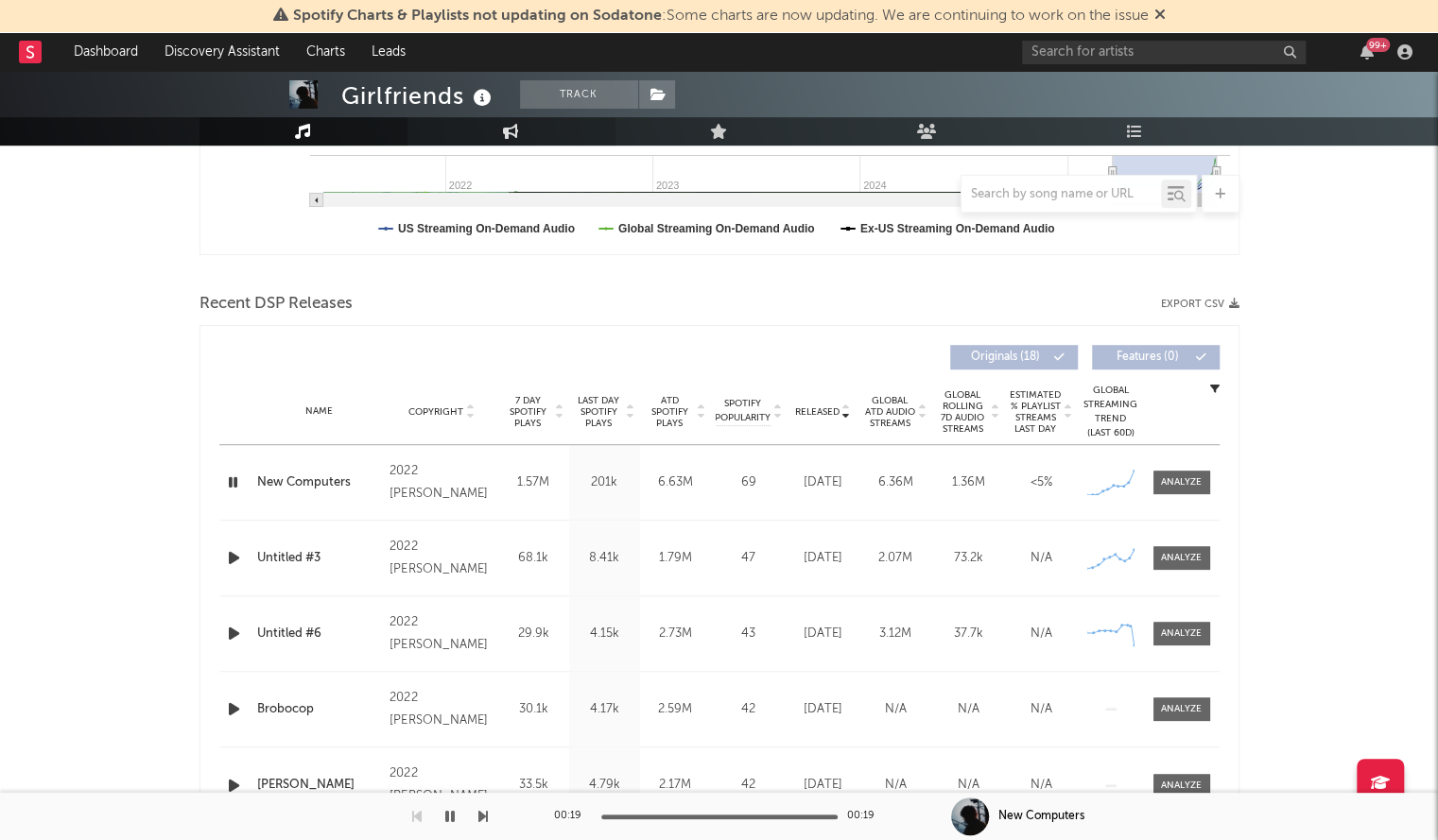
scroll to position [596, 0]
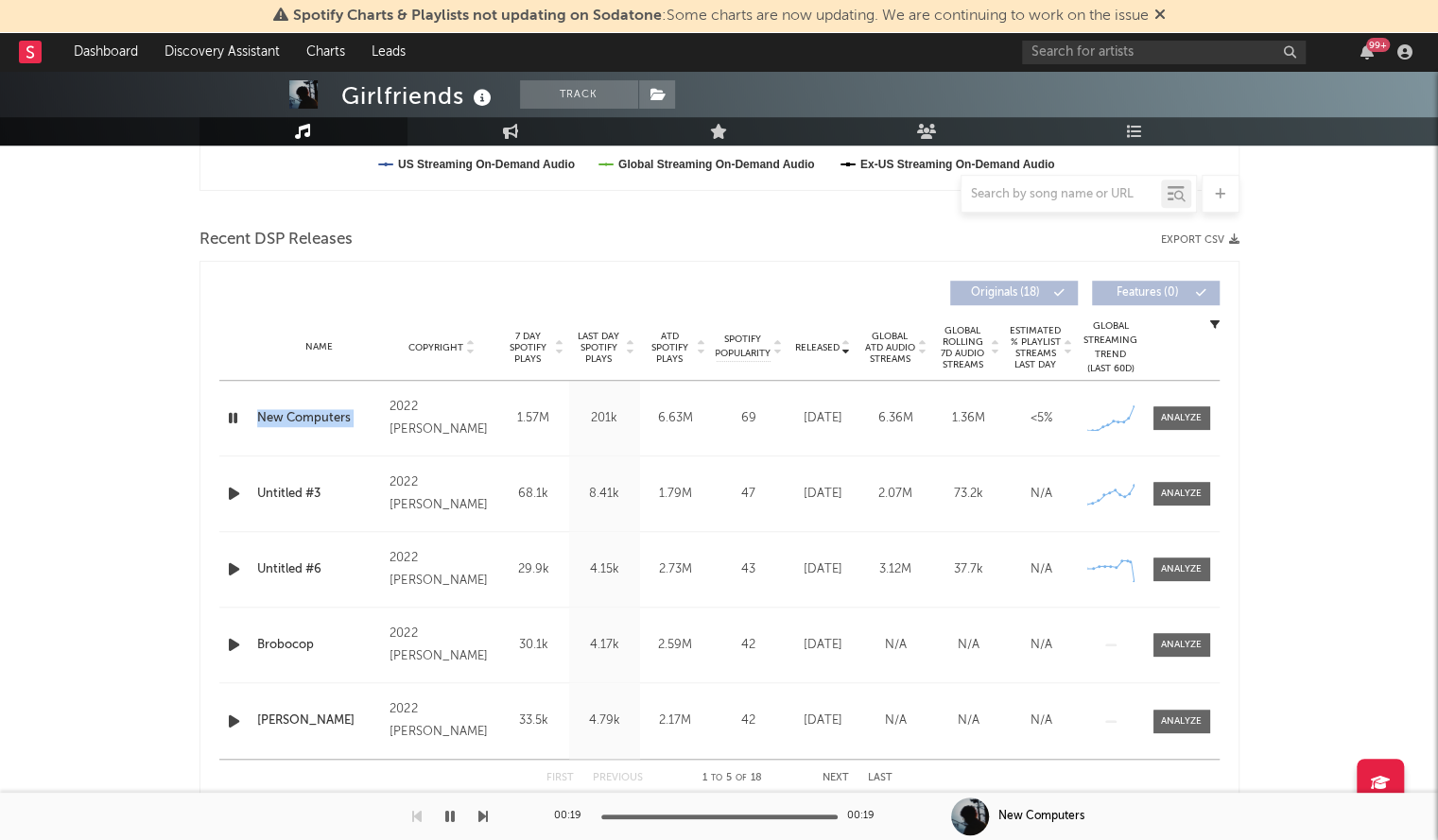
drag, startPoint x: 384, startPoint y: 397, endPoint x: 253, endPoint y: 401, distance: 131.1
click at [253, 401] on div "Name New Computers Copyright 2022 Jerry Joiner Label Jerry Joiner Album Names G…" at bounding box center [719, 418] width 1001 height 75
copy div "Name New Computers Copyright"
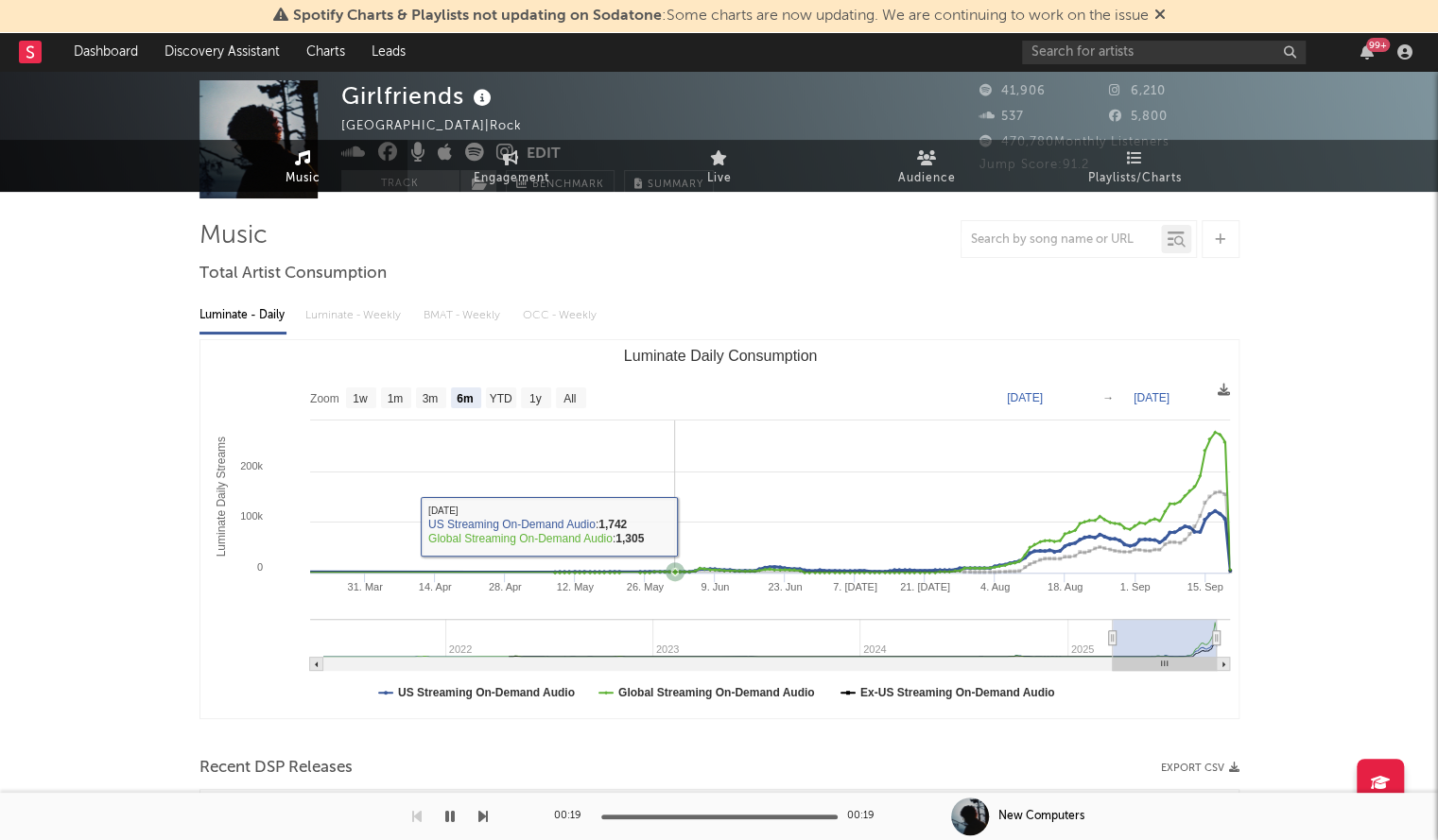
scroll to position [0, 0]
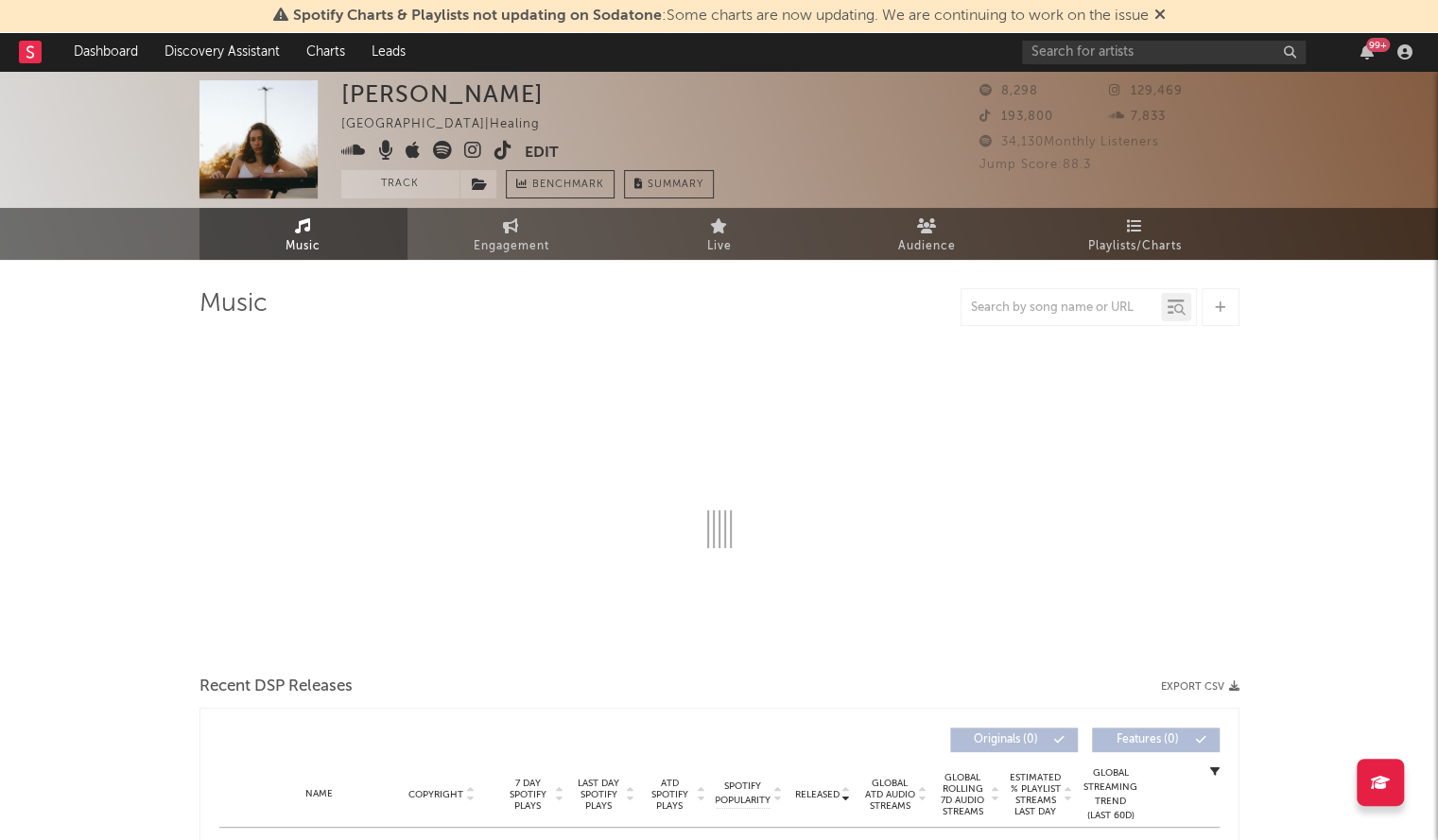
select select "6m"
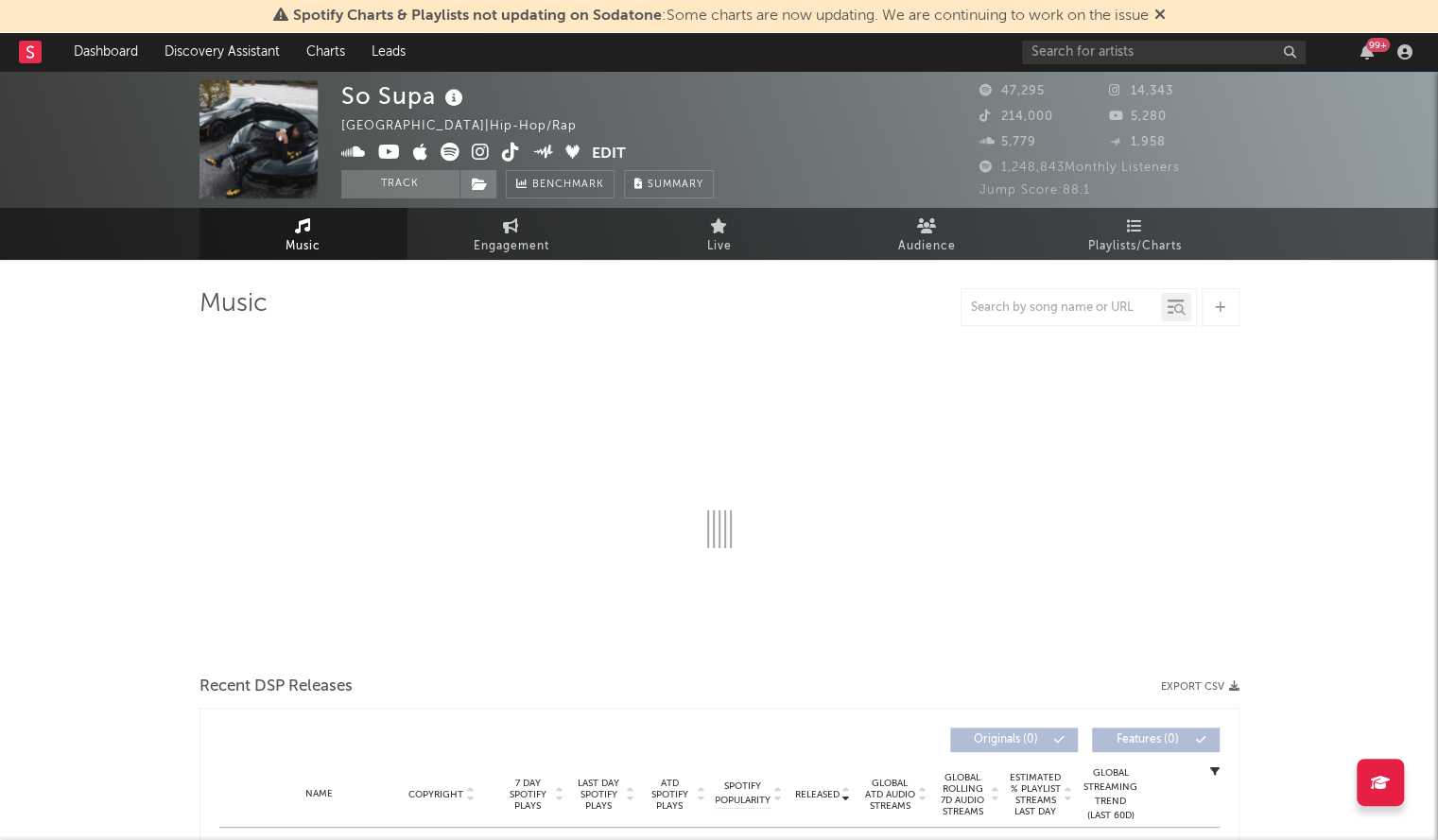
select select "6m"
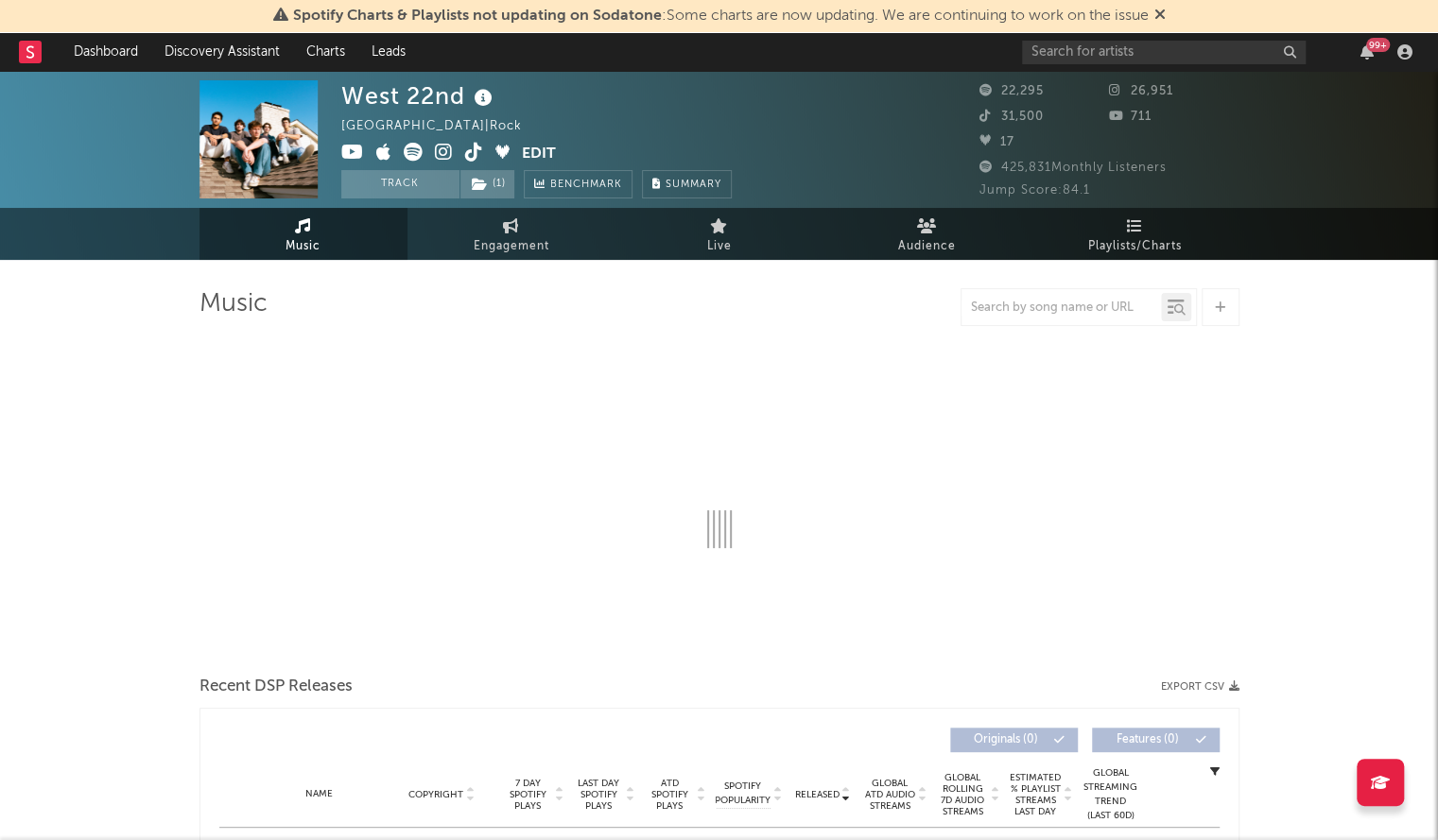
select select "6m"
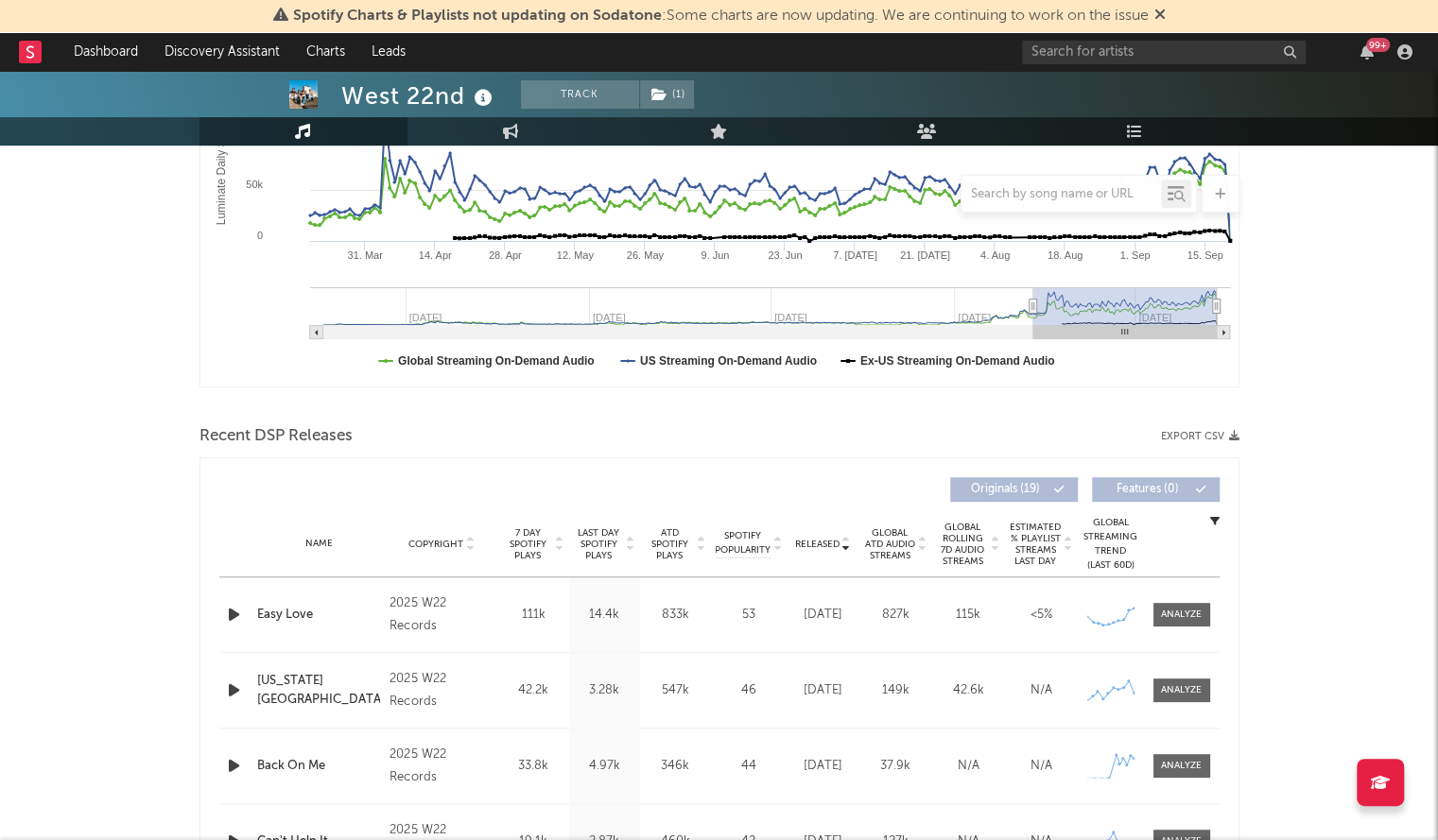
scroll to position [403, 0]
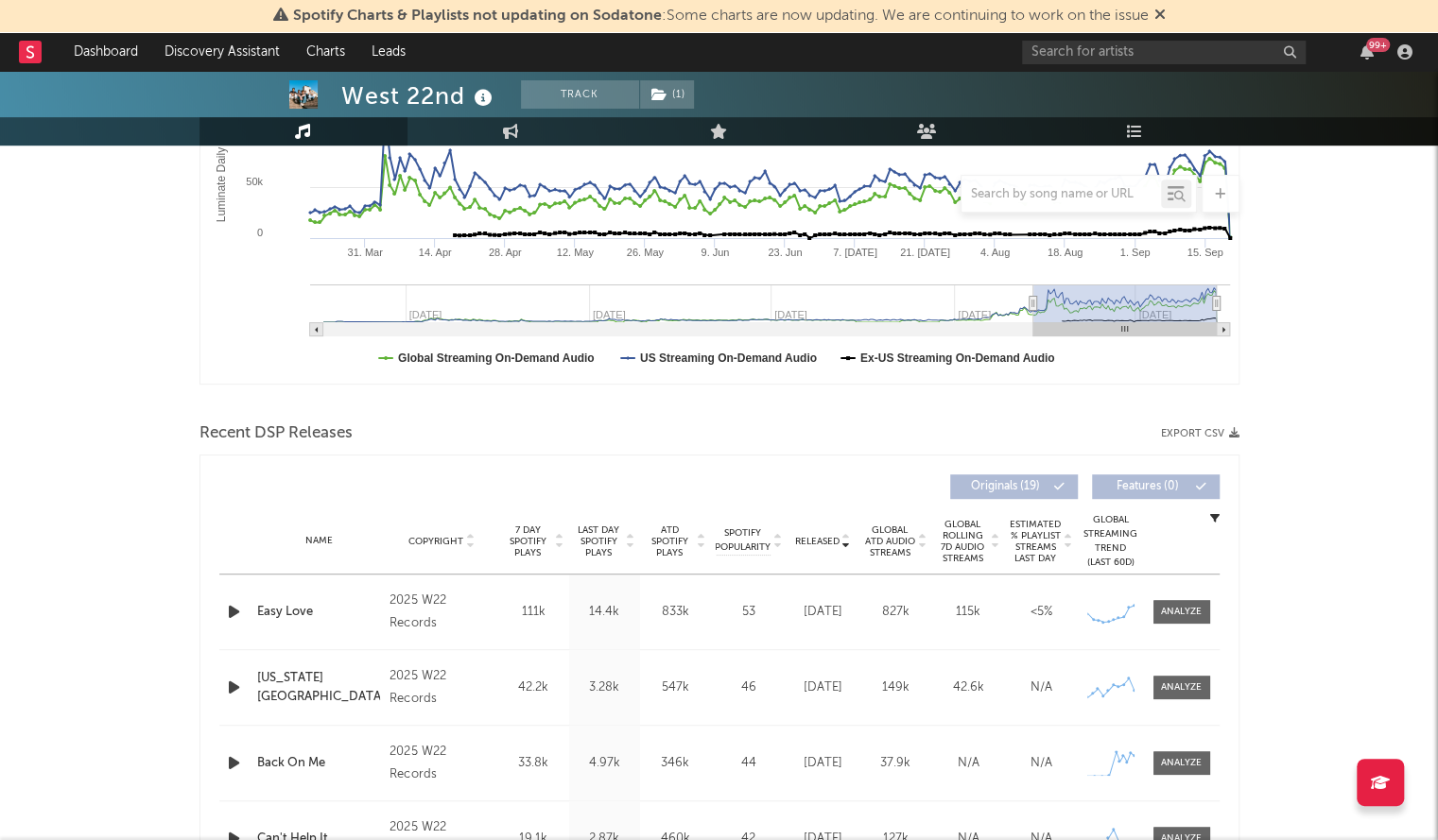
click at [820, 539] on span "Released" at bounding box center [817, 542] width 44 height 12
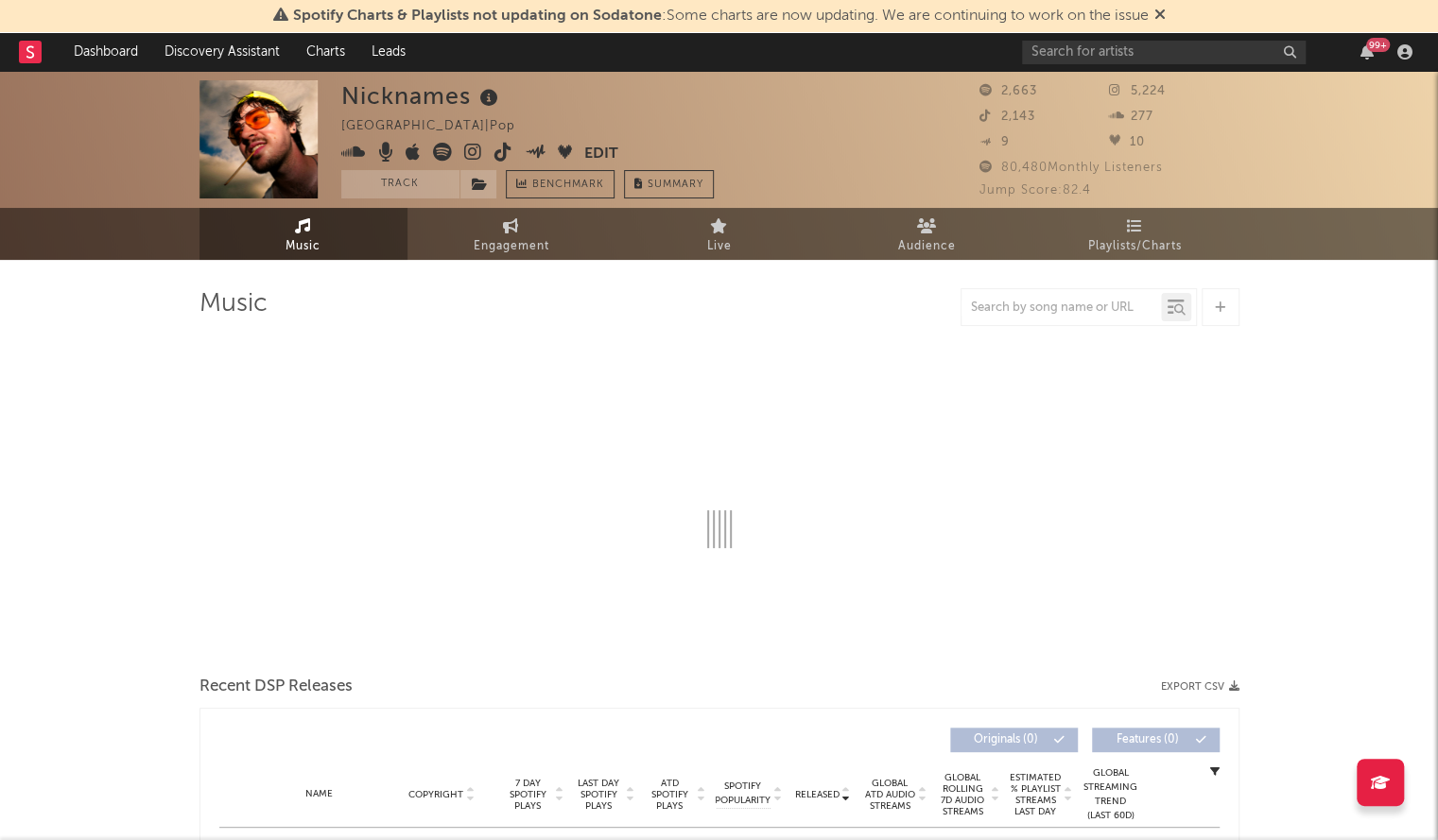
select select "6m"
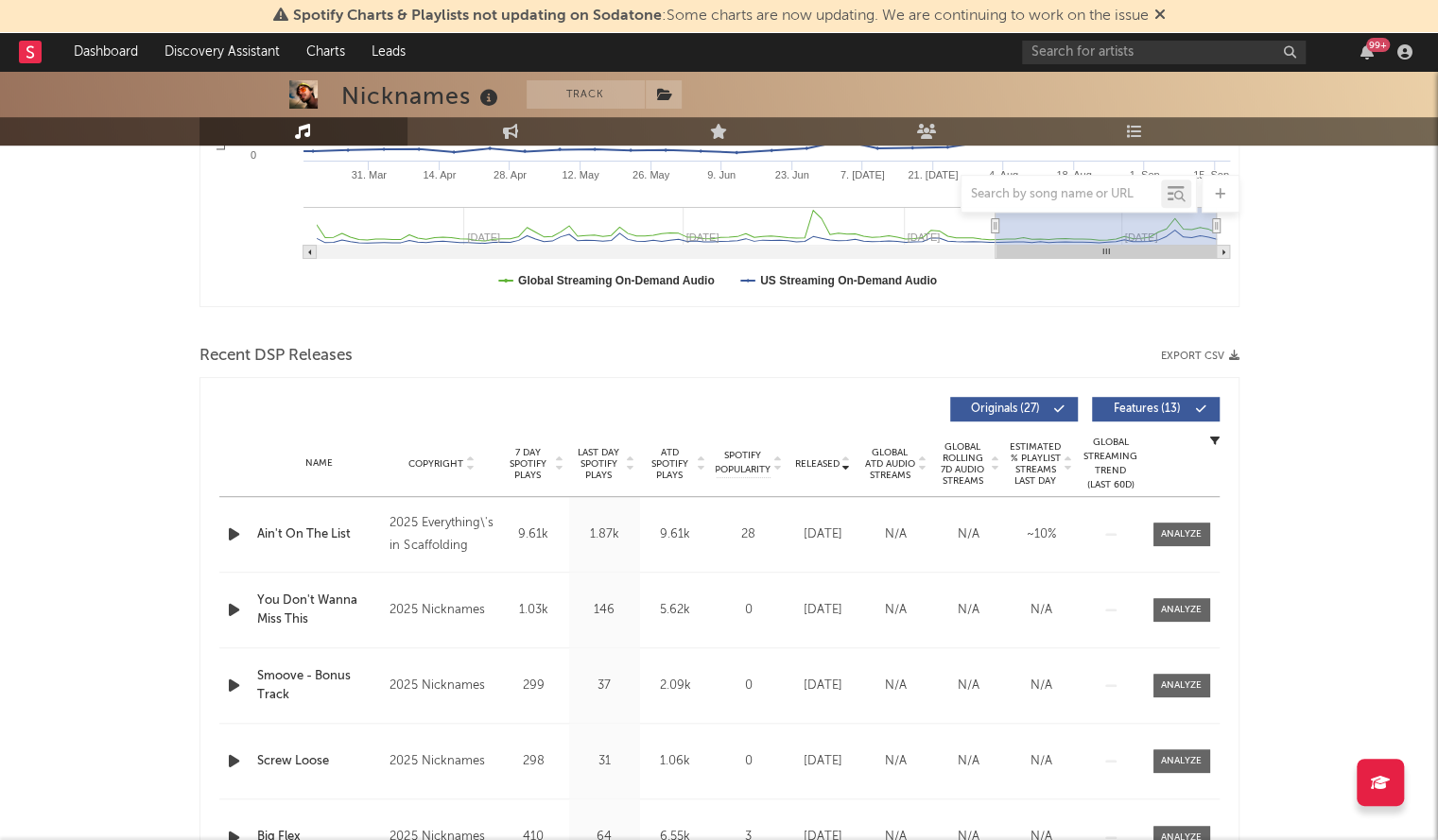
scroll to position [482, 0]
click at [238, 531] on icon "button" at bounding box center [234, 532] width 20 height 24
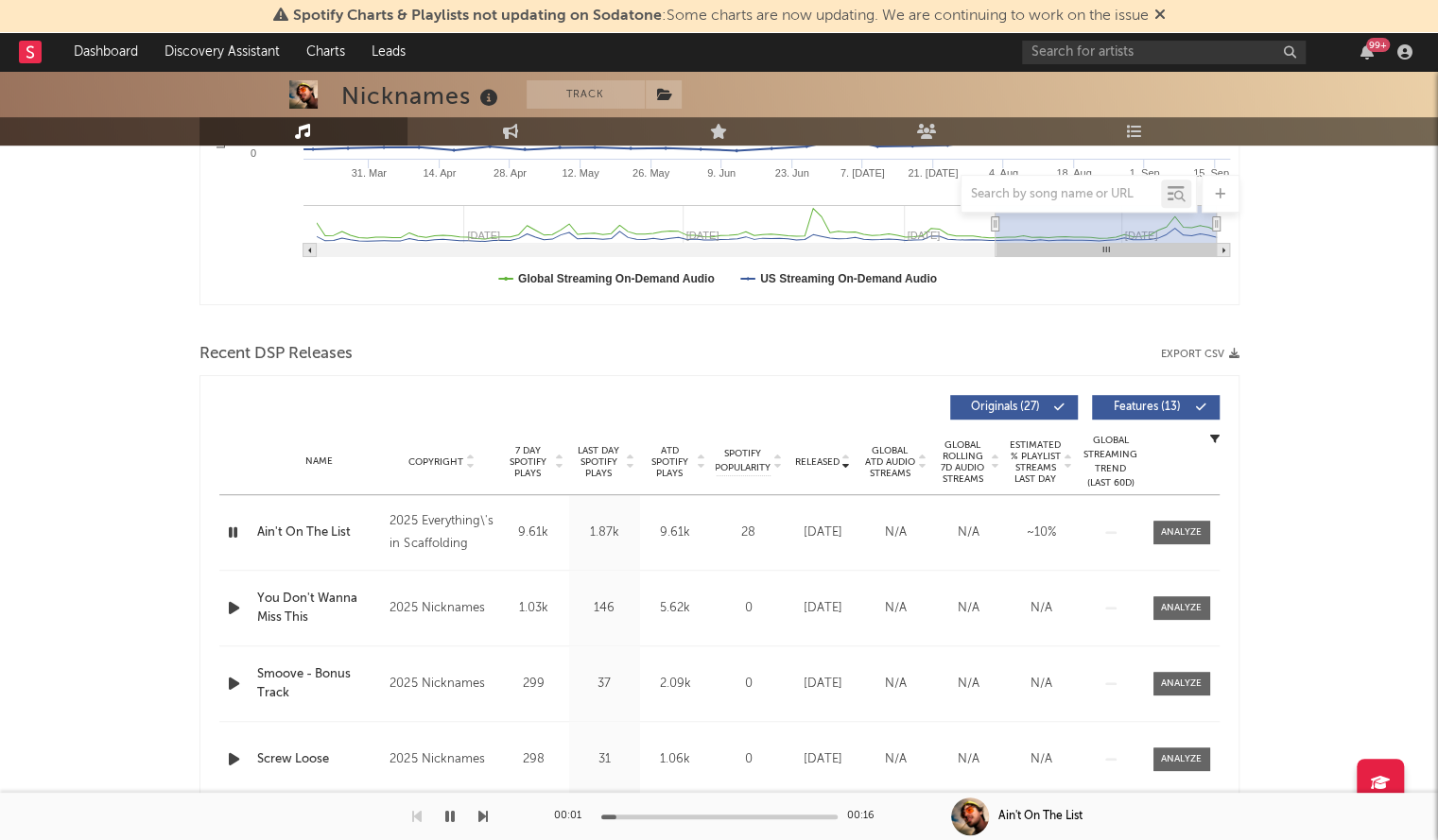
click at [238, 531] on icon "button" at bounding box center [233, 532] width 18 height 24
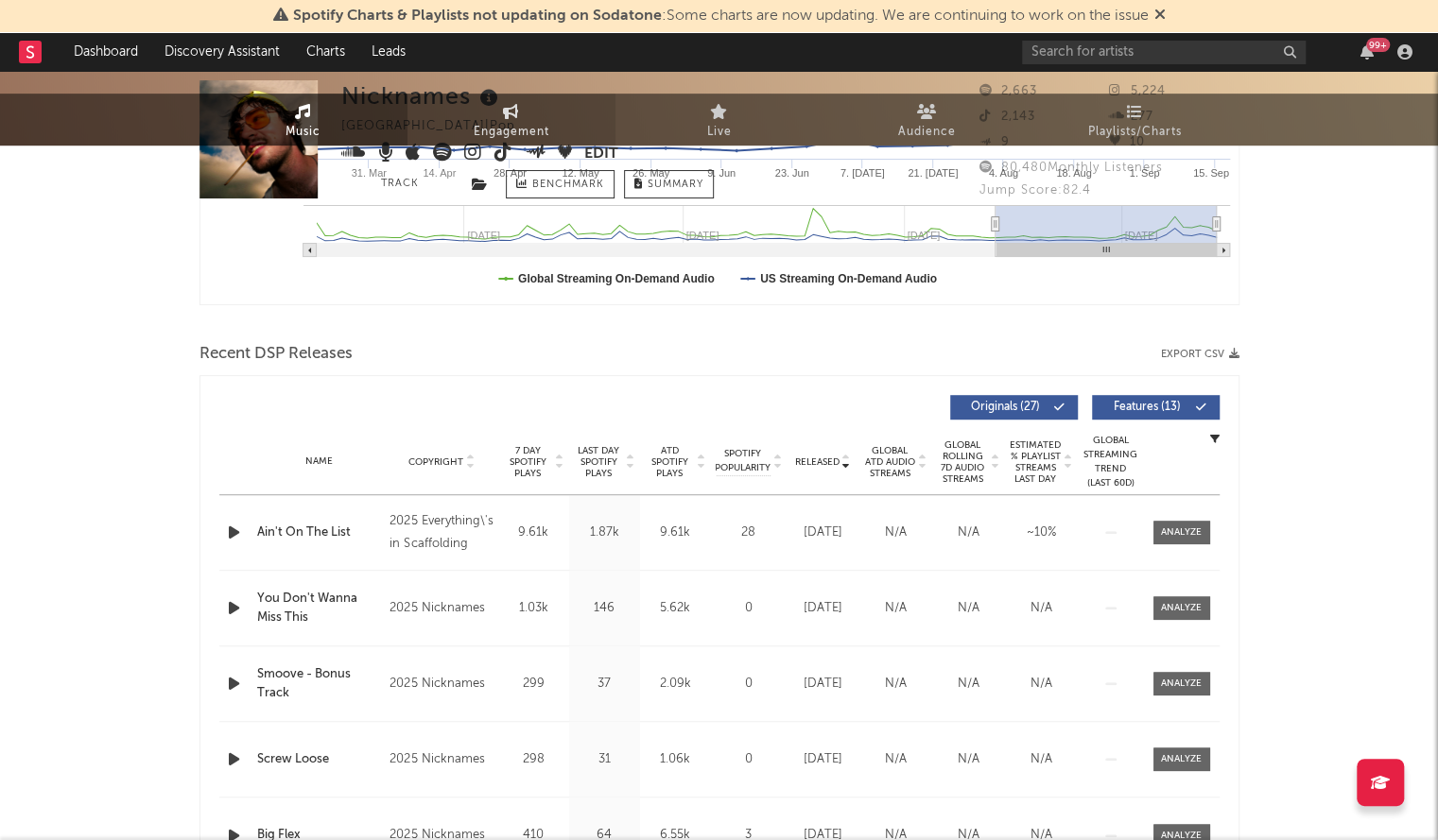
scroll to position [0, 0]
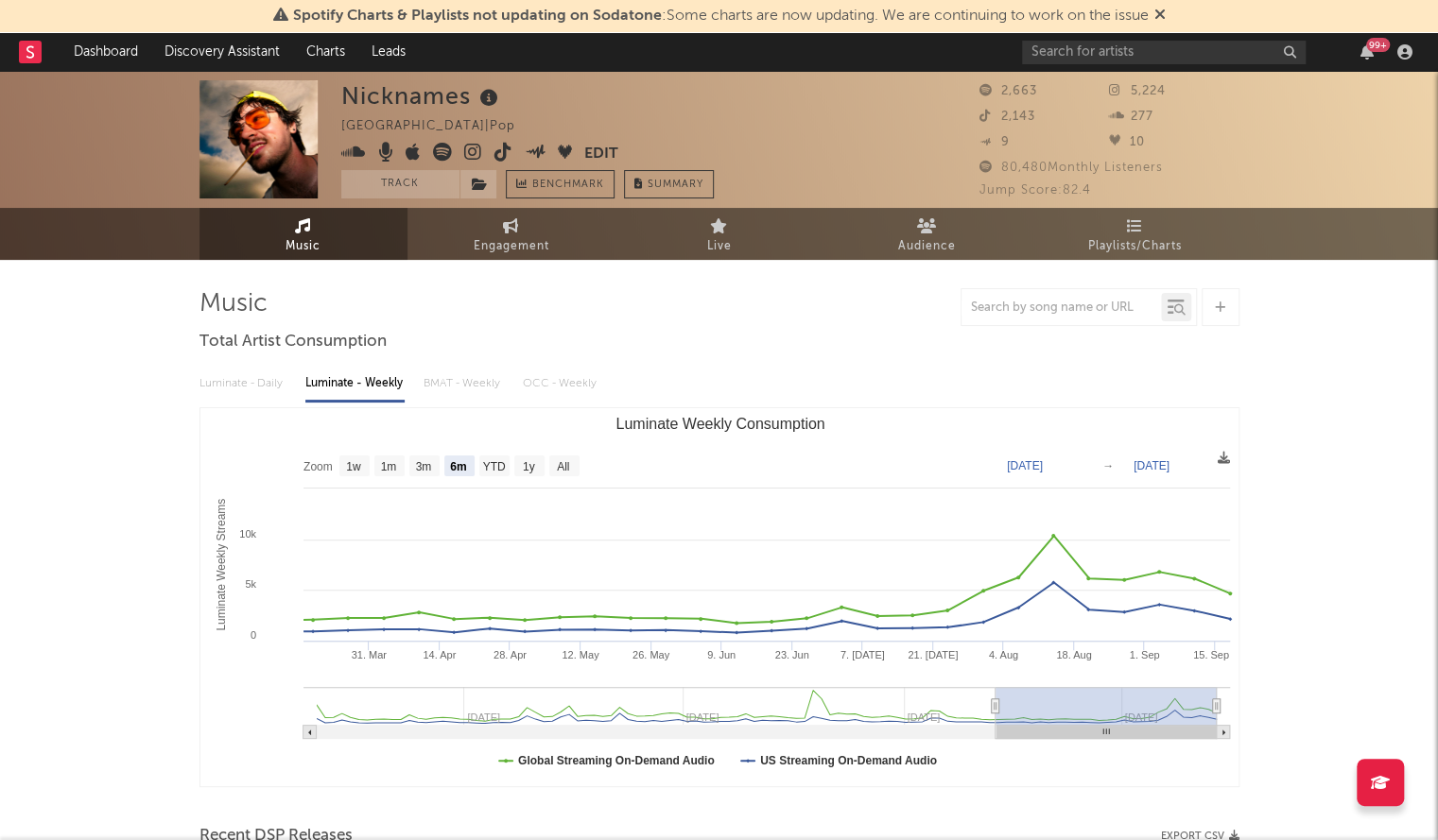
click at [399, 99] on div "Nicknames" at bounding box center [422, 96] width 162 height 32
click at [1068, 55] on input "text" at bounding box center [1165, 52] width 284 height 24
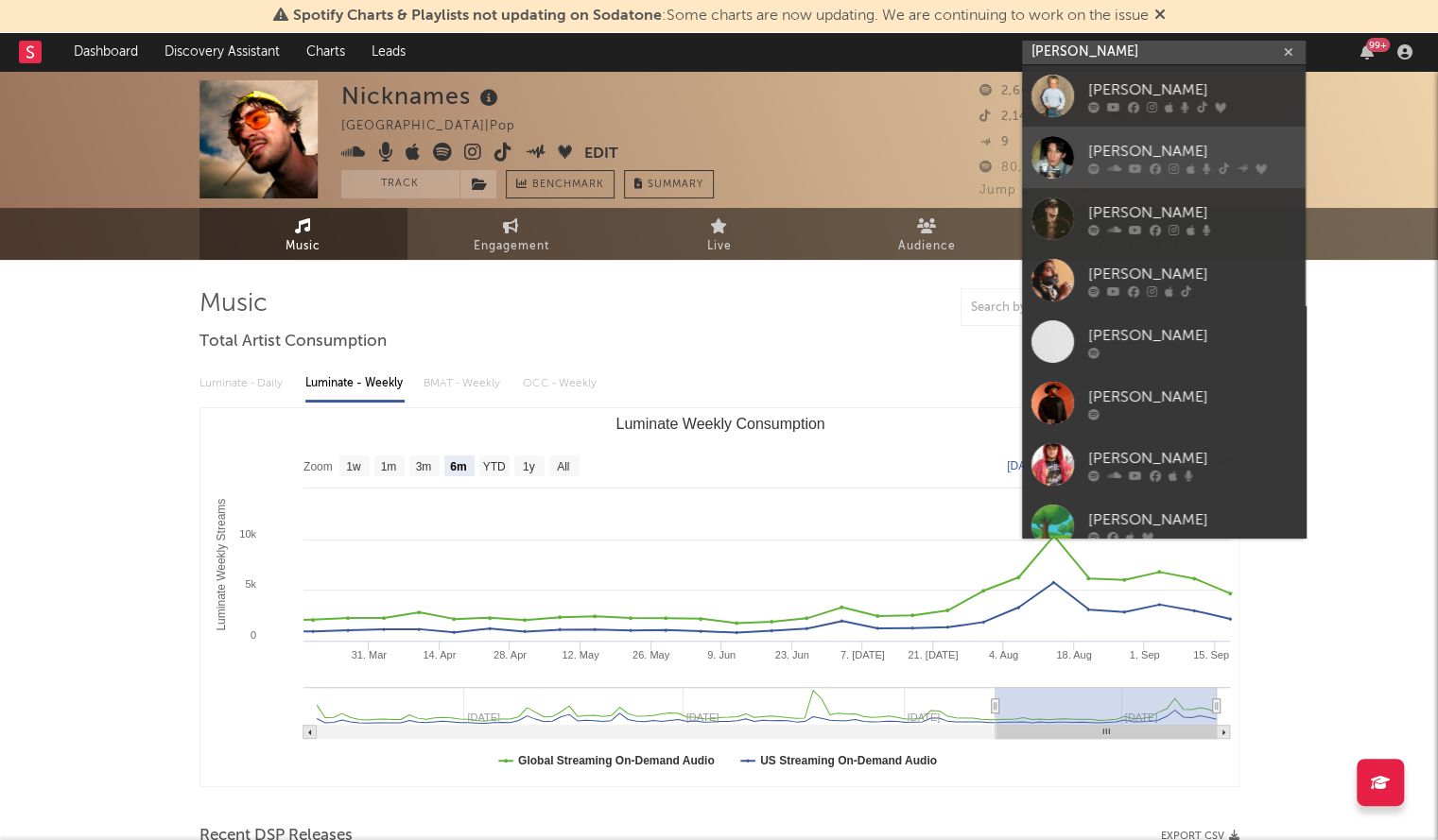
type input "jacob da"
click at [1071, 154] on div at bounding box center [1052, 157] width 42 height 42
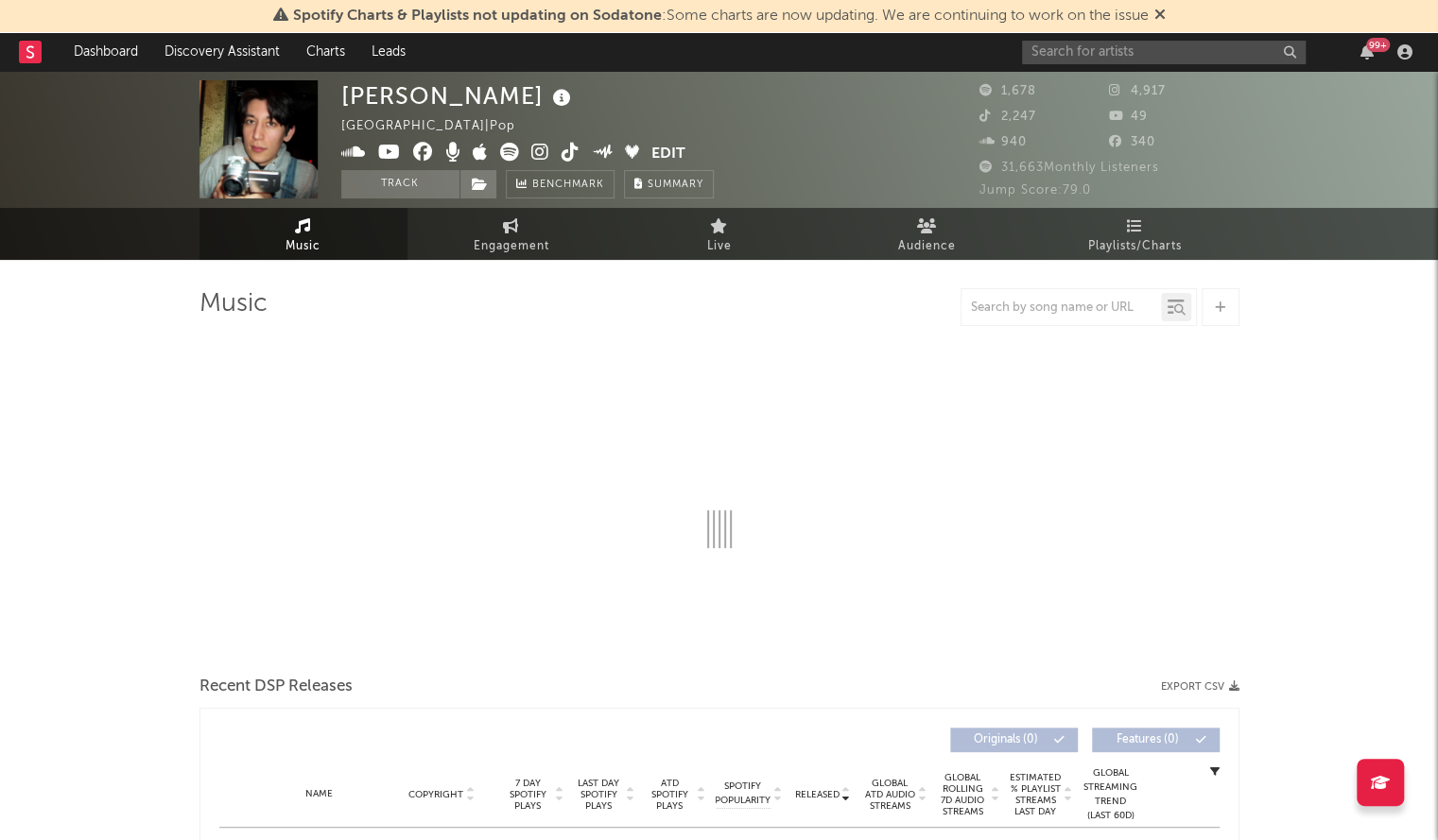
select select "6m"
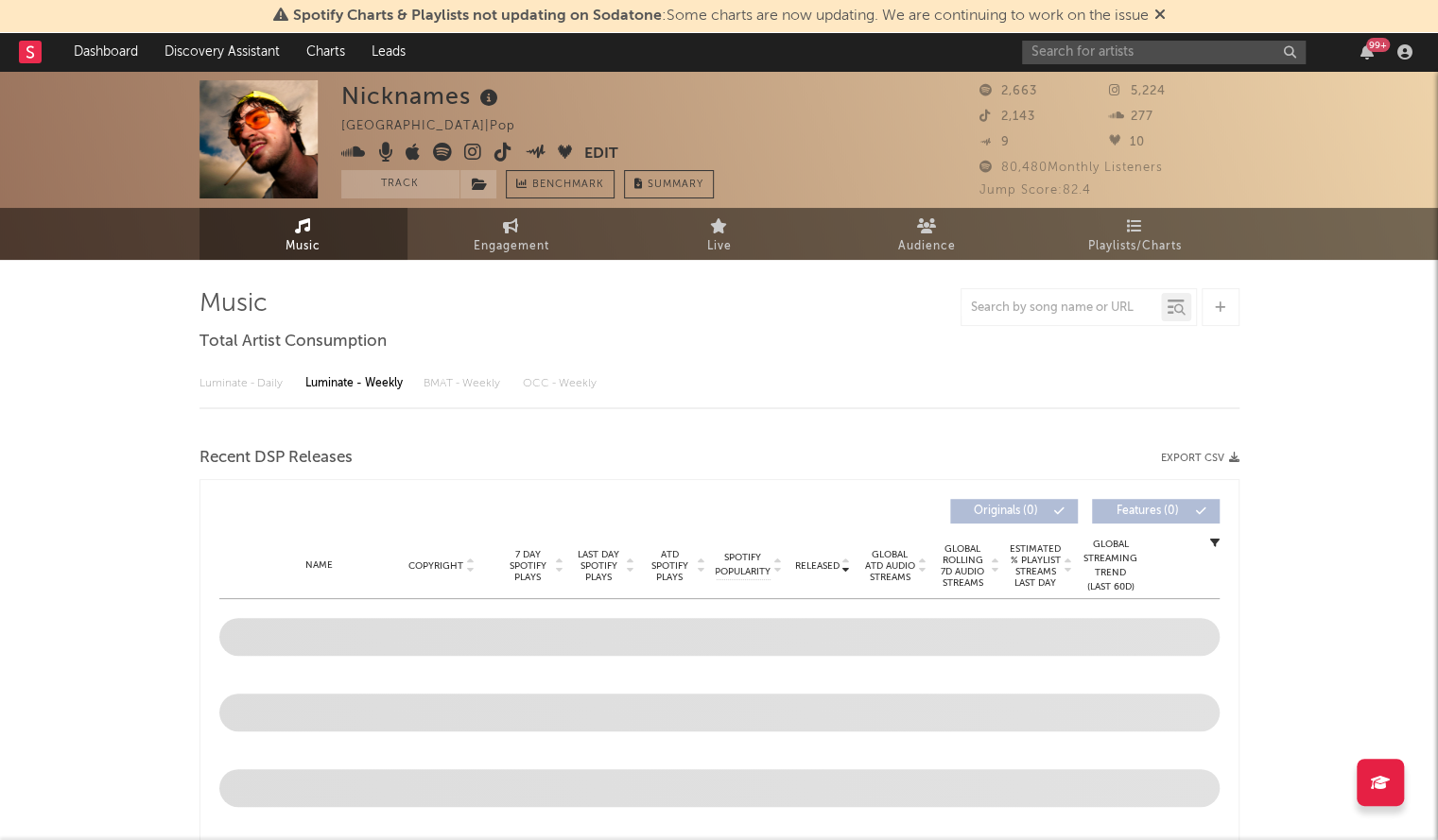
select select "6m"
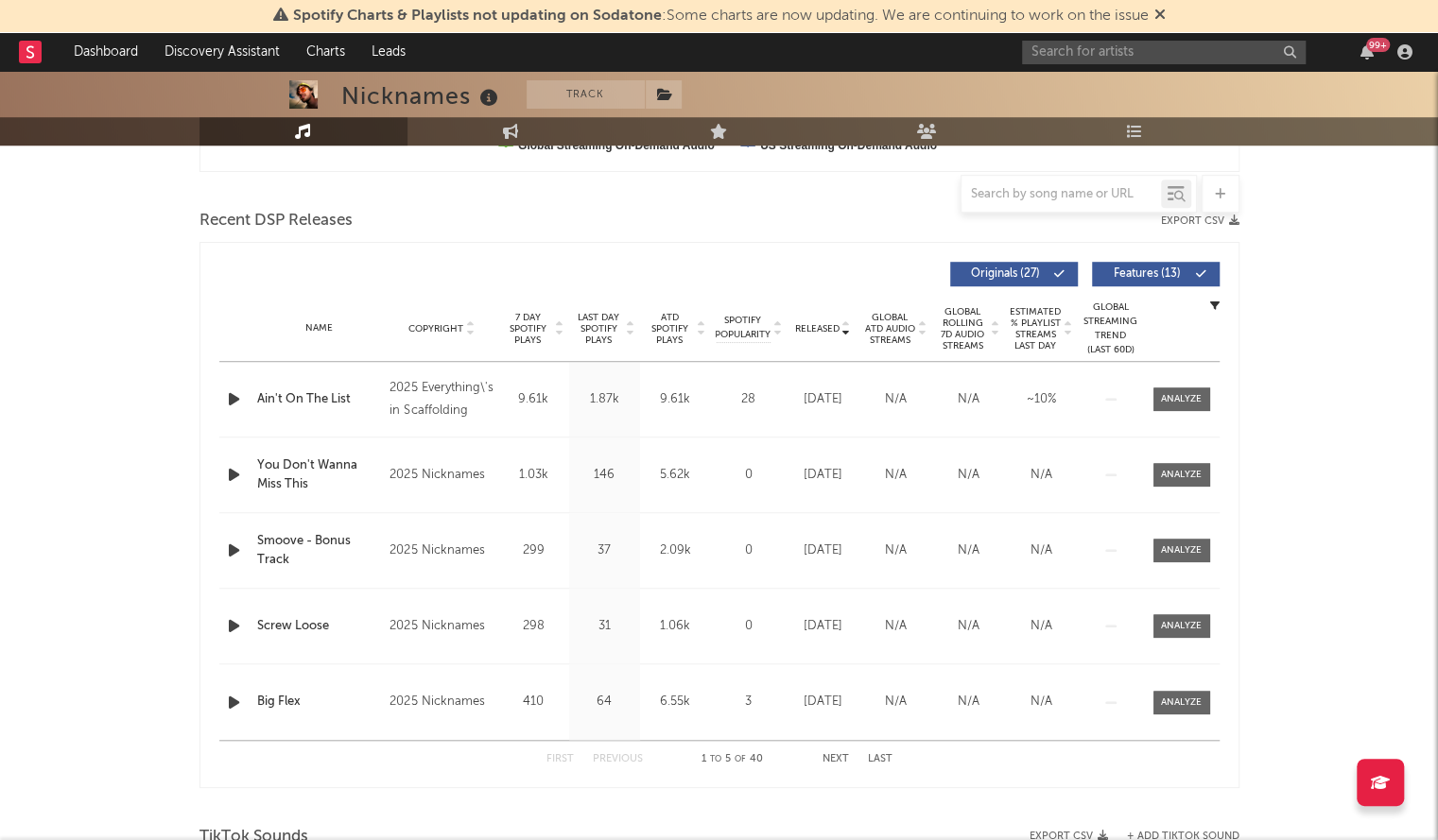
scroll to position [617, 0]
click at [230, 472] on icon "button" at bounding box center [234, 474] width 20 height 24
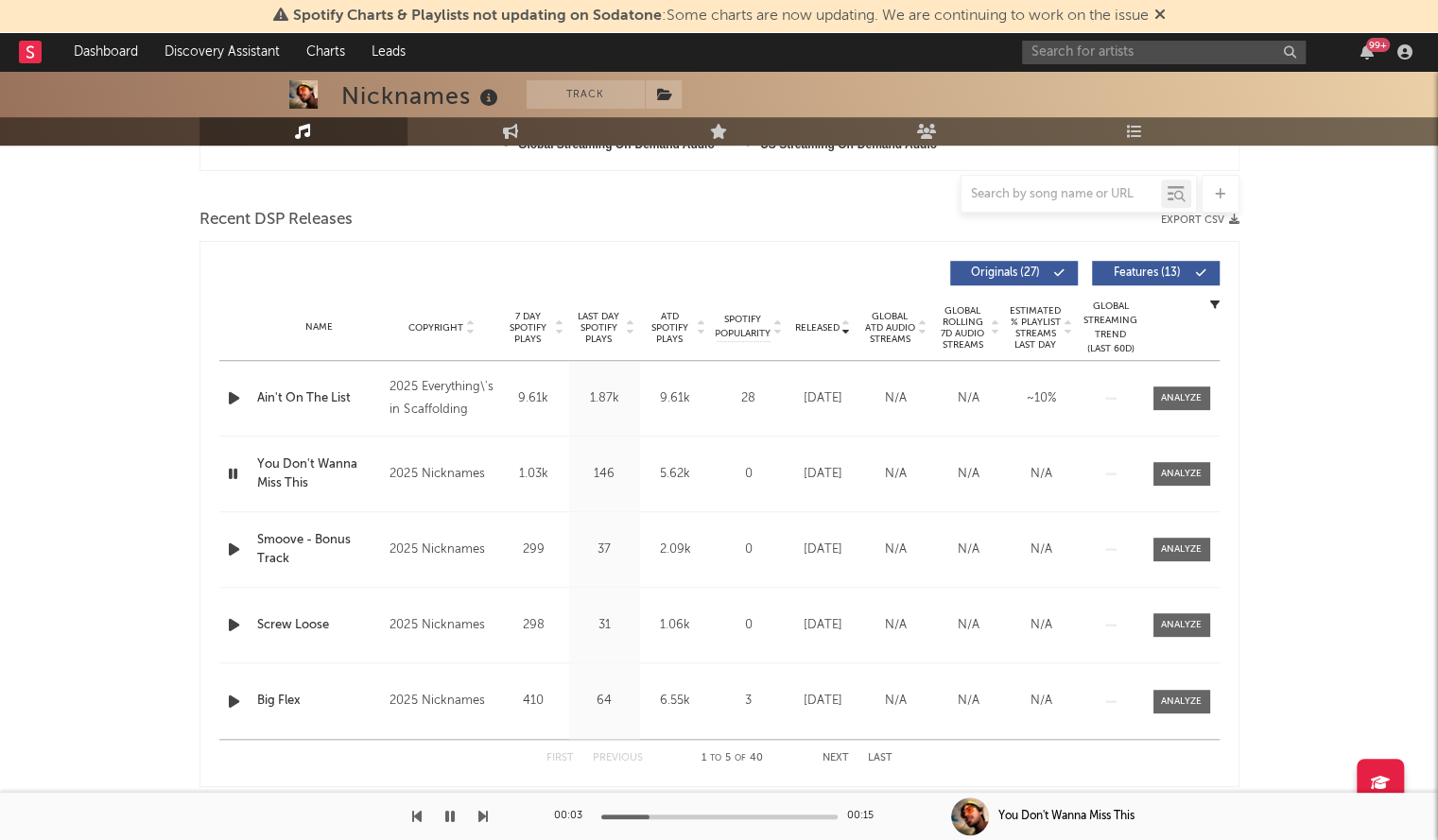
click at [721, 818] on div at bounding box center [719, 817] width 236 height 5
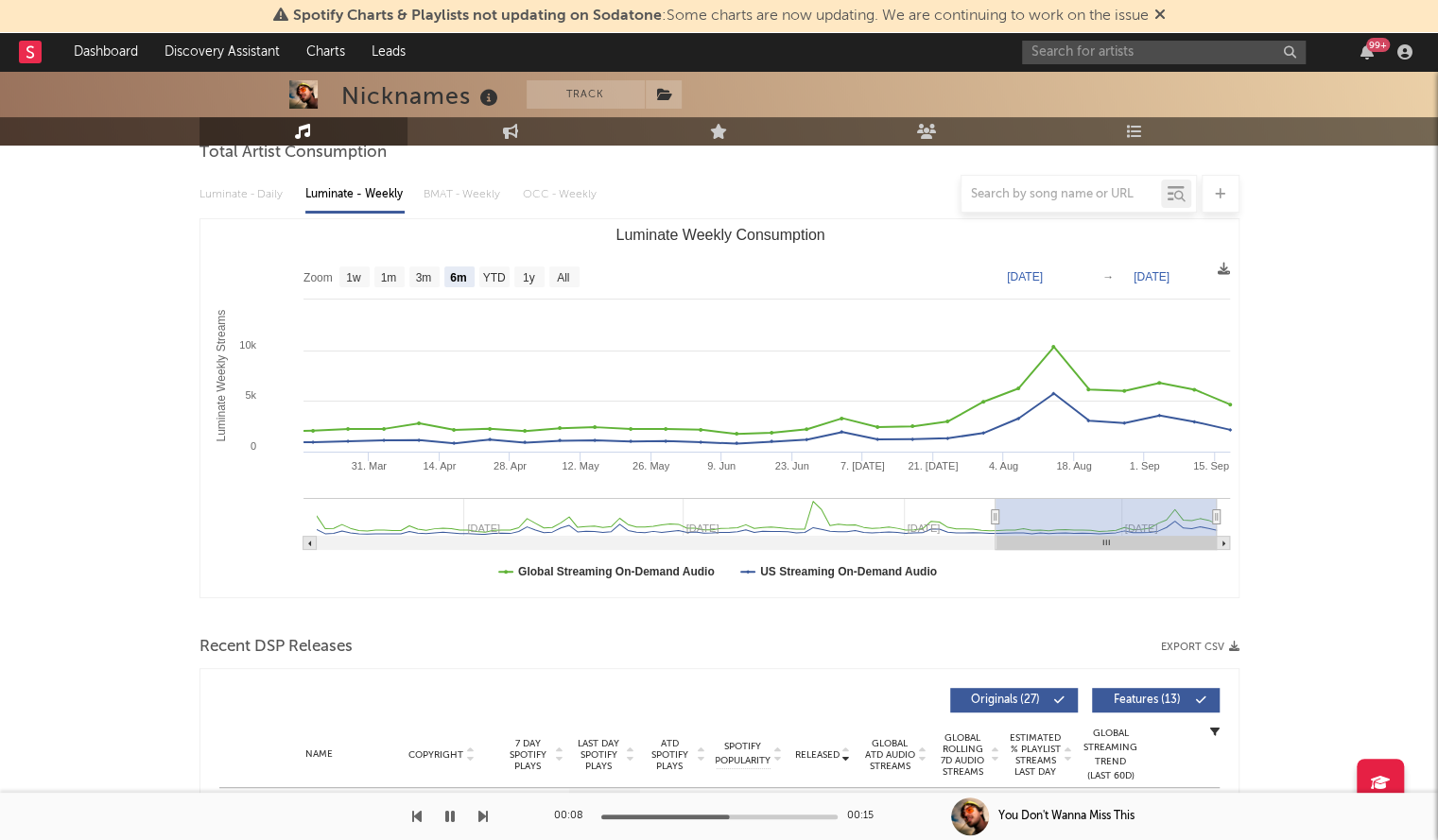
scroll to position [0, 0]
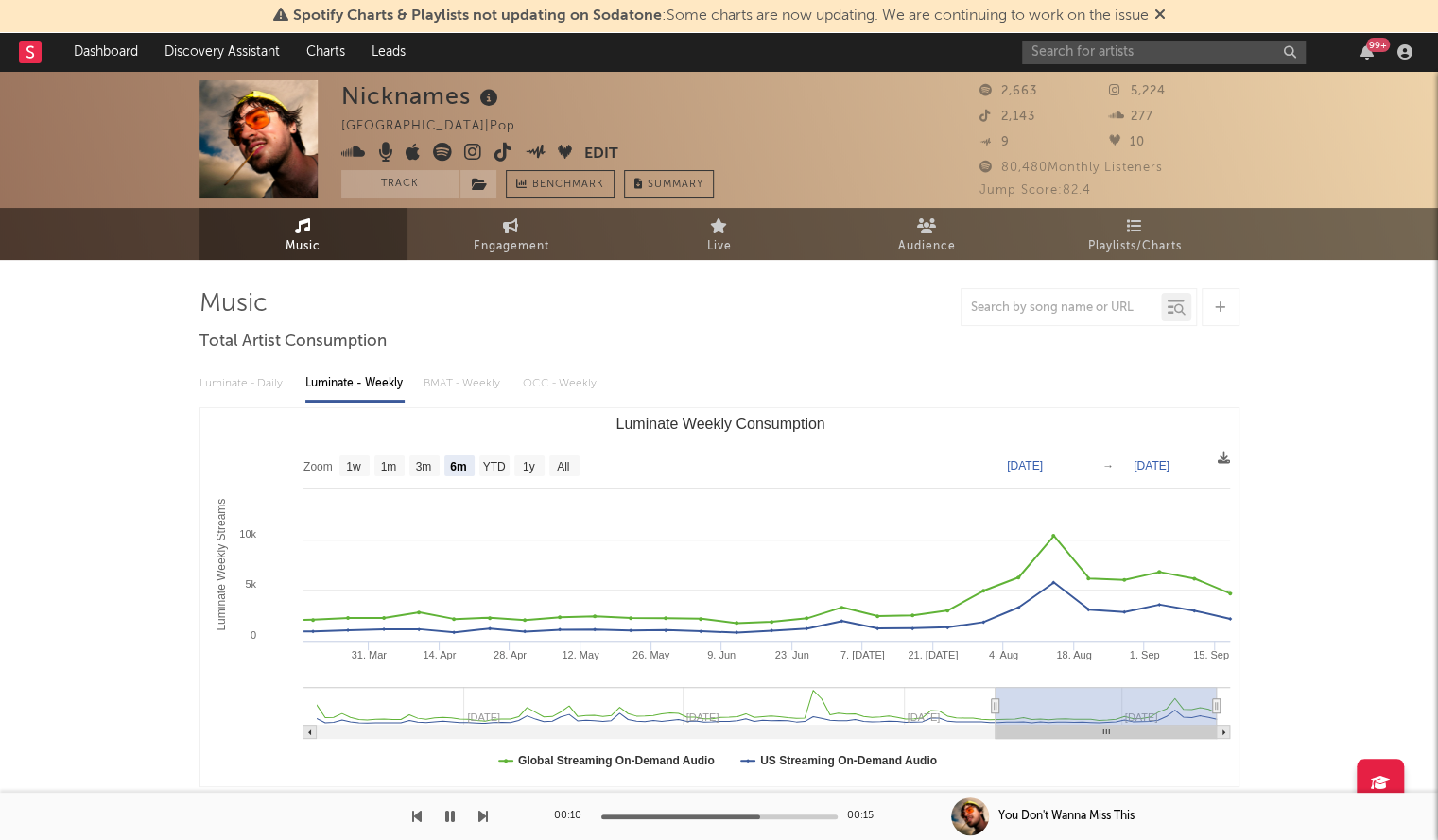
click at [445, 812] on icon "button" at bounding box center [450, 817] width 10 height 15
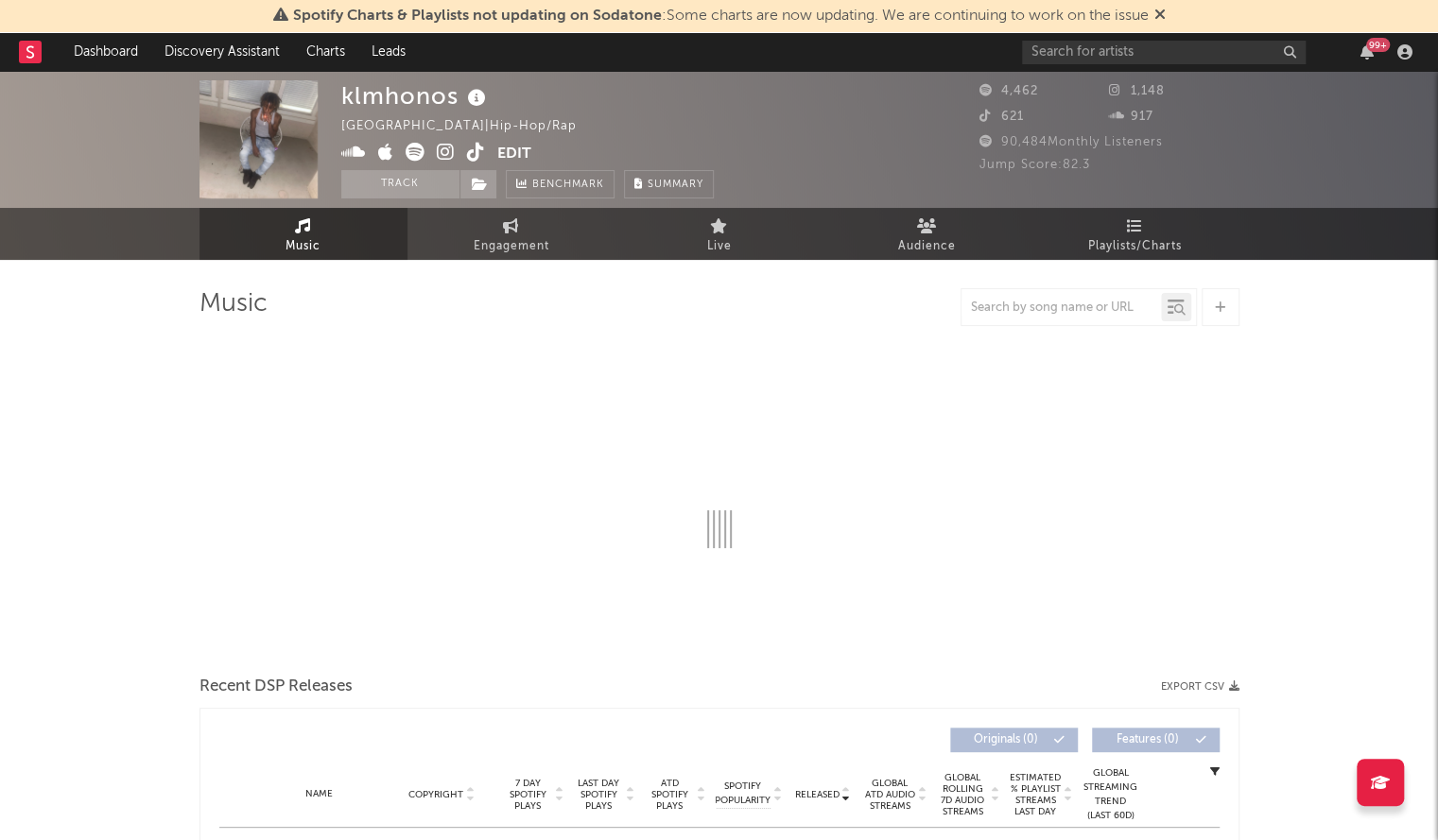
select select "6m"
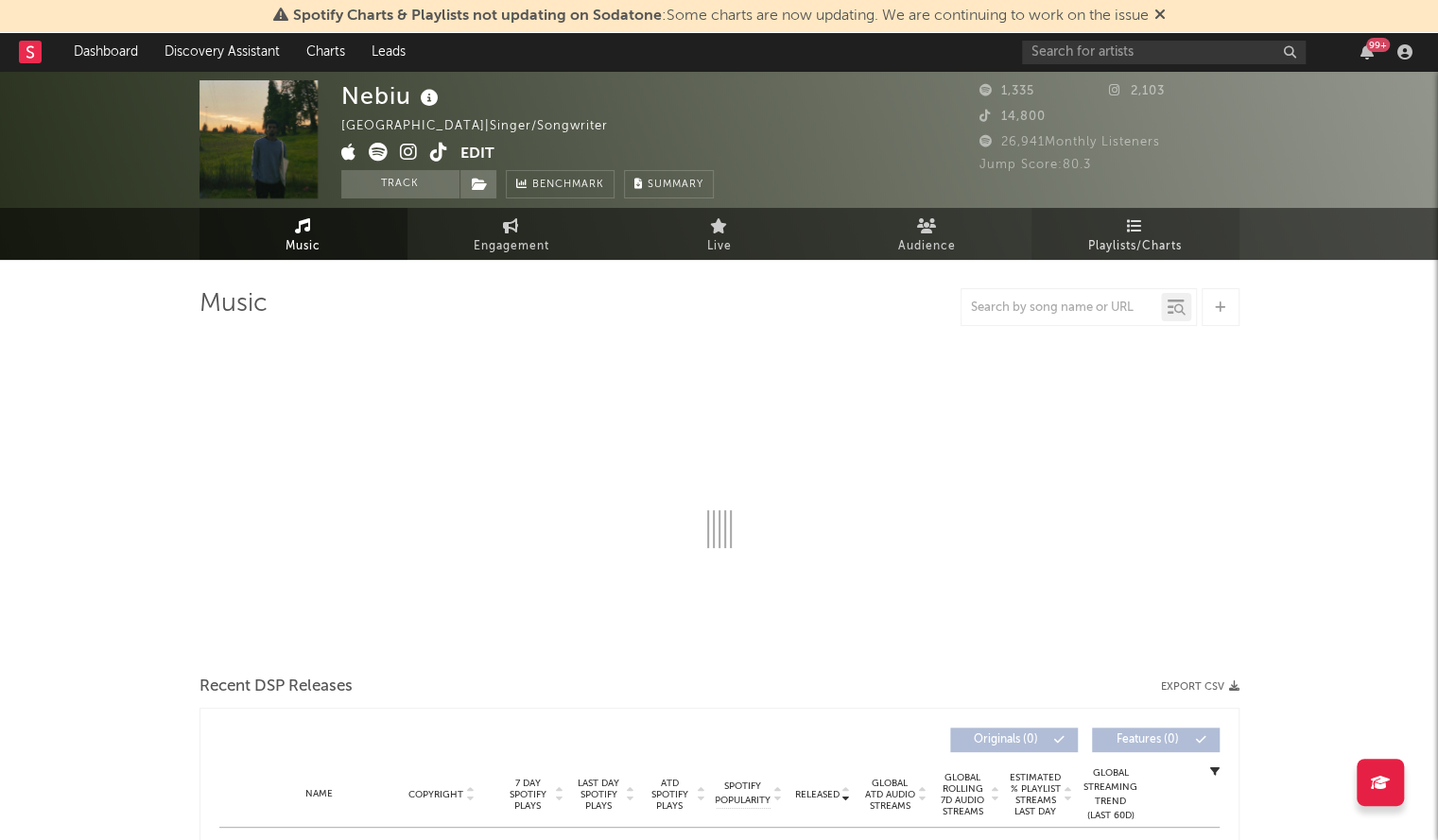
select select "1w"
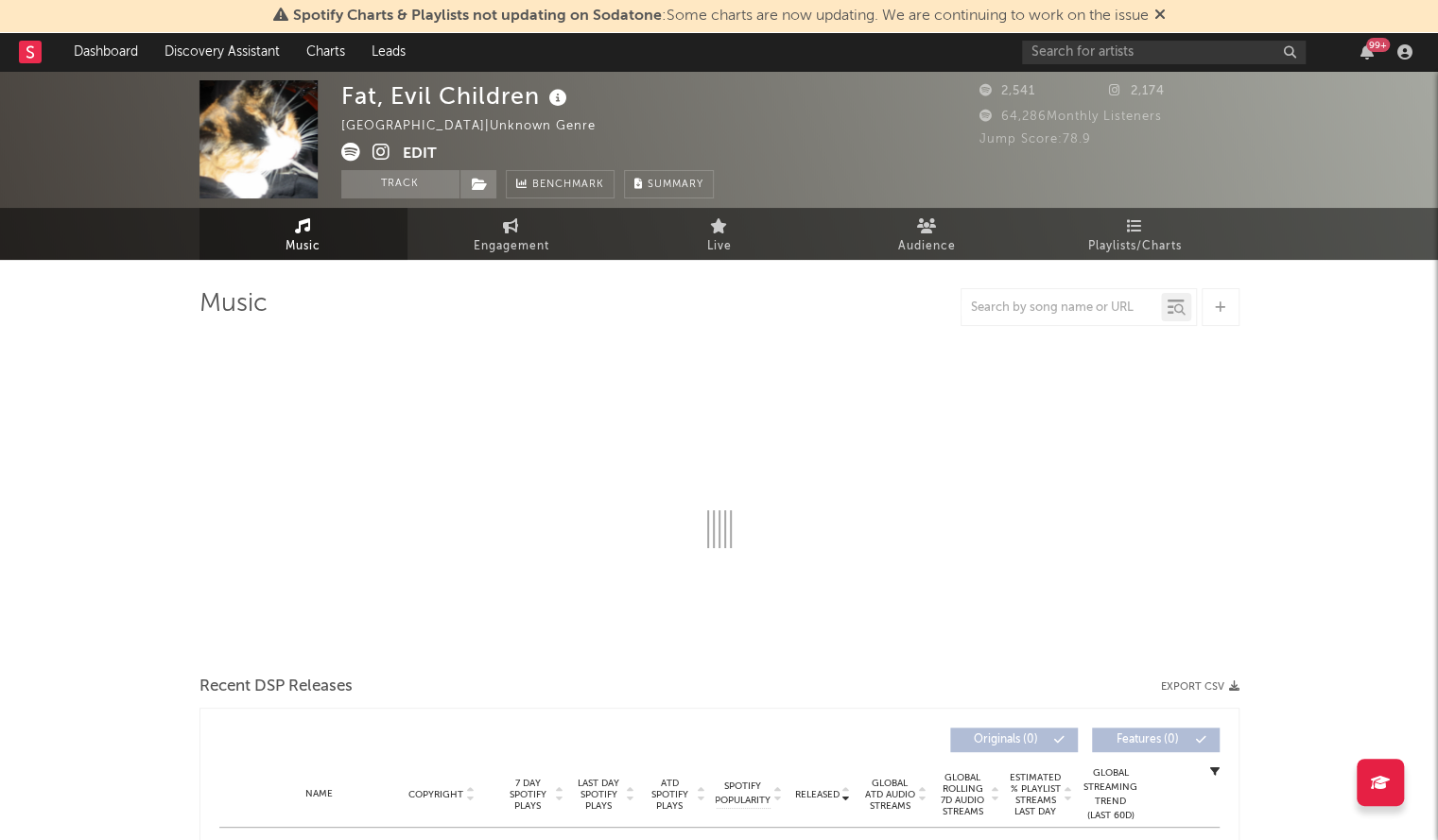
select select "1w"
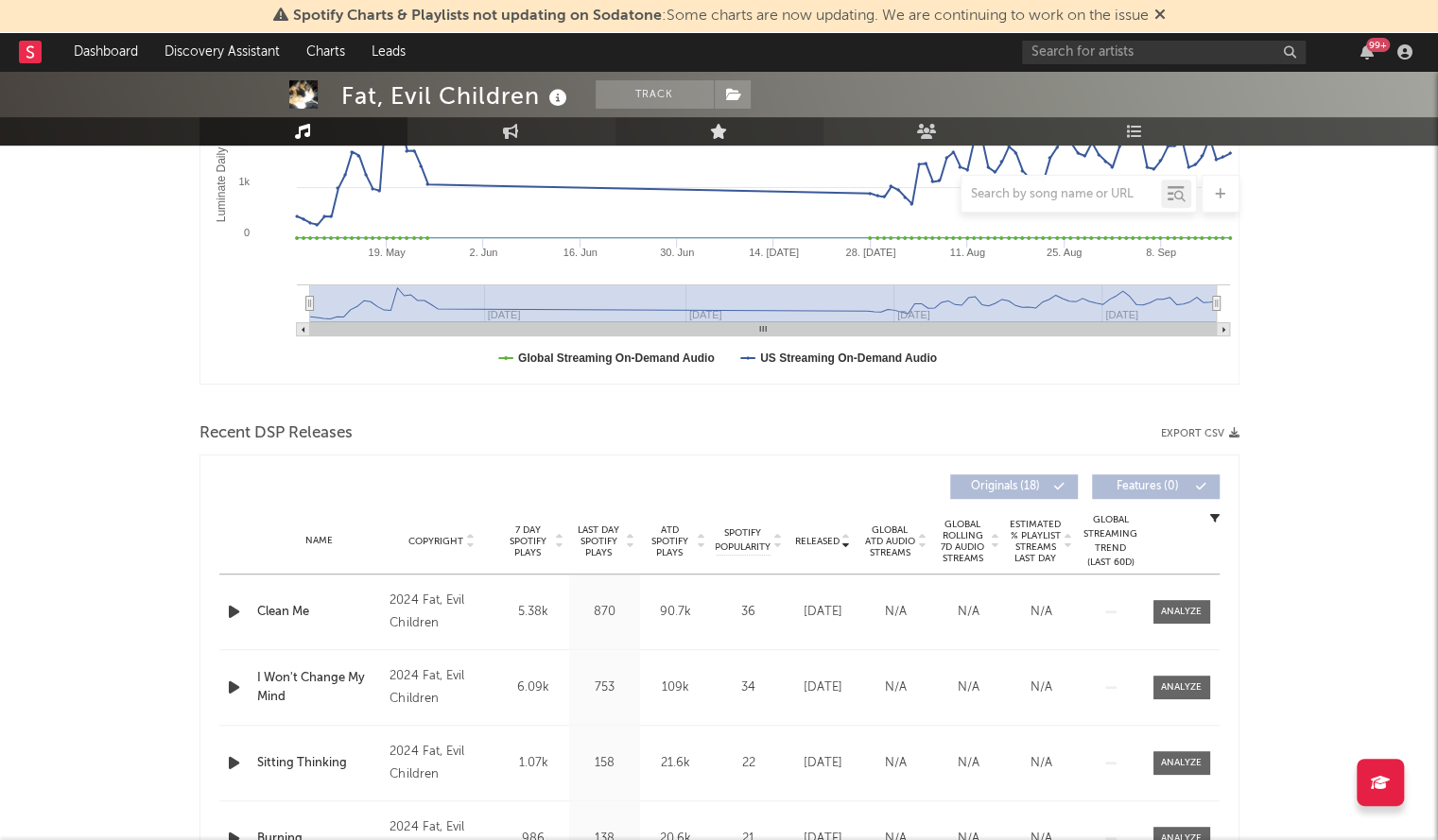
scroll to position [409, 0]
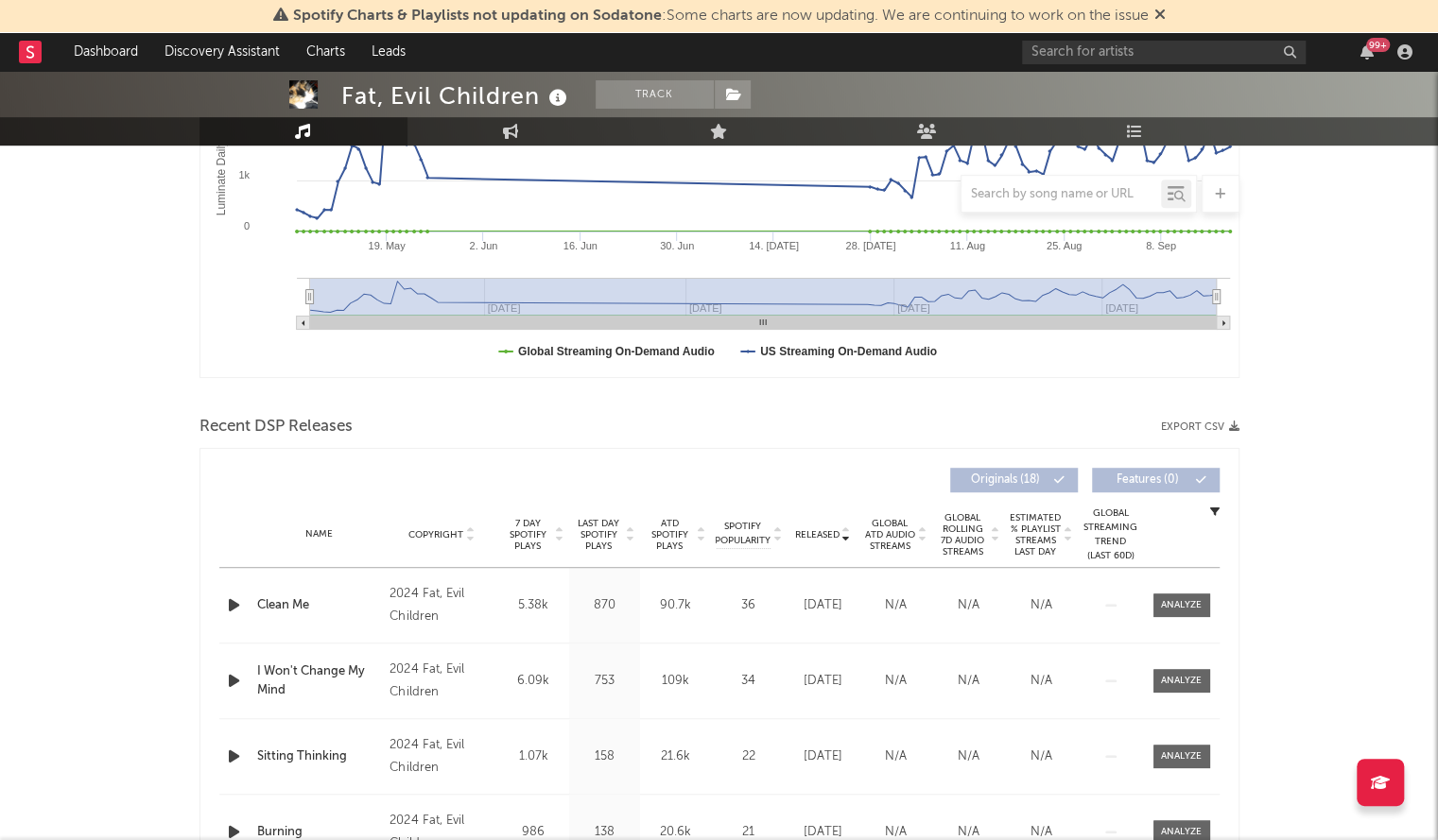
click at [827, 532] on span "Released" at bounding box center [817, 535] width 44 height 12
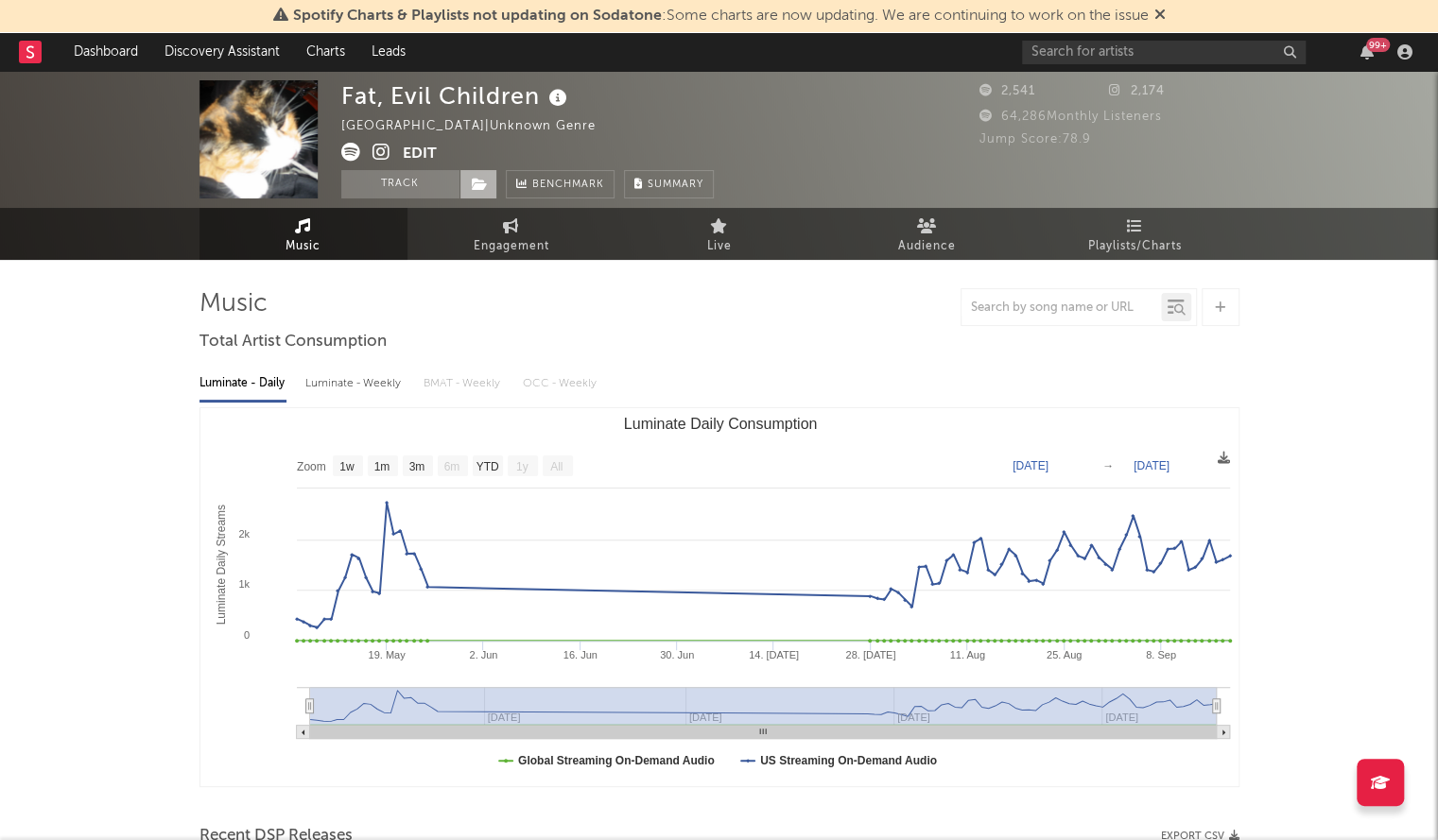
click at [481, 177] on icon at bounding box center [480, 184] width 16 height 13
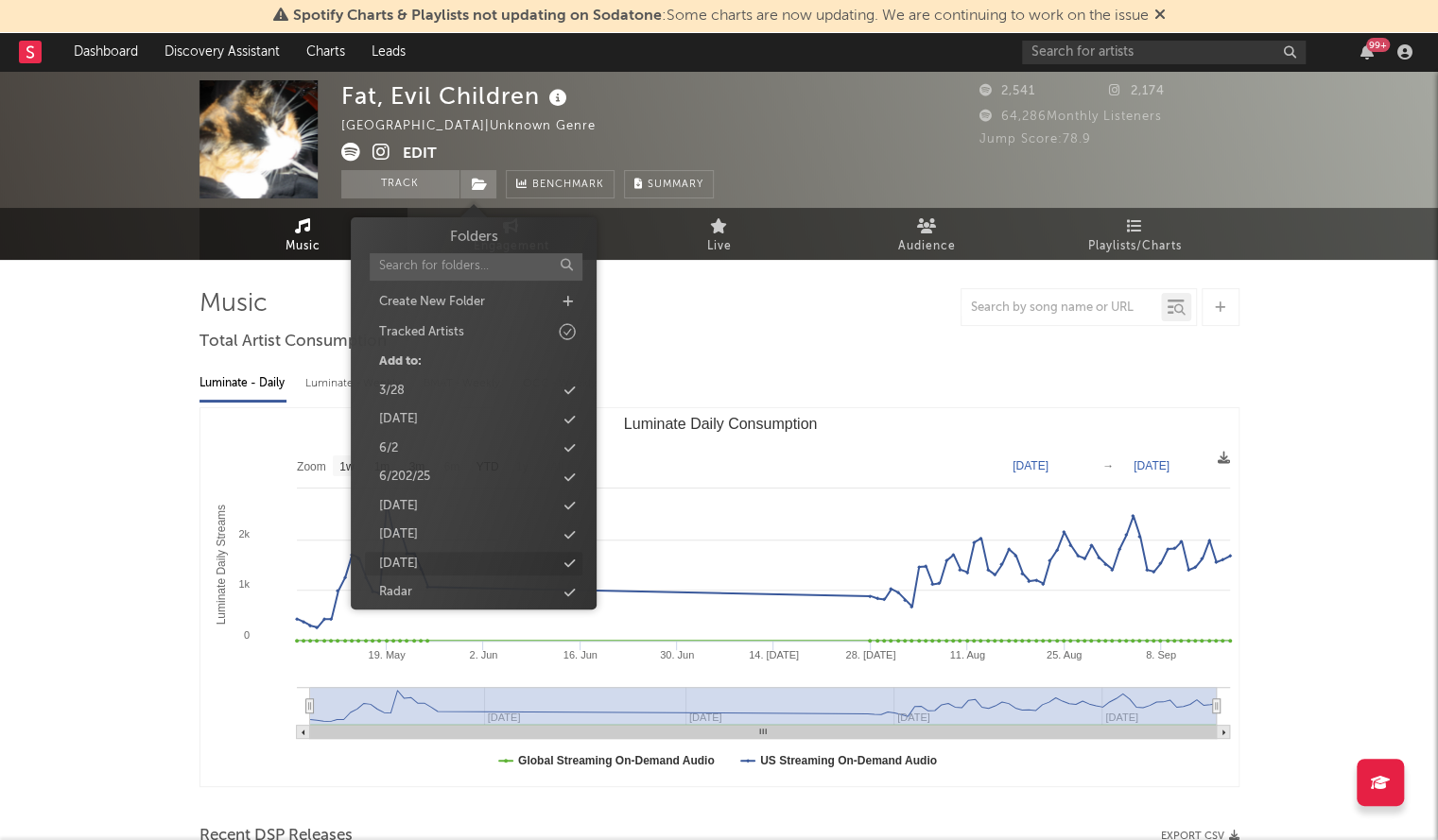
click at [575, 558] on icon at bounding box center [570, 564] width 11 height 12
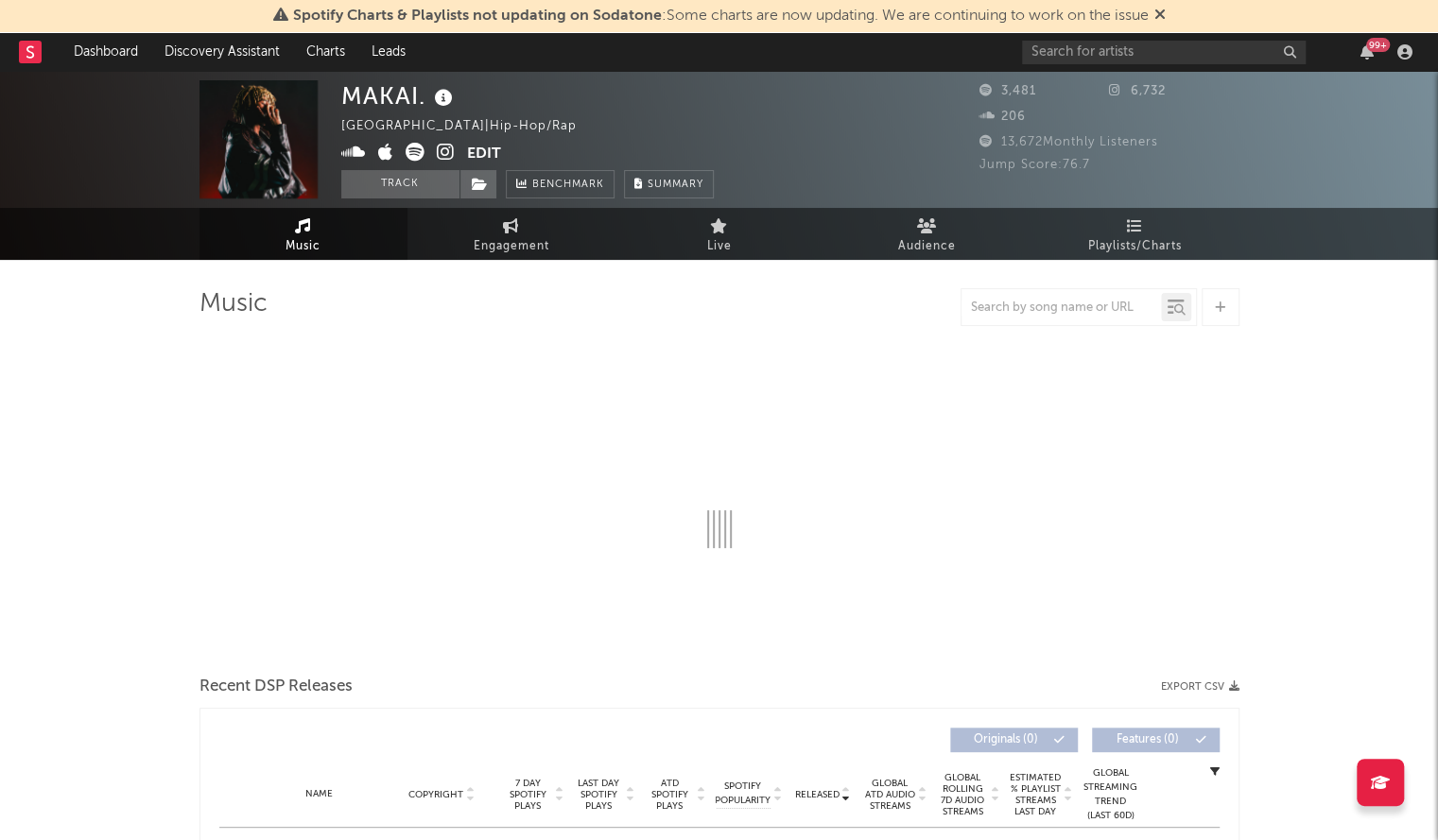
select select "1w"
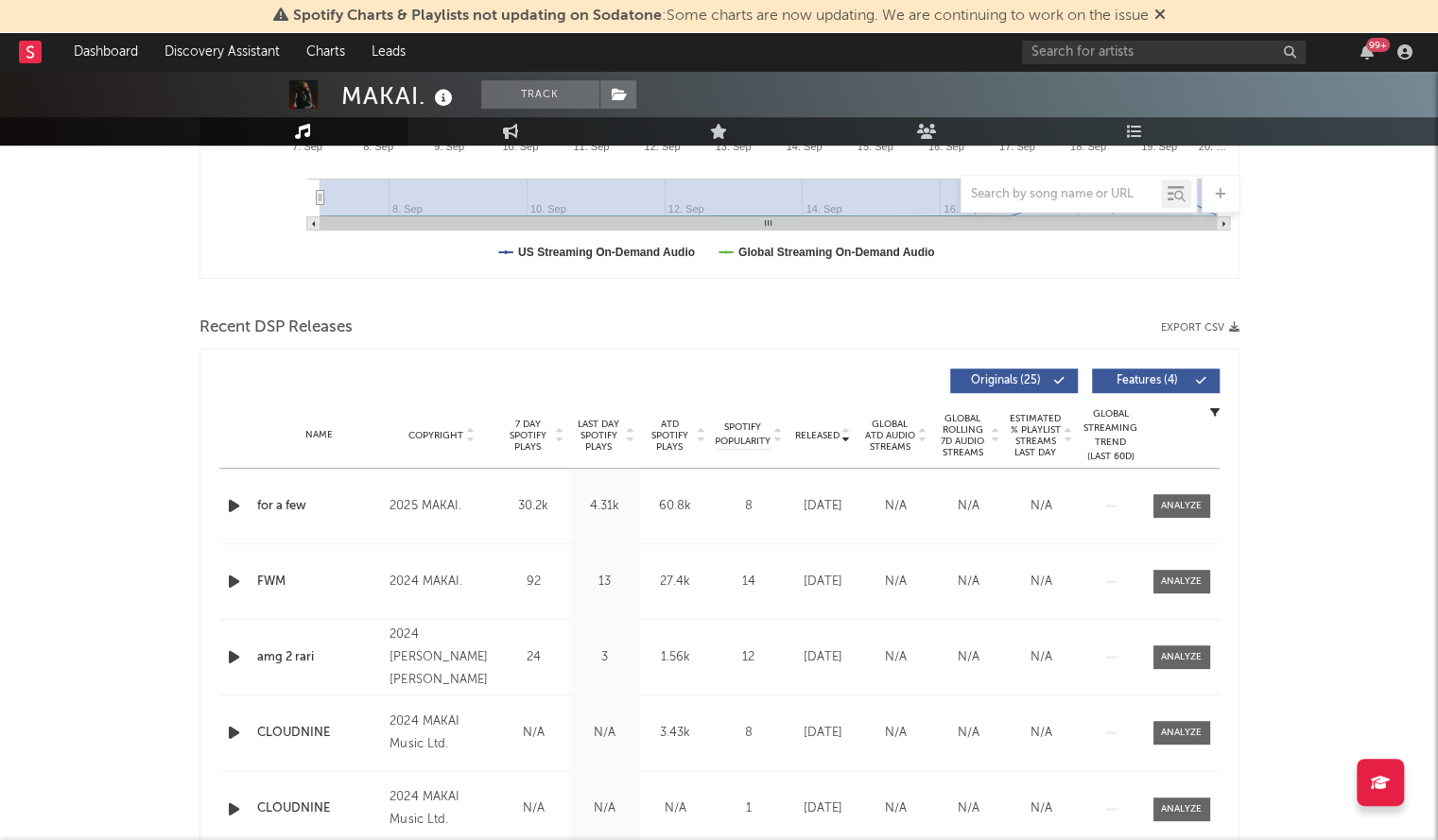
scroll to position [504, 0]
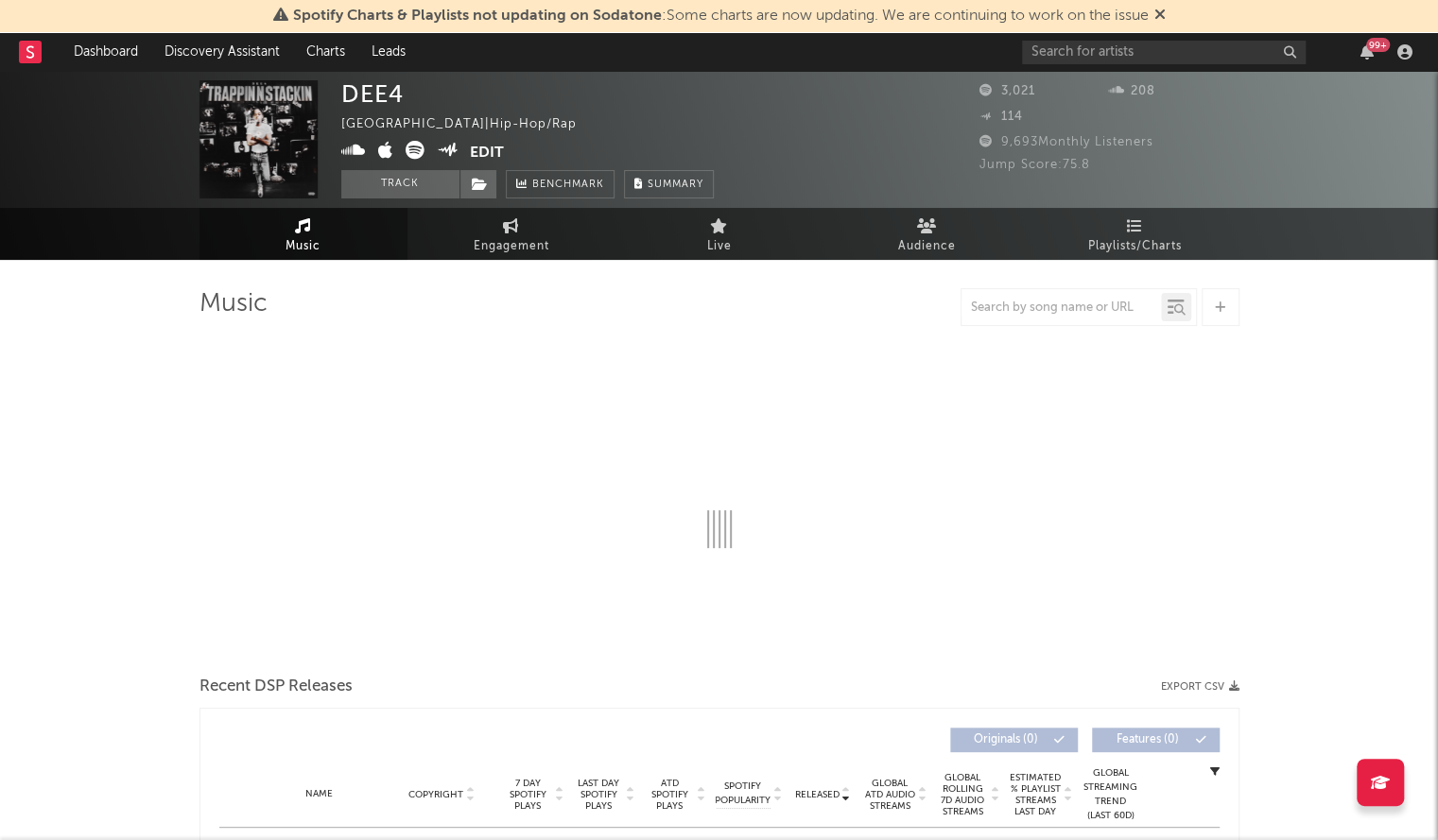
select select "6m"
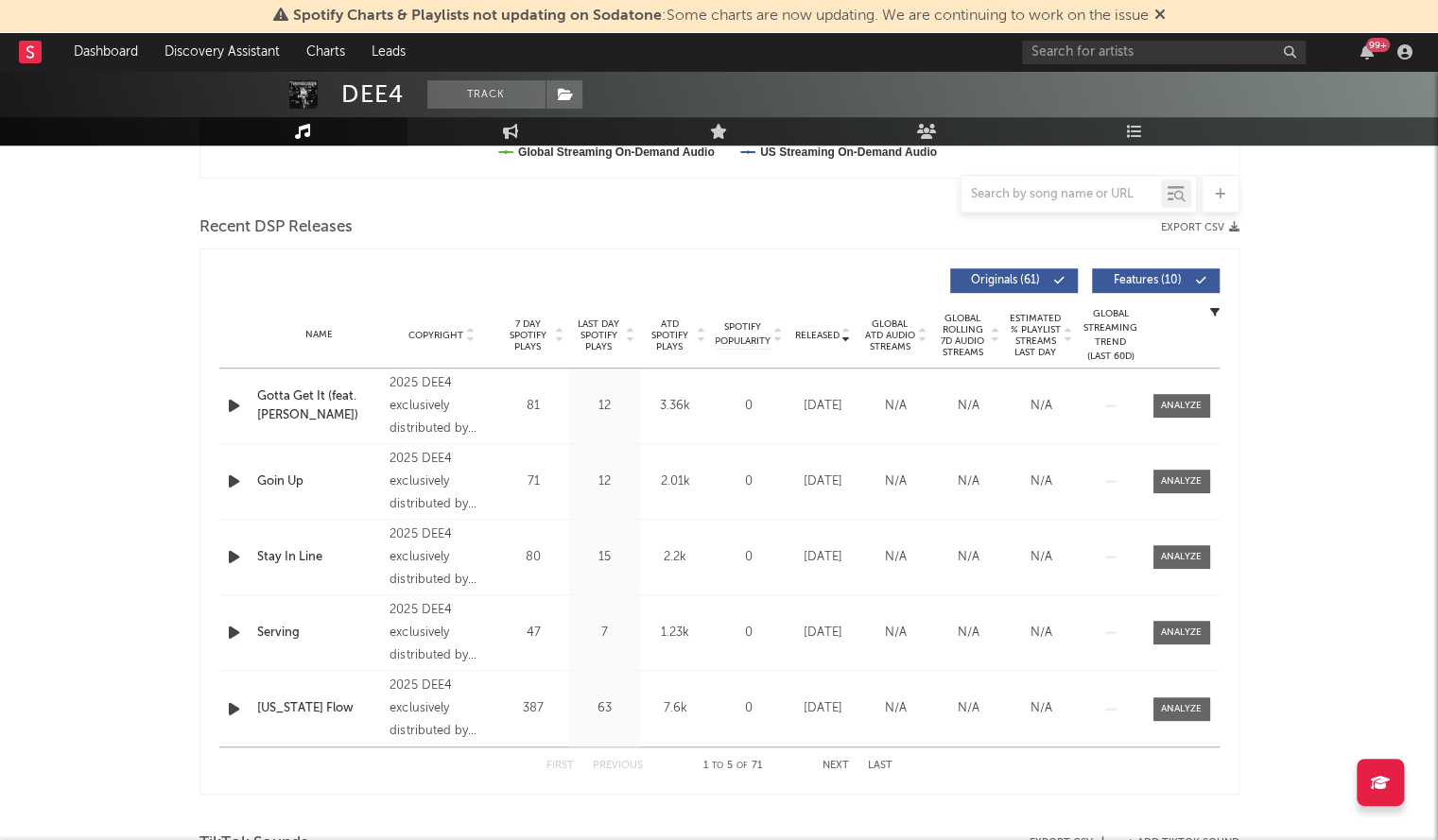
scroll to position [610, 0]
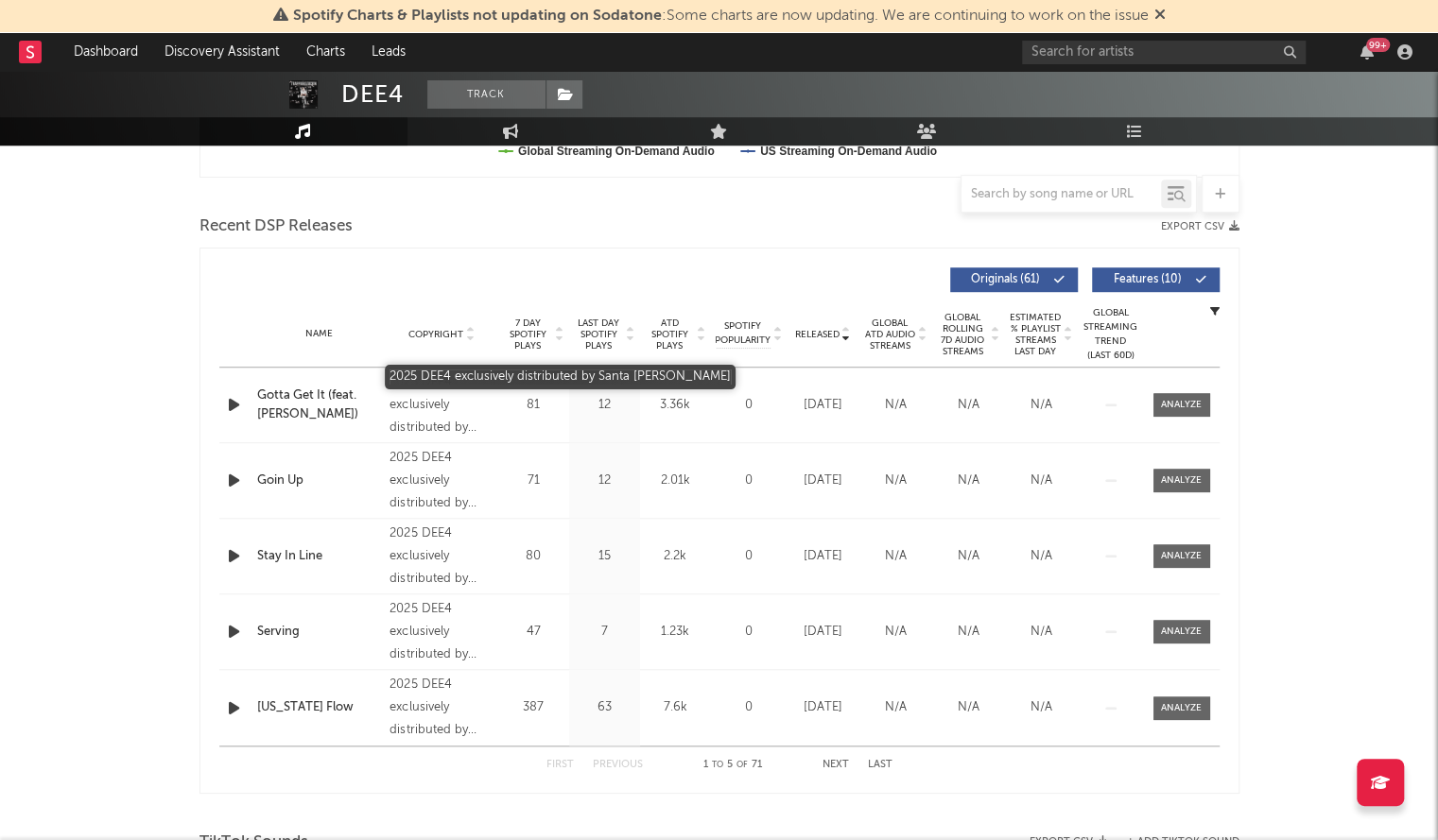
click at [443, 425] on div "2025 DEE4 exclusively distributed by Santa Anna" at bounding box center [440, 405] width 103 height 68
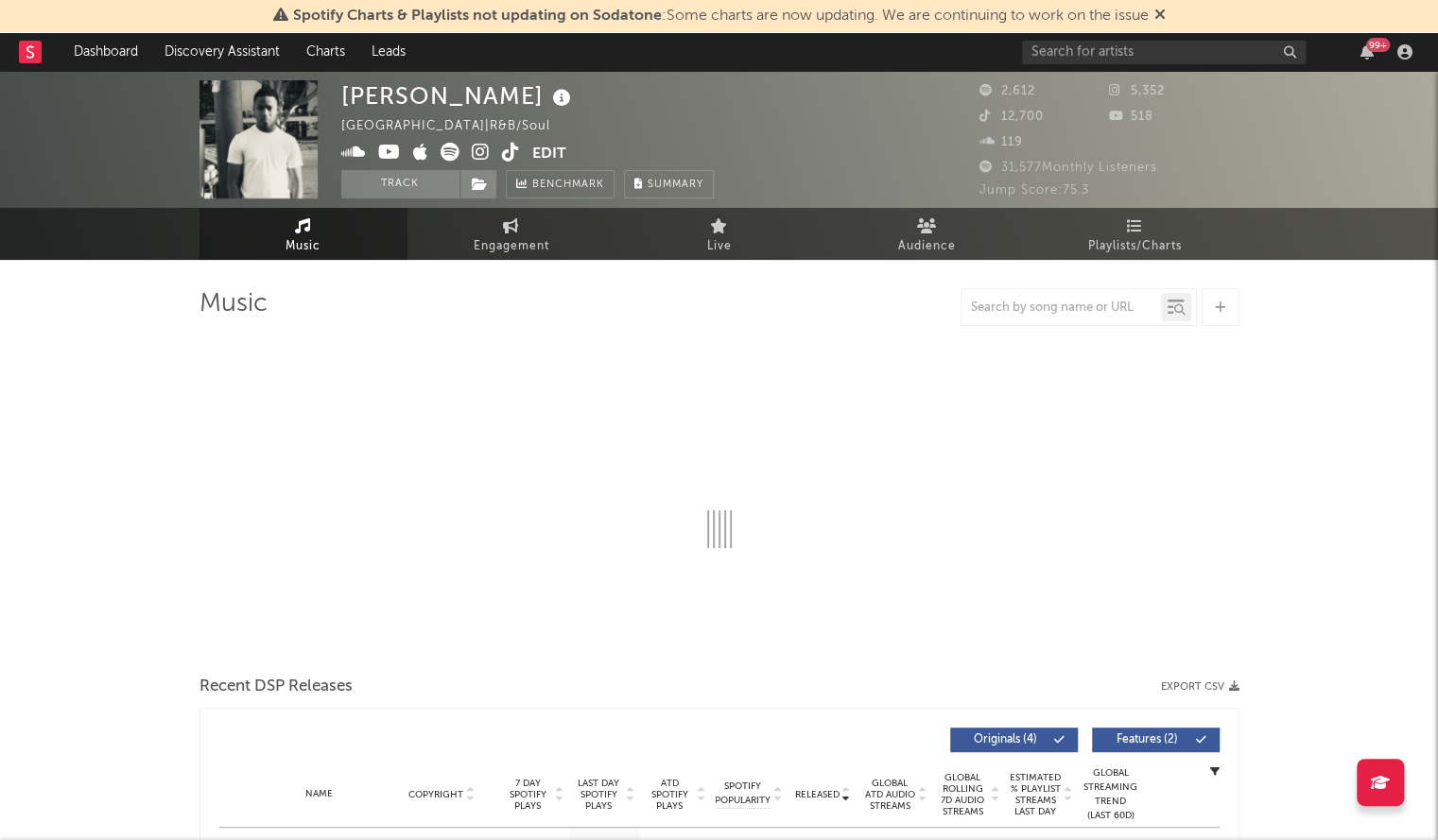
select select "1w"
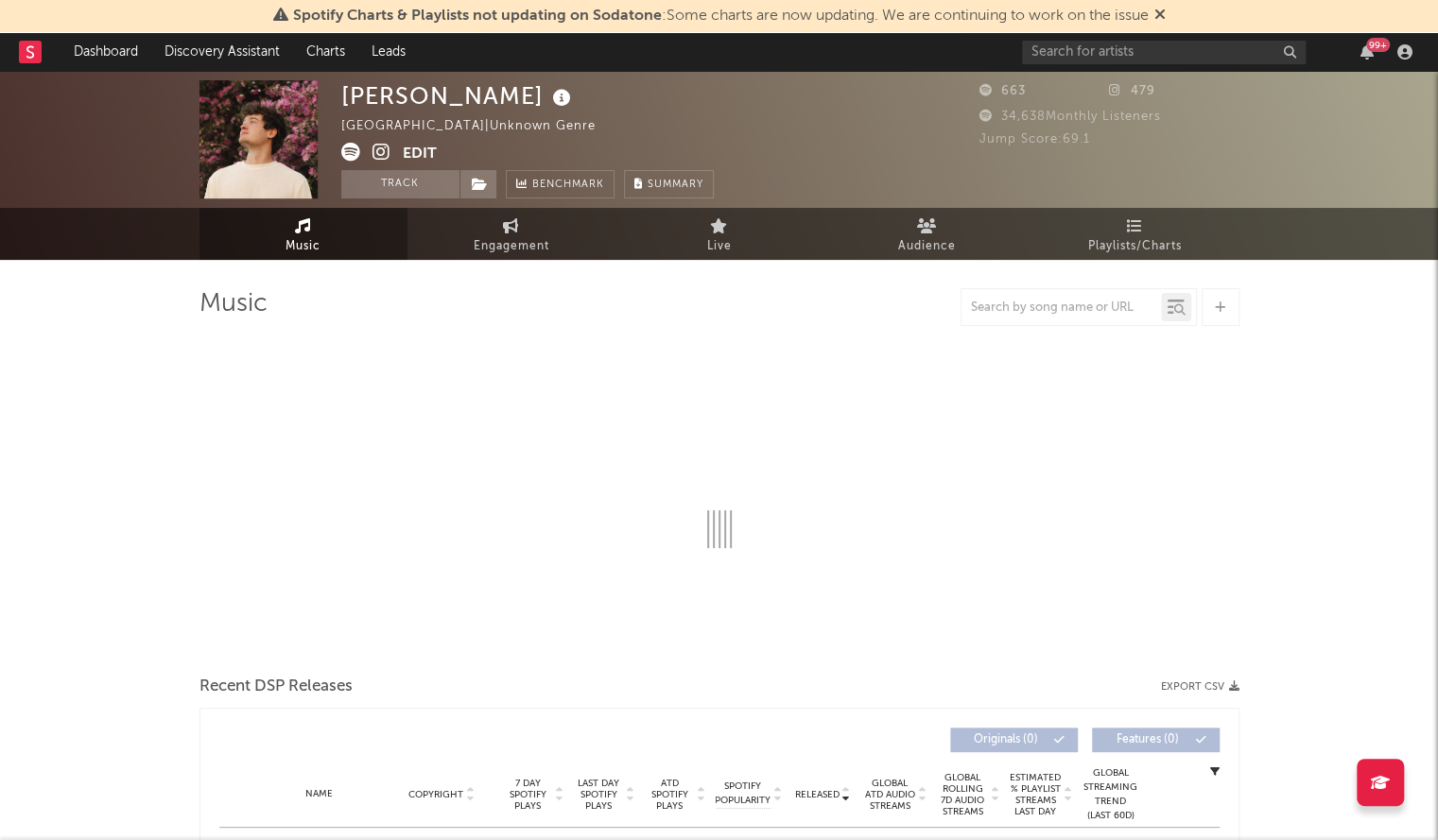
select select "1w"
